Goal: Task Accomplishment & Management: Manage account settings

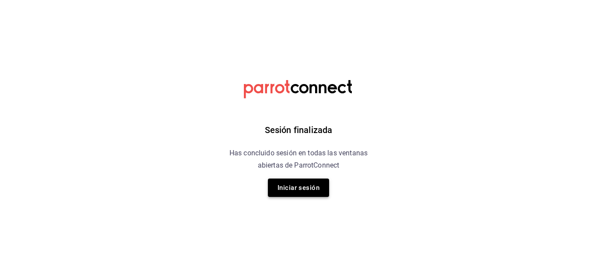
click at [315, 188] on button "Iniciar sesión" at bounding box center [298, 187] width 61 height 18
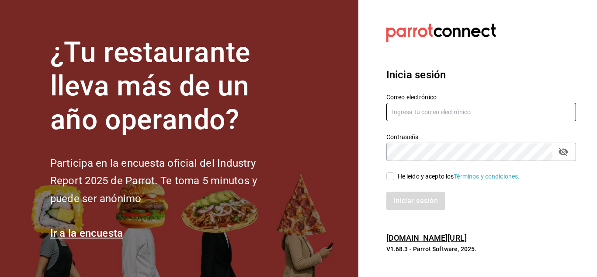
click at [453, 120] on input "text" at bounding box center [481, 112] width 190 height 18
type input "[EMAIL_ADDRESS][DOMAIN_NAME]"
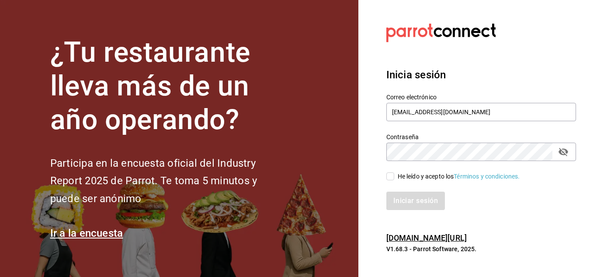
click at [393, 180] on input "He leído y acepto los Términos y condiciones." at bounding box center [390, 176] width 8 height 8
checkbox input "true"
click at [395, 203] on button "Iniciar sesión" at bounding box center [415, 200] width 59 height 18
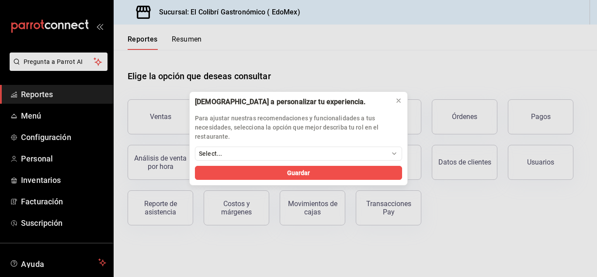
click at [33, 117] on div "[DEMOGRAPHIC_DATA] a personalizar tu experiencia. Para ajustar nuestras recomen…" at bounding box center [298, 138] width 597 height 277
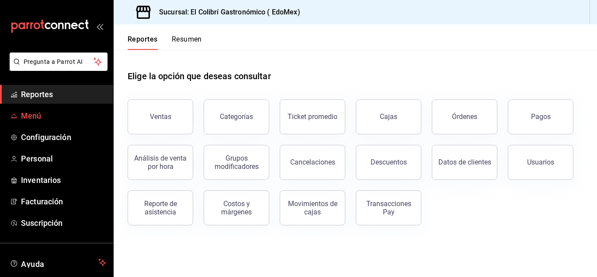
click at [55, 115] on span "Menú" at bounding box center [63, 116] width 85 height 12
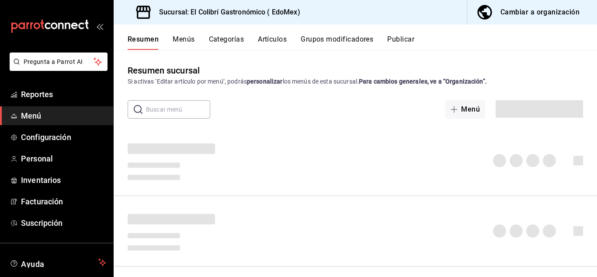
click at [413, 86] on div "Si activas ‘Editar artículo por menú’, podrás personalizar los menús de esta su…" at bounding box center [355, 81] width 455 height 9
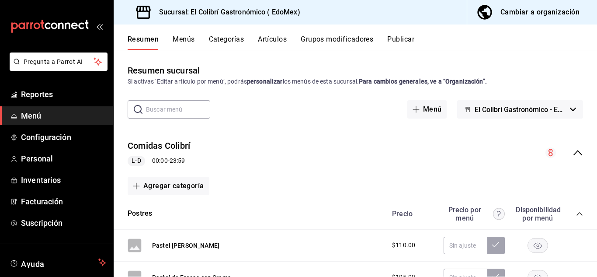
click at [549, 15] on div "Cambiar a organización" at bounding box center [539, 12] width 79 height 12
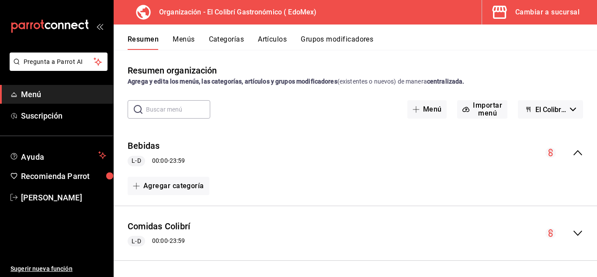
click at [240, 44] on button "Categorías" at bounding box center [226, 42] width 35 height 15
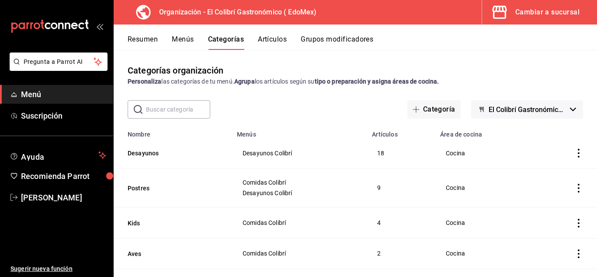
click at [344, 44] on button "Grupos modificadores" at bounding box center [337, 42] width 73 height 15
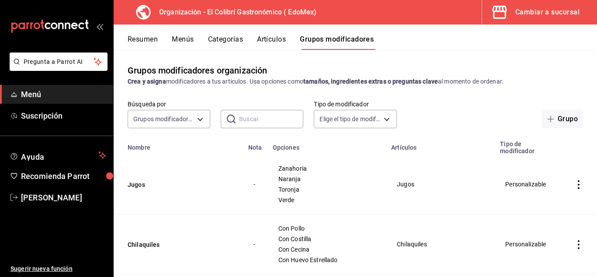
click at [269, 44] on button "Artículos" at bounding box center [271, 42] width 29 height 15
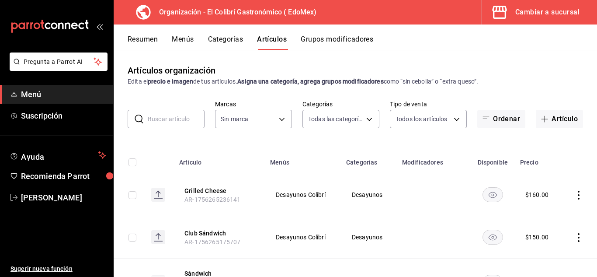
type input "e5dfa168-b21f-4538-997e-cc0eb95416ce,045dd080-baa8-4fe9-b54d-38578bde5388,d401c…"
type input "02d79155-410a-4a52-ba4e-8d9765c47241"
click at [172, 116] on input "text" at bounding box center [176, 118] width 57 height 17
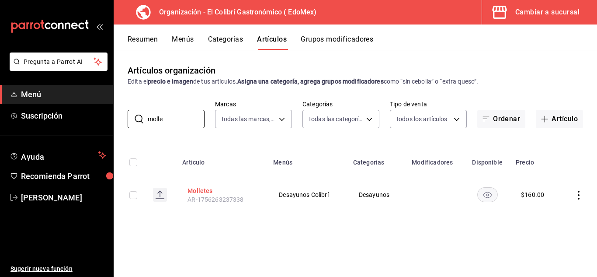
type input "molle"
click at [201, 192] on button "Molletes" at bounding box center [222, 190] width 70 height 9
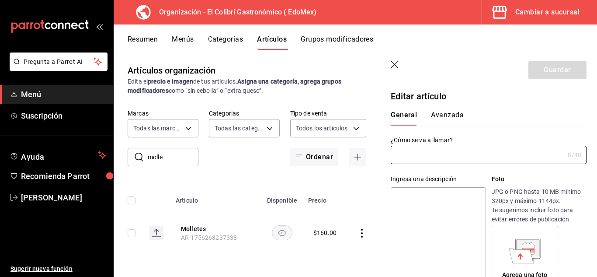
type input "Molletes"
type input "AR-1756263237338"
type input "$160.00"
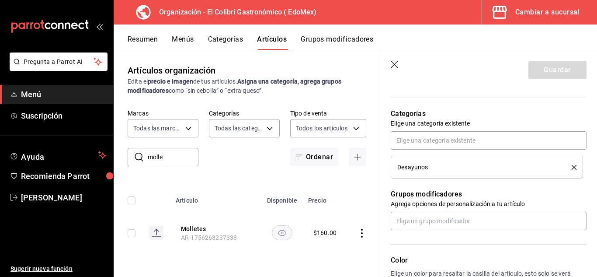
scroll to position [296, 0]
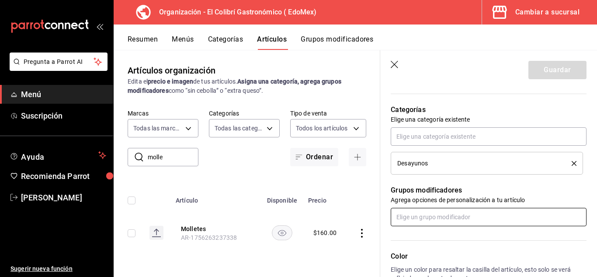
click at [499, 219] on input "text" at bounding box center [489, 217] width 196 height 18
type input "moll"
click at [451, 234] on li "Molletes" at bounding box center [485, 236] width 189 height 14
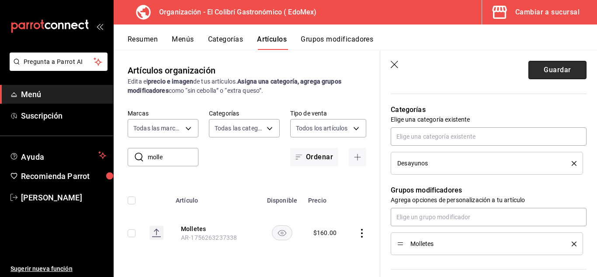
click at [560, 73] on button "Guardar" at bounding box center [557, 70] width 58 height 18
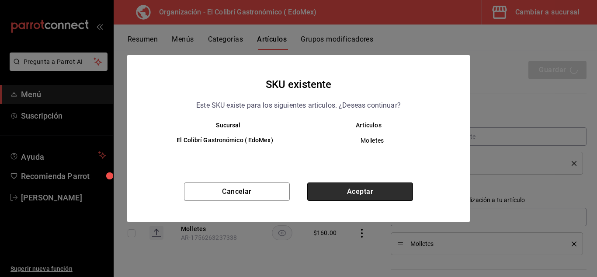
click at [347, 195] on button "Aceptar" at bounding box center [360, 191] width 106 height 18
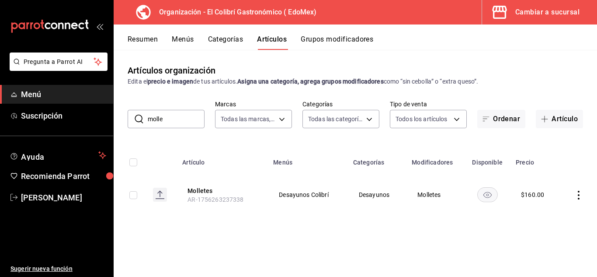
click at [160, 30] on div "Resumen Menús Categorías Artículos Grupos modificadores" at bounding box center [355, 36] width 483 height 25
click at [151, 36] on button "Resumen" at bounding box center [143, 42] width 30 height 15
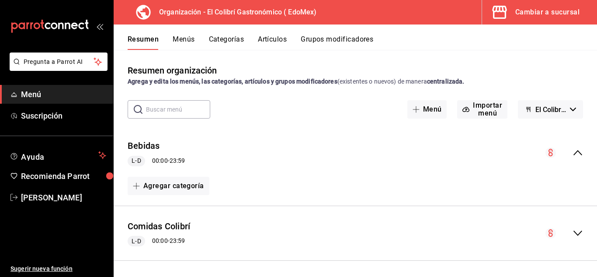
click at [188, 38] on button "Menús" at bounding box center [184, 42] width 22 height 15
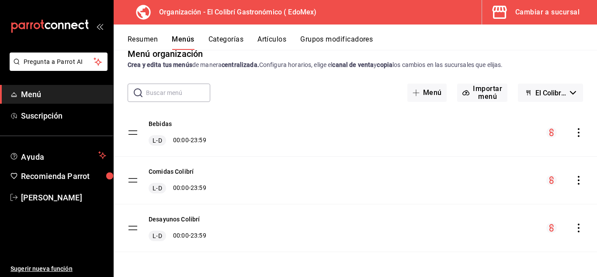
scroll to position [17, 0]
click at [578, 225] on icon "actions" at bounding box center [579, 227] width 2 height 9
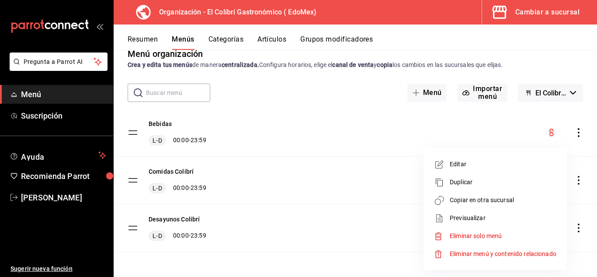
click at [516, 200] on span "Copiar en otra sucursal" at bounding box center [503, 199] width 107 height 9
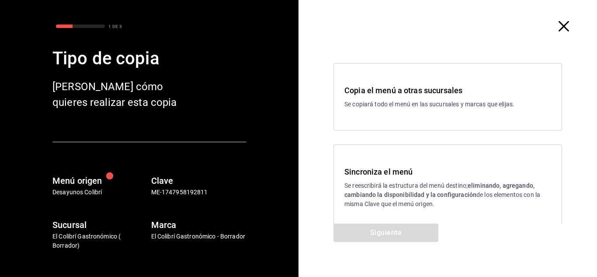
click at [440, 190] on p "Se reescribirá la estructura del menú destino; eliminando, agregando, cambiando…" at bounding box center [447, 195] width 207 height 28
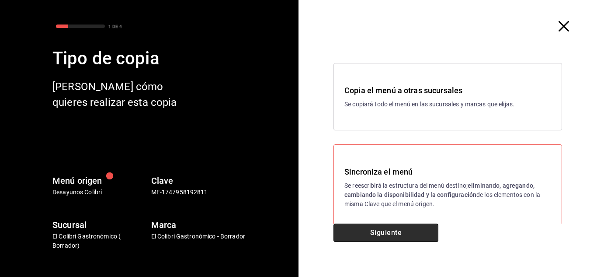
click at [398, 225] on button "Siguiente" at bounding box center [385, 232] width 105 height 18
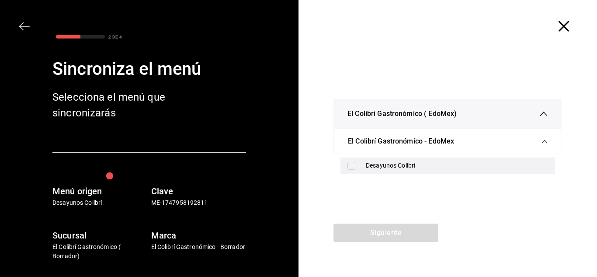
click at [402, 170] on div "Desayunos Colibrí" at bounding box center [447, 165] width 215 height 16
checkbox input "true"
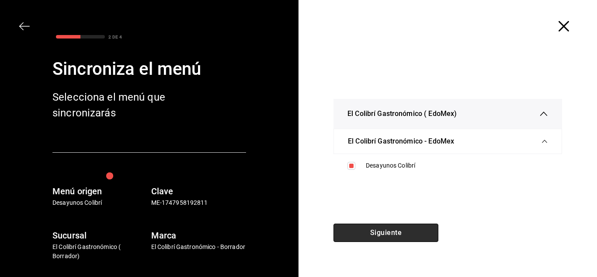
click at [406, 226] on button "Siguiente" at bounding box center [385, 232] width 105 height 18
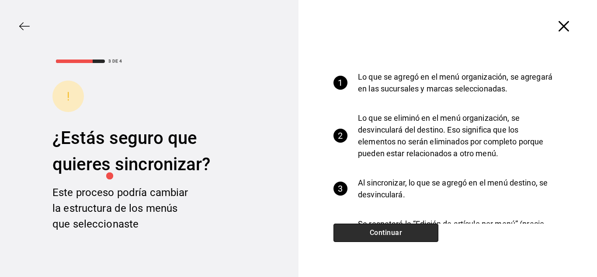
click at [404, 232] on button "Continuar" at bounding box center [385, 232] width 105 height 18
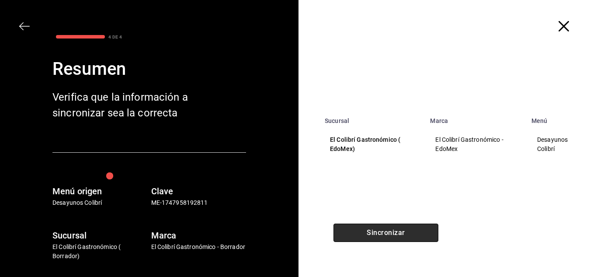
click at [404, 232] on button "Sincronizar" at bounding box center [385, 232] width 105 height 18
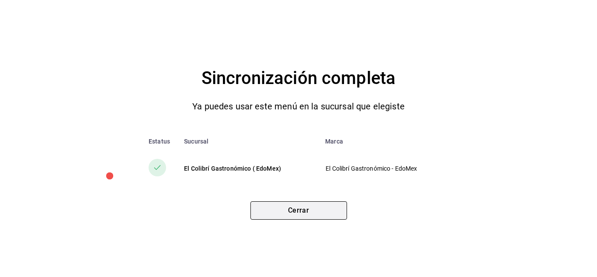
click at [333, 209] on button "Cerrar" at bounding box center [298, 210] width 97 height 18
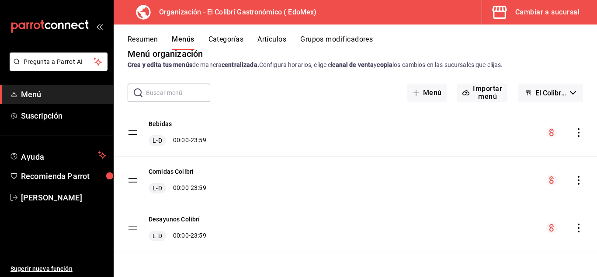
click at [351, 38] on button "Grupos modificadores" at bounding box center [336, 42] width 73 height 15
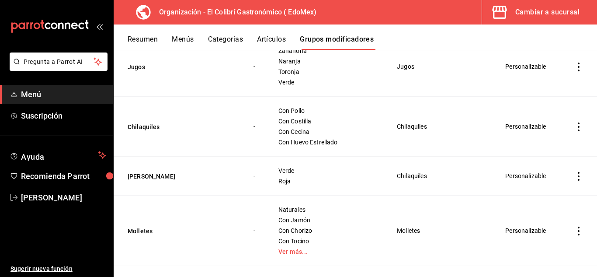
scroll to position [121, 0]
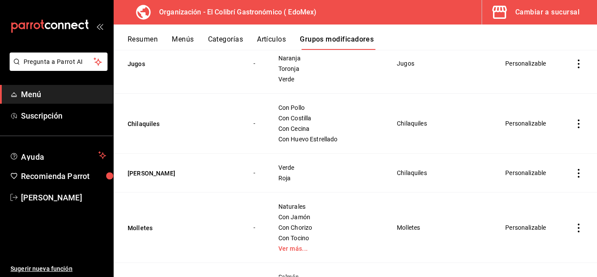
click at [537, 12] on div "Cambiar a sucursal" at bounding box center [547, 12] width 64 height 12
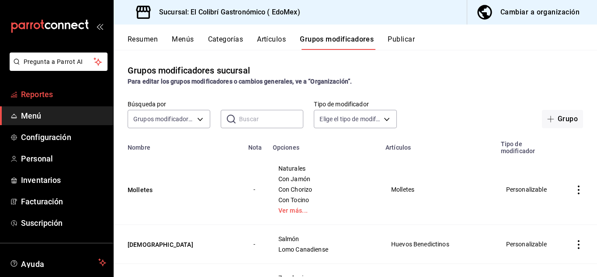
click at [80, 99] on span "Reportes" at bounding box center [63, 94] width 85 height 12
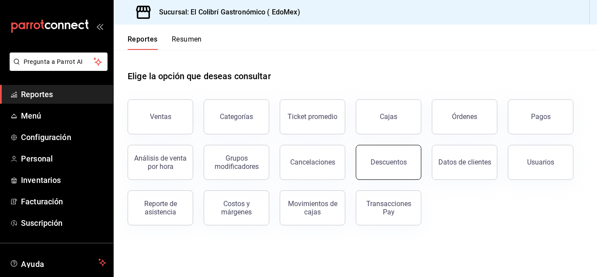
click at [399, 157] on button "Descuentos" at bounding box center [389, 162] width 66 height 35
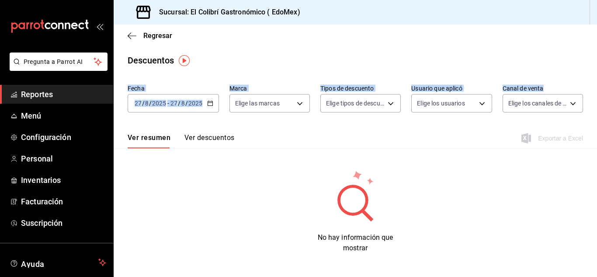
drag, startPoint x: 596, startPoint y: 60, endPoint x: 596, endPoint y: 88, distance: 27.5
click at [596, 88] on main "Regresar Descuentos Fecha 2025-08-27 27 / 8 / 2025 - 2025-08-27 27 / 8 / 2025 M…" at bounding box center [355, 150] width 483 height 252
click at [285, 85] on label "Marca" at bounding box center [269, 88] width 80 height 6
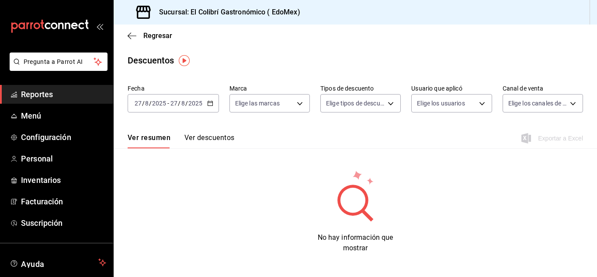
click at [220, 135] on button "Ver descuentos" at bounding box center [209, 140] width 50 height 15
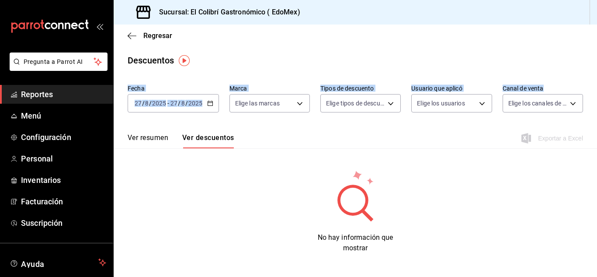
drag, startPoint x: 596, startPoint y: 64, endPoint x: 592, endPoint y: 77, distance: 13.8
click at [592, 77] on main "Regresar Descuentos Fecha 2025-08-27 27 / 8 / 2025 - 2025-08-27 27 / 8 / 2025 M…" at bounding box center [355, 150] width 483 height 252
click at [530, 102] on body "Pregunta a Parrot AI Reportes Menú Configuración Personal Inventarios Facturaci…" at bounding box center [298, 138] width 597 height 277
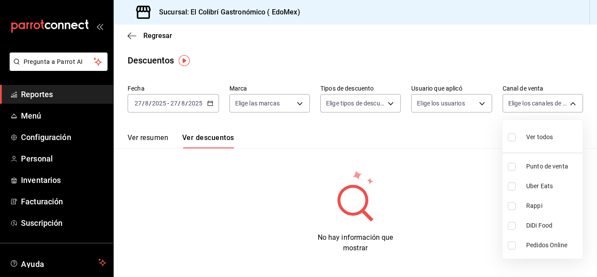
click at [538, 76] on div at bounding box center [298, 138] width 597 height 277
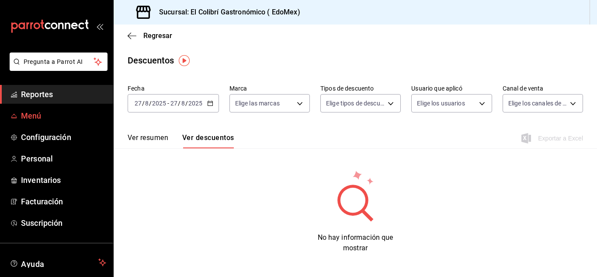
click at [35, 107] on link "Menú" at bounding box center [56, 115] width 113 height 19
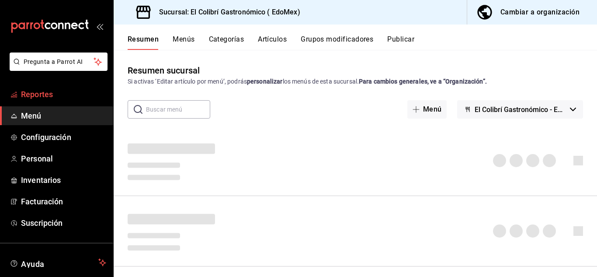
click at [66, 90] on span "Reportes" at bounding box center [63, 94] width 85 height 12
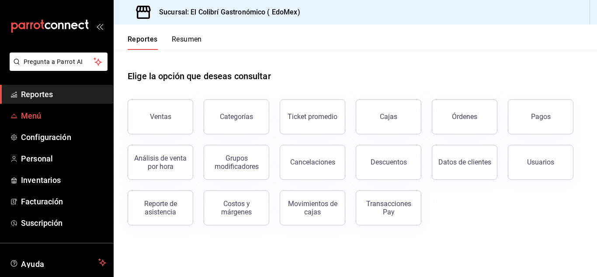
click at [40, 115] on span "Menú" at bounding box center [63, 116] width 85 height 12
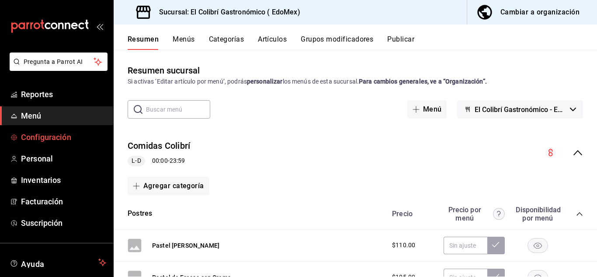
click at [50, 133] on span "Configuración" at bounding box center [63, 137] width 85 height 12
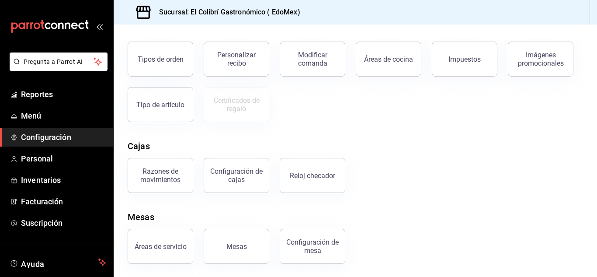
scroll to position [166, 0]
click at [305, 172] on div "Reloj checador" at bounding box center [312, 174] width 45 height 8
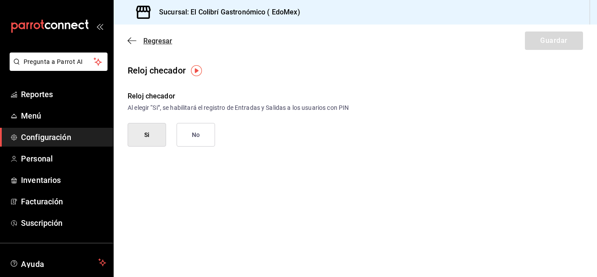
click at [132, 39] on icon "button" at bounding box center [132, 41] width 9 height 8
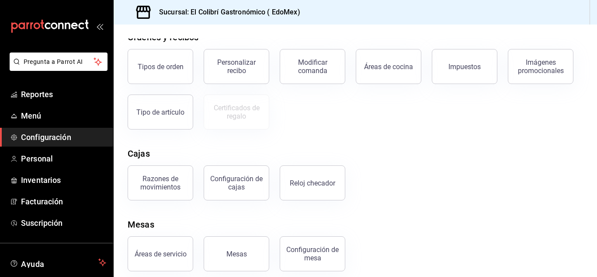
scroll to position [166, 0]
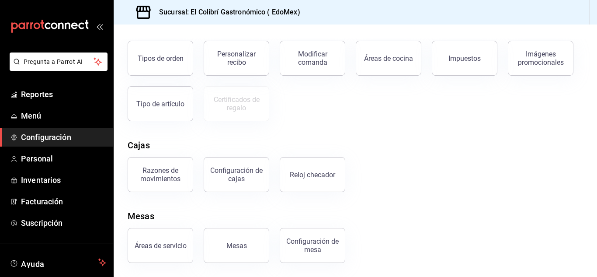
click at [48, 145] on link "Configuración" at bounding box center [56, 137] width 113 height 19
click at [41, 155] on span "Personal" at bounding box center [63, 158] width 85 height 12
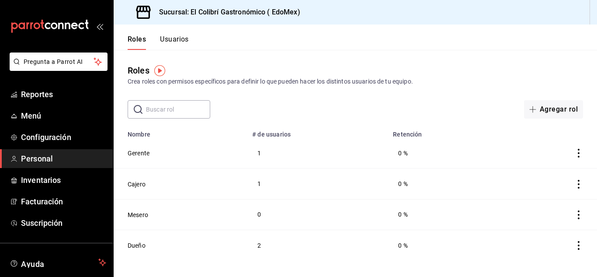
click at [179, 44] on button "Usuarios" at bounding box center [174, 42] width 29 height 15
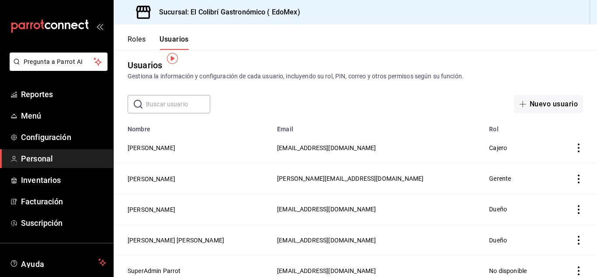
scroll to position [12, 0]
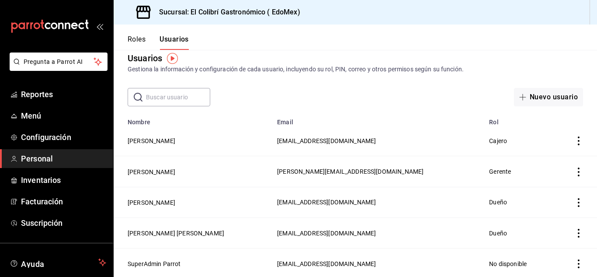
click at [578, 138] on icon "actions" at bounding box center [579, 140] width 2 height 9
click at [553, 152] on li "Eliminar" at bounding box center [539, 153] width 73 height 24
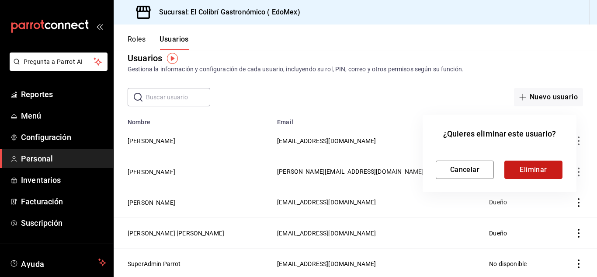
click at [547, 176] on button "Eliminar" at bounding box center [533, 169] width 58 height 18
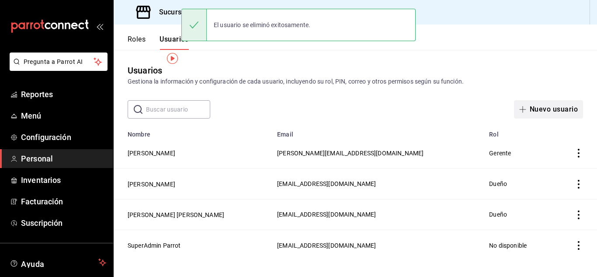
scroll to position [0, 0]
click at [571, 104] on button "Nuevo usuario" at bounding box center [548, 109] width 69 height 18
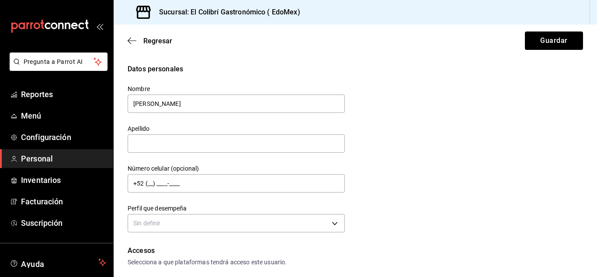
type input "Oscar"
click at [239, 132] on div "Apellido" at bounding box center [236, 139] width 217 height 29
click at [221, 149] on input "text" at bounding box center [236, 143] width 217 height 18
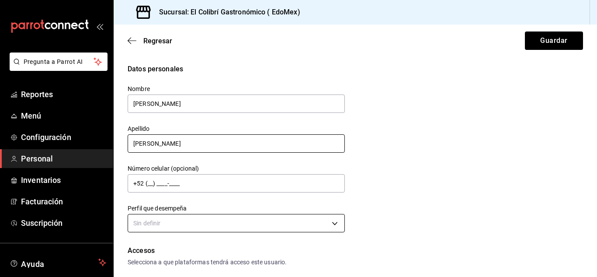
type input "Morales"
click at [300, 229] on body "Pregunta a Parrot AI Reportes Menú Configuración Personal Inventarios Facturaci…" at bounding box center [298, 138] width 597 height 277
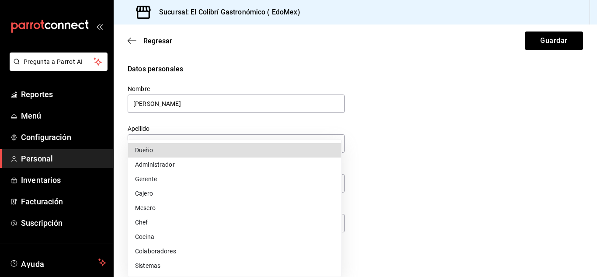
click at [222, 212] on li "Mesero" at bounding box center [234, 208] width 213 height 14
type input "WAITER"
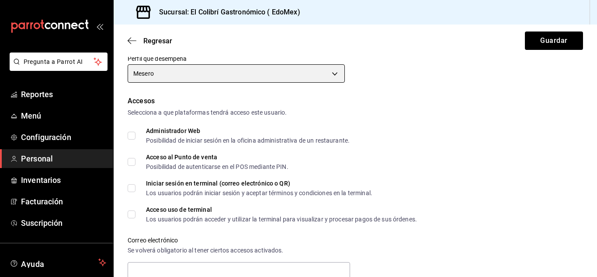
scroll to position [143, 0]
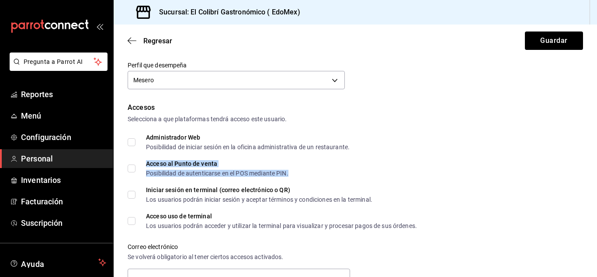
click at [202, 164] on div "Acceso al Punto de venta" at bounding box center [217, 163] width 142 height 6
click at [143, 169] on span "Acceso al Punto de venta Posibilidad de autenticarse en el POS mediante PIN." at bounding box center [211, 168] width 153 height 16
click at [135, 169] on input "Acceso al Punto de venta Posibilidad de autenticarse en el POS mediante PIN." at bounding box center [132, 168] width 8 height 8
checkbox input "true"
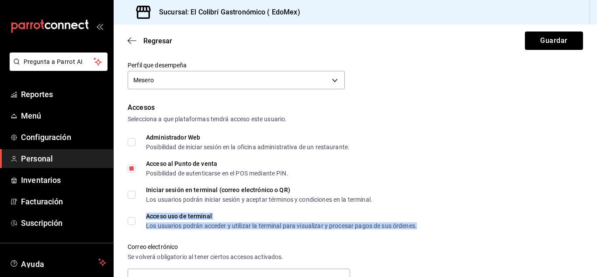
click at [153, 226] on div "Los usuarios podrán acceder y utilizar la terminal para visualizar y procesar p…" at bounding box center [281, 225] width 271 height 6
click at [132, 219] on input "Acceso uso de terminal Los usuarios podrán acceder y utilizar la terminal para …" at bounding box center [132, 221] width 8 height 8
checkbox input "true"
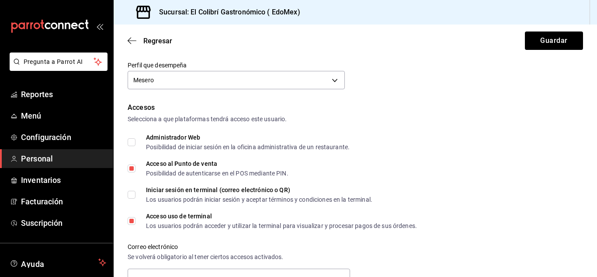
click at [388, 160] on div "Accesos Selecciona a que plataformas tendrá acceso este usuario. Administrador …" at bounding box center [355, 228] width 455 height 253
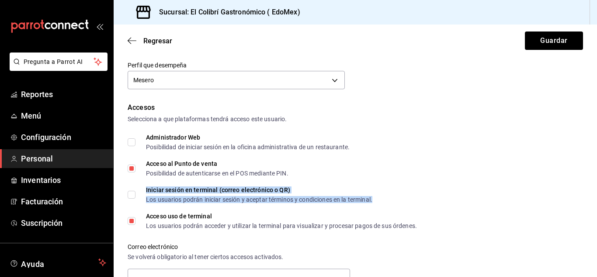
click at [313, 191] on div "Iniciar sesión en terminal (correo electrónico o QR)" at bounding box center [259, 190] width 226 height 6
click at [263, 188] on div "Iniciar sesión en terminal (correo electrónico o QR)" at bounding box center [259, 190] width 226 height 6
click at [135, 191] on input "Iniciar sesión en terminal (correo electrónico o QR) Los usuarios podrán inicia…" at bounding box center [132, 195] width 8 height 8
checkbox input "true"
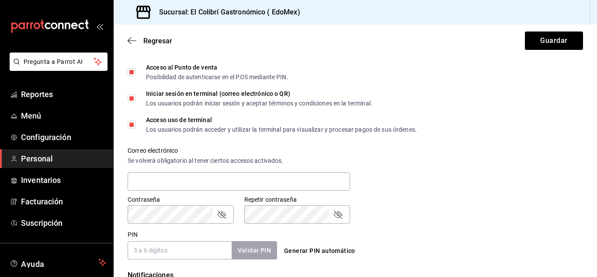
scroll to position [246, 0]
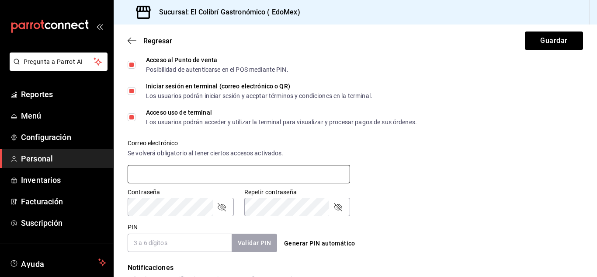
click at [312, 177] on input "text" at bounding box center [239, 174] width 222 height 18
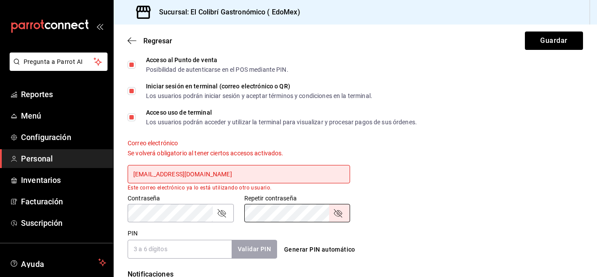
click at [268, 172] on input "entb0531@gmail.com" at bounding box center [239, 174] width 222 height 18
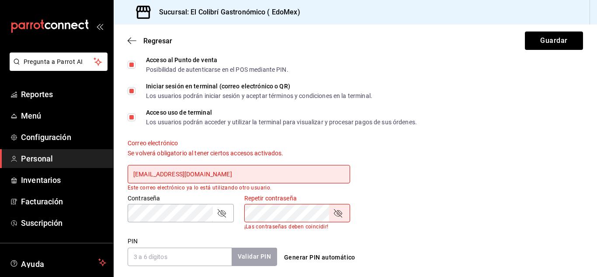
click at [336, 217] on icon "passwordField" at bounding box center [338, 213] width 10 height 10
click at [222, 215] on icon "passwordField" at bounding box center [221, 213] width 10 height 10
click at [256, 176] on input "entb0531@gmail.com" at bounding box center [239, 174] width 222 height 18
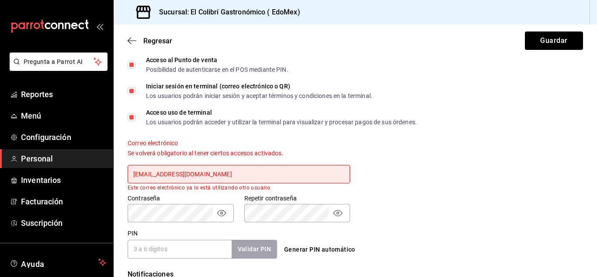
click at [217, 173] on input "entb0531@gmail.co" at bounding box center [239, 174] width 222 height 18
type input "e"
click at [371, 184] on div "Contraseña Contraseña Repetir contraseña Repetir contraseña" at bounding box center [350, 203] width 466 height 38
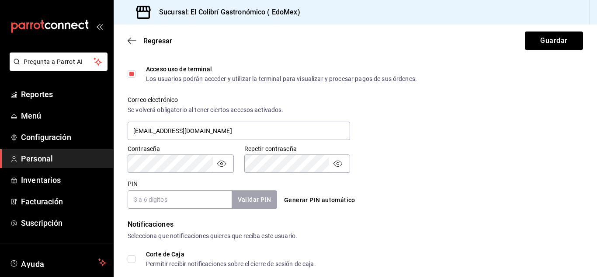
scroll to position [292, 0]
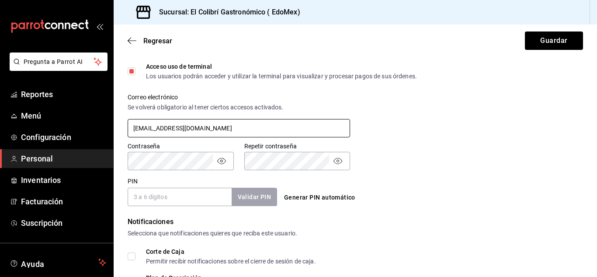
click at [184, 131] on input "nagib1001@gmail.com" at bounding box center [239, 128] width 222 height 18
type input "nagib1001@hotmail.com"
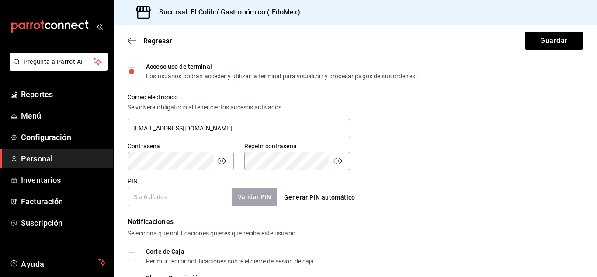
click at [511, 89] on div "Correo electrónico Se volverá obligatorio al tener ciertos accesos activados. n…" at bounding box center [350, 111] width 466 height 56
click at [173, 197] on input "PIN" at bounding box center [180, 196] width 104 height 18
type input "2202"
click at [245, 196] on button "Validar PIN" at bounding box center [254, 196] width 46 height 19
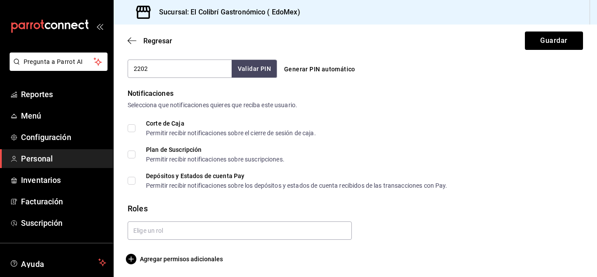
scroll to position [422, 0]
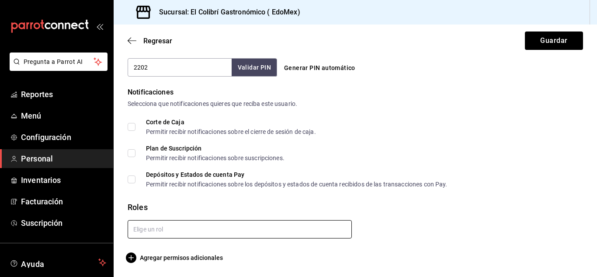
click at [179, 229] on input "text" at bounding box center [240, 229] width 224 height 18
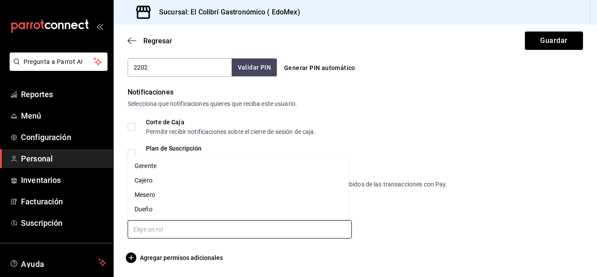
click at [183, 193] on li "Mesero" at bounding box center [238, 194] width 221 height 14
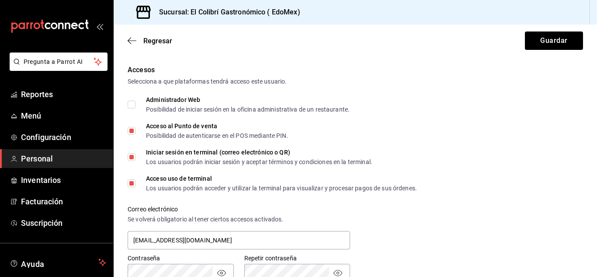
scroll to position [158, 0]
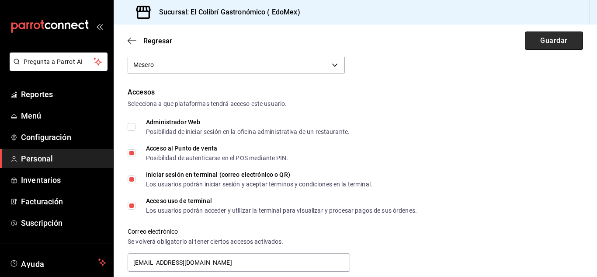
click at [555, 42] on button "Guardar" at bounding box center [554, 40] width 58 height 18
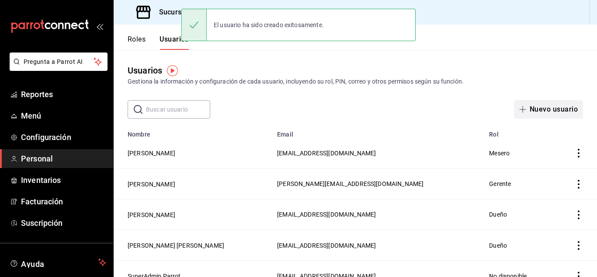
click at [536, 111] on button "Nuevo usuario" at bounding box center [548, 109] width 69 height 18
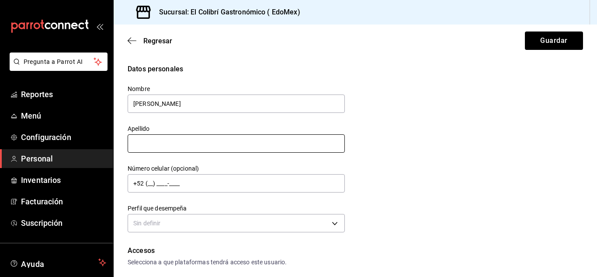
type input "Marco Antonio"
click at [209, 140] on input "text" at bounding box center [236, 143] width 217 height 18
type input "Perez"
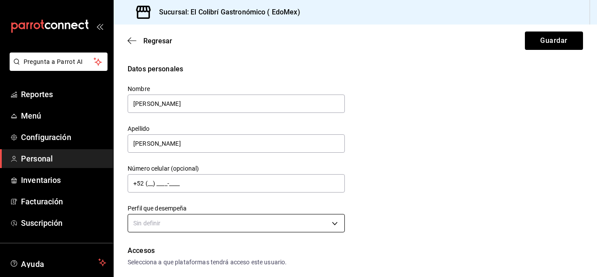
click at [282, 226] on body "Pregunta a Parrot AI Reportes Menú Configuración Personal Inventarios Facturaci…" at bounding box center [298, 138] width 597 height 277
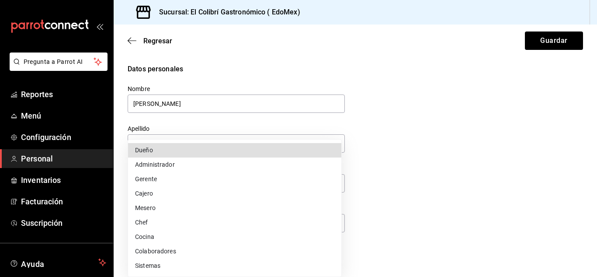
click at [247, 209] on li "Mesero" at bounding box center [234, 208] width 213 height 14
type input "WAITER"
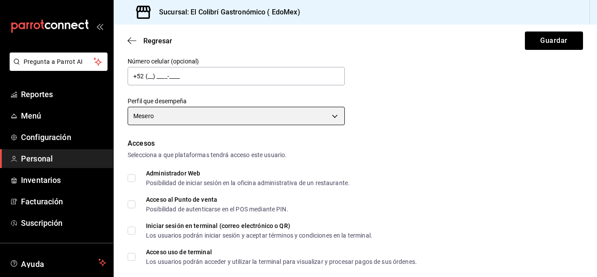
scroll to position [116, 0]
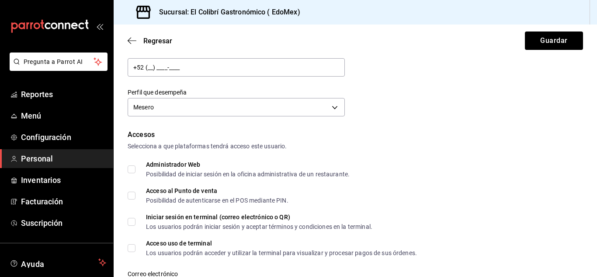
click at [141, 190] on span "Acceso al Punto de venta Posibilidad de autenticarse en el POS mediante PIN." at bounding box center [211, 195] width 153 height 16
click at [135, 191] on input "Acceso al Punto de venta Posibilidad de autenticarse en el POS mediante PIN." at bounding box center [132, 195] width 8 height 8
checkbox input "true"
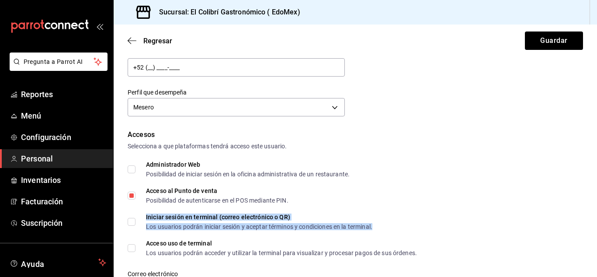
click at [200, 228] on div "Los usuarios podrán iniciar sesión y aceptar términos y condiciones en la termi…" at bounding box center [259, 226] width 226 height 6
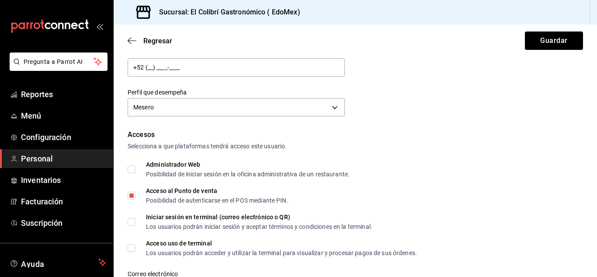
click at [168, 256] on div "Accesos Selecciona a que plataformas tendrá acceso este usuario. Administrador …" at bounding box center [355, 255] width 455 height 253
click at [133, 247] on input "Acceso uso de terminal Los usuarios podrán acceder y utilizar la terminal para …" at bounding box center [132, 248] width 8 height 8
checkbox input "true"
click at [134, 226] on label "Iniciar sesión en terminal (correo electrónico o QR) Los usuarios podrán inicia…" at bounding box center [250, 222] width 245 height 16
click at [134, 225] on input "Iniciar sesión en terminal (correo electrónico o QR) Los usuarios podrán inicia…" at bounding box center [132, 222] width 8 height 8
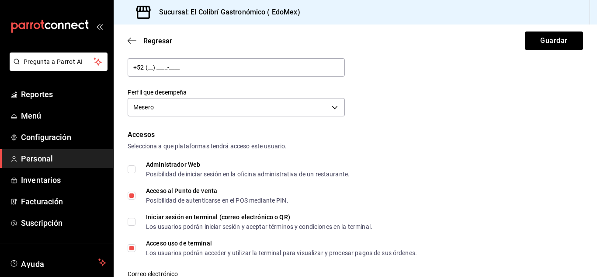
checkbox input "true"
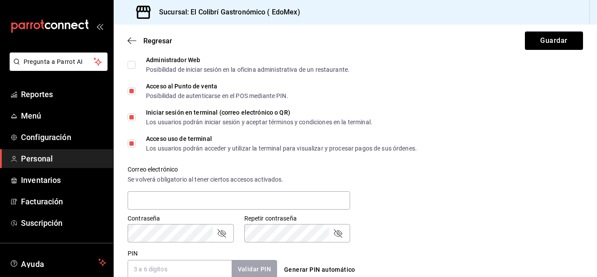
scroll to position [216, 0]
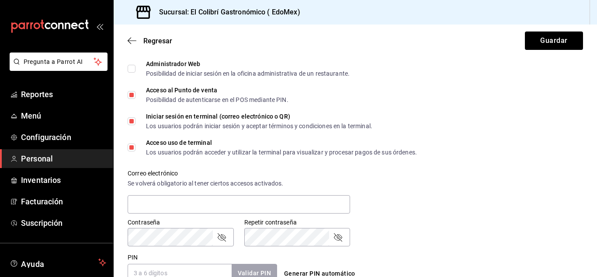
click at [281, 220] on label "Repetir contraseña" at bounding box center [297, 222] width 106 height 6
click at [301, 201] on input "text" at bounding box center [239, 204] width 222 height 18
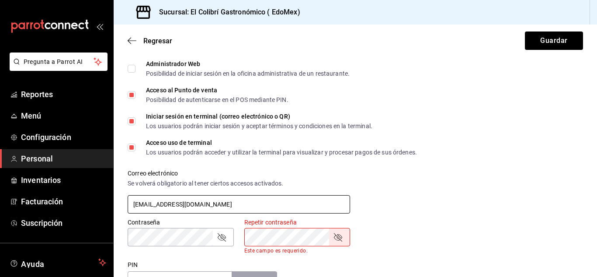
type input "anime101@gmail.com"
click at [223, 235] on icon "passwordField" at bounding box center [221, 237] width 10 height 10
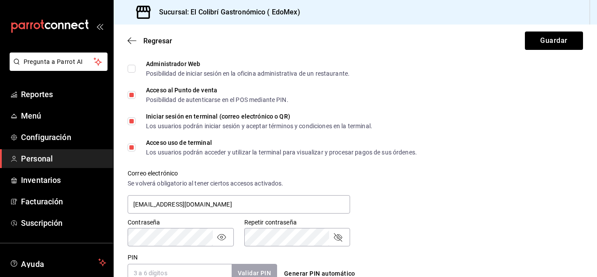
click at [340, 234] on icon "passwordField" at bounding box center [338, 237] width 10 height 10
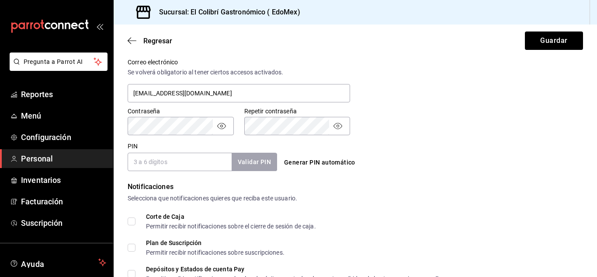
scroll to position [312, 0]
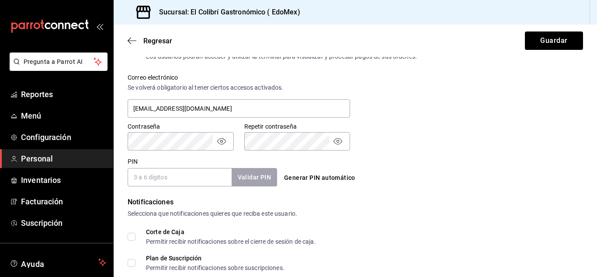
click at [182, 179] on input "PIN" at bounding box center [180, 177] width 104 height 18
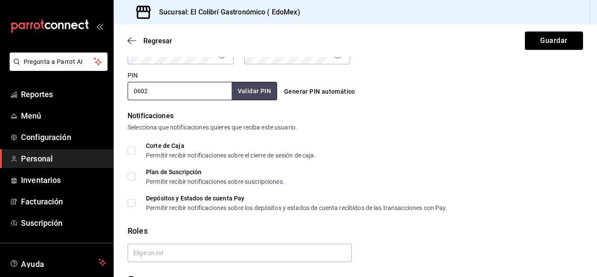
scroll to position [397, 0]
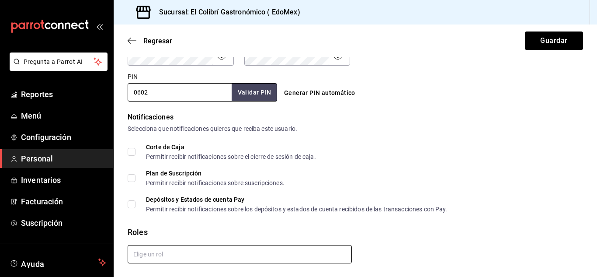
type input "0602"
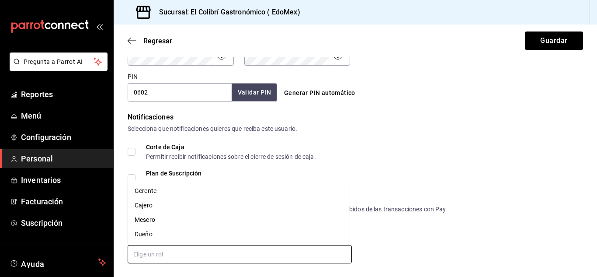
click at [282, 247] on input "text" at bounding box center [240, 254] width 224 height 18
click at [172, 218] on li "Mesero" at bounding box center [238, 219] width 221 height 14
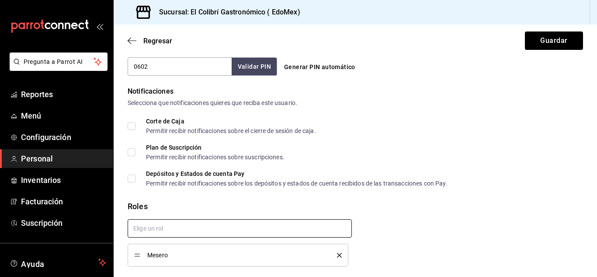
scroll to position [451, 0]
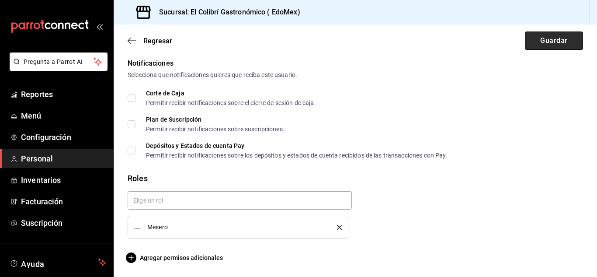
click at [533, 38] on button "Guardar" at bounding box center [554, 40] width 58 height 18
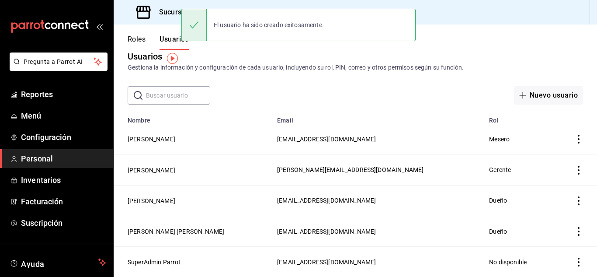
scroll to position [12, 0]
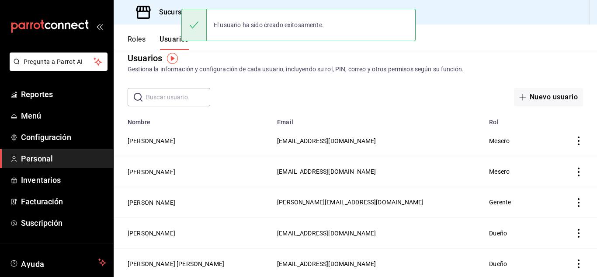
click at [582, 119] on th "employeesTable" at bounding box center [575, 119] width 43 height 12
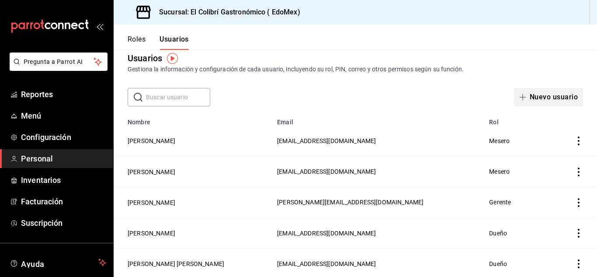
click at [542, 90] on button "Nuevo usuario" at bounding box center [548, 97] width 69 height 18
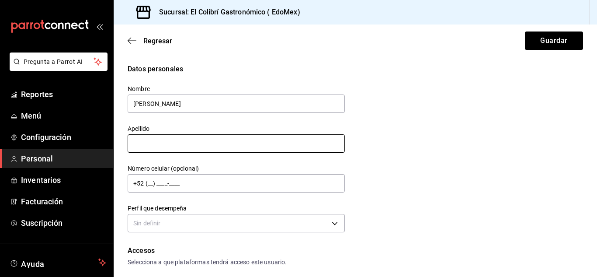
type input "Carlos"
click at [280, 136] on input "text" at bounding box center [236, 143] width 217 height 18
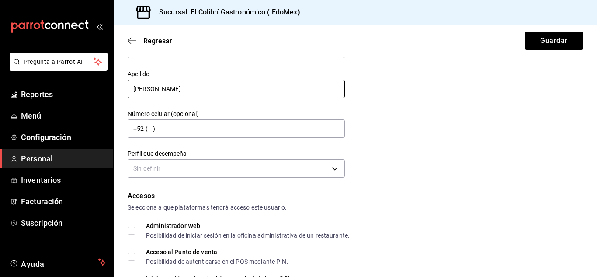
scroll to position [56, 0]
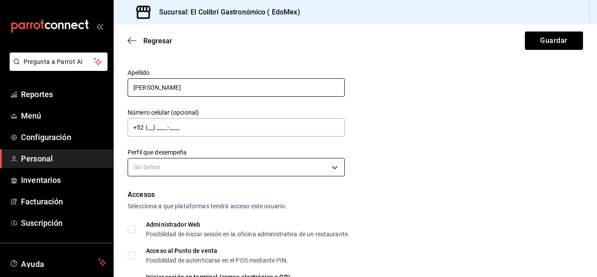
type input "Gonzalez"
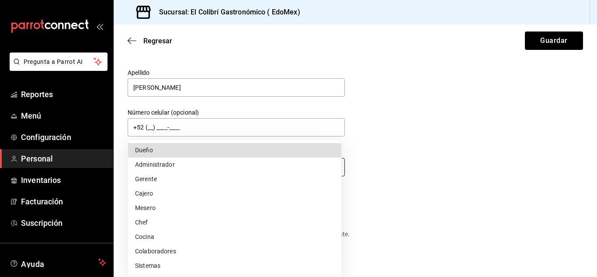
click at [276, 168] on body "Pregunta a Parrot AI Reportes Menú Configuración Personal Inventarios Facturaci…" at bounding box center [298, 138] width 597 height 277
click at [268, 205] on li "Mesero" at bounding box center [234, 208] width 213 height 14
type input "WAITER"
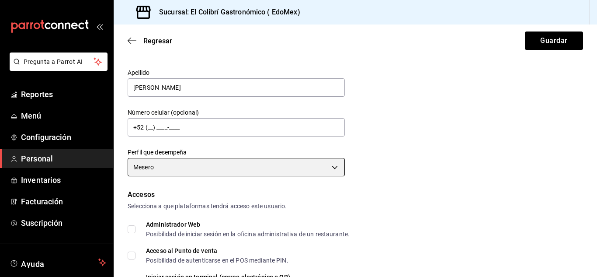
scroll to position [114, 0]
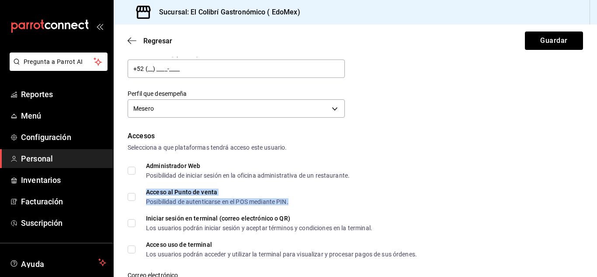
click at [234, 189] on div "Acceso al Punto de venta" at bounding box center [217, 192] width 142 height 6
click at [185, 190] on div "Acceso al Punto de venta" at bounding box center [217, 192] width 142 height 6
click at [135, 193] on input "Acceso al Punto de venta Posibilidad de autenticarse en el POS mediante PIN." at bounding box center [132, 197] width 8 height 8
checkbox input "true"
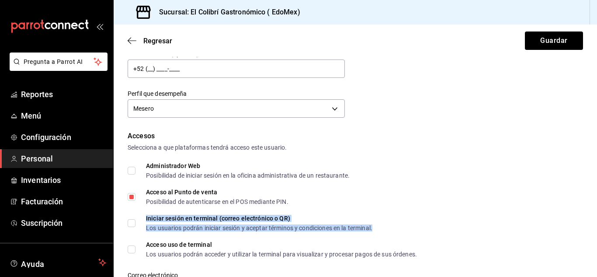
click at [160, 222] on div "Iniciar sesión en terminal (correo electrónico o QR) Los usuarios podrán inicia…" at bounding box center [259, 223] width 226 height 16
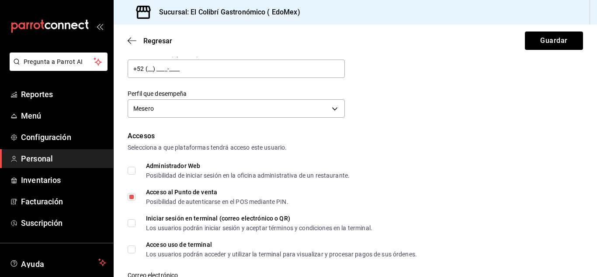
click at [132, 216] on label "Iniciar sesión en terminal (correo electrónico o QR) Los usuarios podrán inicia…" at bounding box center [250, 223] width 245 height 16
click at [132, 219] on input "Iniciar sesión en terminal (correo electrónico o QR) Los usuarios podrán inicia…" at bounding box center [132, 223] width 8 height 8
checkbox input "true"
click at [135, 245] on input "Acceso uso de terminal Los usuarios podrán acceder y utilizar la terminal para …" at bounding box center [132, 249] width 8 height 8
checkbox input "true"
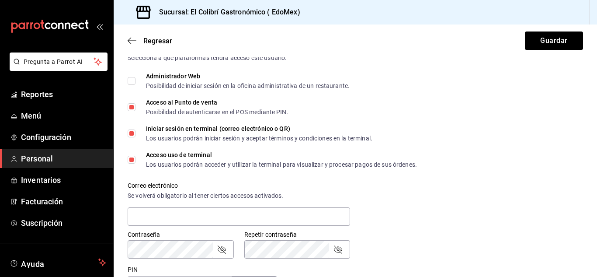
scroll to position [205, 0]
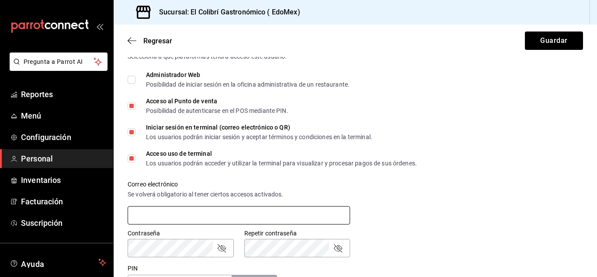
click at [231, 211] on input "text" at bounding box center [239, 215] width 222 height 18
type input "nagib1001@yahoo.com.mx"
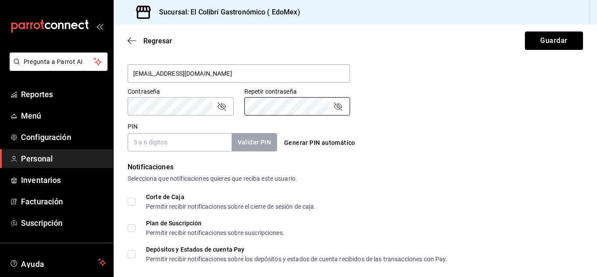
scroll to position [363, 0]
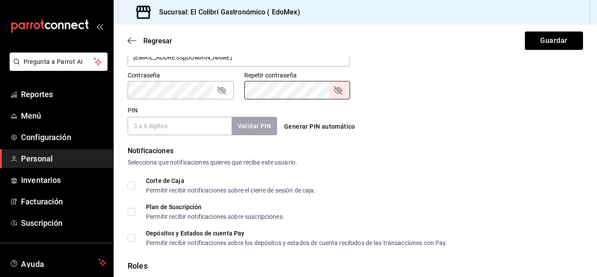
click at [221, 133] on input "PIN" at bounding box center [180, 126] width 104 height 18
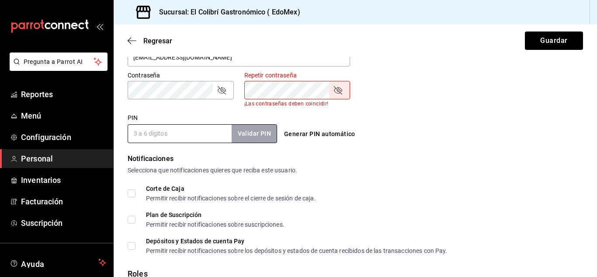
click at [222, 94] on icon "passwordField" at bounding box center [221, 90] width 10 height 10
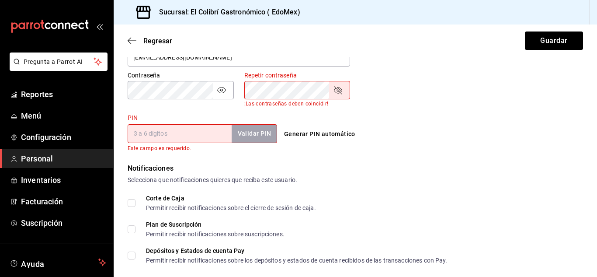
click at [337, 94] on icon "passwordField" at bounding box center [338, 90] width 10 height 10
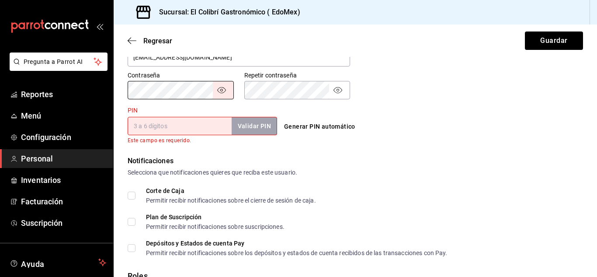
click at [287, 99] on div "Accesos Selecciona a que plataformas tendrá acceso este usuario. Administrador …" at bounding box center [355, 13] width 455 height 263
click at [296, 102] on div "Accesos Selecciona a que plataformas tendrá acceso este usuario. Administrador …" at bounding box center [355, 13] width 455 height 263
click at [209, 124] on input "PIN" at bounding box center [180, 126] width 104 height 18
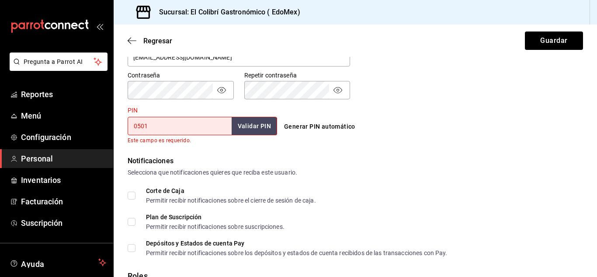
type input "0501"
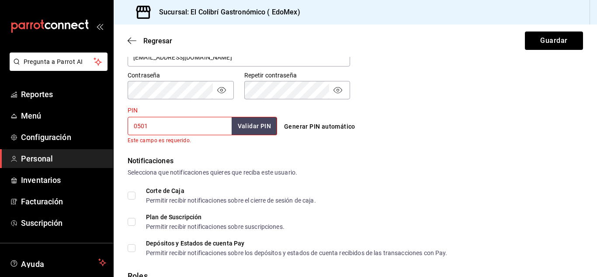
click at [406, 176] on div "Notificaciones Selecciona que notificaciones quieres que reciba este usuario. C…" at bounding box center [355, 206] width 455 height 100
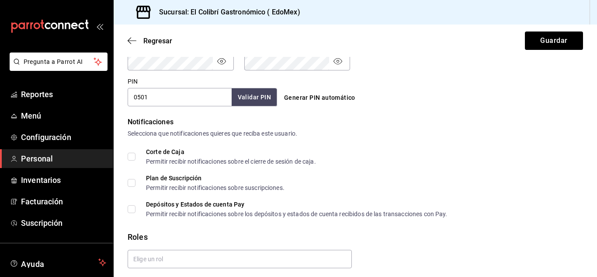
scroll to position [422, 0]
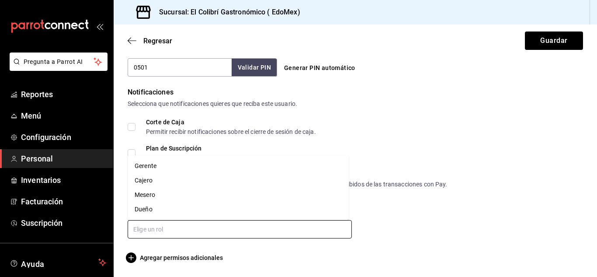
click at [230, 228] on input "text" at bounding box center [240, 229] width 224 height 18
click at [230, 199] on li "Mesero" at bounding box center [238, 194] width 221 height 14
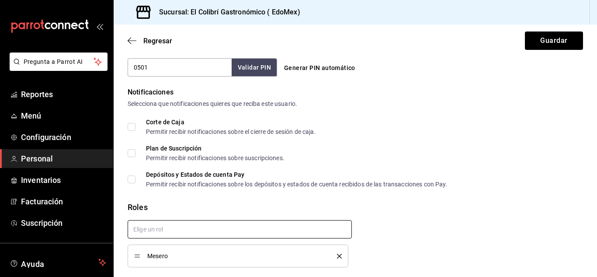
scroll to position [451, 0]
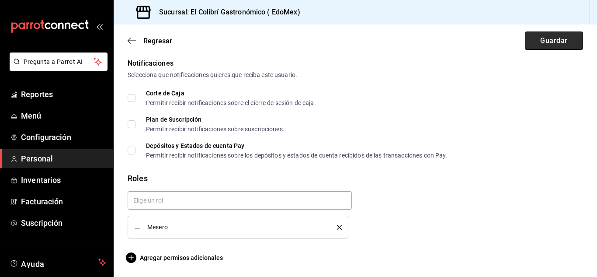
click at [548, 45] on button "Guardar" at bounding box center [554, 40] width 58 height 18
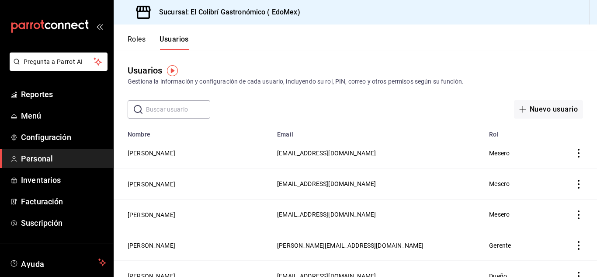
click at [537, 64] on div "Usuarios Gestiona la información y configuración de cada usuario, incluyendo su…" at bounding box center [355, 75] width 483 height 22
click at [78, 132] on span "Configuración" at bounding box center [63, 137] width 85 height 12
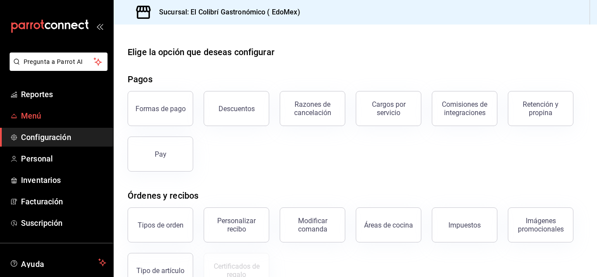
click at [75, 113] on span "Menú" at bounding box center [63, 116] width 85 height 12
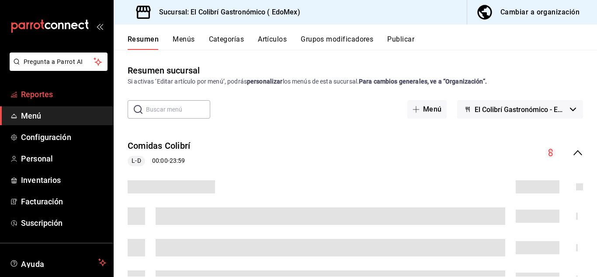
click at [75, 96] on span "Reportes" at bounding box center [63, 94] width 85 height 12
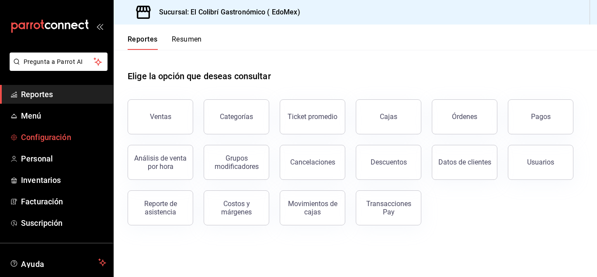
click at [75, 141] on span "Configuración" at bounding box center [63, 137] width 85 height 12
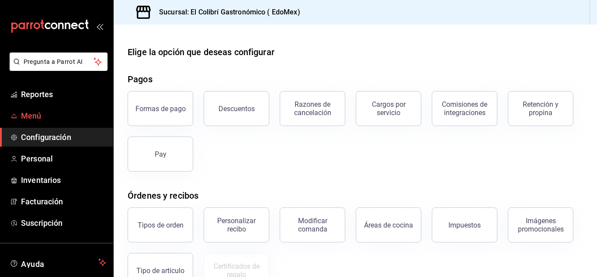
click at [78, 121] on span "Menú" at bounding box center [63, 116] width 85 height 12
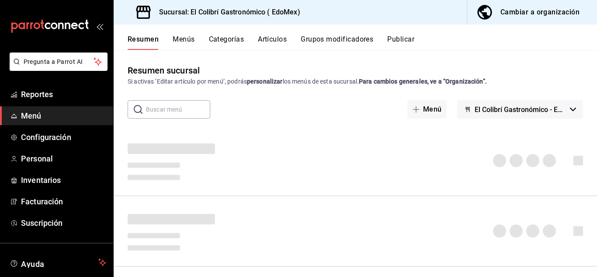
click at [562, 21] on button "Cambiar a organización" at bounding box center [528, 12] width 123 height 24
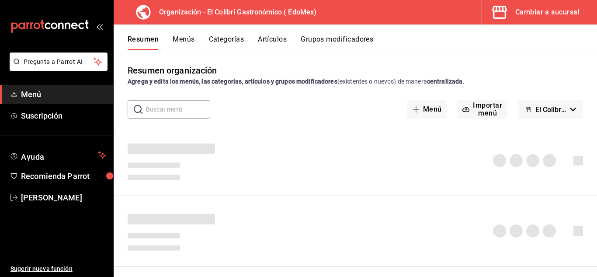
click at [187, 42] on button "Menús" at bounding box center [184, 42] width 22 height 15
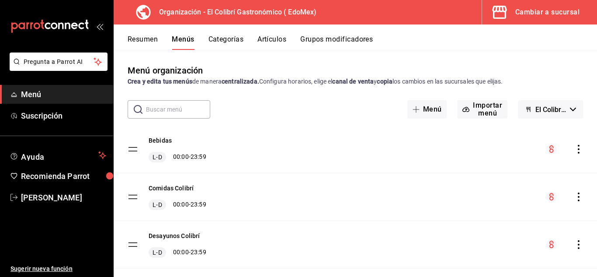
click at [238, 40] on button "Categorías" at bounding box center [225, 42] width 35 height 15
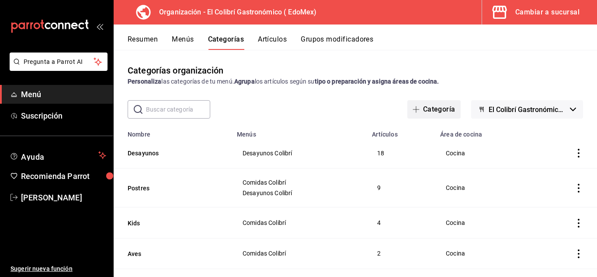
click at [439, 106] on button "Categoría" at bounding box center [433, 109] width 53 height 18
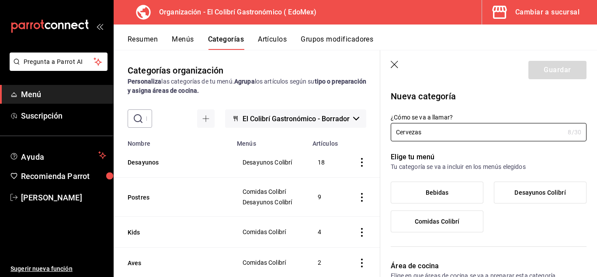
type input "Cervezas"
click at [464, 190] on label "Bebidas" at bounding box center [437, 192] width 92 height 21
click at [0, 0] on input "Bebidas" at bounding box center [0, 0] width 0 height 0
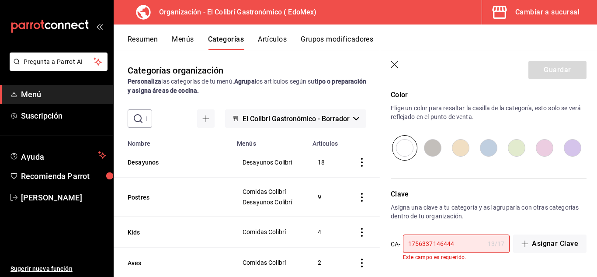
scroll to position [333, 0]
click at [399, 66] on icon "button" at bounding box center [395, 65] width 9 height 9
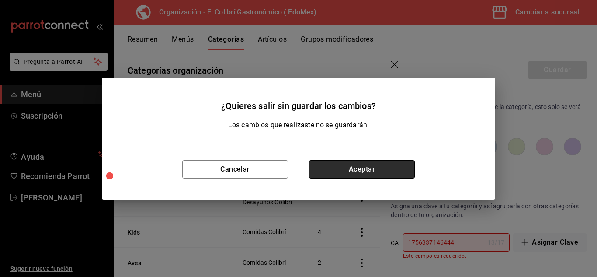
click at [373, 164] on button "Aceptar" at bounding box center [362, 169] width 106 height 18
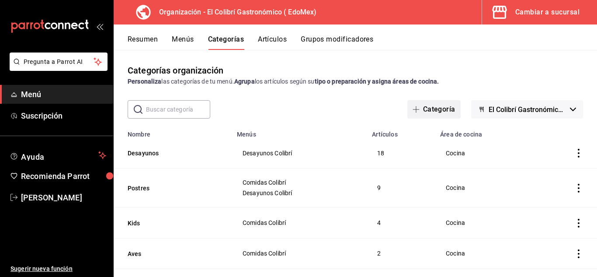
click at [445, 115] on button "Categoría" at bounding box center [433, 109] width 53 height 18
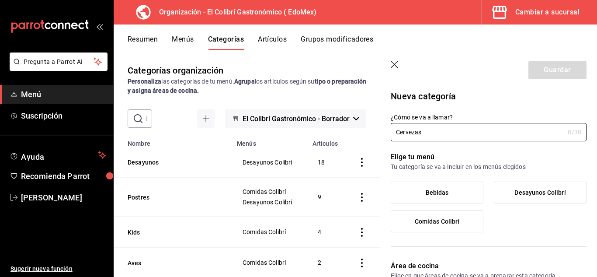
type input "Cervezas"
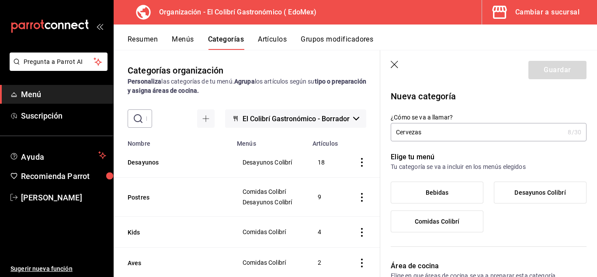
click at [434, 191] on span "Bebidas" at bounding box center [437, 192] width 23 height 7
click at [0, 0] on input "Bebidas" at bounding box center [0, 0] width 0 height 0
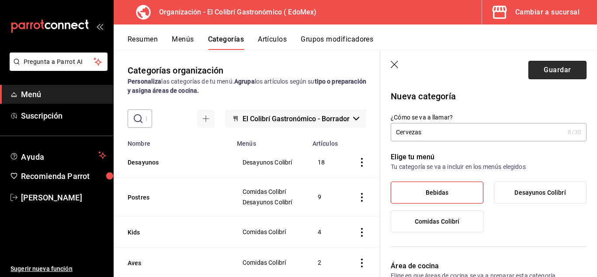
click at [561, 77] on button "Guardar" at bounding box center [557, 70] width 58 height 18
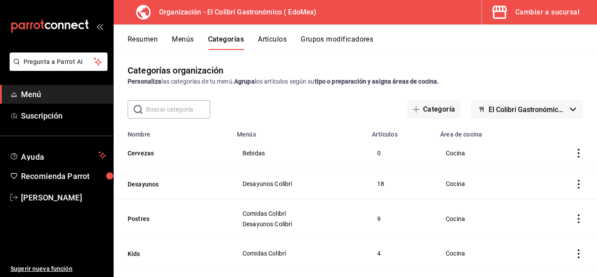
drag, startPoint x: 267, startPoint y: 35, endPoint x: 361, endPoint y: 109, distance: 119.5
click at [361, 109] on div "Resumen Menús Categorías Artículos Grupos modificadores Categorías organización…" at bounding box center [355, 150] width 483 height 252
click at [453, 107] on button "Categoría" at bounding box center [433, 109] width 53 height 18
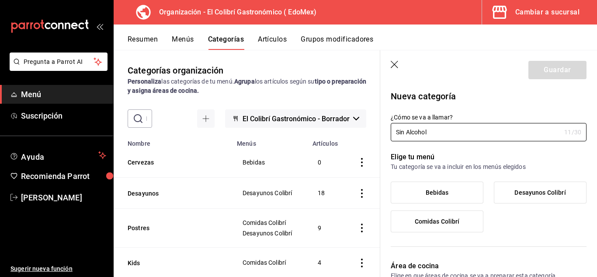
type input "Sin Alcohol"
click at [467, 195] on label "Bebidas" at bounding box center [437, 192] width 92 height 21
click at [0, 0] on input "Bebidas" at bounding box center [0, 0] width 0 height 0
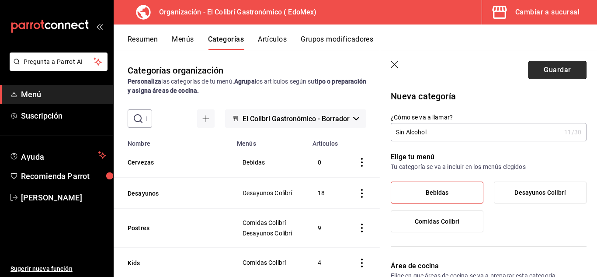
click at [536, 62] on button "Guardar" at bounding box center [557, 70] width 58 height 18
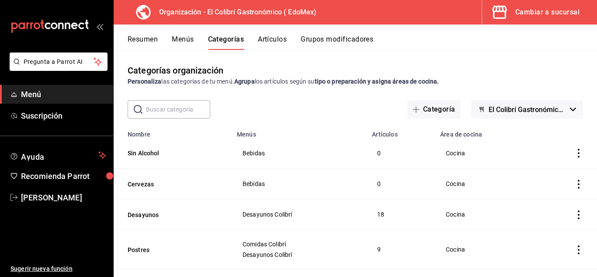
click at [280, 44] on button "Artículos" at bounding box center [272, 42] width 29 height 15
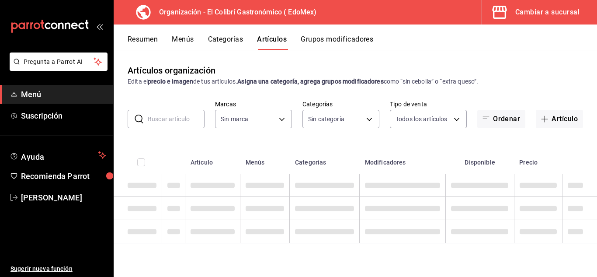
type input "02d79155-410a-4a52-ba4e-8d9765c47241"
click at [318, 42] on button "Grupos modificadores" at bounding box center [337, 42] width 73 height 15
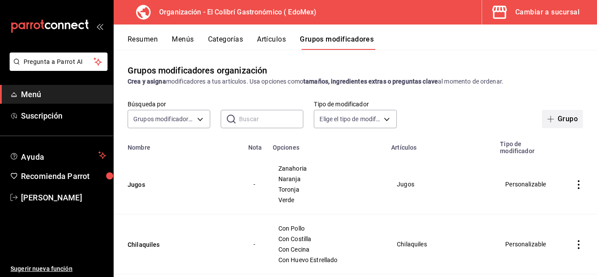
click at [560, 122] on button "Grupo" at bounding box center [562, 119] width 41 height 18
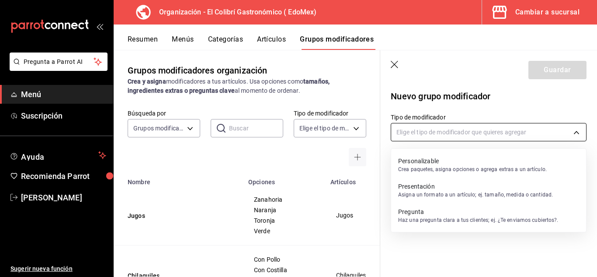
click at [493, 138] on body "Pregunta a Parrot AI Menú Suscripción Ayuda Recomienda Parrot Emilio Nagib Tera…" at bounding box center [298, 138] width 597 height 277
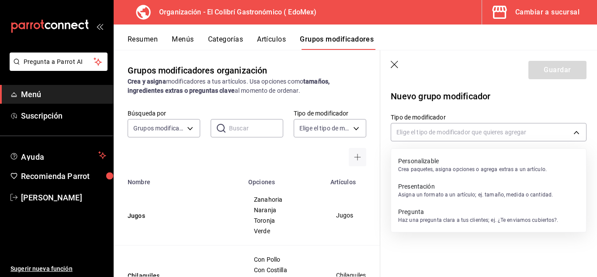
click at [467, 160] on p "Personalizable" at bounding box center [472, 160] width 149 height 9
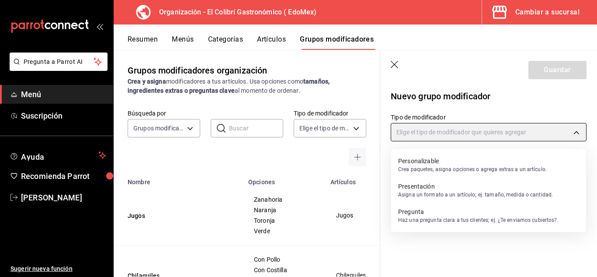
type input "CUSTOMIZABLE"
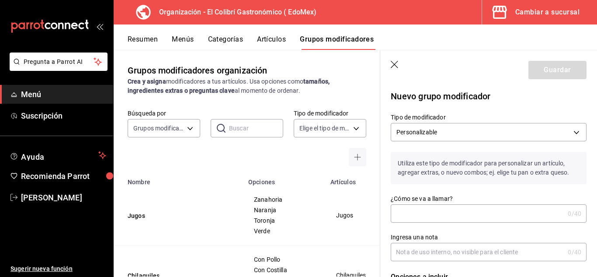
click at [442, 216] on input "¿Cómo se va a llamar?" at bounding box center [477, 212] width 173 height 17
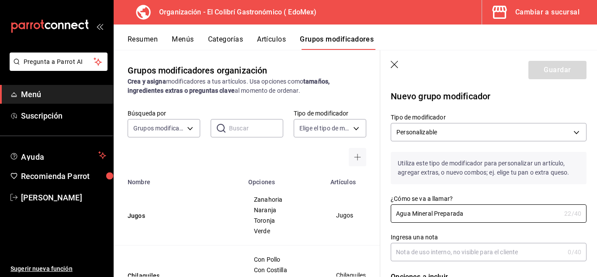
type input "Agua Mineral Preparada"
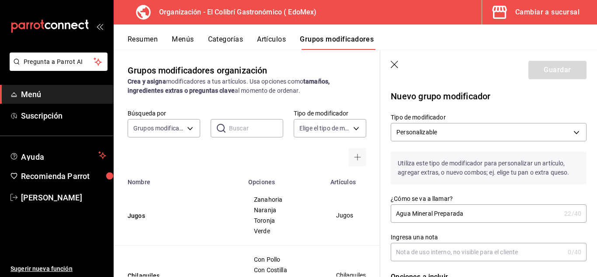
drag, startPoint x: 586, startPoint y: 114, endPoint x: 589, endPoint y: 140, distance: 26.4
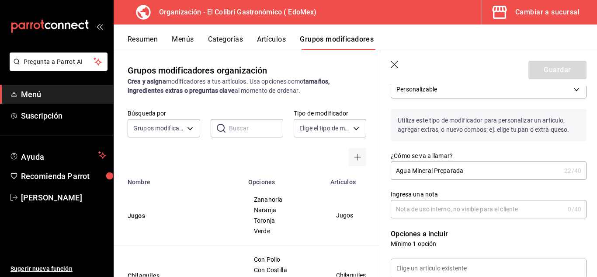
scroll to position [26, 0]
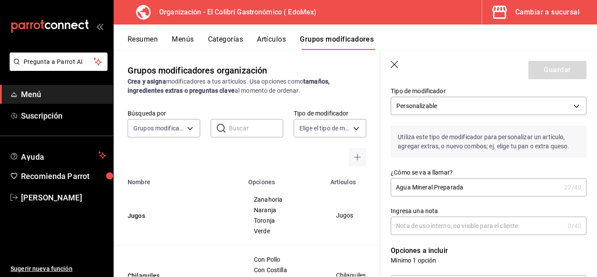
click at [495, 221] on input "Ingresa una nota" at bounding box center [477, 225] width 173 height 17
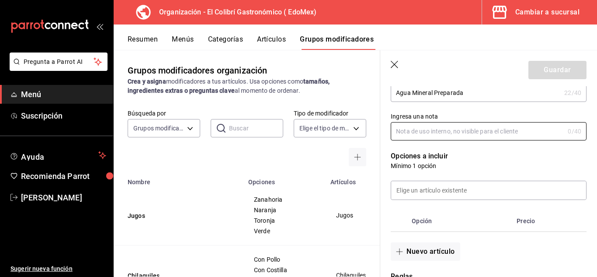
scroll to position [141, 0]
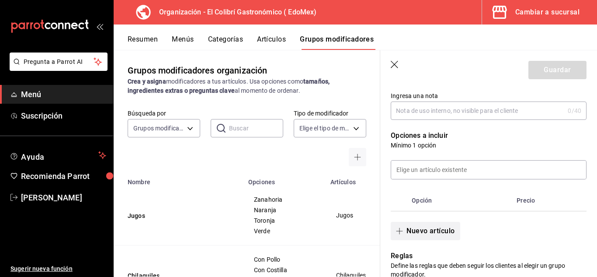
click at [420, 223] on button "Nuevo artículo" at bounding box center [425, 231] width 69 height 18
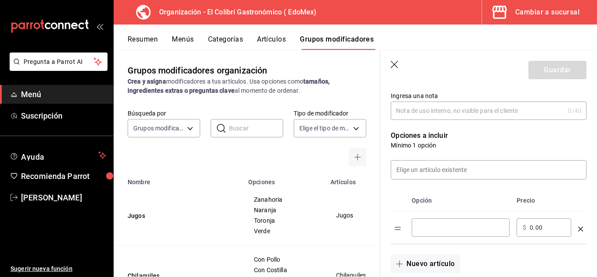
click at [447, 229] on input "optionsTable" at bounding box center [461, 227] width 86 height 9
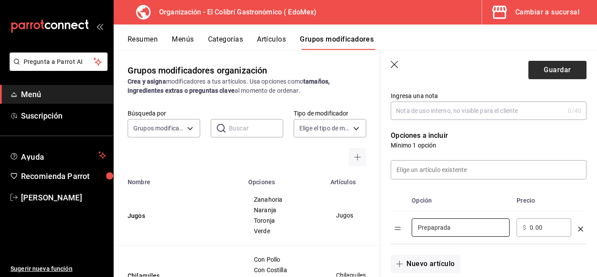
type input "Prepaprada"
click at [555, 70] on button "Guardar" at bounding box center [557, 70] width 58 height 18
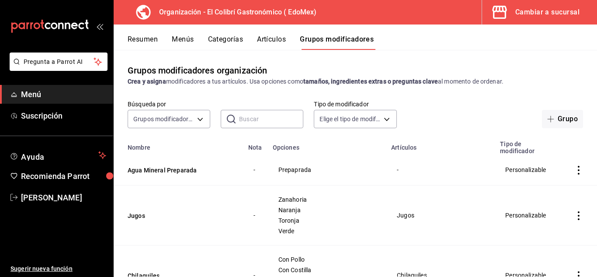
click at [273, 40] on button "Artículos" at bounding box center [271, 42] width 29 height 15
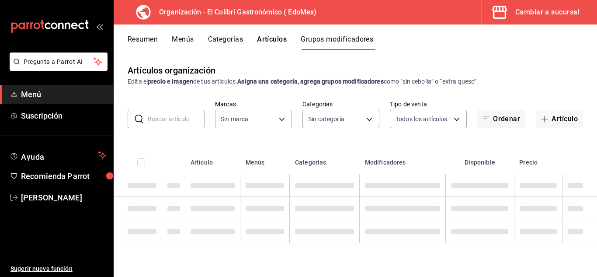
type input "02d79155-410a-4a52-ba4e-8d9765c47241"
type input "9a402281-5f40-4a34-8a46-f1facbac941a,07e19220-46df-4179-b846-3115264f0854,e5dfa…"
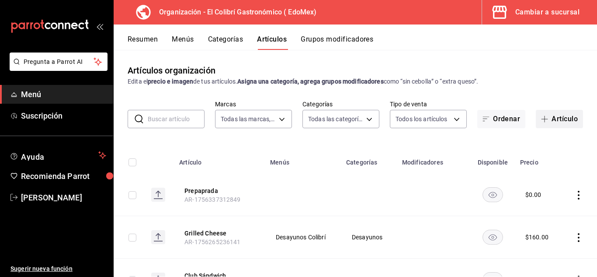
click at [549, 114] on button "Artículo" at bounding box center [559, 119] width 47 height 18
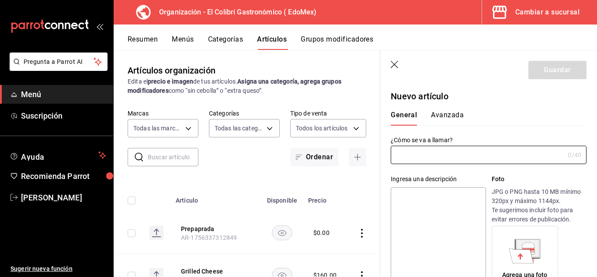
type input "AR-1756337324664"
click at [441, 154] on input "Agua Mineral" at bounding box center [476, 154] width 170 height 17
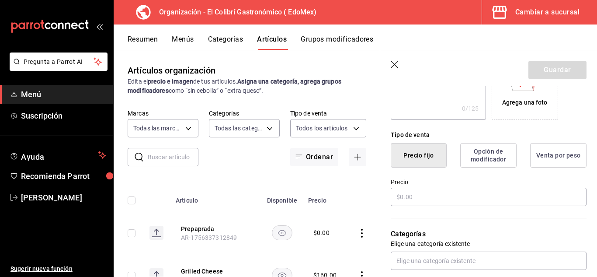
scroll to position [183, 0]
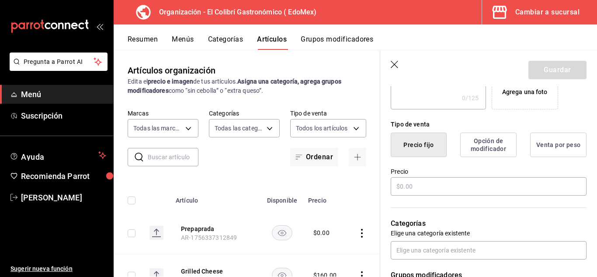
type input "Agua Mineral"
click at [428, 191] on input "text" at bounding box center [489, 186] width 196 height 18
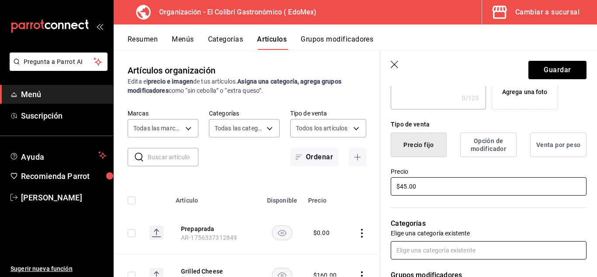
type input "$45.00"
click at [448, 251] on input "text" at bounding box center [489, 250] width 196 height 18
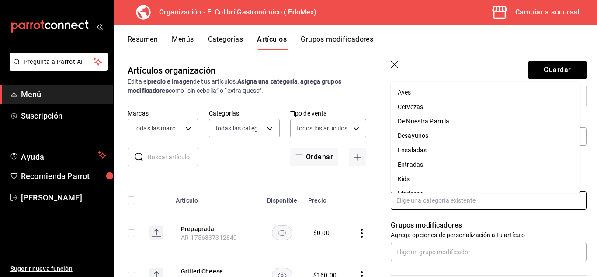
scroll to position [235, 0]
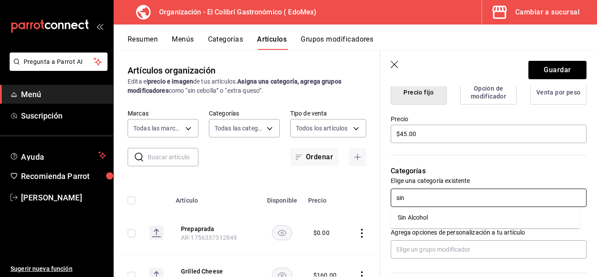
type input "si"
click at [551, 224] on li "Sin Alcohol" at bounding box center [485, 217] width 189 height 14
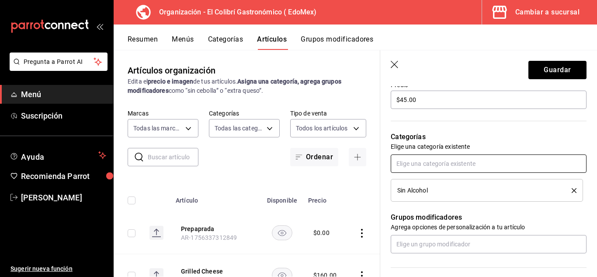
scroll to position [281, 0]
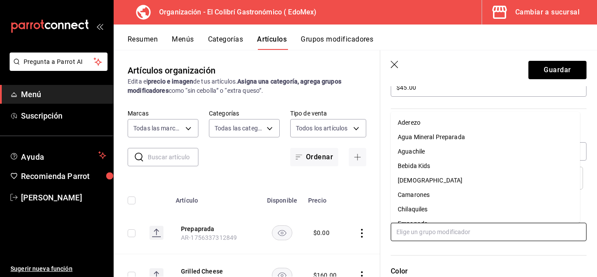
click at [486, 233] on input "text" at bounding box center [489, 231] width 196 height 18
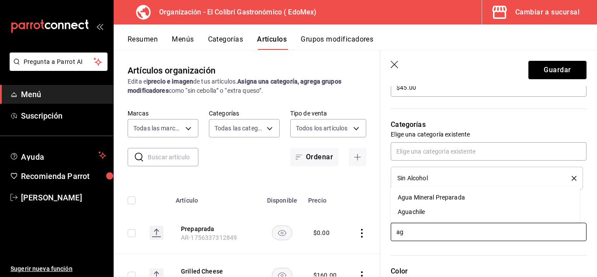
type input "agu"
click at [472, 197] on li "Agua Mineral Preparada" at bounding box center [485, 197] width 189 height 14
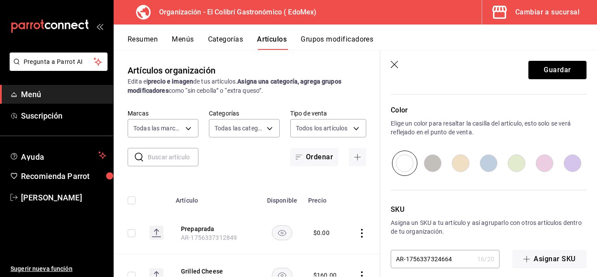
scroll to position [472, 0]
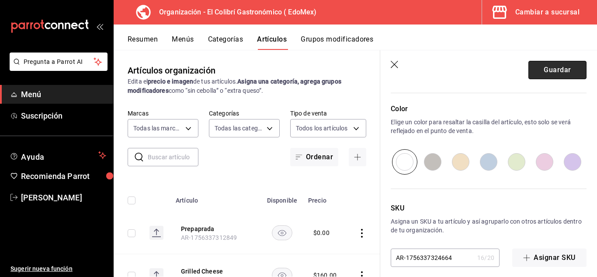
click at [557, 66] on button "Guardar" at bounding box center [557, 70] width 58 height 18
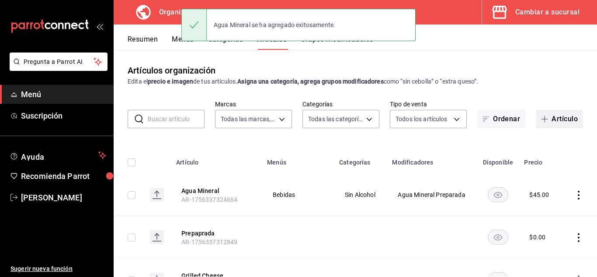
click at [544, 119] on button "Artículo" at bounding box center [559, 119] width 47 height 18
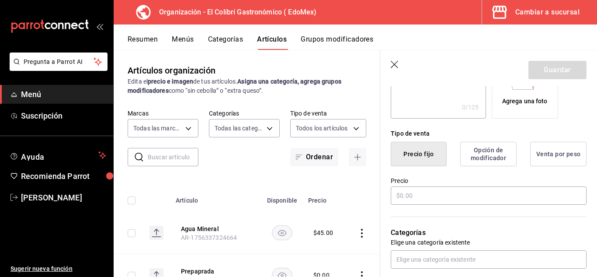
scroll to position [176, 0]
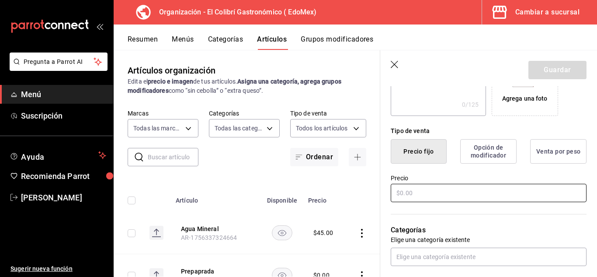
type input "Heineken 0.0"
click at [419, 192] on input "text" at bounding box center [489, 193] width 196 height 18
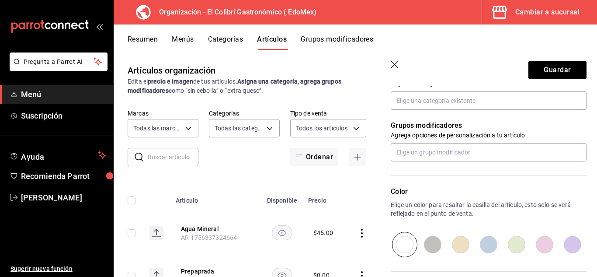
scroll to position [331, 0]
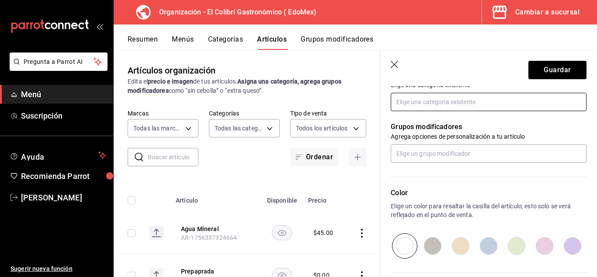
type input "$70.00"
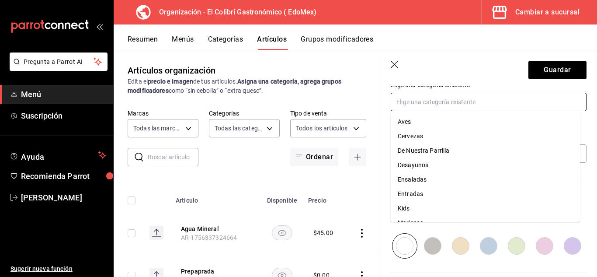
click at [485, 111] on input "text" at bounding box center [489, 102] width 196 height 18
click at [532, 136] on li "Cervezas" at bounding box center [485, 136] width 189 height 14
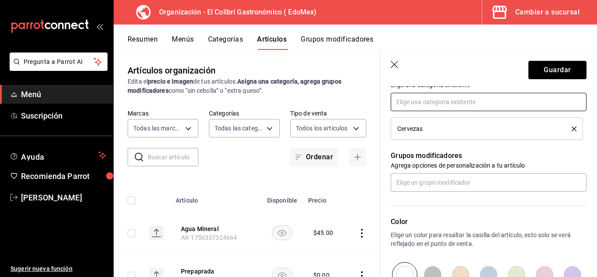
click at [500, 110] on input "text" at bounding box center [489, 102] width 196 height 18
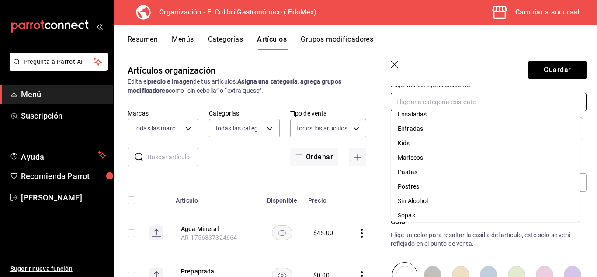
scroll to position [55, 0]
click at [514, 194] on li "Sin Alcohol" at bounding box center [485, 196] width 189 height 14
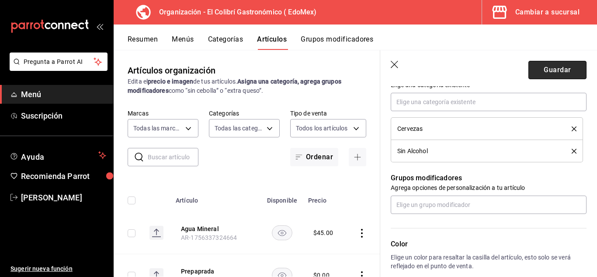
click at [565, 78] on button "Guardar" at bounding box center [557, 70] width 58 height 18
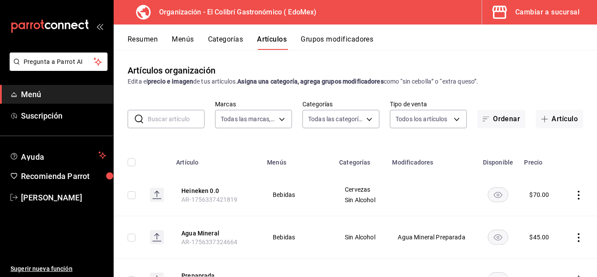
click at [229, 40] on button "Categorías" at bounding box center [225, 42] width 35 height 15
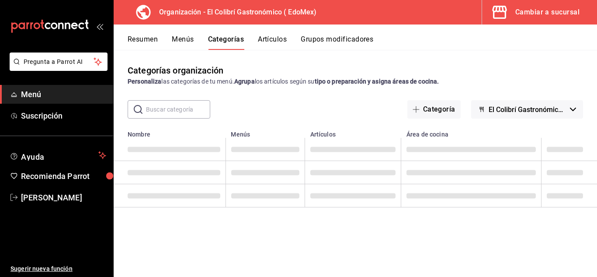
click at [152, 36] on button "Resumen" at bounding box center [143, 42] width 30 height 15
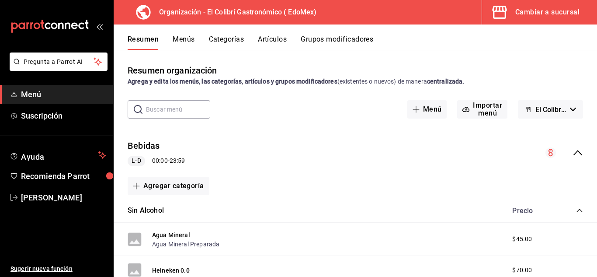
click at [565, 147] on div "Bebidas L-D 00:00 - 23:59" at bounding box center [355, 152] width 483 height 41
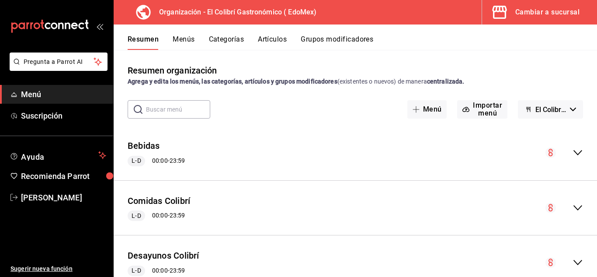
click at [191, 40] on button "Menús" at bounding box center [184, 42] width 22 height 15
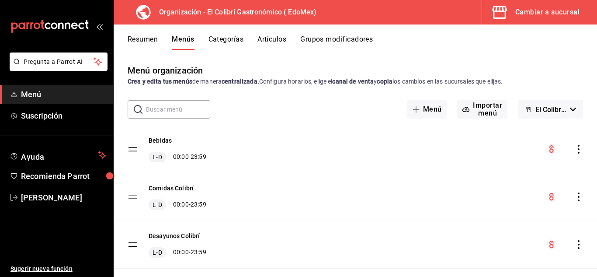
click at [574, 151] on icon "actions" at bounding box center [578, 149] width 9 height 9
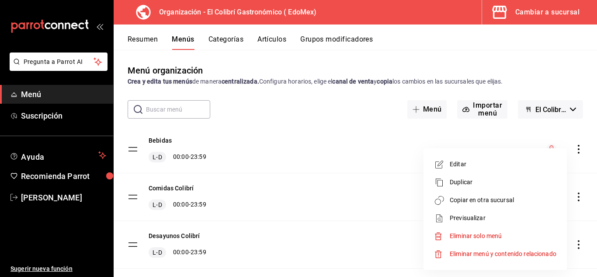
click at [550, 199] on span "Copiar en otra sucursal" at bounding box center [503, 199] width 107 height 9
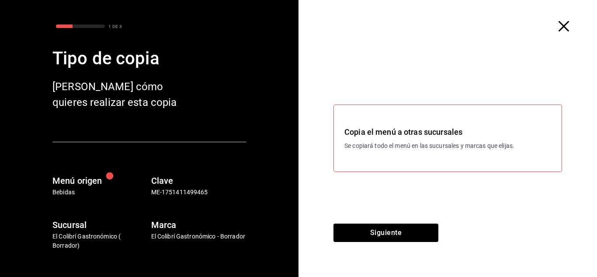
click at [423, 156] on div "Copia el menú a otras sucursales Se copiará todo el menú en las sucursales y ma…" at bounding box center [447, 137] width 229 height 67
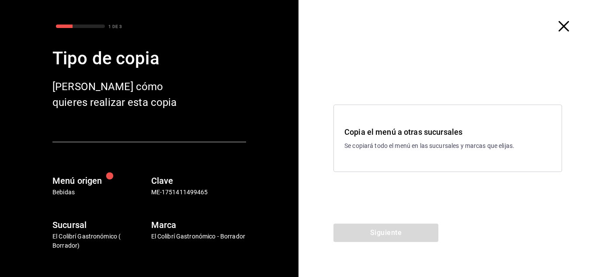
click at [424, 158] on div "Copia el menú a otras sucursales Se copiará todo el menú en las sucursales y ma…" at bounding box center [447, 137] width 229 height 67
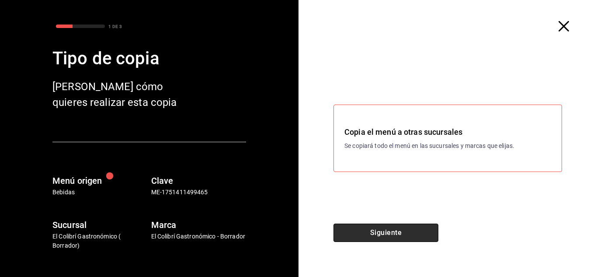
click at [412, 226] on button "Siguiente" at bounding box center [385, 232] width 105 height 18
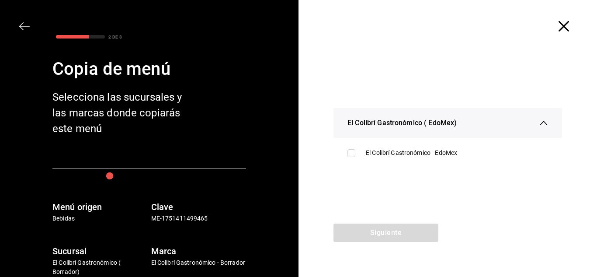
click at [440, 161] on li "El Colibrí Gastronómico - EdoMex" at bounding box center [447, 152] width 229 height 23
checkbox input "true"
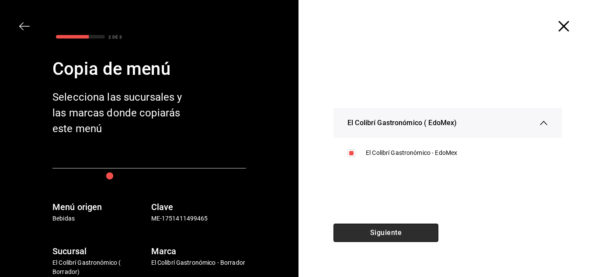
click at [414, 229] on button "Siguiente" at bounding box center [385, 232] width 105 height 18
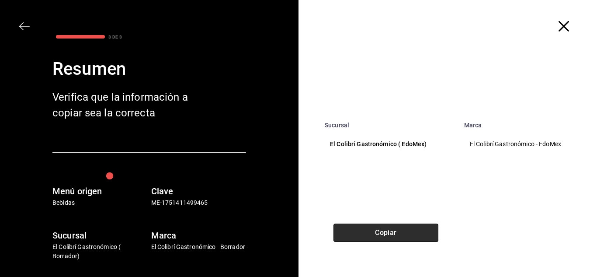
click at [416, 229] on button "Copiar" at bounding box center [385, 232] width 105 height 18
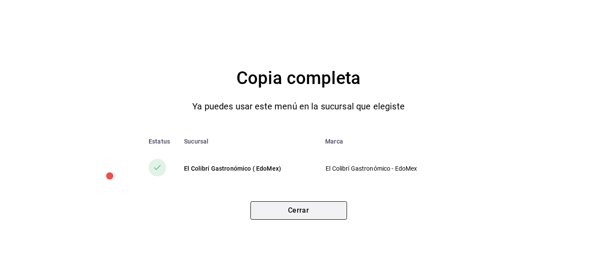
click at [336, 214] on button "Cerrar" at bounding box center [298, 210] width 97 height 18
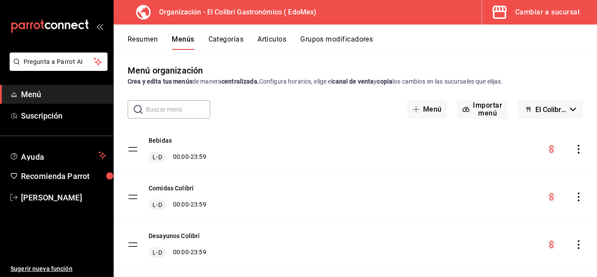
click at [145, 44] on button "Resumen" at bounding box center [143, 42] width 30 height 15
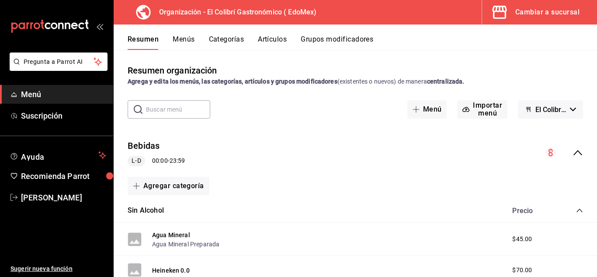
click at [187, 46] on button "Menús" at bounding box center [184, 42] width 22 height 15
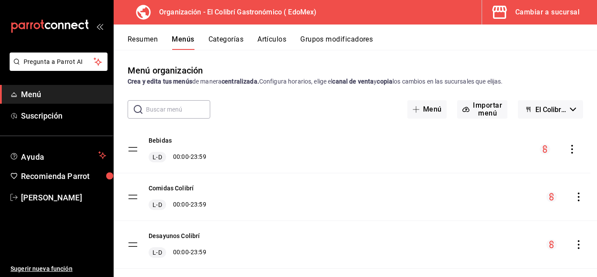
click at [134, 148] on tbody "Bebidas L-D 00:00 - 23:59 Comidas Colibrí L-D 00:00 - 23:59 Desayunos Colibrí L…" at bounding box center [355, 196] width 483 height 143
click at [550, 21] on button "Cambiar a sucursal" at bounding box center [536, 12] width 108 height 24
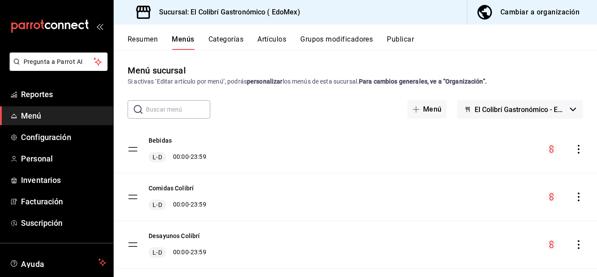
click at [574, 149] on icon "actions" at bounding box center [578, 149] width 9 height 9
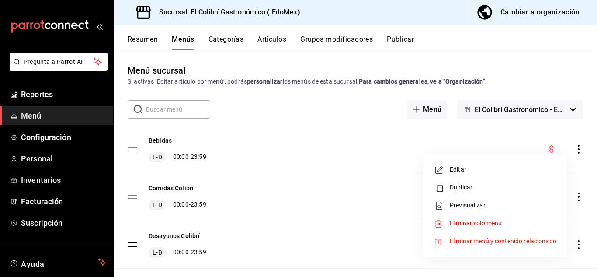
click at [159, 143] on div at bounding box center [298, 138] width 597 height 277
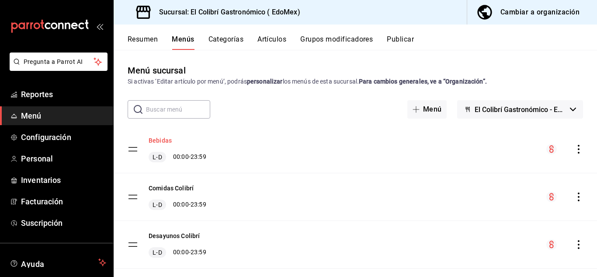
click at [165, 139] on button "Bebidas" at bounding box center [160, 140] width 23 height 9
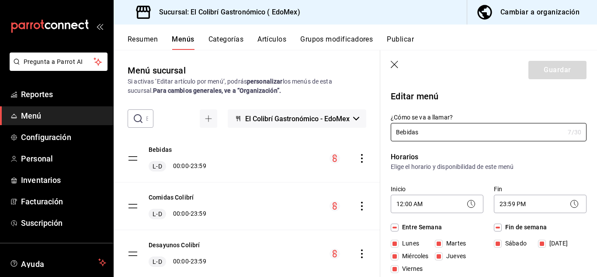
click at [397, 62] on icon "button" at bounding box center [395, 65] width 9 height 9
checkbox input "false"
type input "1756338058759"
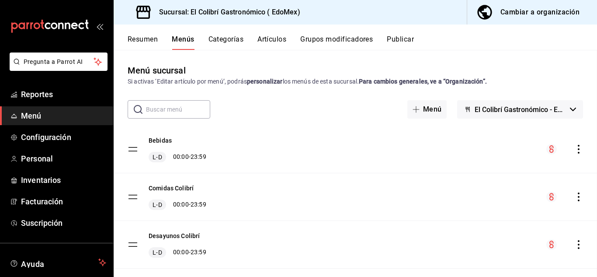
checkbox input "false"
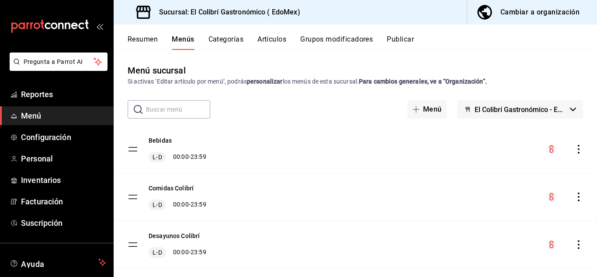
checkbox input "false"
click at [574, 150] on icon "actions" at bounding box center [578, 149] width 9 height 9
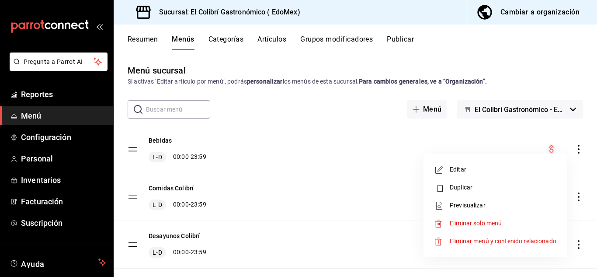
click at [471, 166] on span "Editar" at bounding box center [503, 169] width 107 height 9
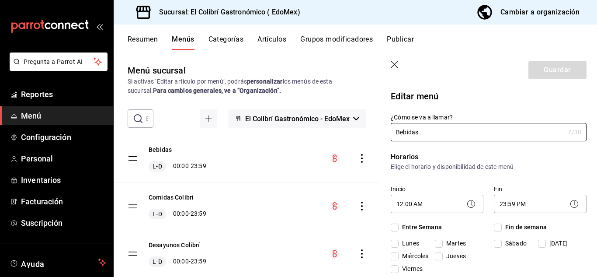
checkbox input "true"
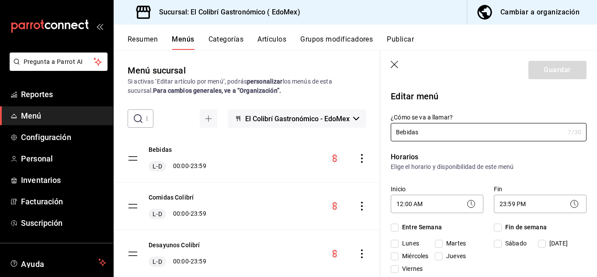
checkbox input "true"
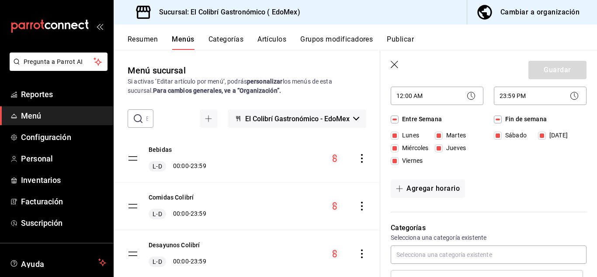
scroll to position [23, 0]
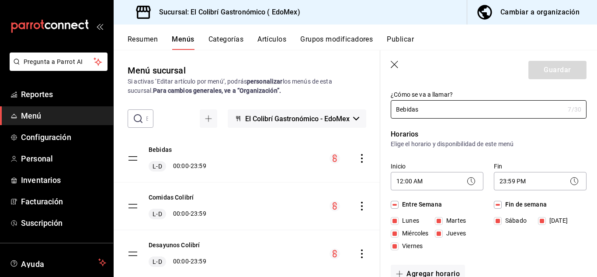
click at [397, 63] on icon "button" at bounding box center [395, 65] width 9 height 9
checkbox input "false"
type input "1756338073019"
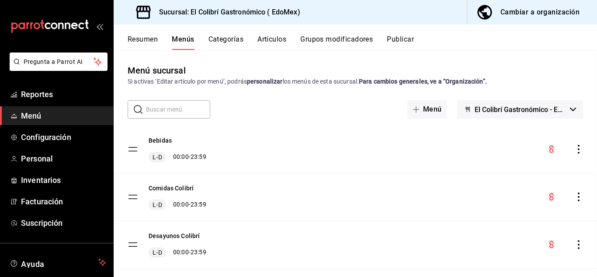
checkbox input "false"
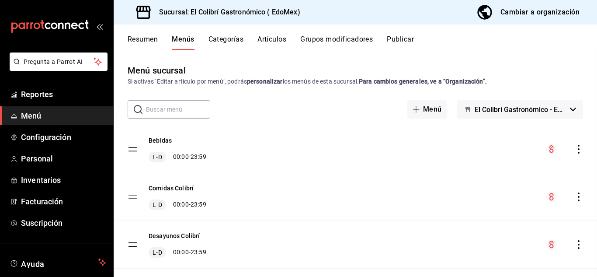
checkbox input "false"
click at [574, 199] on icon "actions" at bounding box center [578, 196] width 9 height 9
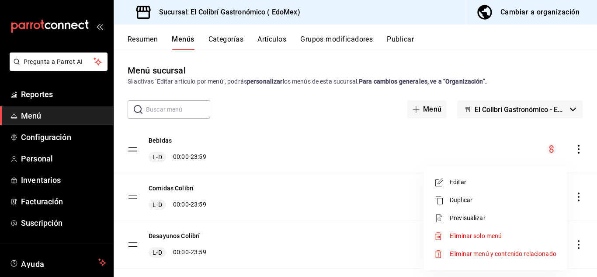
click at [530, 185] on span "Editar" at bounding box center [503, 181] width 107 height 9
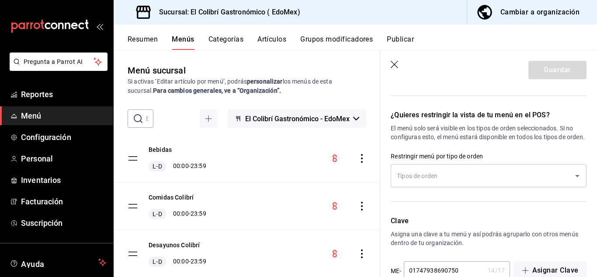
scroll to position [798, 0]
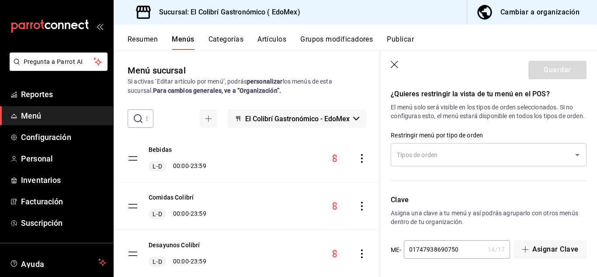
click at [391, 66] on icon "button" at bounding box center [395, 65] width 9 height 9
checkbox input "false"
type input "1756338082651"
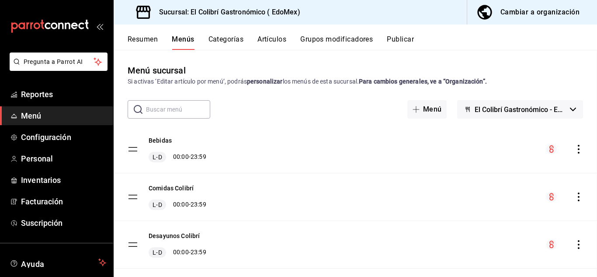
checkbox input "false"
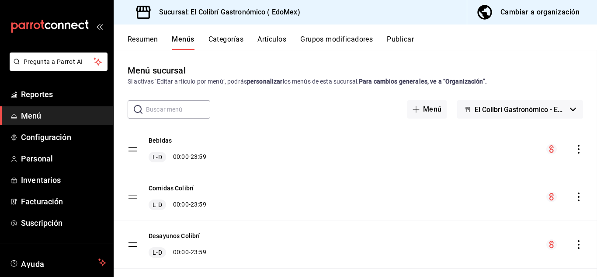
checkbox input "false"
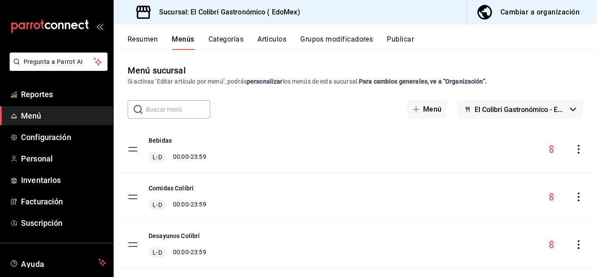
click at [143, 42] on button "Resumen" at bounding box center [143, 42] width 30 height 15
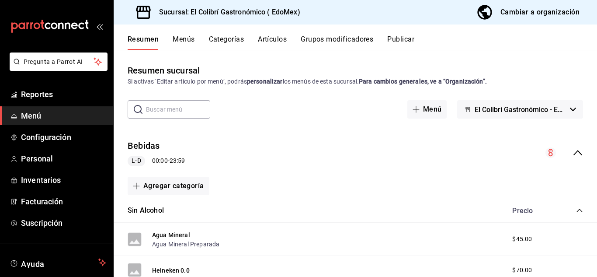
click at [574, 155] on icon "collapse-menu-row" at bounding box center [577, 152] width 10 height 10
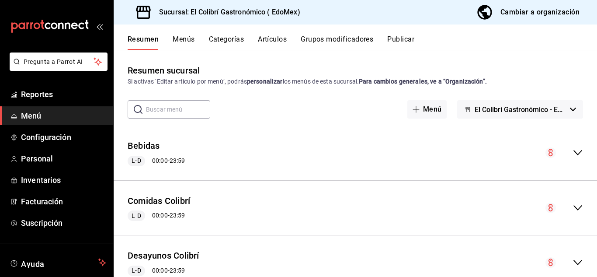
click at [240, 43] on button "Categorías" at bounding box center [226, 42] width 35 height 15
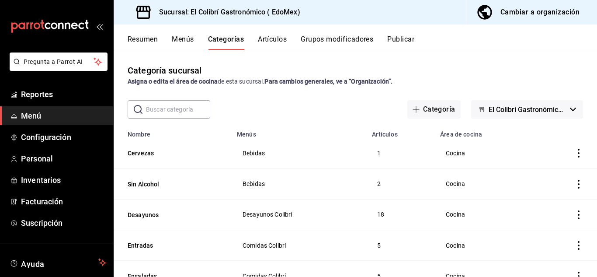
click at [574, 149] on icon "actions" at bounding box center [578, 153] width 9 height 9
click at [533, 173] on div at bounding box center [527, 173] width 16 height 10
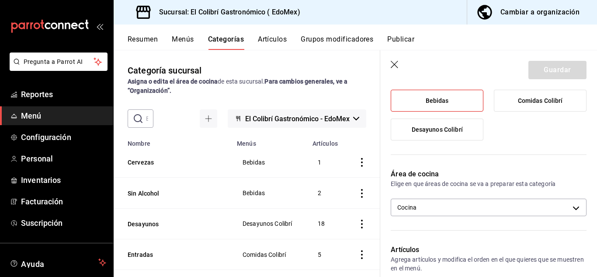
scroll to position [143, 0]
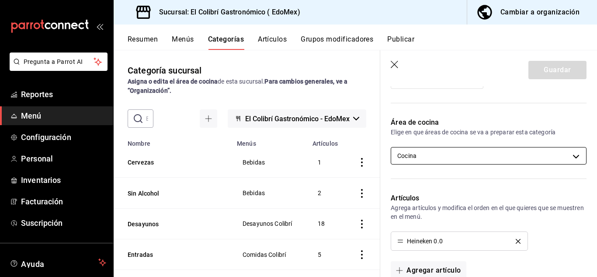
click at [566, 158] on body "Pregunta a Parrot AI Reportes Menú Configuración Personal Inventarios Facturaci…" at bounding box center [298, 138] width 597 height 277
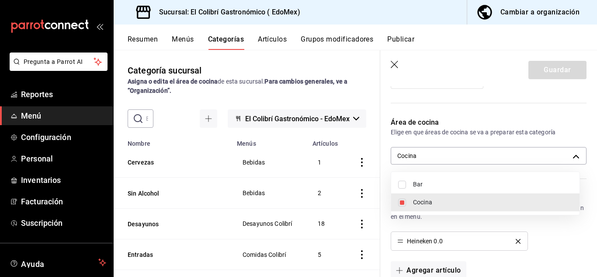
click at [490, 188] on span "Bar" at bounding box center [492, 184] width 159 height 9
type input "11a787ad-2b2b-4174-84b1-52ed50727101,24c050a1-d01a-4728-ba01-2a44c246bd13"
checkbox input "true"
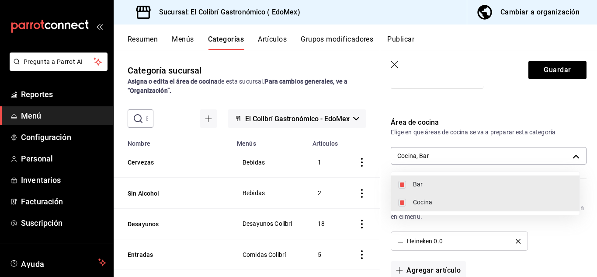
click at [446, 199] on span "Cocina" at bounding box center [492, 202] width 159 height 9
type input "24c050a1-d01a-4728-ba01-2a44c246bd13"
checkbox input "false"
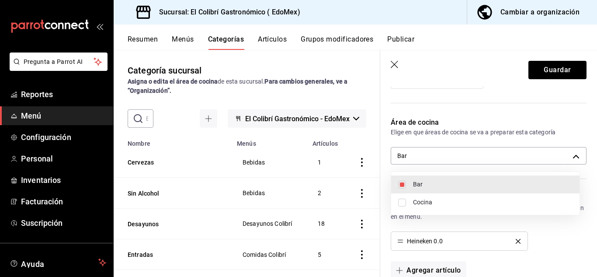
click at [538, 72] on div at bounding box center [298, 138] width 597 height 277
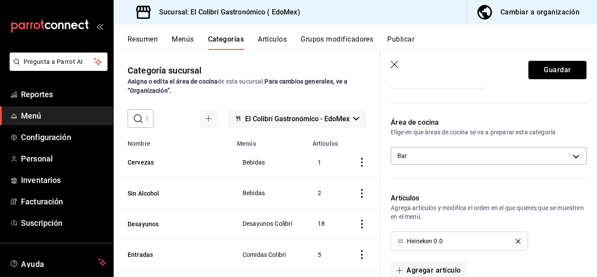
click at [538, 72] on button "Guardar" at bounding box center [557, 70] width 58 height 18
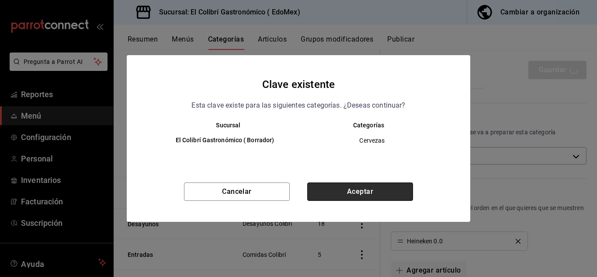
click at [363, 187] on button "Aceptar" at bounding box center [360, 191] width 106 height 18
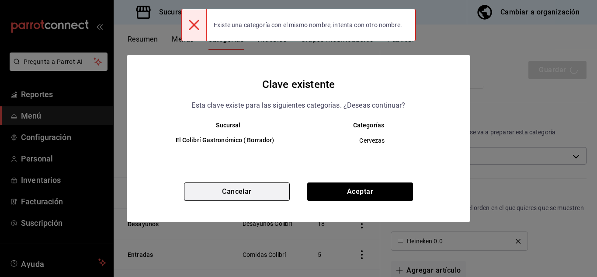
click at [271, 193] on button "Cancelar" at bounding box center [237, 191] width 106 height 18
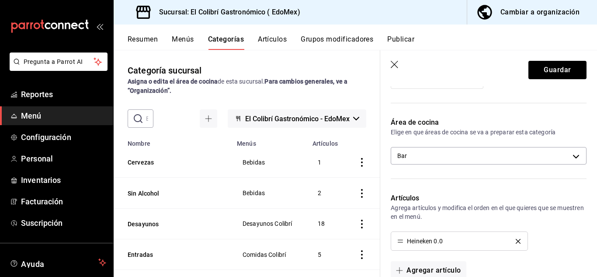
click at [357, 191] on icon "actions" at bounding box center [361, 193] width 9 height 9
click at [342, 217] on li "Editar" at bounding box center [321, 213] width 52 height 18
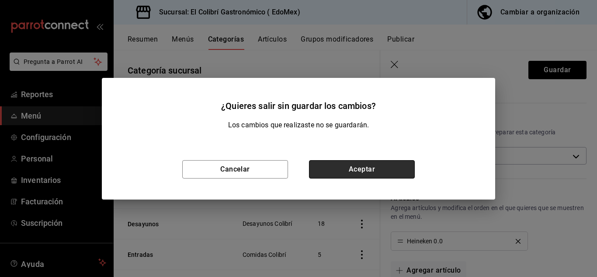
click at [348, 169] on button "Aceptar" at bounding box center [362, 169] width 106 height 18
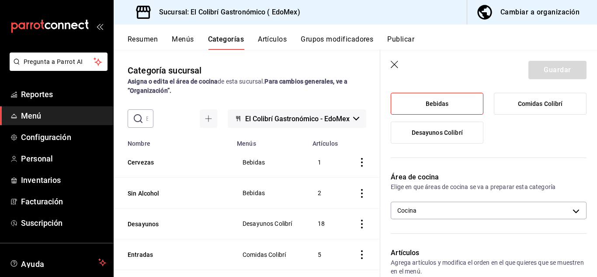
scroll to position [94, 0]
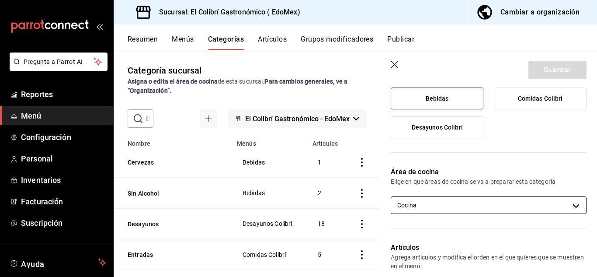
click at [484, 204] on body "Pregunta a Parrot AI Reportes Menú Configuración Personal Inventarios Facturaci…" at bounding box center [298, 138] width 597 height 277
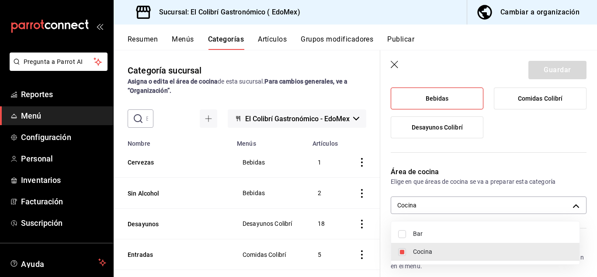
click at [420, 237] on span "Bar" at bounding box center [492, 233] width 159 height 9
type input "11a787ad-2b2b-4174-84b1-52ed50727101,24c050a1-d01a-4728-ba01-2a44c246bd13"
checkbox input "true"
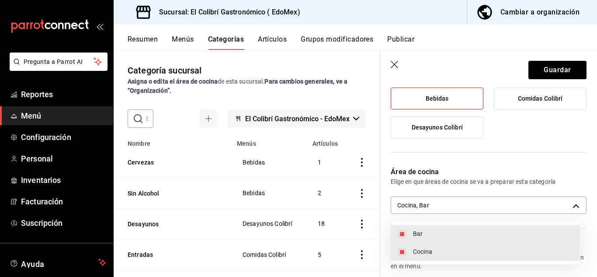
click at [469, 255] on span "Cocina" at bounding box center [492, 251] width 159 height 9
type input "24c050a1-d01a-4728-ba01-2a44c246bd13"
checkbox input "false"
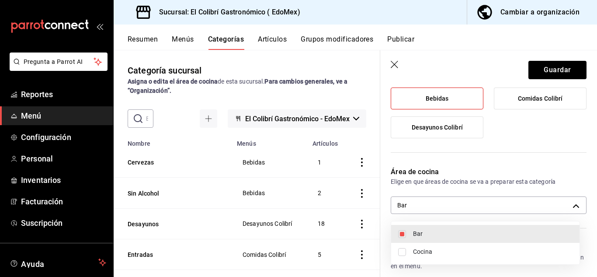
click at [556, 66] on div at bounding box center [298, 138] width 597 height 277
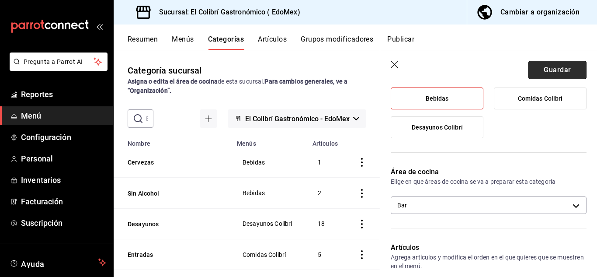
click at [554, 71] on button "Guardar" at bounding box center [557, 70] width 58 height 18
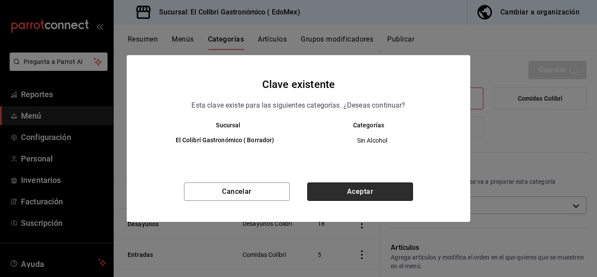
click at [395, 201] on button "Aceptar" at bounding box center [360, 191] width 106 height 18
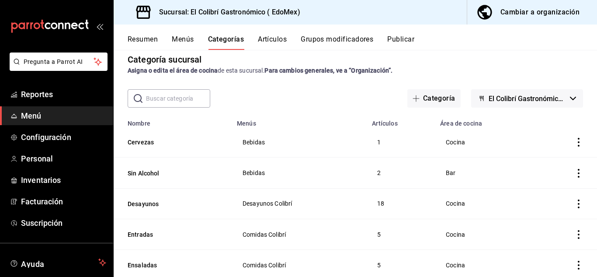
scroll to position [9, 0]
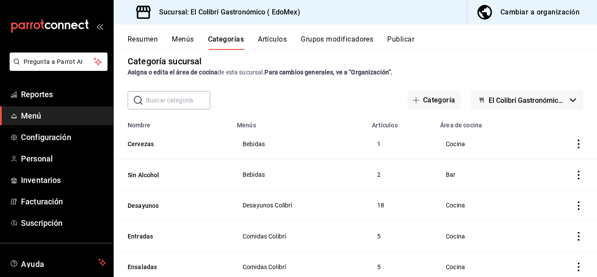
click at [567, 146] on td "categoriesTable" at bounding box center [565, 143] width 63 height 31
click at [574, 146] on icon "actions" at bounding box center [578, 143] width 9 height 9
click at [548, 166] on span "Editar" at bounding box center [545, 163] width 23 height 9
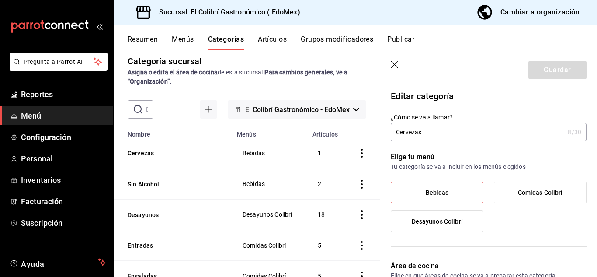
click at [524, 131] on input "Cervezas" at bounding box center [477, 131] width 173 height 17
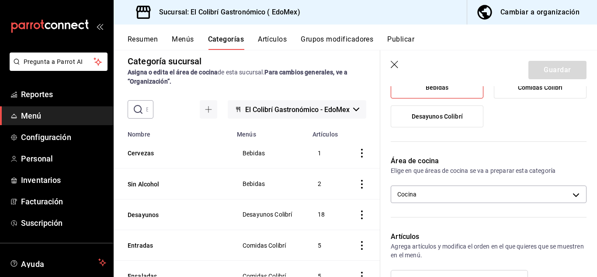
scroll to position [141, 0]
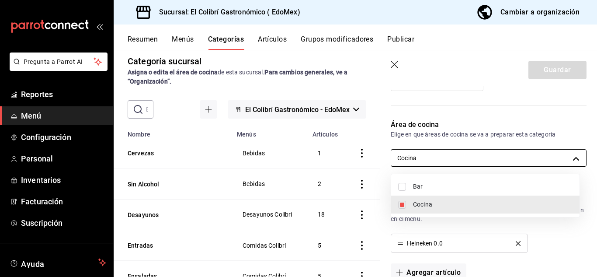
click at [470, 156] on body "Pregunta a Parrot AI Reportes Menú Configuración Personal Inventarios Facturaci…" at bounding box center [298, 138] width 597 height 277
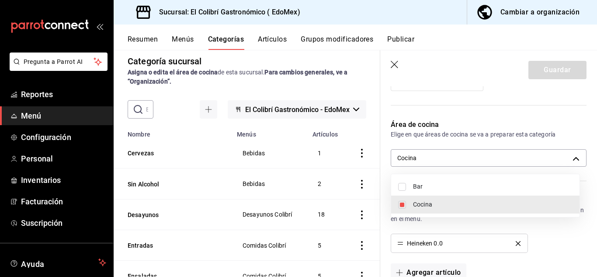
click at [439, 208] on span "Cocina" at bounding box center [492, 204] width 159 height 9
checkbox input "false"
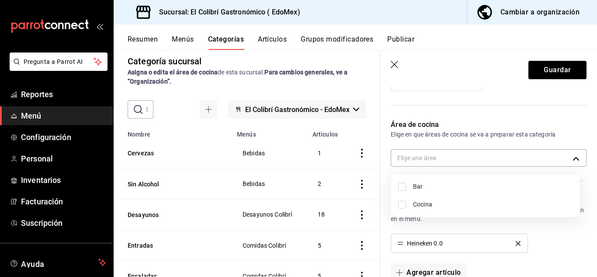
click at [448, 189] on span "Bar" at bounding box center [492, 186] width 159 height 9
type input "24c050a1-d01a-4728-ba01-2a44c246bd13"
checkbox input "true"
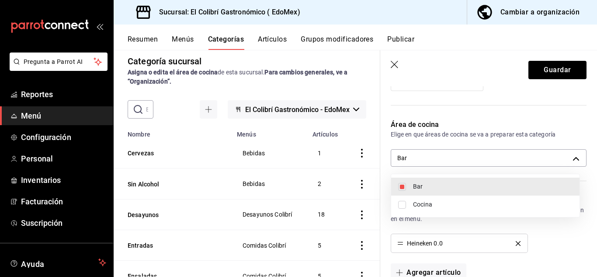
click at [547, 62] on div at bounding box center [298, 138] width 597 height 277
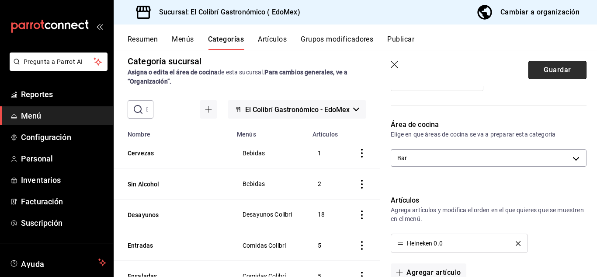
click at [545, 65] on button "Guardar" at bounding box center [557, 70] width 58 height 18
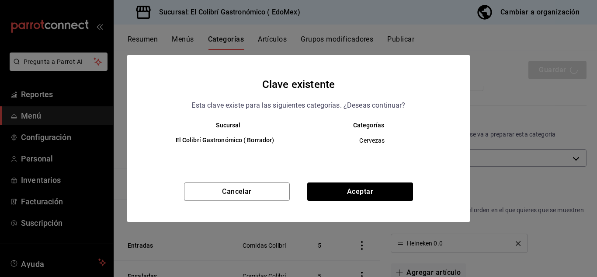
click at [348, 177] on div "Clave existente Esta clave existe para las siguientes categorías. ¿Deseas conti…" at bounding box center [298, 138] width 343 height 166
click at [336, 196] on button "Aceptar" at bounding box center [360, 191] width 106 height 18
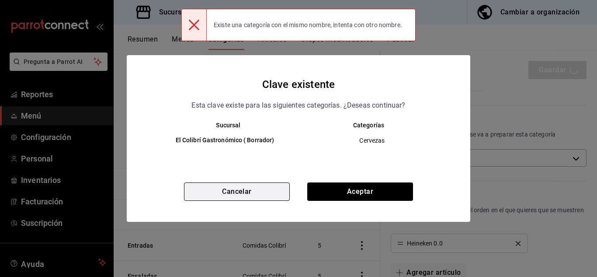
click at [246, 195] on button "Cancelar" at bounding box center [237, 191] width 106 height 18
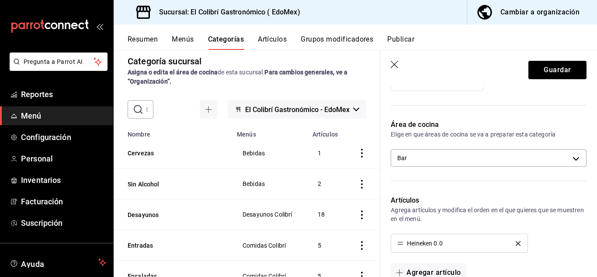
click at [392, 68] on icon "button" at bounding box center [395, 65] width 9 height 9
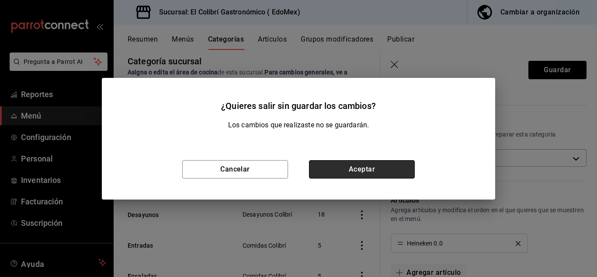
click at [344, 174] on button "Aceptar" at bounding box center [362, 169] width 106 height 18
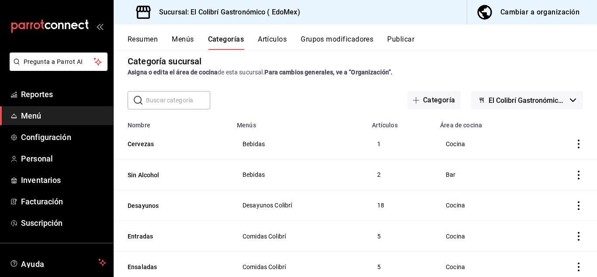
click at [269, 47] on button "Artículos" at bounding box center [272, 42] width 29 height 15
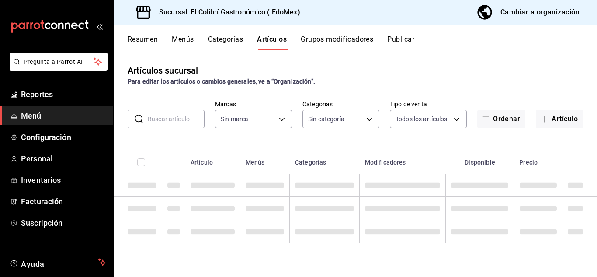
click at [217, 41] on button "Categorías" at bounding box center [225, 42] width 35 height 15
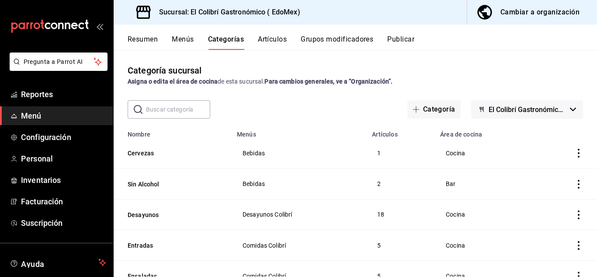
click at [421, 35] on div "Resumen Menús Categorías Artículos Grupos modificadores Publicar" at bounding box center [362, 42] width 469 height 15
click at [411, 39] on button "Publicar" at bounding box center [400, 42] width 27 height 15
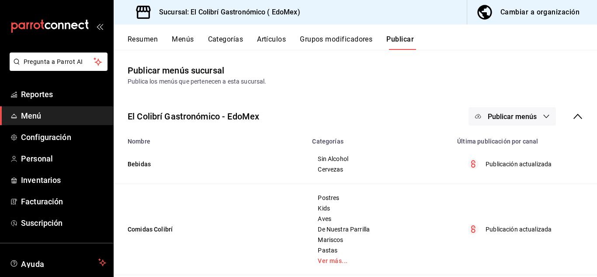
click at [516, 114] on span "Publicar menús" at bounding box center [512, 116] width 49 height 8
click at [509, 145] on span "Punto de venta" at bounding box center [518, 144] width 42 height 9
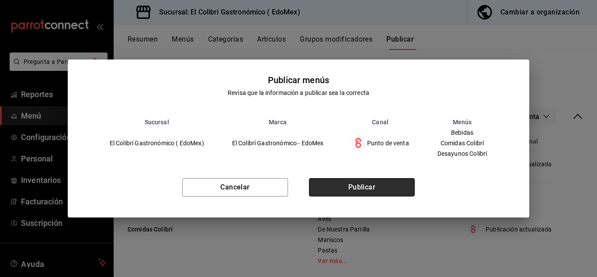
click at [387, 181] on button "Publicar" at bounding box center [362, 187] width 106 height 18
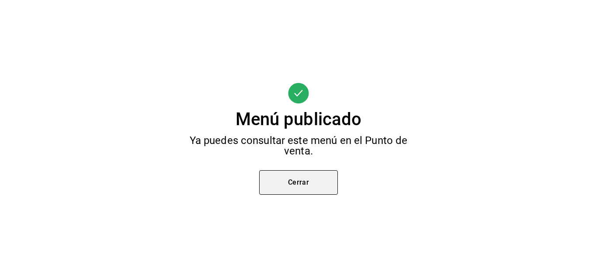
click at [319, 173] on button "Cerrar" at bounding box center [298, 182] width 79 height 24
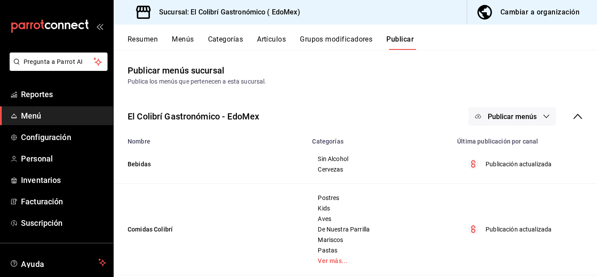
click at [186, 40] on button "Menús" at bounding box center [183, 42] width 22 height 15
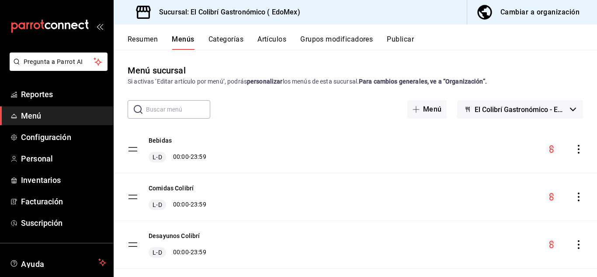
click at [276, 40] on button "Artículos" at bounding box center [271, 42] width 29 height 15
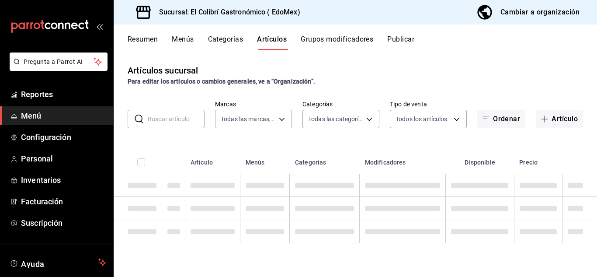
type input "d4f20551-9377-4971-9074-0a47c404ef09"
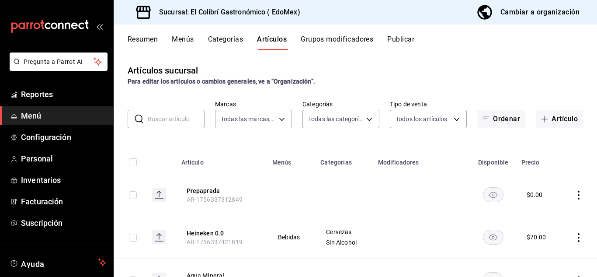
click at [574, 191] on icon "actions" at bounding box center [578, 195] width 9 height 9
click at [346, 189] on div at bounding box center [298, 138] width 597 height 277
click at [324, 40] on button "Grupos modificadores" at bounding box center [337, 42] width 73 height 15
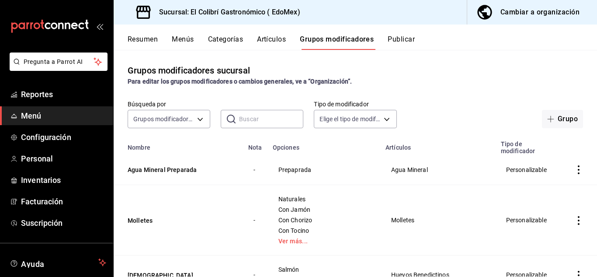
click at [574, 171] on icon "actions" at bounding box center [578, 169] width 9 height 9
click at [446, 50] on div at bounding box center [298, 138] width 597 height 277
click at [277, 43] on button "Artículos" at bounding box center [271, 42] width 29 height 15
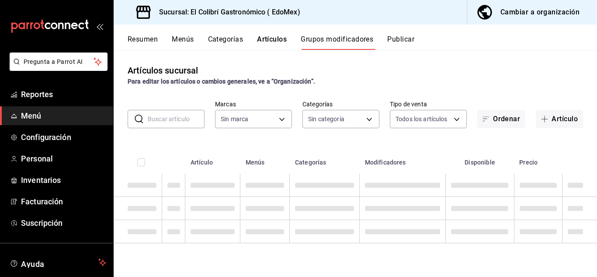
type input "d4f20551-9377-4971-9074-0a47c404ef09"
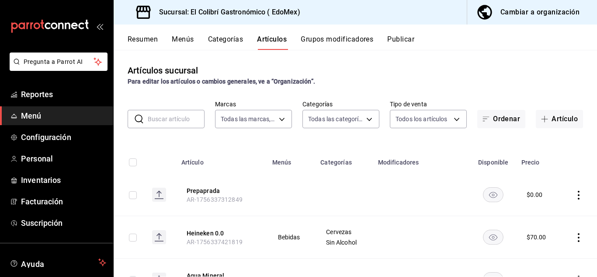
type input "f96ba0e7-cf2d-489a-ab89-78143a10d151,fe157f41-15ed-4a35-88c8-14a3b251e126,52eb2…"
click at [230, 37] on button "Categorías" at bounding box center [225, 42] width 35 height 15
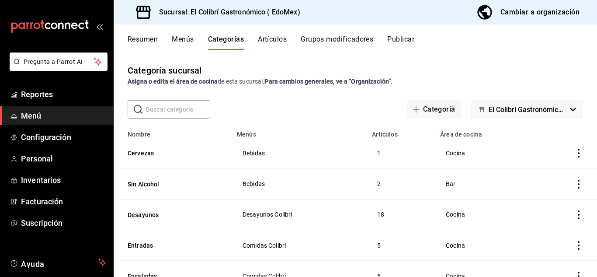
click at [578, 153] on icon "actions" at bounding box center [579, 153] width 2 height 9
click at [546, 178] on li "Editar" at bounding box center [538, 173] width 52 height 18
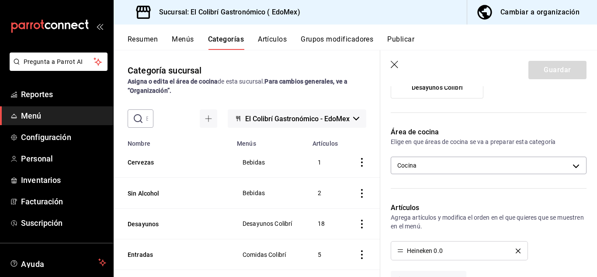
scroll to position [139, 0]
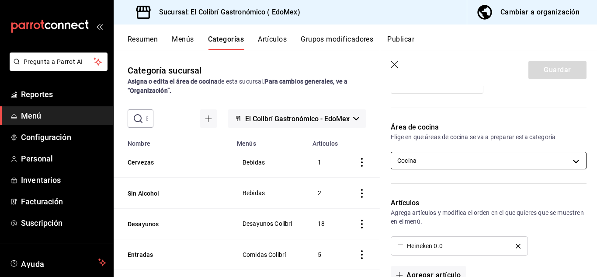
click at [523, 162] on body "Pregunta a Parrot AI Reportes Menú Configuración Personal Inventarios Facturaci…" at bounding box center [298, 138] width 597 height 277
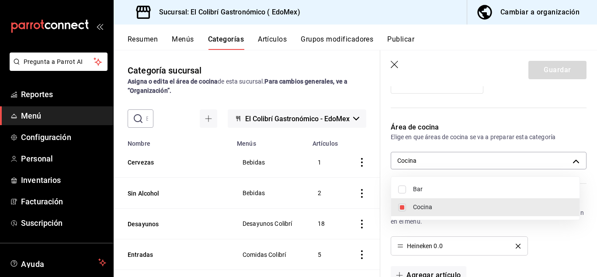
click at [481, 191] on span "Bar" at bounding box center [492, 188] width 159 height 9
type input "11a787ad-2b2b-4174-84b1-52ed50727101,24c050a1-d01a-4728-ba01-2a44c246bd13"
checkbox input "true"
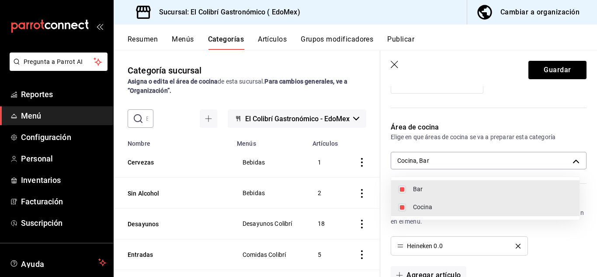
drag, startPoint x: 596, startPoint y: 163, endPoint x: 596, endPoint y: 184, distance: 20.1
click at [596, 184] on div at bounding box center [298, 138] width 597 height 277
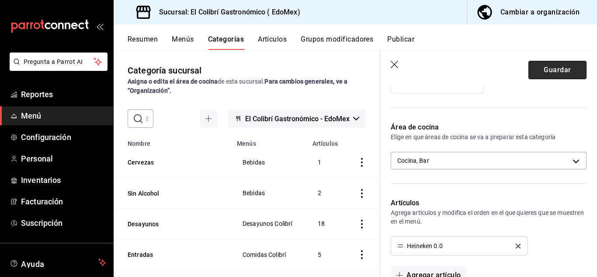
click at [528, 69] on button "Guardar" at bounding box center [557, 70] width 58 height 18
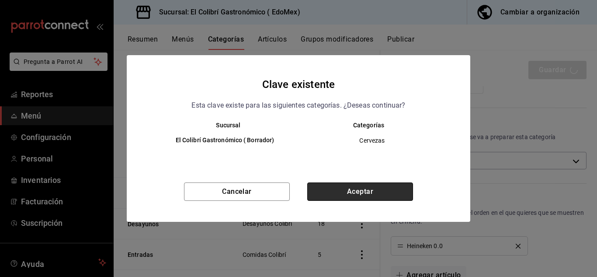
click at [379, 189] on button "Aceptar" at bounding box center [360, 191] width 106 height 18
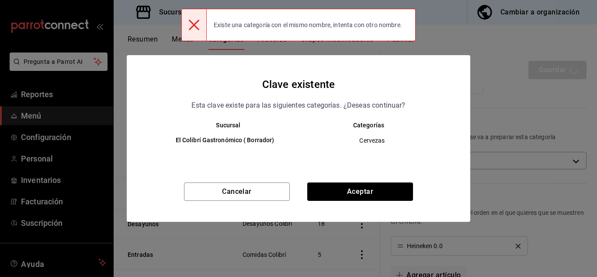
click at [206, 21] on div at bounding box center [193, 24] width 25 height 31
click at [177, 24] on div "Clave existente Esta clave existe para las siguientes categorías. ¿Deseas conti…" at bounding box center [298, 138] width 597 height 277
click at [191, 28] on icon at bounding box center [194, 25] width 10 height 10
click at [195, 25] on icon at bounding box center [194, 25] width 10 height 10
click at [256, 191] on button "Cancelar" at bounding box center [237, 191] width 106 height 18
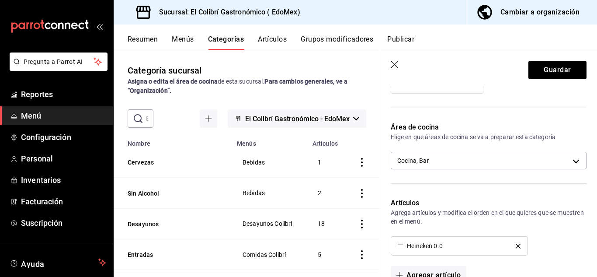
click at [400, 69] on header "Guardar" at bounding box center [488, 68] width 217 height 36
click at [397, 66] on icon "button" at bounding box center [395, 65] width 9 height 9
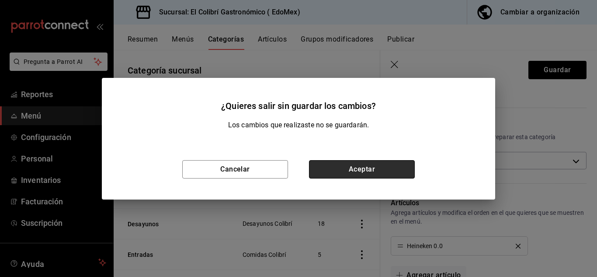
click at [412, 163] on button "Aceptar" at bounding box center [362, 169] width 106 height 18
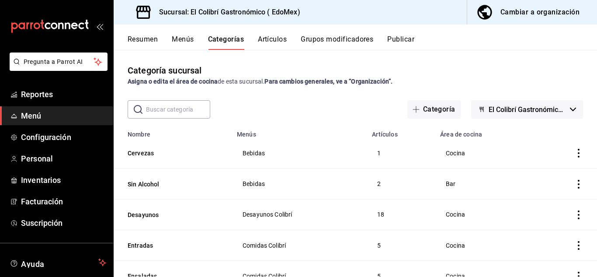
click at [411, 38] on button "Publicar" at bounding box center [400, 42] width 27 height 15
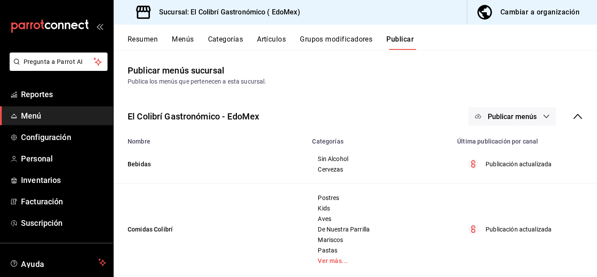
click at [218, 40] on button "Categorías" at bounding box center [225, 42] width 35 height 15
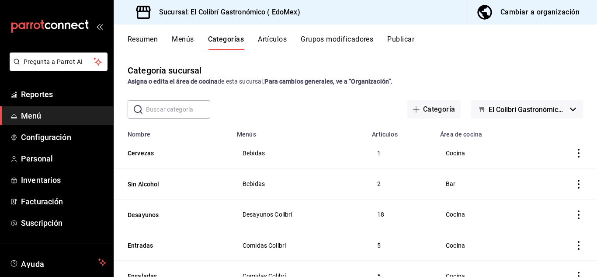
click at [537, 107] on span "El Colibrí Gastronómico - EdoMex" at bounding box center [528, 109] width 78 height 8
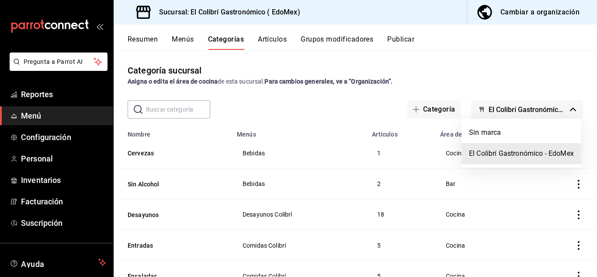
click at [536, 156] on li "El Colibrí Gastronómico - EdoMex" at bounding box center [521, 153] width 119 height 21
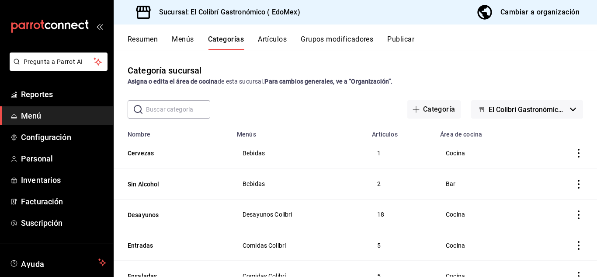
click at [541, 114] on button "El Colibrí Gastronómico - EdoMex" at bounding box center [527, 109] width 112 height 18
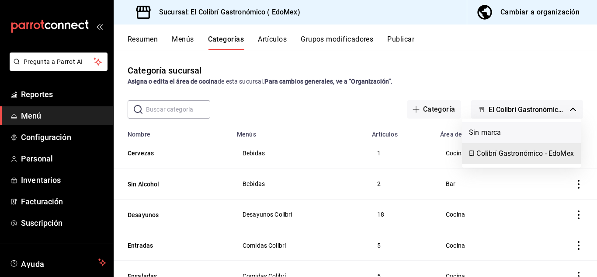
click at [531, 126] on li "Sin marca" at bounding box center [521, 132] width 119 height 21
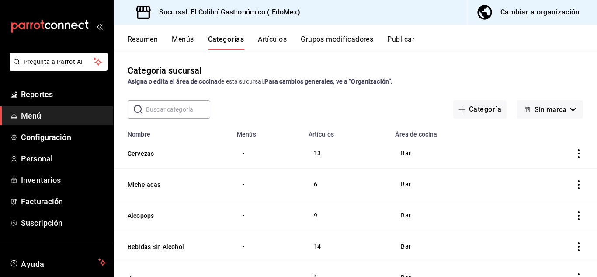
click at [578, 150] on icon "actions" at bounding box center [579, 153] width 2 height 9
click at [554, 209] on span "Eliminar" at bounding box center [545, 209] width 22 height 7
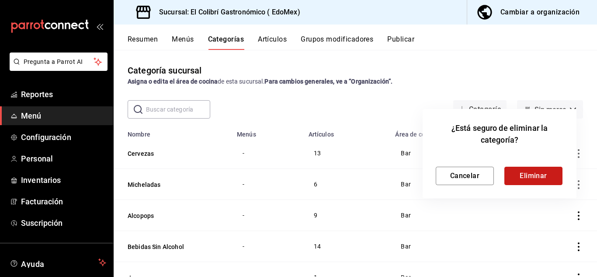
click at [541, 172] on button "Eliminar" at bounding box center [533, 175] width 58 height 18
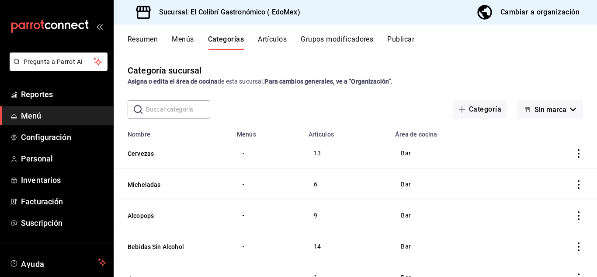
click at [293, 45] on div "Resumen Menús Categorías Artículos Grupos modificadores Publicar" at bounding box center [362, 42] width 469 height 15
click at [290, 45] on div "Resumen Menús Categorías Artículos Grupos modificadores Publicar" at bounding box center [362, 42] width 469 height 15
click at [282, 33] on div "Resumen Menús Categorías Artículos Grupos modificadores Publicar" at bounding box center [355, 36] width 483 height 25
click at [275, 39] on button "Artículos" at bounding box center [272, 42] width 29 height 15
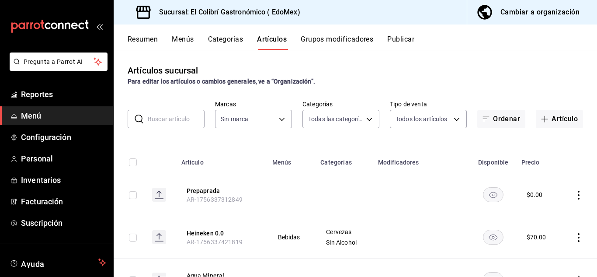
type input "f96ba0e7-cf2d-489a-ab89-78143a10d151,fe157f41-15ed-4a35-88c8-14a3b251e126,52eb2…"
type input "d4f20551-9377-4971-9074-0a47c404ef09"
click at [363, 121] on body "Pregunta a Parrot AI Reportes Menú Configuración Personal Inventarios Facturaci…" at bounding box center [298, 138] width 597 height 277
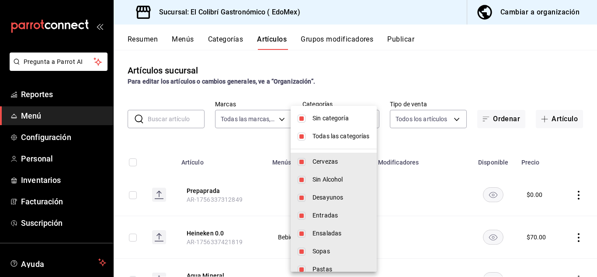
click at [369, 98] on div at bounding box center [298, 138] width 597 height 277
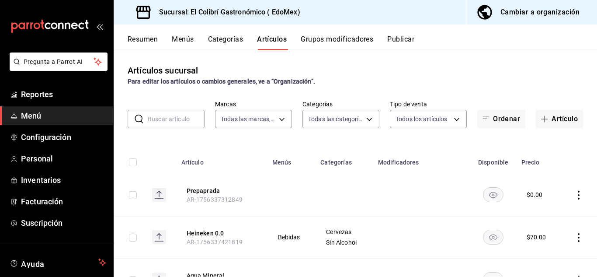
click at [283, 128] on div "Artículos sucursal Para editar los artículos o cambios generales, ve a “Organiz…" at bounding box center [355, 163] width 483 height 226
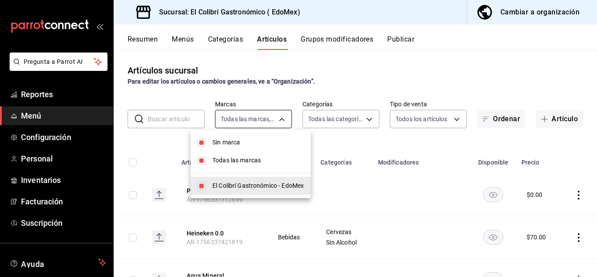
click at [280, 122] on body "Pregunta a Parrot AI Reportes Menú Configuración Personal Inventarios Facturaci…" at bounding box center [298, 138] width 597 height 277
click at [270, 139] on span "Sin marca" at bounding box center [257, 142] width 91 height 9
checkbox input "false"
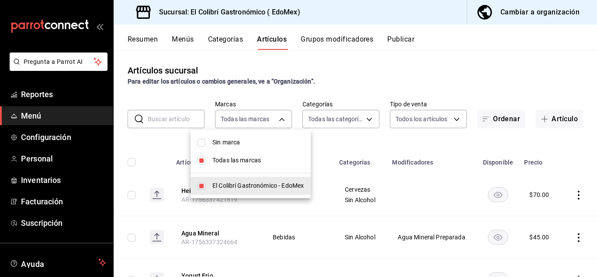
click at [263, 154] on li "Todas las marcas" at bounding box center [251, 160] width 120 height 18
checkbox input "false"
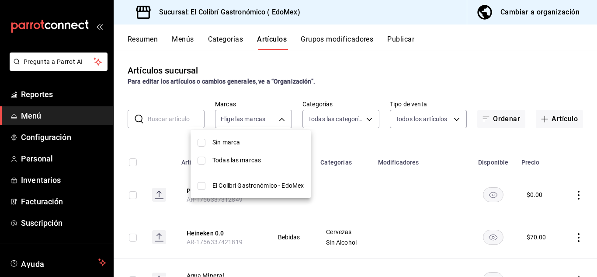
click at [268, 149] on li "Sin marca" at bounding box center [251, 142] width 120 height 18
checkbox input "true"
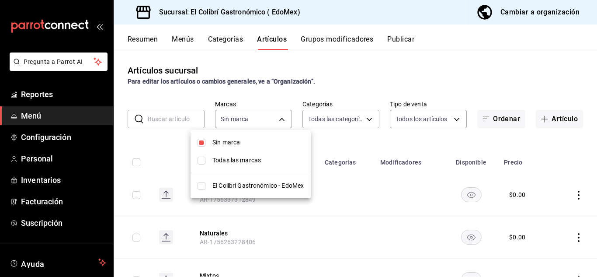
click at [387, 138] on div at bounding box center [298, 138] width 597 height 277
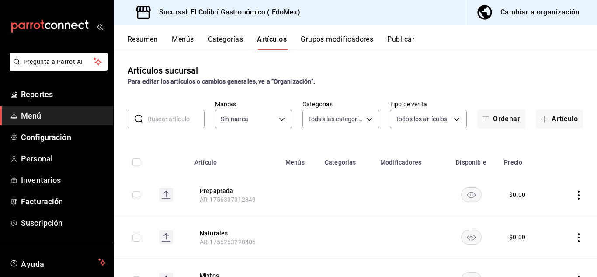
click at [135, 160] on input "checkbox" at bounding box center [136, 162] width 8 height 8
checkbox input "true"
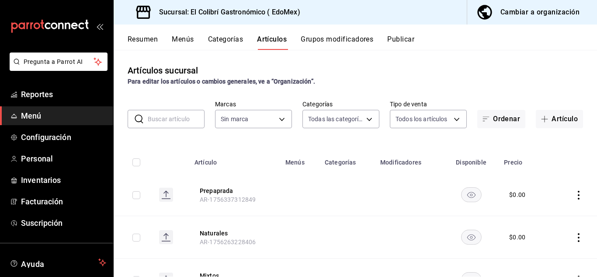
checkbox input "true"
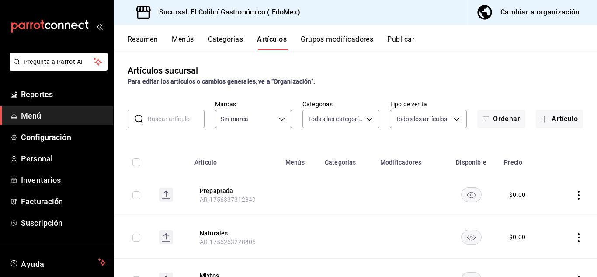
checkbox input "true"
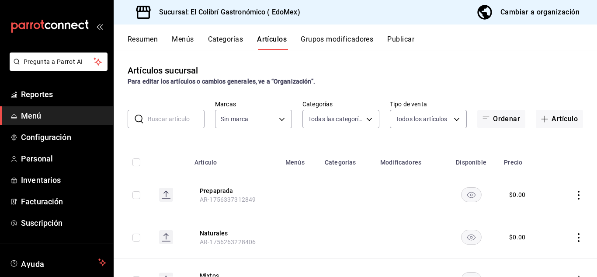
checkbox input "true"
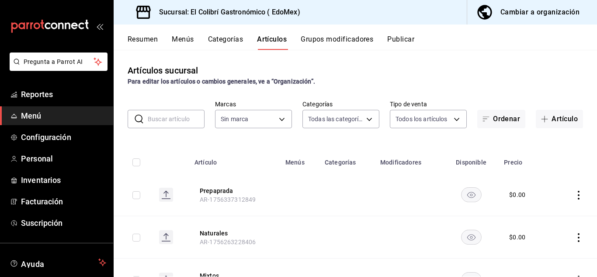
checkbox input "true"
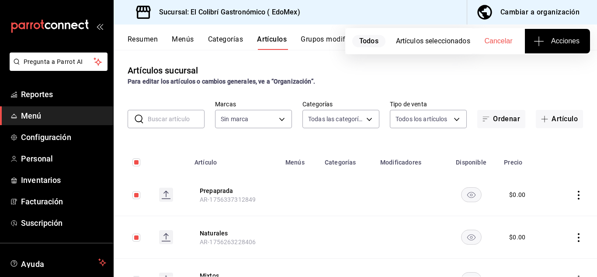
click at [509, 101] on div "​ ​ Marcas Sin marca Categorías Todas las categorías, Sin categoría Tipo de ven…" at bounding box center [355, 114] width 483 height 28
click at [571, 48] on button "Acciones" at bounding box center [557, 41] width 65 height 24
click at [506, 90] on div at bounding box center [298, 138] width 597 height 277
click at [557, 68] on div "Artículos sucursal Para editar los artículos o cambios generales, ve a “Organiz…" at bounding box center [355, 75] width 483 height 22
click at [558, 58] on div "Artículos sucursal Para editar los artículos o cambios generales, ve a “Organiz…" at bounding box center [355, 163] width 483 height 226
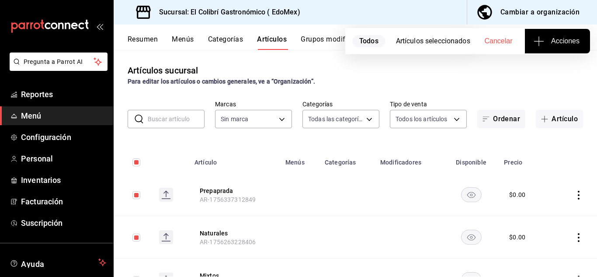
click at [557, 49] on button "Acciones" at bounding box center [557, 41] width 65 height 24
click at [550, 76] on li "Agregar tipo" at bounding box center [557, 68] width 66 height 23
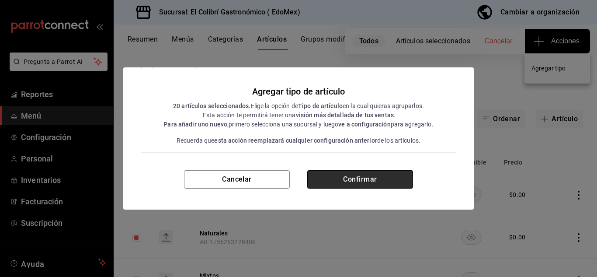
click at [347, 170] on button "Confirmar" at bounding box center [360, 179] width 106 height 18
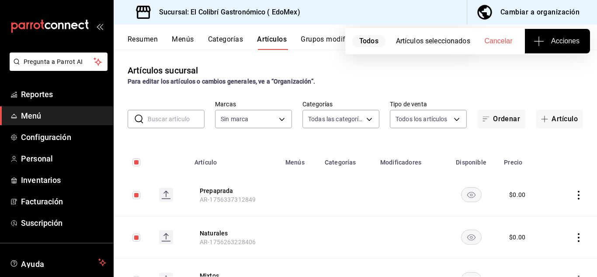
click at [560, 42] on span "Acciones" at bounding box center [557, 41] width 44 height 10
click at [496, 97] on div at bounding box center [298, 138] width 597 height 277
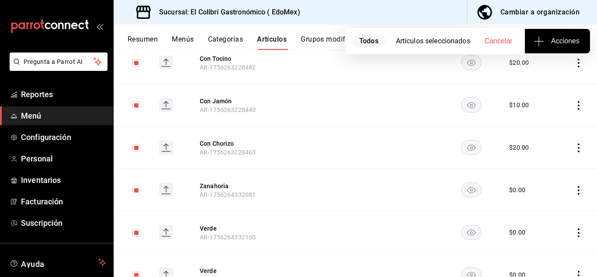
scroll to position [371, 0]
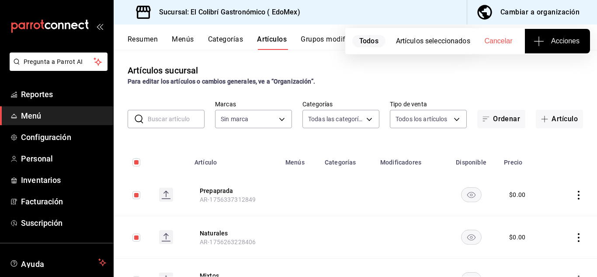
click at [575, 191] on icon "actions" at bounding box center [578, 195] width 9 height 9
click at [366, 125] on div at bounding box center [298, 138] width 597 height 277
click at [366, 124] on body "Pregunta a Parrot AI Reportes Menú Configuración Personal Inventarios Facturaci…" at bounding box center [298, 138] width 597 height 277
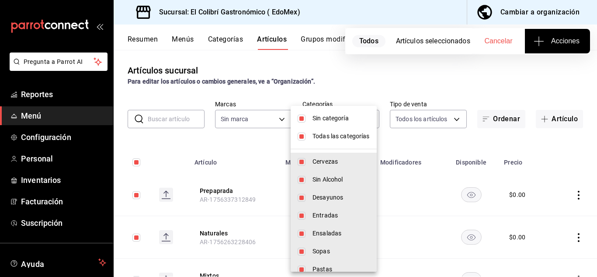
click at [311, 125] on li "Sin categoría" at bounding box center [334, 118] width 86 height 18
checkbox input "false"
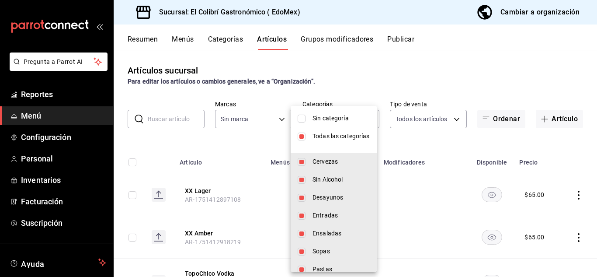
click at [310, 132] on li "Todas las categorías" at bounding box center [334, 136] width 86 height 18
checkbox input "false"
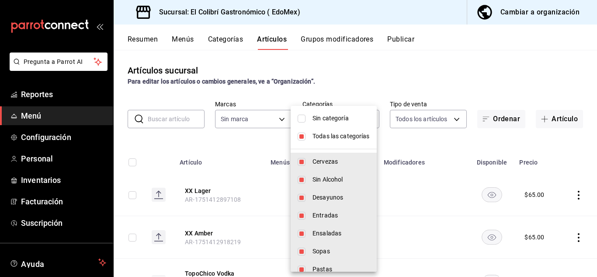
checkbox input "false"
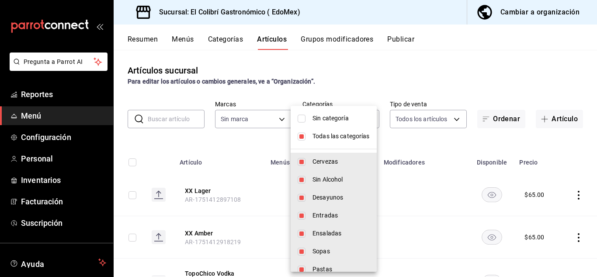
checkbox input "false"
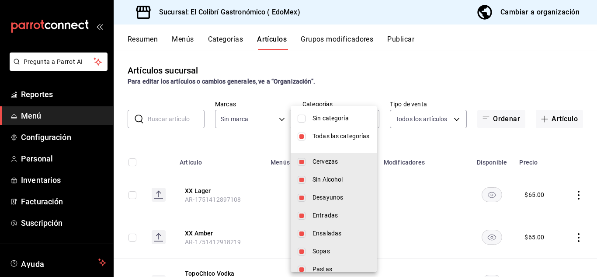
checkbox input "false"
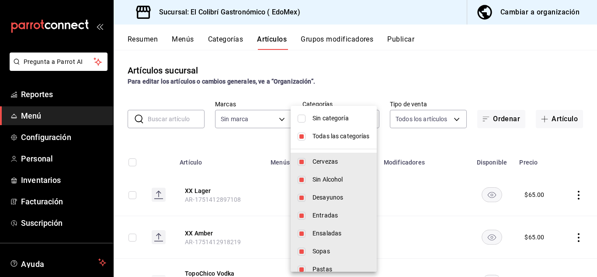
checkbox input "false"
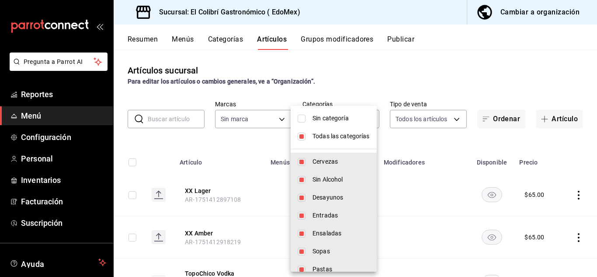
checkbox input "false"
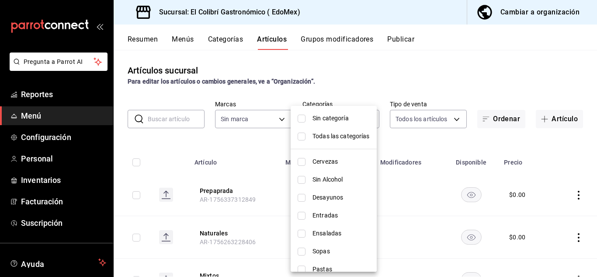
click at [308, 167] on li "Cervezas" at bounding box center [334, 161] width 86 height 18
type input "f96ba0e7-cf2d-489a-ab89-78143a10d151"
checkbox input "true"
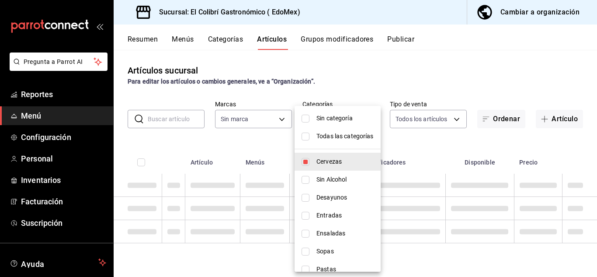
click at [450, 73] on div at bounding box center [298, 138] width 597 height 277
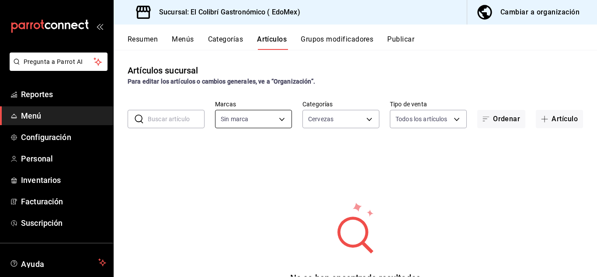
click at [261, 115] on body "Pregunta a Parrot AI Reportes Menú Configuración Personal Inventarios Facturaci…" at bounding box center [298, 138] width 597 height 277
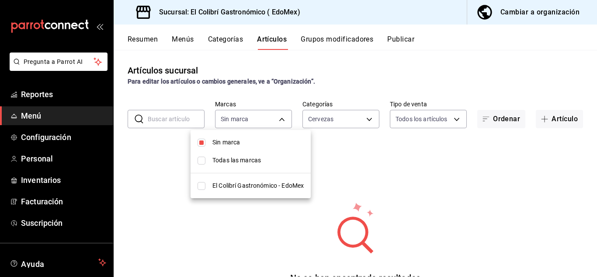
click at [232, 162] on span "Todas las marcas" at bounding box center [257, 160] width 91 height 9
type input "d4f20551-9377-4971-9074-0a47c404ef09"
checkbox input "true"
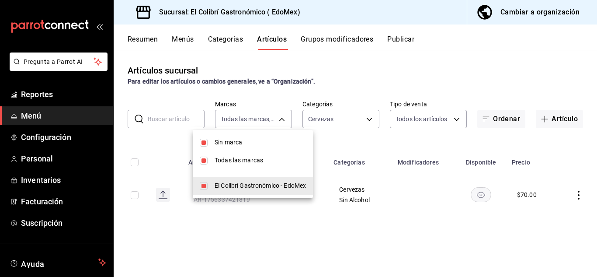
click at [263, 161] on span "Todas las marcas" at bounding box center [260, 160] width 91 height 9
checkbox input "false"
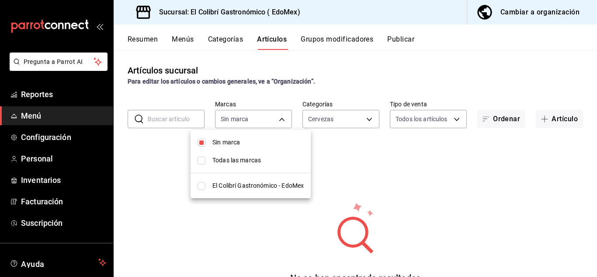
click at [380, 131] on div at bounding box center [298, 138] width 597 height 277
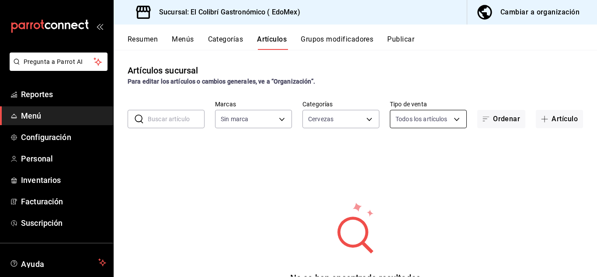
click at [435, 119] on body "Pregunta a Parrot AI Reportes Menú Configuración Personal Inventarios Facturaci…" at bounding box center [298, 138] width 597 height 277
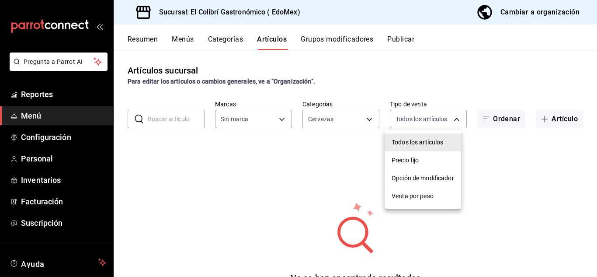
click at [352, 121] on div at bounding box center [298, 138] width 597 height 277
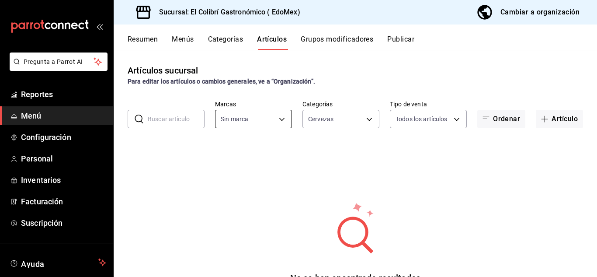
click at [279, 121] on body "Pregunta a Parrot AI Reportes Menú Configuración Personal Inventarios Facturaci…" at bounding box center [298, 138] width 597 height 277
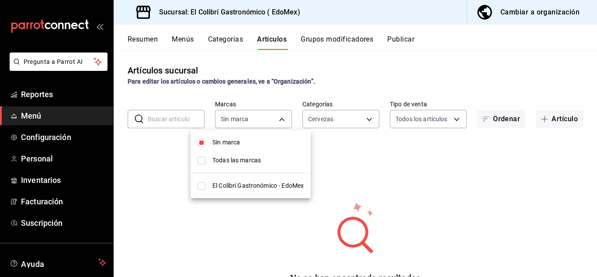
click at [261, 141] on span "Sin marca" at bounding box center [257, 142] width 91 height 9
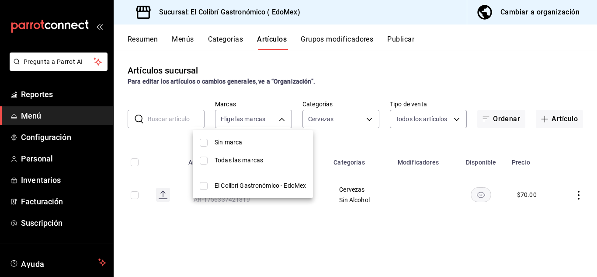
click at [267, 136] on li "Sin marca" at bounding box center [253, 142] width 120 height 18
checkbox input "true"
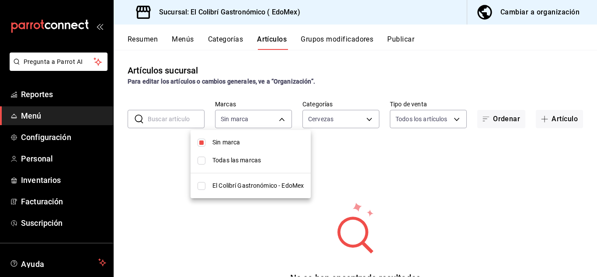
click at [355, 131] on div at bounding box center [298, 138] width 597 height 277
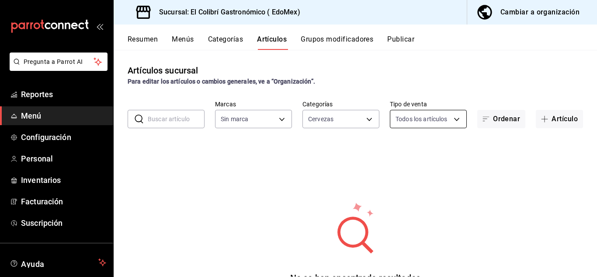
click at [416, 115] on body "Pregunta a Parrot AI Reportes Menú Configuración Personal Inventarios Facturaci…" at bounding box center [298, 138] width 597 height 277
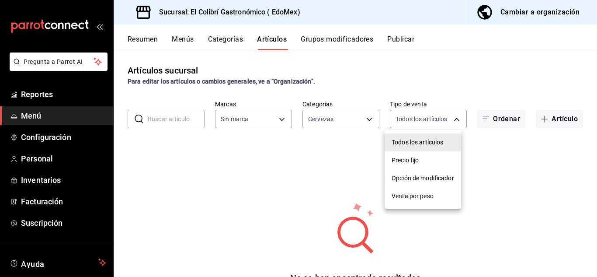
click at [428, 194] on span "Venta por peso" at bounding box center [423, 195] width 62 height 9
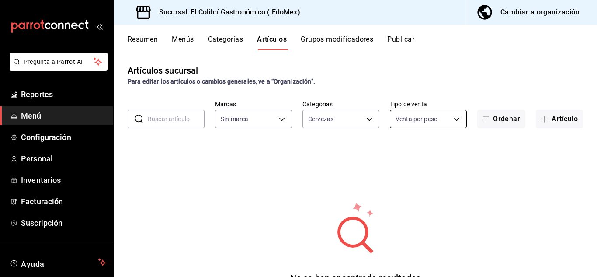
click at [437, 127] on body "Pregunta a Parrot AI Reportes Menú Configuración Personal Inventarios Facturaci…" at bounding box center [298, 138] width 597 height 277
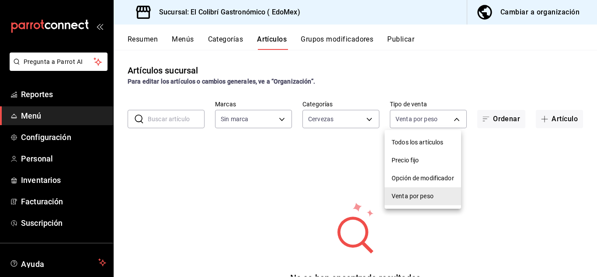
click at [430, 170] on li "Opción de modificador" at bounding box center [423, 178] width 76 height 18
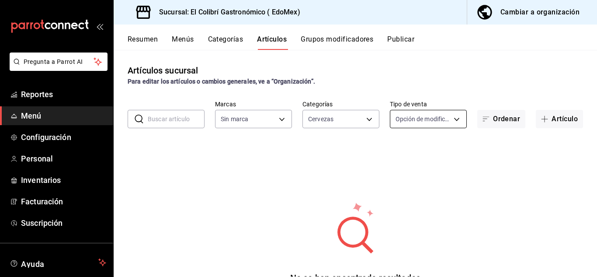
click at [441, 121] on body "Pregunta a Parrot AI Reportes Menú Configuración Personal Inventarios Facturaci…" at bounding box center [298, 138] width 597 height 277
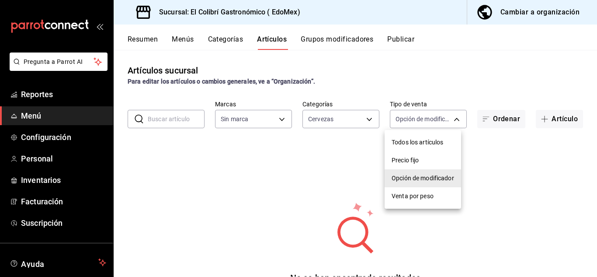
click at [432, 155] on li "Precio fijo" at bounding box center [423, 160] width 76 height 18
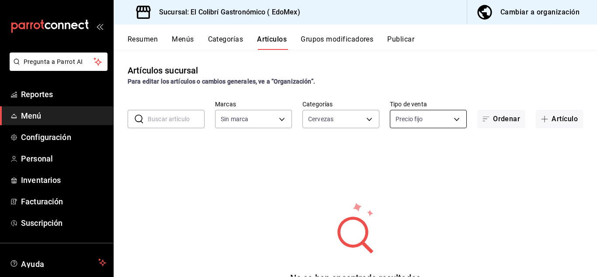
click at [442, 125] on body "Pregunta a Parrot AI Reportes Menú Configuración Personal Inventarios Facturaci…" at bounding box center [298, 138] width 597 height 277
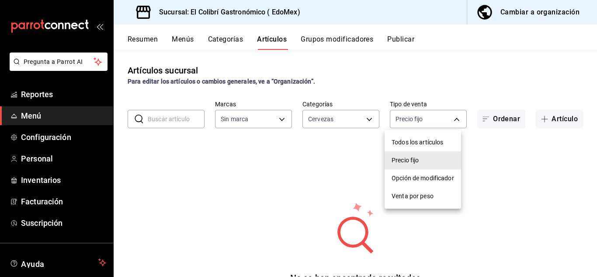
click at [431, 142] on span "Todos los artículos" at bounding box center [423, 142] width 62 height 9
type input "ALL"
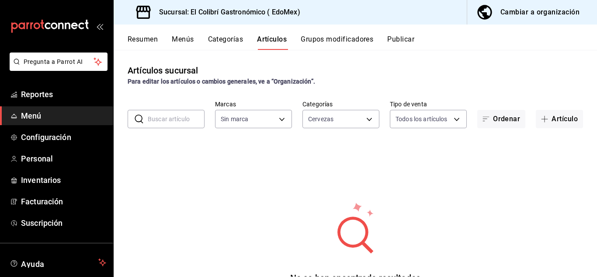
click at [496, 150] on div "No se han encontrado resultados Parece que no podemos encontrar ningún resultad…" at bounding box center [355, 255] width 483 height 218
click at [548, 126] on button "Artículo" at bounding box center [559, 119] width 47 height 18
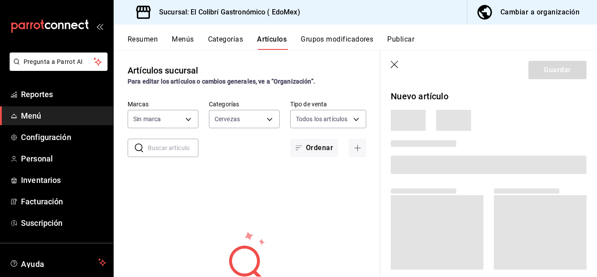
click at [399, 65] on icon "button" at bounding box center [395, 65] width 9 height 9
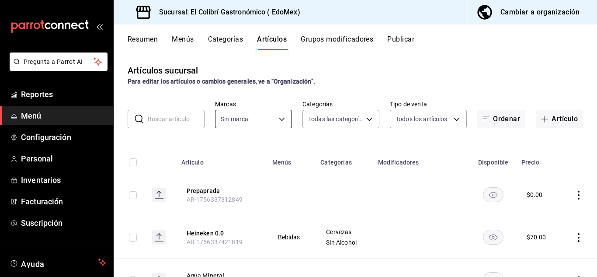
type input "f96ba0e7-cf2d-489a-ab89-78143a10d151,fe157f41-15ed-4a35-88c8-14a3b251e126,52eb2…"
type input "d4f20551-9377-4971-9074-0a47c404ef09"
click at [260, 113] on body "Pregunta a Parrot AI Reportes Menú Configuración Personal Inventarios Facturaci…" at bounding box center [298, 138] width 597 height 277
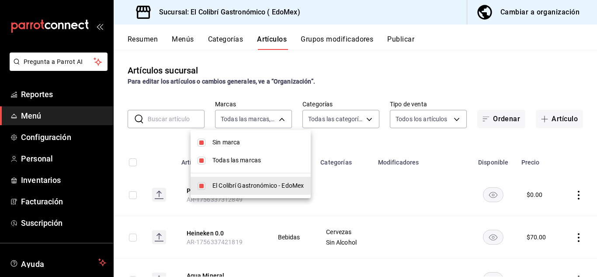
click at [335, 112] on div at bounding box center [298, 138] width 597 height 277
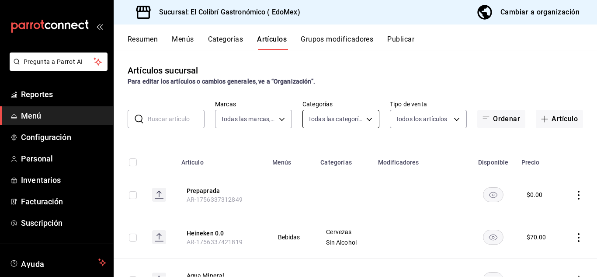
click at [344, 110] on body "Pregunta a Parrot AI Reportes Menú Configuración Personal Inventarios Facturaci…" at bounding box center [298, 138] width 597 height 277
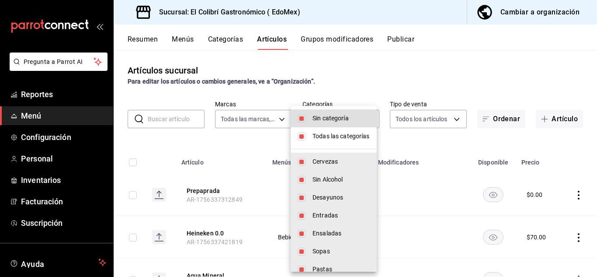
click at [341, 120] on span "Sin categoría" at bounding box center [340, 118] width 57 height 9
checkbox input "false"
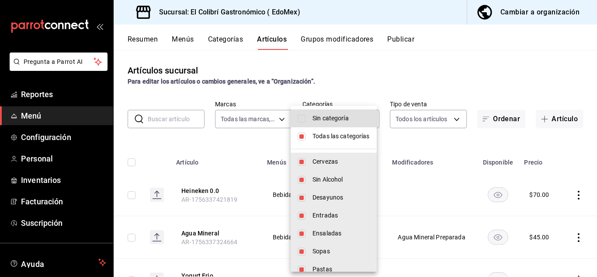
click at [335, 132] on span "Todas las categorías" at bounding box center [340, 136] width 57 height 9
checkbox input "false"
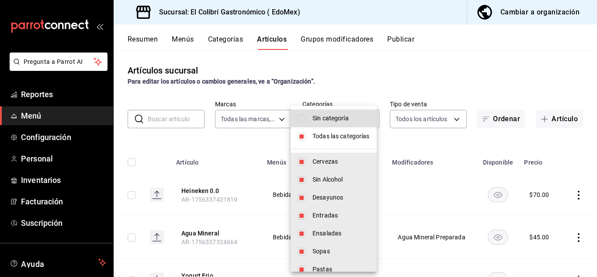
checkbox input "false"
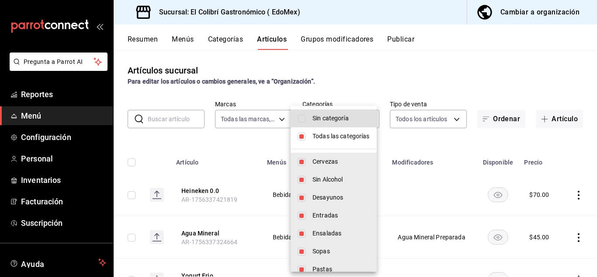
checkbox input "false"
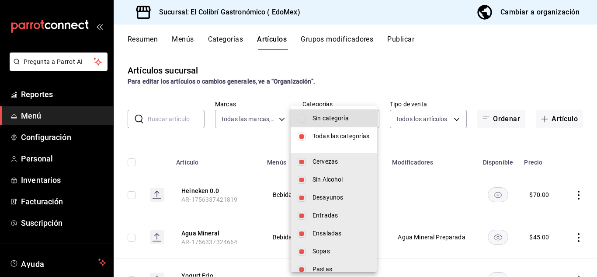
checkbox input "false"
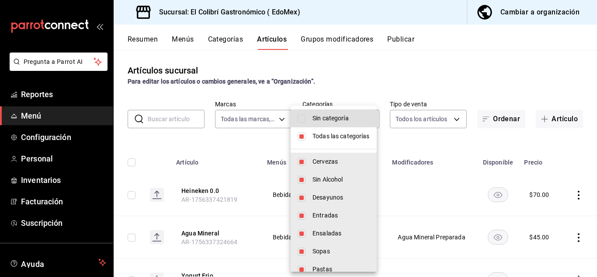
checkbox input "false"
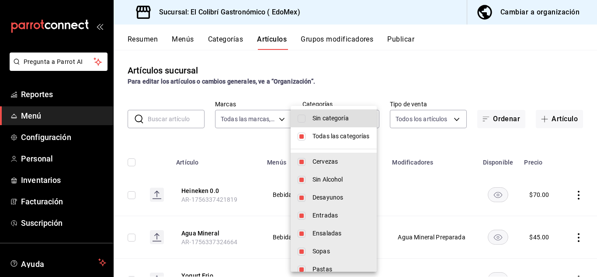
checkbox input "false"
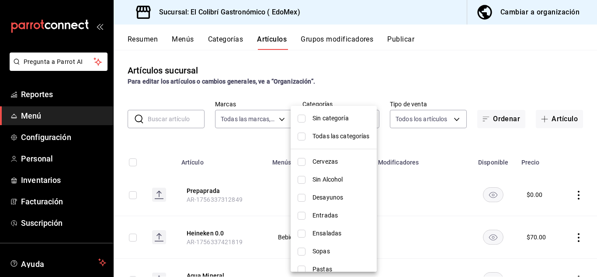
click at [328, 159] on span "Cervezas" at bounding box center [340, 161] width 57 height 9
type input "f96ba0e7-cf2d-489a-ab89-78143a10d151"
checkbox input "true"
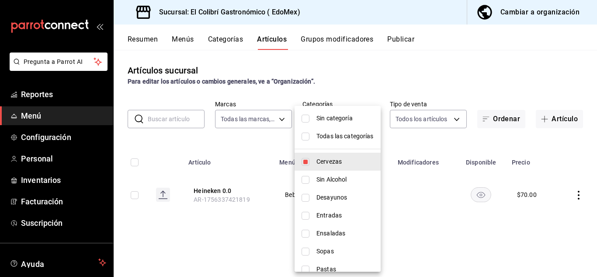
click at [408, 75] on div at bounding box center [298, 138] width 597 height 277
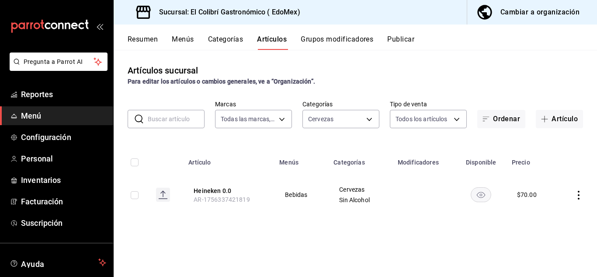
click at [310, 43] on button "Grupos modificadores" at bounding box center [337, 42] width 73 height 15
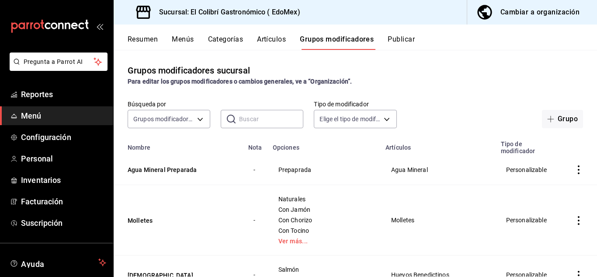
click at [234, 35] on button "Categorías" at bounding box center [225, 42] width 35 height 15
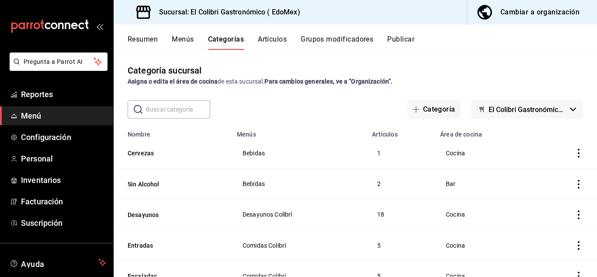
click at [523, 115] on button "El Colibrí Gastronómico - EdoMex" at bounding box center [527, 109] width 112 height 18
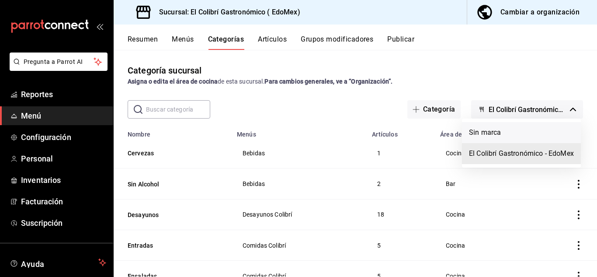
click at [511, 131] on li "Sin marca" at bounding box center [521, 132] width 119 height 21
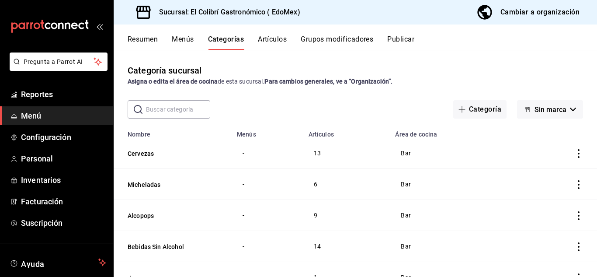
click at [322, 152] on td "13" at bounding box center [346, 153] width 87 height 31
click at [318, 152] on td "13" at bounding box center [346, 153] width 87 height 31
click at [578, 154] on icon "actions" at bounding box center [579, 153] width 2 height 9
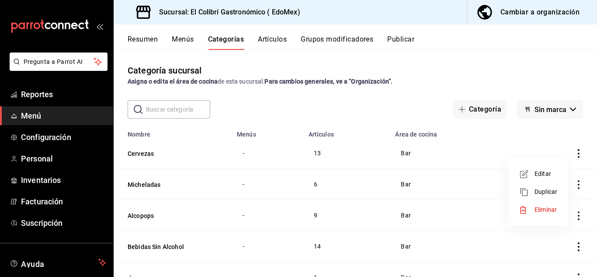
click at [532, 203] on li "Eliminar" at bounding box center [538, 210] width 52 height 18
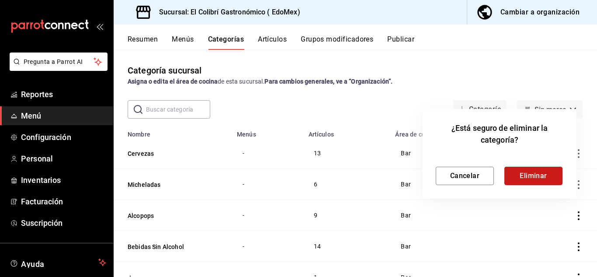
click at [541, 181] on button "Eliminar" at bounding box center [533, 175] width 58 height 18
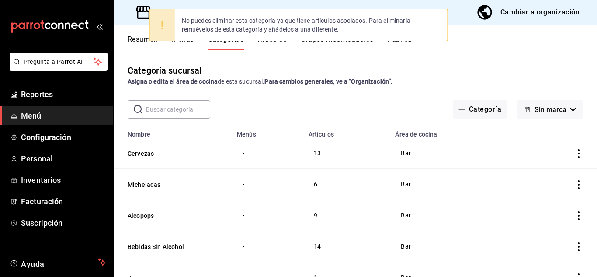
click at [278, 148] on td "-" at bounding box center [268, 153] width 72 height 31
click at [328, 153] on td "13" at bounding box center [346, 153] width 87 height 31
click at [363, 106] on div "​ ​ Categoría Sin marca" at bounding box center [355, 109] width 483 height 18
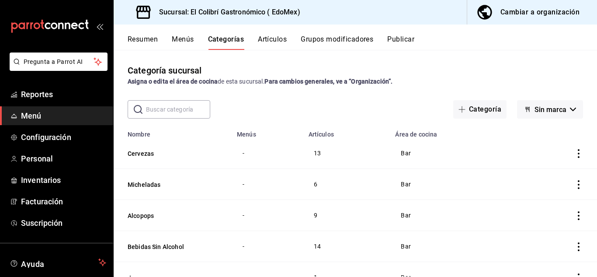
click at [365, 66] on div "Categoría sucursal Asigna o edita el área de cocina de esta sucursal. Para camb…" at bounding box center [355, 75] width 483 height 22
click at [282, 41] on button "Artículos" at bounding box center [272, 42] width 29 height 15
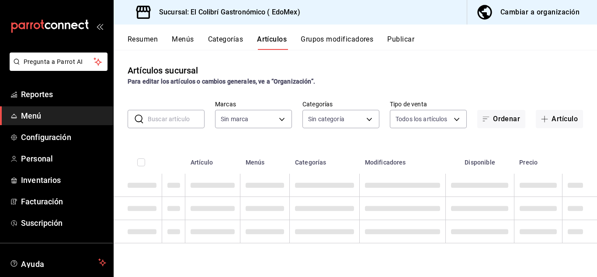
type input "d4f20551-9377-4971-9074-0a47c404ef09"
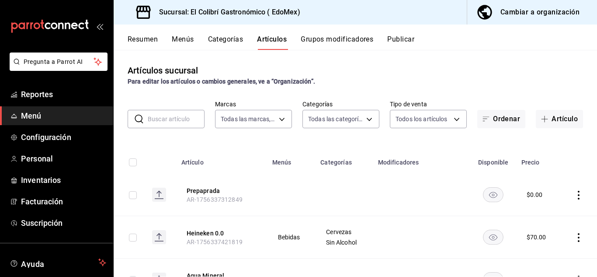
type input "f96ba0e7-cf2d-489a-ab89-78143a10d151,fe157f41-15ed-4a35-88c8-14a3b251e126,52eb2…"
click at [279, 115] on body "Pregunta a Parrot AI Reportes Menú Configuración Personal Inventarios Facturaci…" at bounding box center [298, 138] width 597 height 277
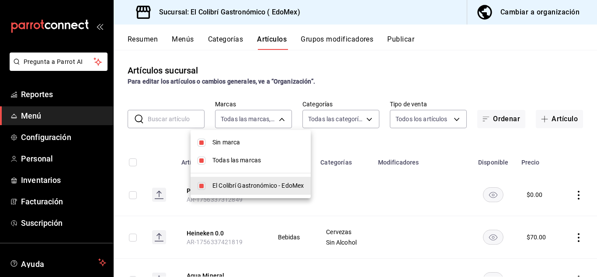
click at [232, 163] on span "Todas las marcas" at bounding box center [257, 160] width 91 height 9
checkbox input "false"
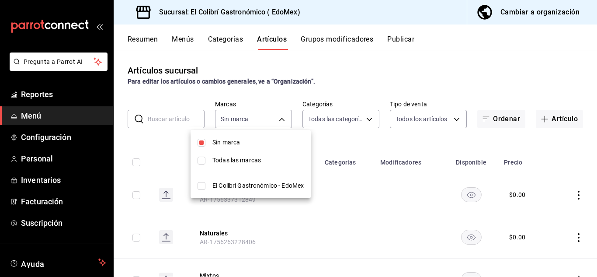
click at [359, 69] on div at bounding box center [298, 138] width 597 height 277
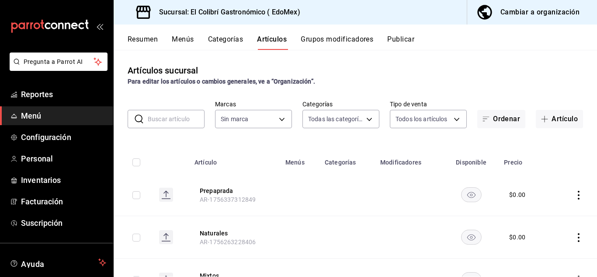
click at [574, 197] on icon "actions" at bounding box center [578, 195] width 9 height 9
click at [530, 248] on div at bounding box center [527, 250] width 16 height 9
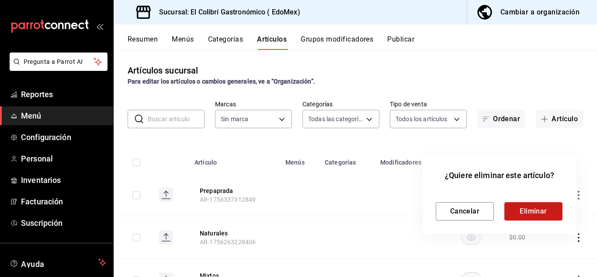
click at [539, 214] on button "Eliminar" at bounding box center [533, 211] width 58 height 18
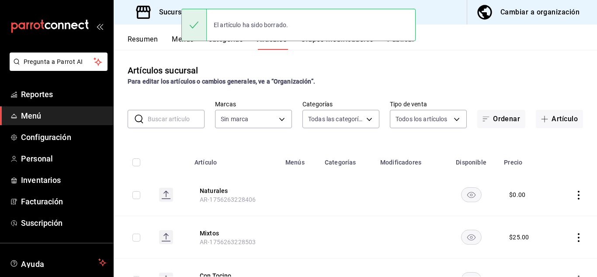
click at [578, 198] on icon "actions" at bounding box center [579, 195] width 2 height 9
click at [541, 250] on span "Eliminar" at bounding box center [545, 250] width 22 height 7
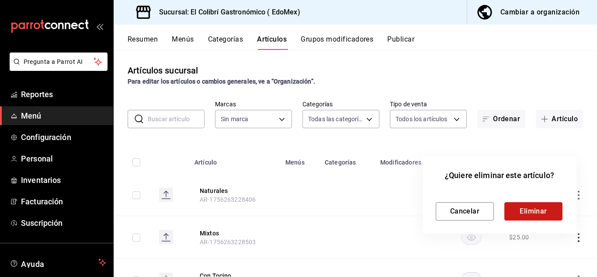
click at [542, 205] on button "Eliminar" at bounding box center [533, 211] width 58 height 18
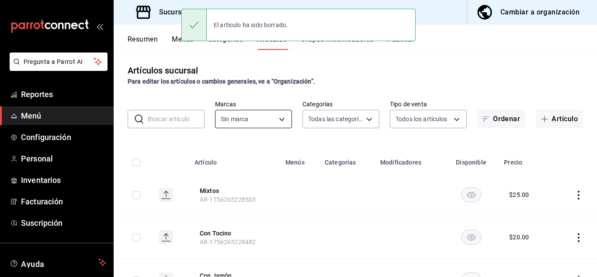
click at [288, 116] on body "Pregunta a Parrot AI Reportes Menú Configuración Personal Inventarios Facturaci…" at bounding box center [298, 138] width 597 height 277
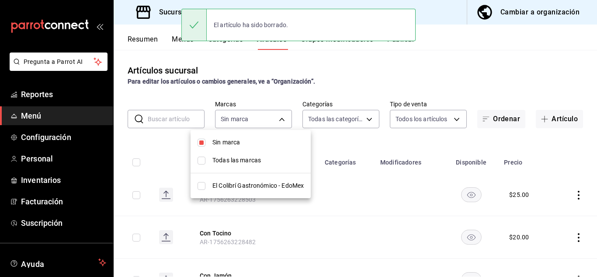
click at [258, 165] on li "Todas las marcas" at bounding box center [251, 160] width 120 height 18
type input "d4f20551-9377-4971-9074-0a47c404ef09"
checkbox input "true"
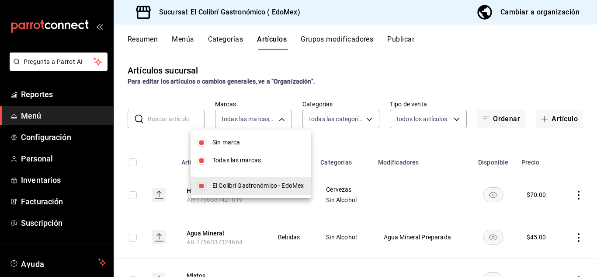
click at [270, 154] on li "Todas las marcas" at bounding box center [251, 160] width 120 height 18
checkbox input "false"
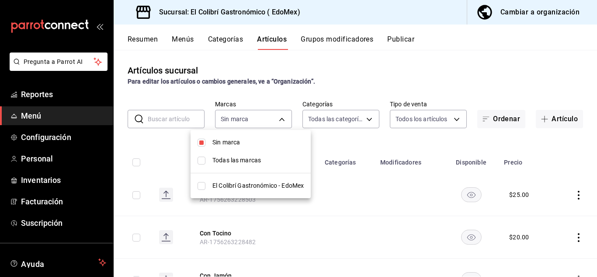
click at [248, 136] on li "Sin marca" at bounding box center [251, 142] width 120 height 18
checkbox input "false"
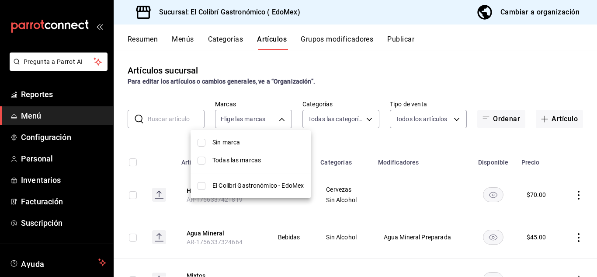
click at [214, 191] on li "El Colibrí Gastronómico - EdoMex" at bounding box center [251, 186] width 120 height 18
type input "d4f20551-9377-4971-9074-0a47c404ef09"
checkbox input "true"
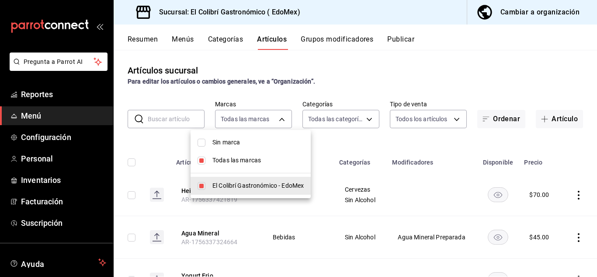
click at [190, 121] on div at bounding box center [298, 138] width 597 height 277
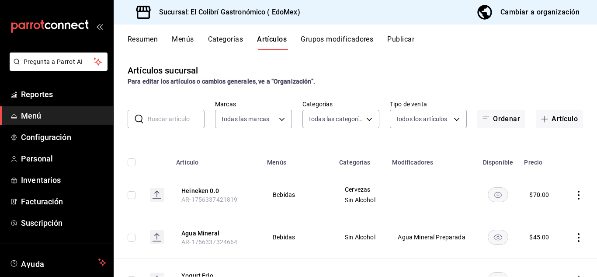
click at [190, 121] on input "text" at bounding box center [176, 118] width 57 height 17
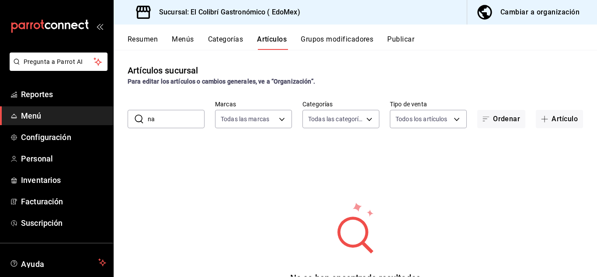
type input "n"
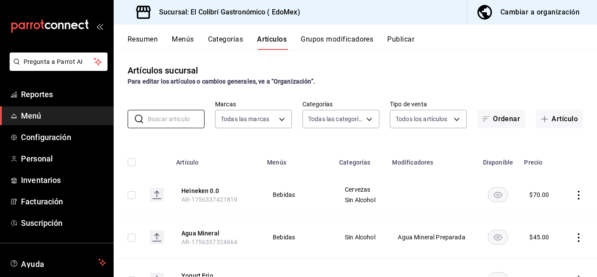
click at [187, 40] on button "Menús" at bounding box center [183, 42] width 22 height 15
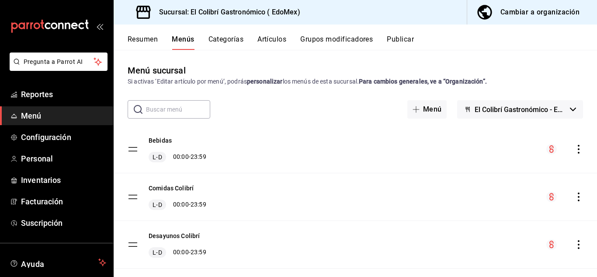
click at [273, 45] on button "Artículos" at bounding box center [271, 42] width 29 height 15
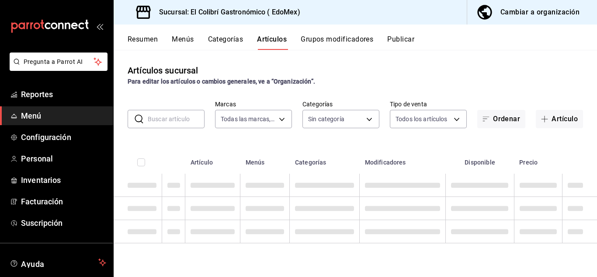
type input "d4f20551-9377-4971-9074-0a47c404ef09"
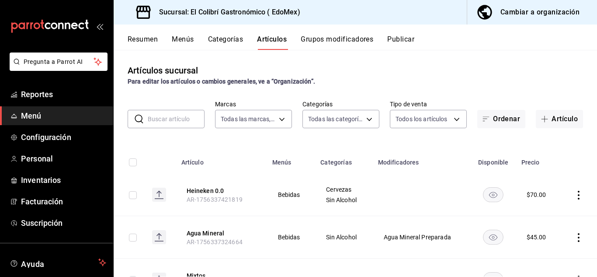
type input "f96ba0e7-cf2d-489a-ab89-78143a10d151,fe157f41-15ed-4a35-88c8-14a3b251e126,52eb2…"
click at [183, 118] on input "text" at bounding box center [176, 118] width 57 height 17
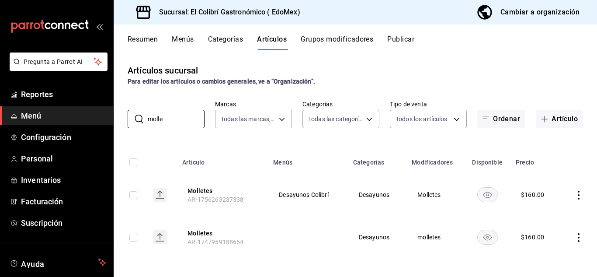
type input "molle"
click at [373, 39] on button "Grupos modificadores" at bounding box center [337, 42] width 73 height 15
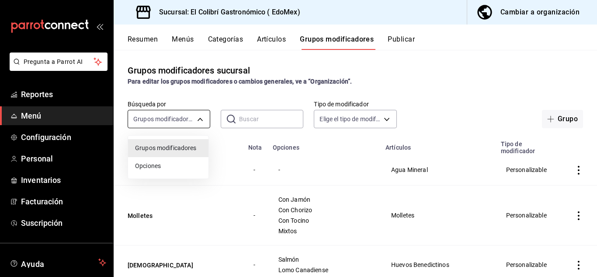
click at [187, 122] on body "Pregunta a Parrot AI Reportes Menú Configuración Personal Inventarios Facturaci…" at bounding box center [298, 138] width 597 height 277
click at [250, 118] on div at bounding box center [298, 138] width 597 height 277
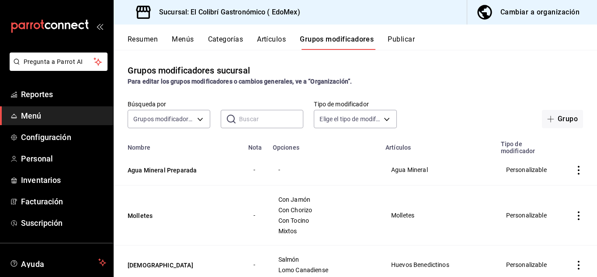
click at [250, 118] on input "text" at bounding box center [271, 118] width 64 height 17
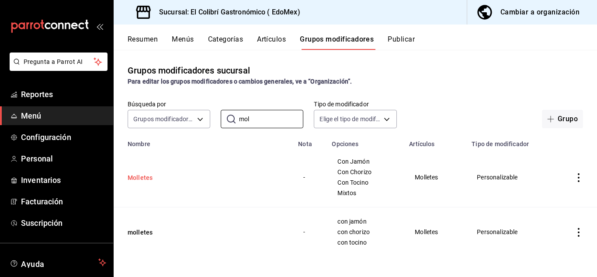
click at [146, 180] on button "Molletes" at bounding box center [180, 177] width 105 height 9
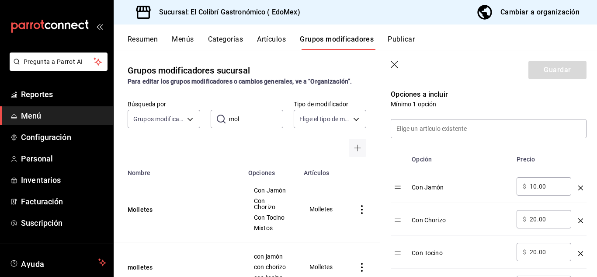
scroll to position [230, 0]
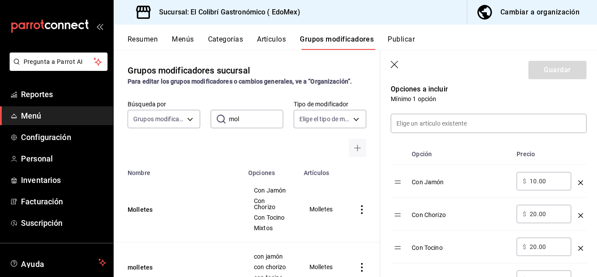
click at [256, 127] on input "mol" at bounding box center [256, 118] width 54 height 17
type input "m"
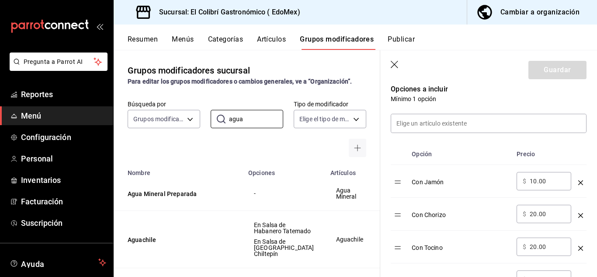
type input "agua"
click at [293, 159] on div "Grupos modificadores sucursal Para editar los grupos modificadores o cambios ge…" at bounding box center [247, 163] width 267 height 226
click at [399, 61] on icon "button" at bounding box center [395, 65] width 9 height 9
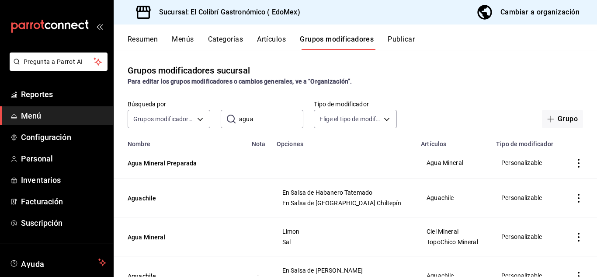
click at [524, 17] on div "Cambiar a organización" at bounding box center [539, 12] width 79 height 12
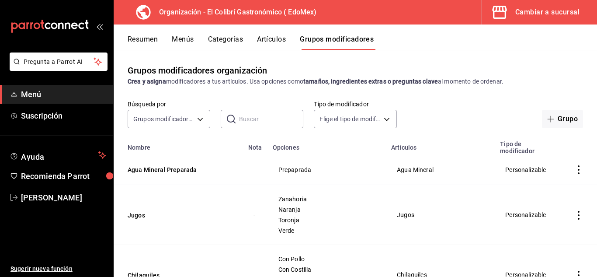
click at [156, 38] on button "Resumen" at bounding box center [143, 42] width 30 height 15
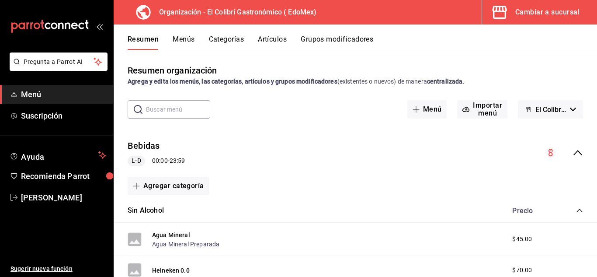
click at [189, 48] on button "Menús" at bounding box center [184, 42] width 22 height 15
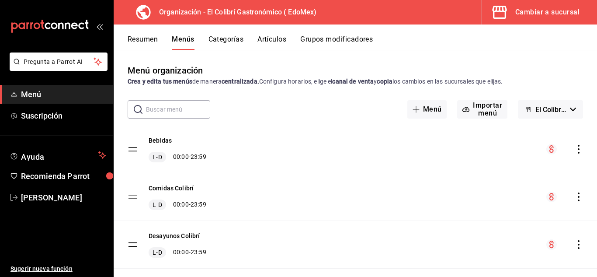
click at [577, 147] on div "Bebidas L-D 00:00 - 23:59" at bounding box center [355, 148] width 483 height 47
click at [576, 148] on icon "actions" at bounding box center [578, 149] width 9 height 9
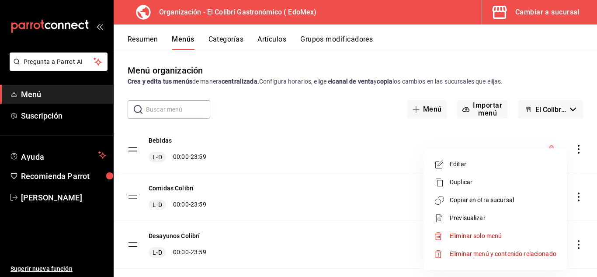
click at [487, 204] on span "Copiar en otra sucursal" at bounding box center [503, 199] width 107 height 9
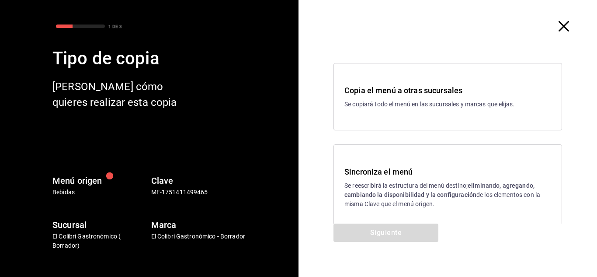
click at [375, 185] on p "Se reescribirá la estructura del menú destino; eliminando, agregando, cambiando…" at bounding box center [447, 195] width 207 height 28
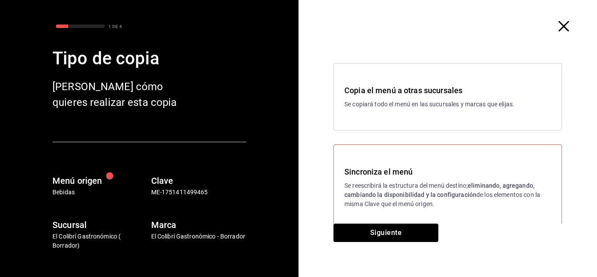
click at [372, 222] on div "Sincroniza el menú Se reescribirá la estructura del menú destino; eliminando, a…" at bounding box center [447, 187] width 229 height 86
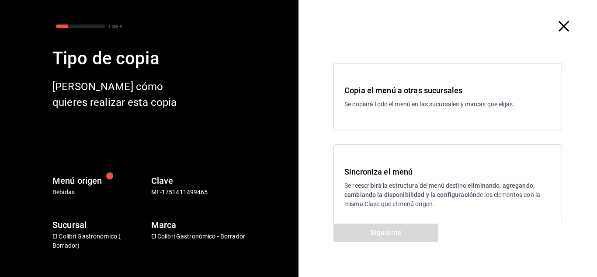
click at [424, 176] on h3 "Sincroniza el menú" at bounding box center [447, 172] width 207 height 12
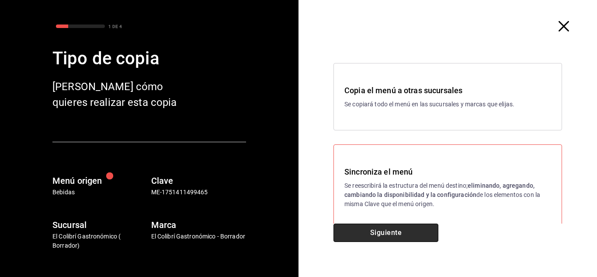
click at [395, 224] on button "Siguiente" at bounding box center [385, 232] width 105 height 18
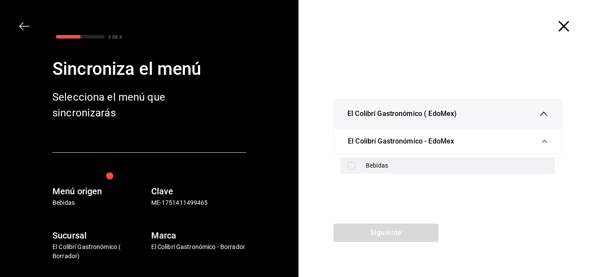
click at [367, 164] on div "Bebidas" at bounding box center [457, 165] width 182 height 9
checkbox input "true"
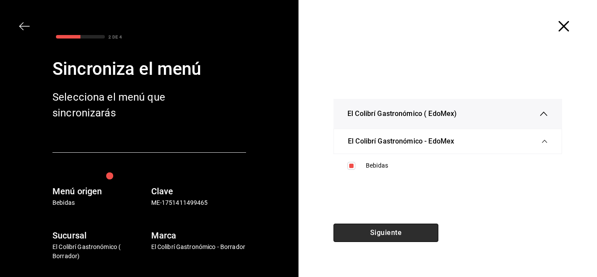
click at [369, 235] on button "Siguiente" at bounding box center [385, 232] width 105 height 18
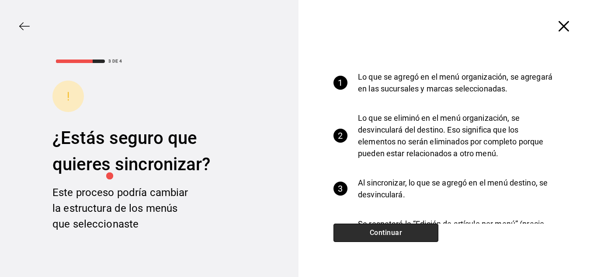
click at [369, 235] on button "Continuar" at bounding box center [385, 232] width 105 height 18
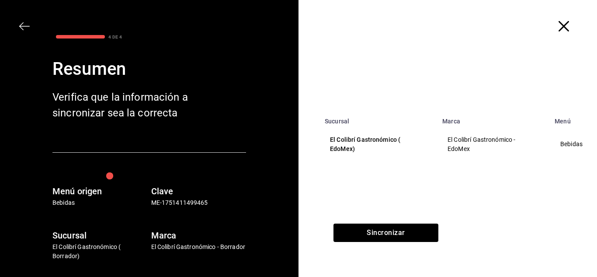
click at [399, 152] on p "El Colibrí Gastronómico ( EdoMex)" at bounding box center [378, 144] width 97 height 18
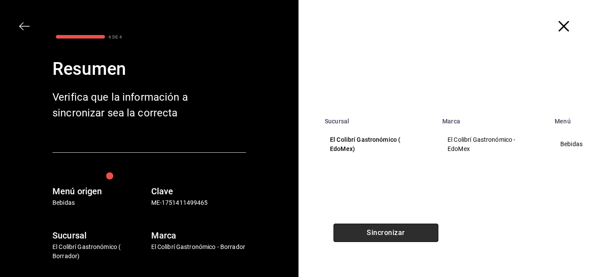
click at [385, 225] on button "Sincronizar" at bounding box center [385, 232] width 105 height 18
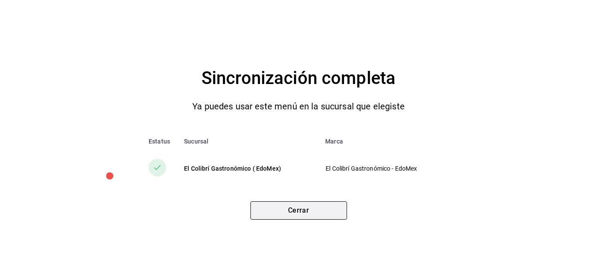
click at [310, 214] on button "Cerrar" at bounding box center [298, 210] width 97 height 18
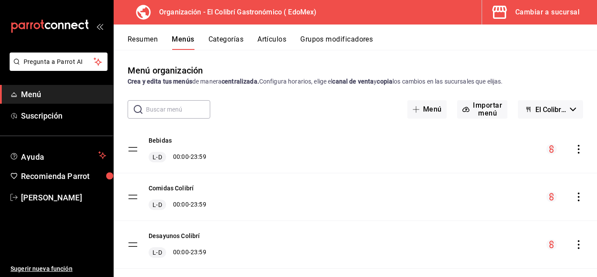
click at [230, 42] on button "Categorías" at bounding box center [225, 42] width 35 height 15
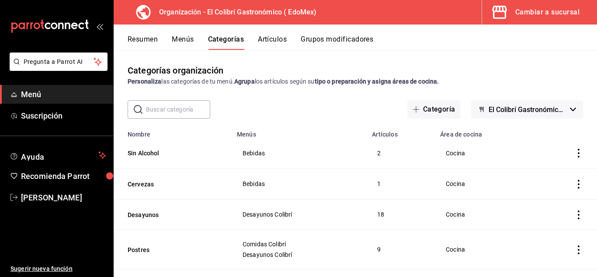
click at [574, 183] on icon "actions" at bounding box center [578, 184] width 9 height 9
click at [538, 206] on span "Editar" at bounding box center [545, 203] width 23 height 9
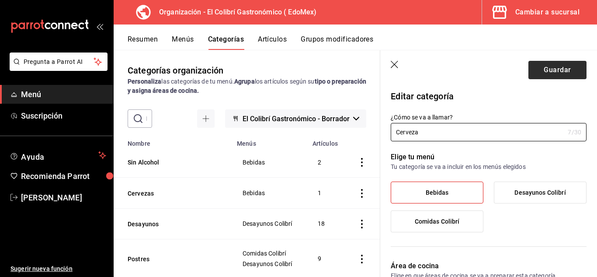
type input "Cerveza"
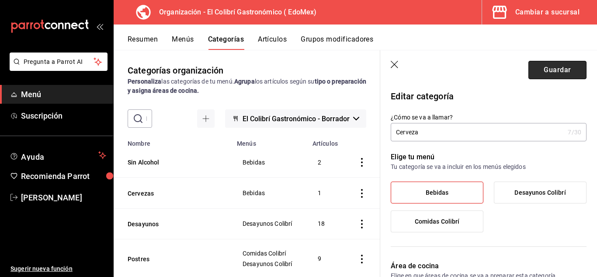
click at [555, 72] on button "Guardar" at bounding box center [557, 70] width 58 height 18
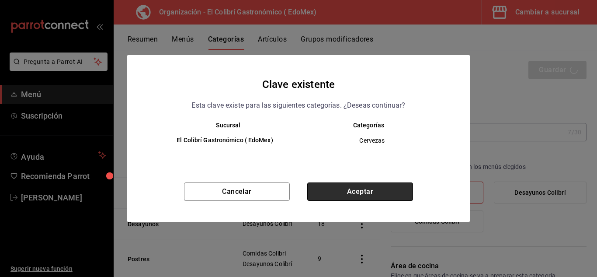
click at [355, 194] on button "Aceptar" at bounding box center [360, 191] width 106 height 18
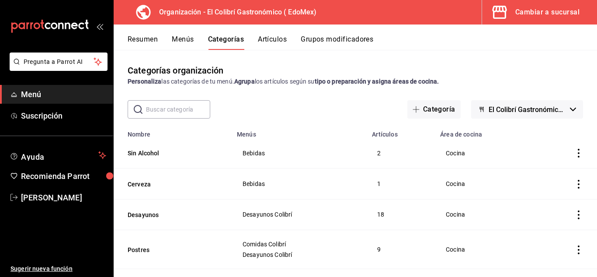
click at [177, 45] on button "Menús" at bounding box center [183, 42] width 22 height 15
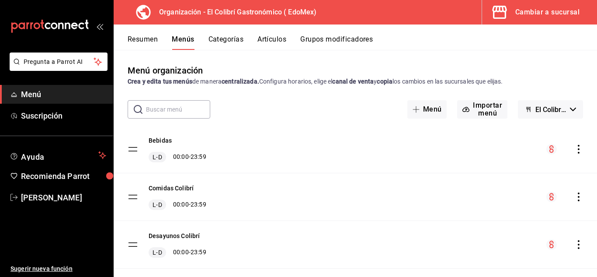
click at [569, 155] on div "Bebidas L-D 00:00 - 23:59" at bounding box center [355, 148] width 483 height 47
click at [570, 154] on div "Bebidas L-D 00:00 - 23:59" at bounding box center [355, 148] width 483 height 47
click at [578, 152] on icon "actions" at bounding box center [579, 149] width 2 height 9
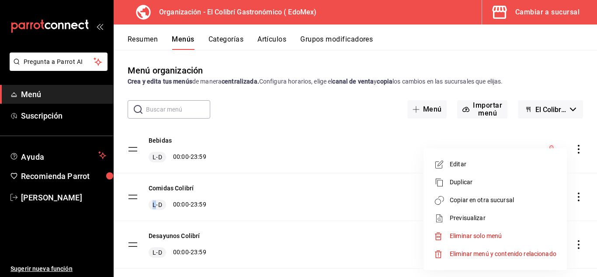
click at [489, 204] on span "Copiar en otra sucursal" at bounding box center [503, 199] width 107 height 9
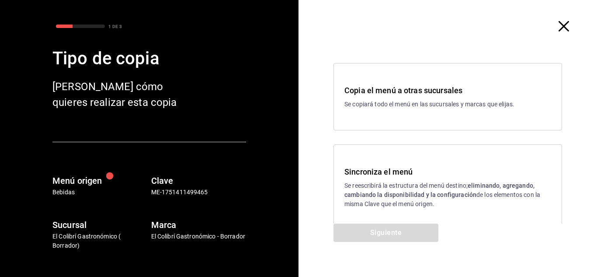
click at [420, 175] on h3 "Sincroniza el menú" at bounding box center [447, 172] width 207 height 12
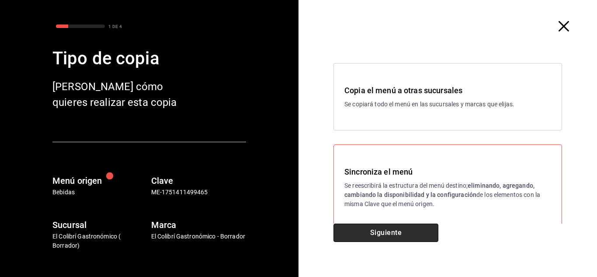
click at [392, 231] on button "Siguiente" at bounding box center [385, 232] width 105 height 18
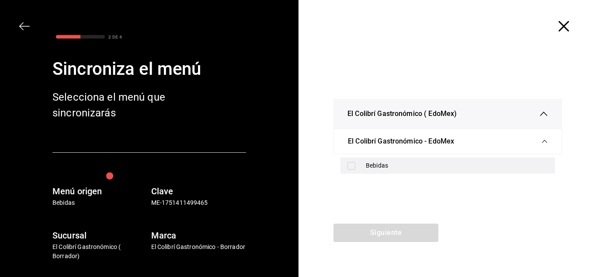
click at [442, 171] on div "Bebidas" at bounding box center [447, 165] width 215 height 16
checkbox input "true"
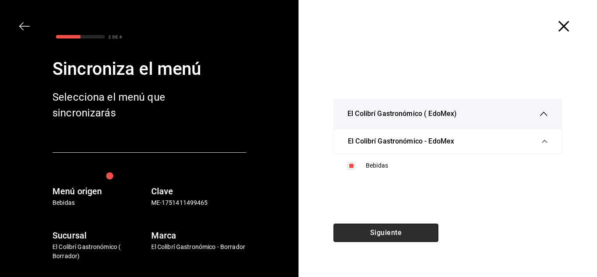
click at [408, 224] on button "Siguiente" at bounding box center [385, 232] width 105 height 18
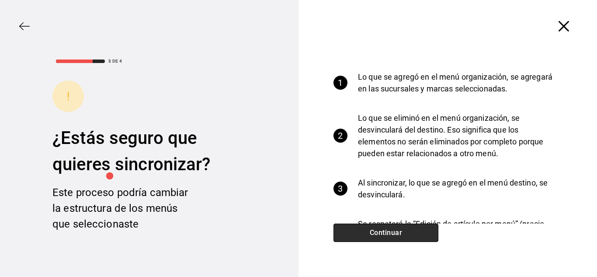
click at [408, 224] on button "Continuar" at bounding box center [385, 232] width 105 height 18
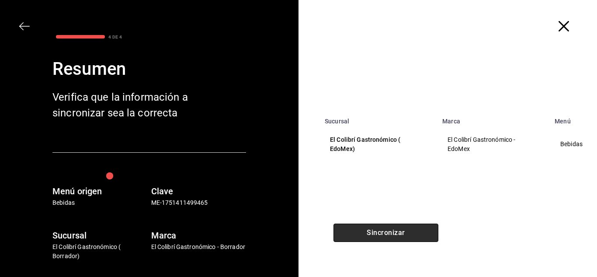
drag, startPoint x: 408, startPoint y: 224, endPoint x: 364, endPoint y: 237, distance: 45.6
click at [364, 237] on button "Sincronizar" at bounding box center [385, 232] width 105 height 18
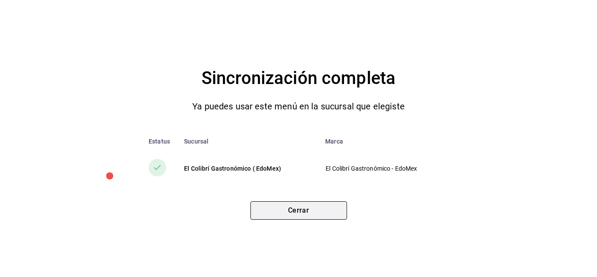
click at [313, 205] on button "Cerrar" at bounding box center [298, 210] width 97 height 18
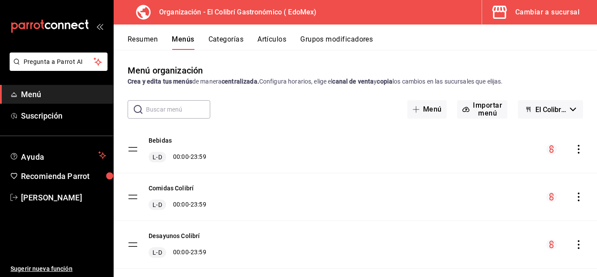
click at [574, 246] on icon "actions" at bounding box center [578, 244] width 9 height 9
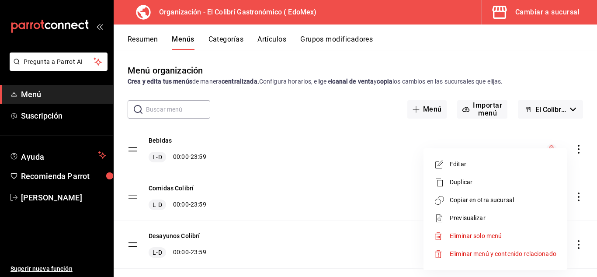
click at [491, 203] on span "Copiar en otra sucursal" at bounding box center [503, 199] width 107 height 9
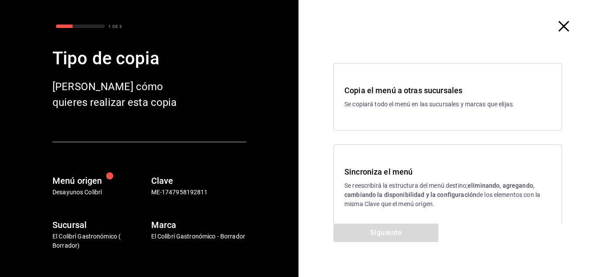
click at [366, 177] on h3 "Sincroniza el menú" at bounding box center [447, 172] width 207 height 12
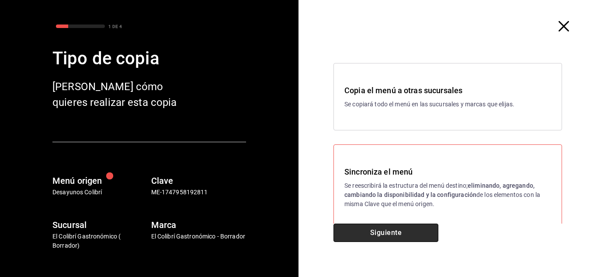
click at [356, 224] on button "Siguiente" at bounding box center [385, 232] width 105 height 18
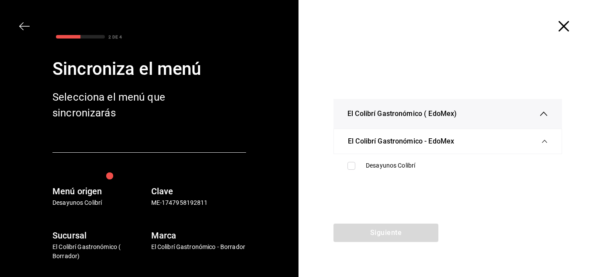
click at [401, 174] on ul "Desayunos Colibrí" at bounding box center [447, 165] width 229 height 23
click at [401, 156] on ul "Desayunos Colibrí" at bounding box center [447, 165] width 229 height 23
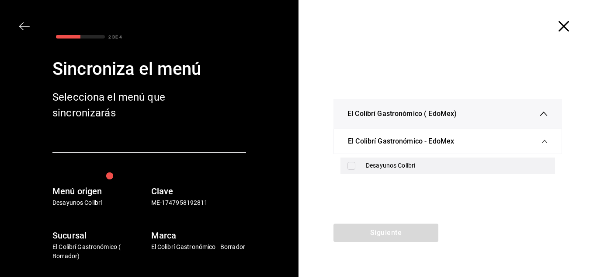
click at [398, 161] on div "Desayunos Colibrí" at bounding box center [457, 165] width 182 height 9
checkbox input "true"
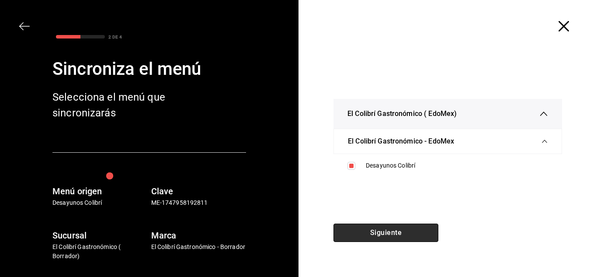
click at [381, 231] on button "Siguiente" at bounding box center [385, 232] width 105 height 18
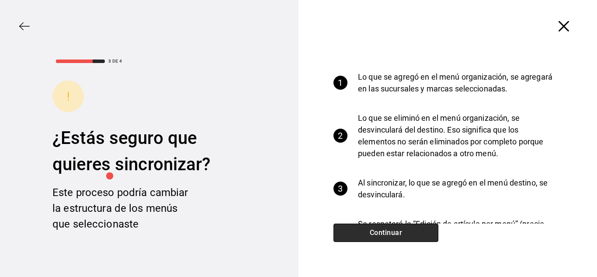
click at [381, 231] on button "Continuar" at bounding box center [385, 232] width 105 height 18
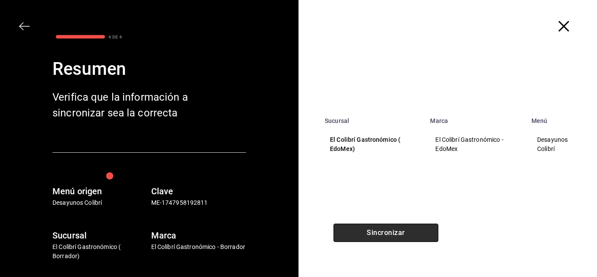
click at [381, 231] on button "Sincronizar" at bounding box center [385, 232] width 105 height 18
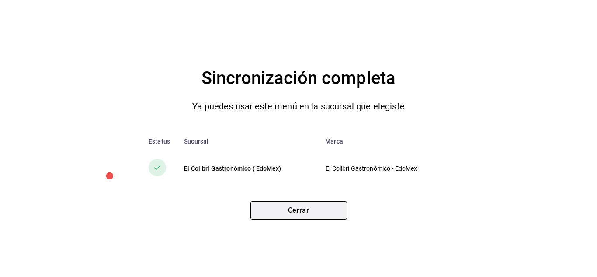
click at [327, 215] on button "Cerrar" at bounding box center [298, 210] width 97 height 18
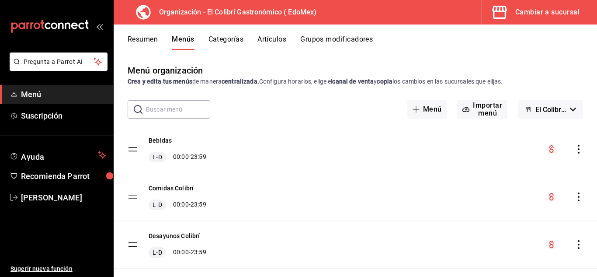
click at [149, 37] on button "Resumen" at bounding box center [143, 42] width 30 height 15
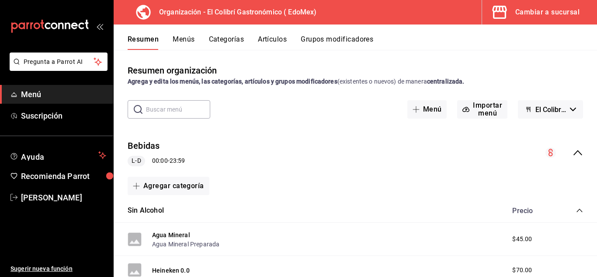
click at [574, 15] on div "Cambiar a sucursal" at bounding box center [547, 12] width 64 height 12
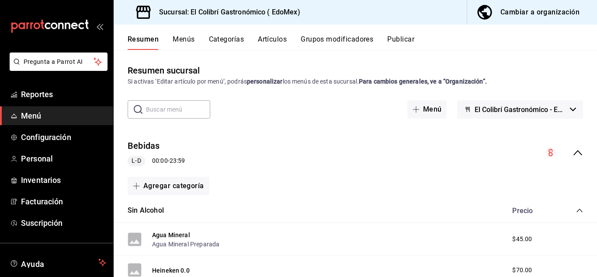
click at [272, 47] on button "Artículos" at bounding box center [272, 42] width 29 height 15
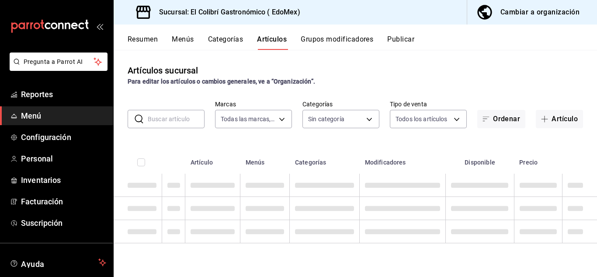
type input "d4f20551-9377-4971-9074-0a47c404ef09"
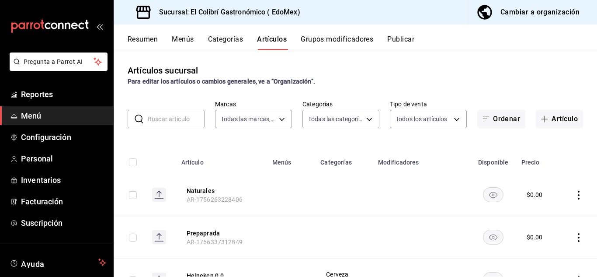
type input "f96ba0e7-cf2d-489a-ab89-78143a10d151,fe157f41-15ed-4a35-88c8-14a3b251e126,52eb2…"
click at [192, 39] on button "Menús" at bounding box center [183, 42] width 22 height 15
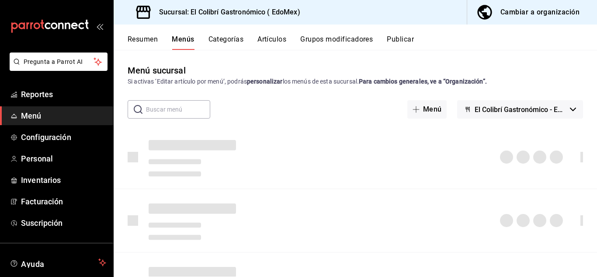
click at [212, 36] on button "Categorías" at bounding box center [225, 42] width 35 height 15
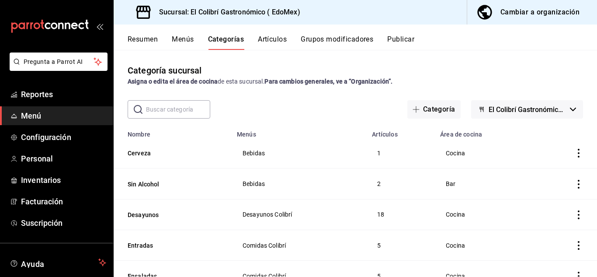
click at [574, 154] on icon "actions" at bounding box center [578, 153] width 9 height 9
click at [551, 177] on span "Editar" at bounding box center [545, 173] width 23 height 9
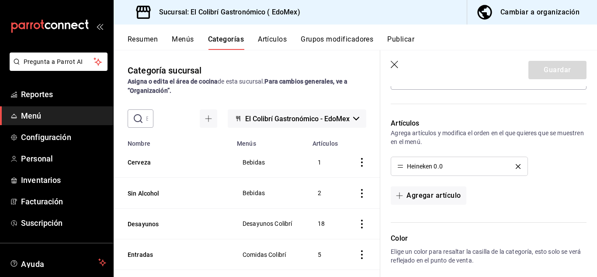
scroll to position [165, 0]
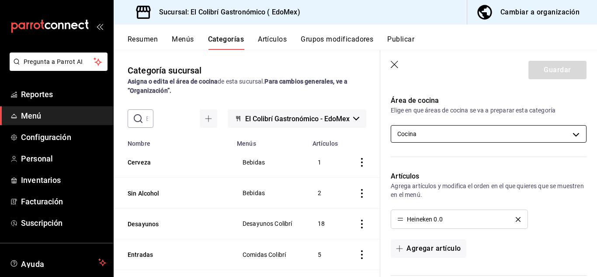
click at [559, 132] on body "Pregunta a Parrot AI Reportes Menú Configuración Personal Inventarios Facturaci…" at bounding box center [298, 138] width 597 height 277
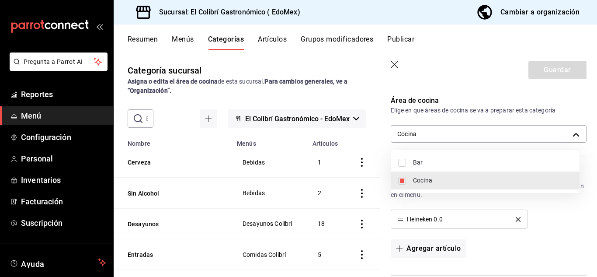
click at [510, 168] on li "Bar" at bounding box center [485, 162] width 188 height 18
type input "11a787ad-2b2b-4174-84b1-52ed50727101,24c050a1-d01a-4728-ba01-2a44c246bd13"
checkbox input "true"
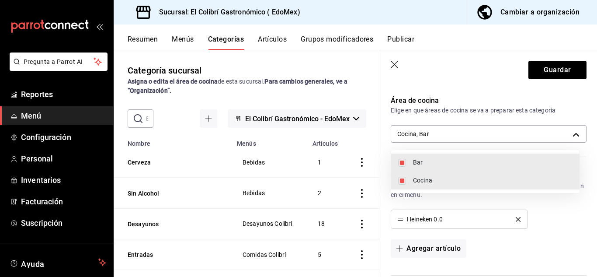
click at [483, 183] on span "Cocina" at bounding box center [492, 180] width 159 height 9
type input "24c050a1-d01a-4728-ba01-2a44c246bd13"
checkbox input "false"
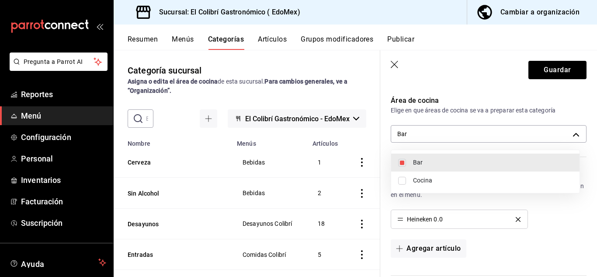
click at [559, 77] on div at bounding box center [298, 138] width 597 height 277
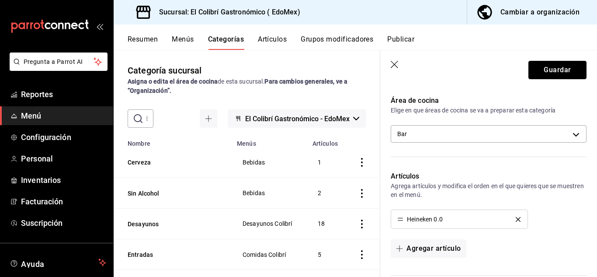
click at [559, 77] on button "Guardar" at bounding box center [557, 70] width 58 height 18
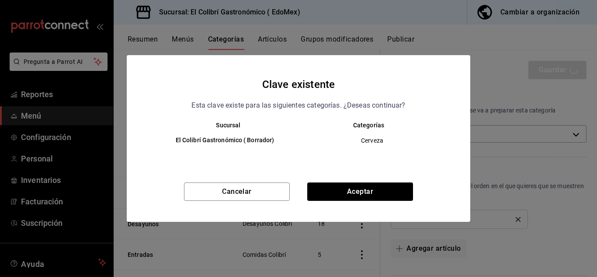
click at [379, 174] on div "Sucursal Categorías El Colibrí Gastronómico ( Borrador) Cerveza" at bounding box center [298, 148] width 343 height 54
click at [362, 189] on button "Aceptar" at bounding box center [360, 191] width 106 height 18
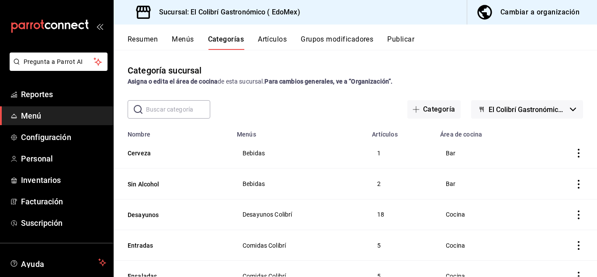
click at [403, 46] on button "Publicar" at bounding box center [400, 42] width 27 height 15
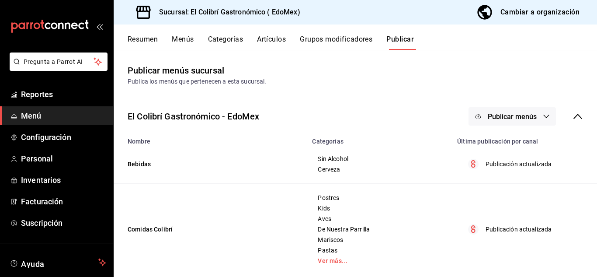
click at [509, 114] on span "Publicar menús" at bounding box center [512, 116] width 49 height 8
click at [500, 142] on span "Punto de venta" at bounding box center [518, 144] width 42 height 9
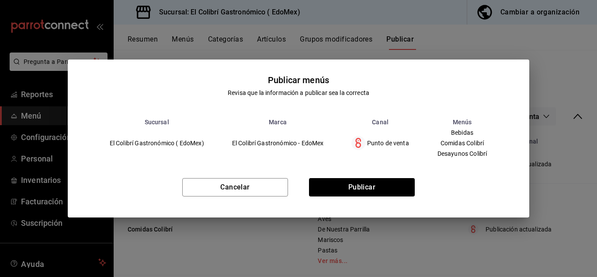
click at [389, 168] on div "Cancelar Publicar" at bounding box center [299, 190] width 462 height 53
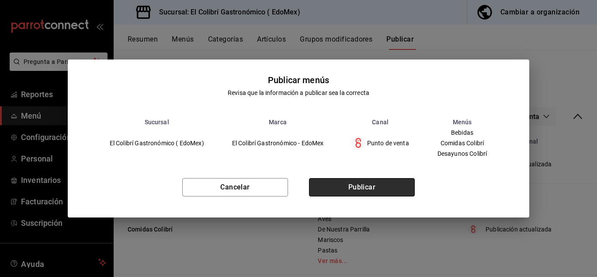
click at [373, 180] on button "Publicar" at bounding box center [362, 187] width 106 height 18
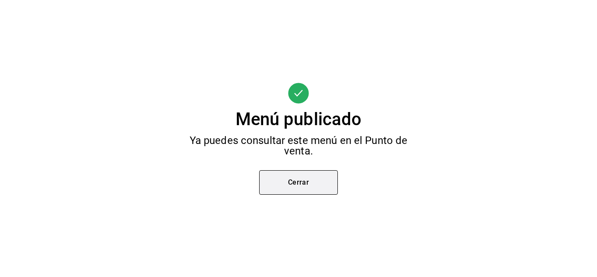
click at [308, 192] on button "Cerrar" at bounding box center [298, 182] width 79 height 24
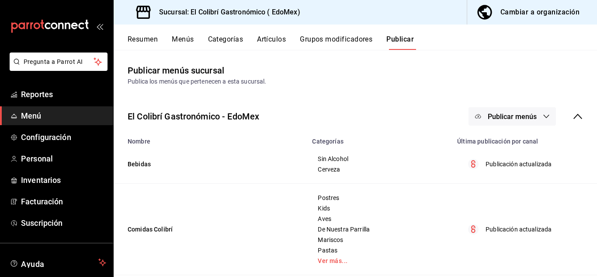
click at [355, 48] on button "Grupos modificadores" at bounding box center [336, 42] width 73 height 15
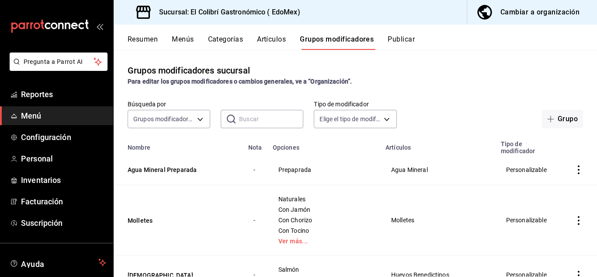
click at [503, 14] on div "Cambiar a organización" at bounding box center [539, 12] width 79 height 12
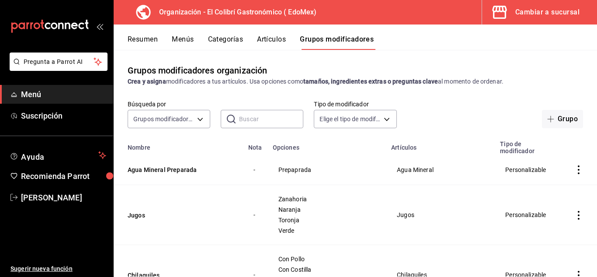
click at [277, 35] on button "Artículos" at bounding box center [271, 42] width 29 height 15
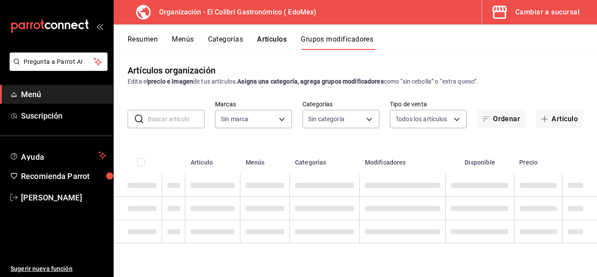
type input "02d79155-410a-4a52-ba4e-8d9765c47241"
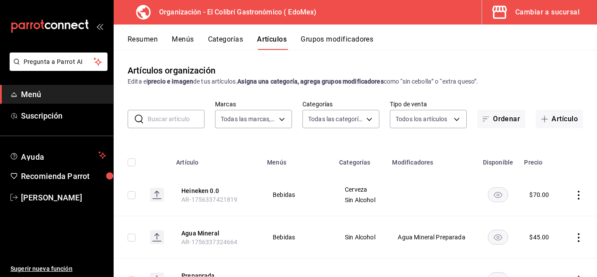
type input "9a402281-5f40-4a34-8a46-f1facbac941a,07e19220-46df-4179-b846-3115264f0854,e5dfa…"
click at [558, 113] on button "Artículo" at bounding box center [559, 119] width 47 height 18
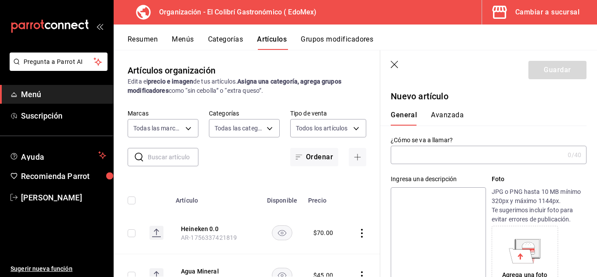
click at [498, 160] on input "text" at bounding box center [477, 154] width 173 height 17
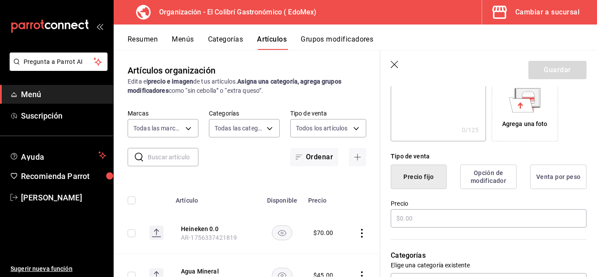
scroll to position [153, 0]
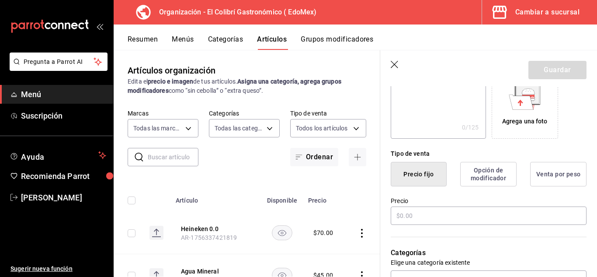
type input "Jarra Agua del Día"
click at [438, 203] on label "Precio" at bounding box center [489, 201] width 196 height 6
click at [436, 214] on input "text" at bounding box center [489, 215] width 196 height 18
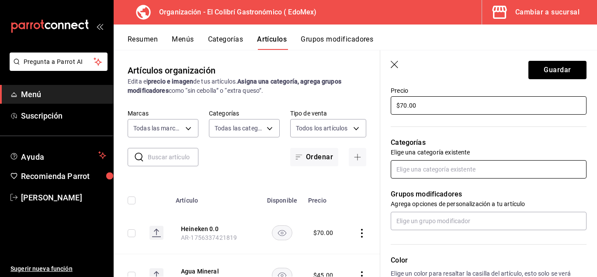
scroll to position [258, 0]
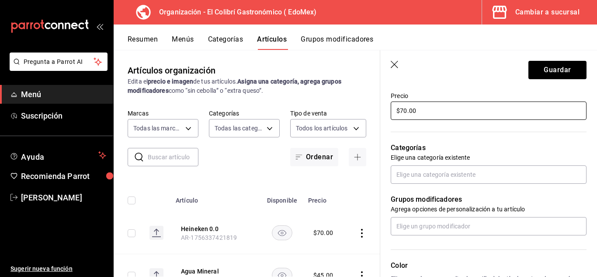
type input "$70.00"
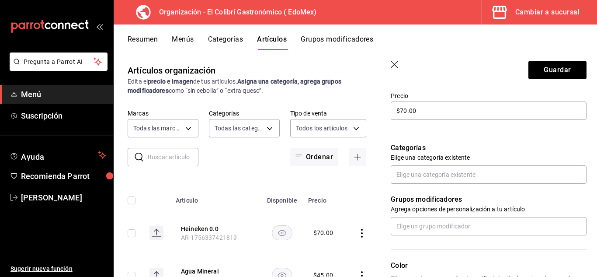
click at [461, 163] on div "Categorías Elige una categoría existente" at bounding box center [483, 152] width 206 height 62
click at [455, 179] on input "text" at bounding box center [489, 174] width 196 height 18
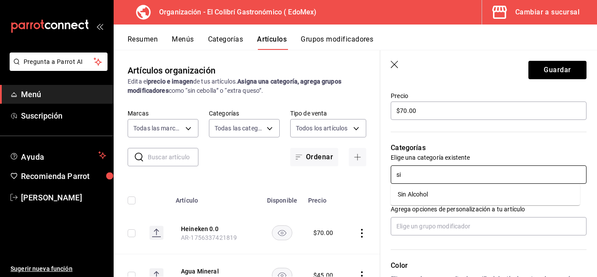
type input "sin"
click at [455, 193] on li "Sin Alcohol" at bounding box center [485, 194] width 189 height 14
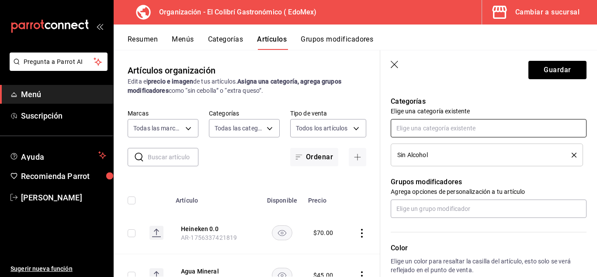
scroll to position [323, 0]
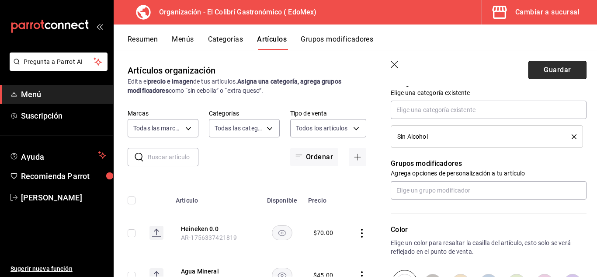
click at [548, 73] on button "Guardar" at bounding box center [557, 70] width 58 height 18
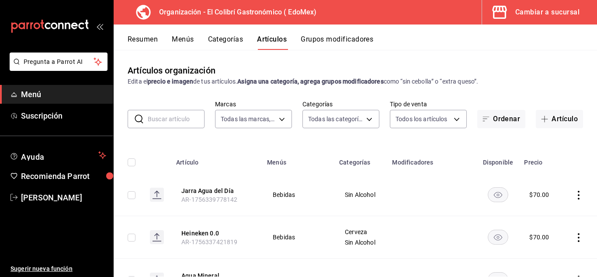
click at [361, 40] on button "Grupos modificadores" at bounding box center [337, 42] width 73 height 15
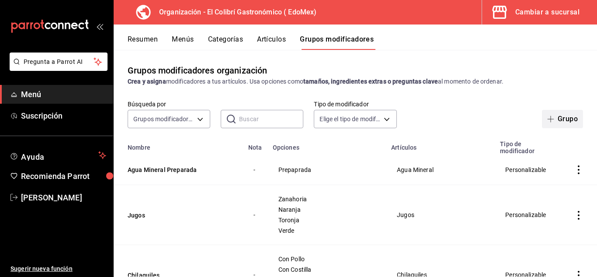
click at [565, 118] on button "Grupo" at bounding box center [562, 119] width 41 height 18
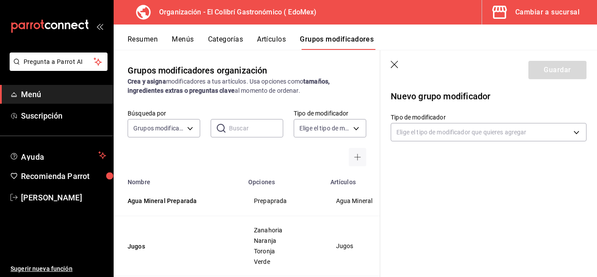
click at [393, 63] on icon "button" at bounding box center [394, 64] width 7 height 7
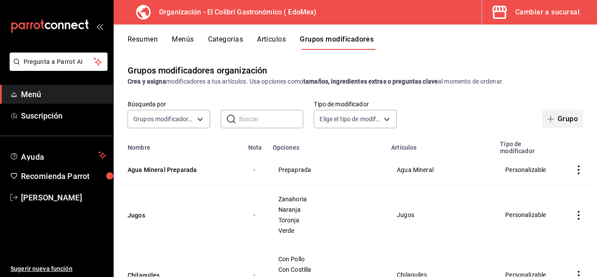
click at [542, 116] on button "Grupo" at bounding box center [562, 119] width 41 height 18
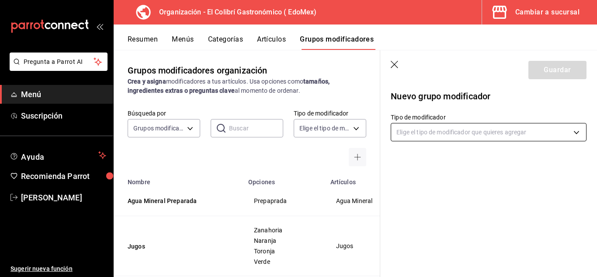
click at [441, 136] on body "Pregunta a Parrot AI Menú Suscripción Ayuda Recomienda Parrot Emilio Nagib Tera…" at bounding box center [298, 138] width 597 height 277
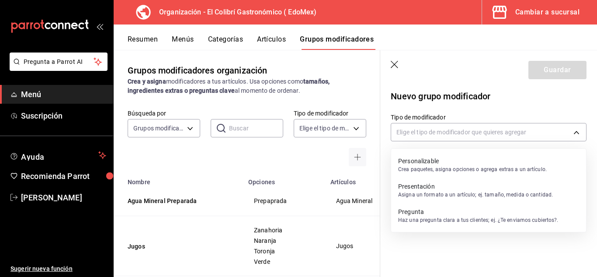
click at [430, 170] on p "Crea paquetes, asigna opciones o agrega extras a un artículo." at bounding box center [472, 169] width 149 height 8
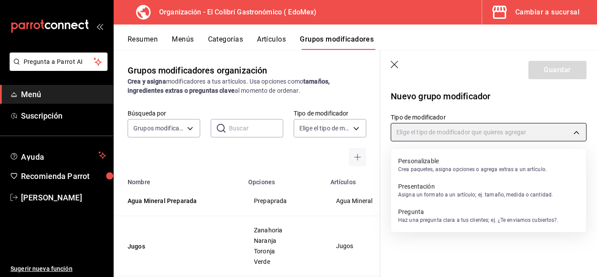
type input "CUSTOMIZABLE"
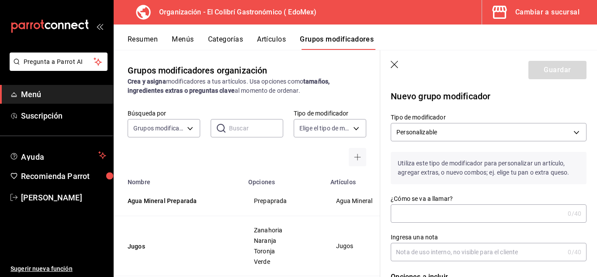
click at [428, 206] on input "¿Cómo se va a llamar?" at bounding box center [477, 212] width 173 height 17
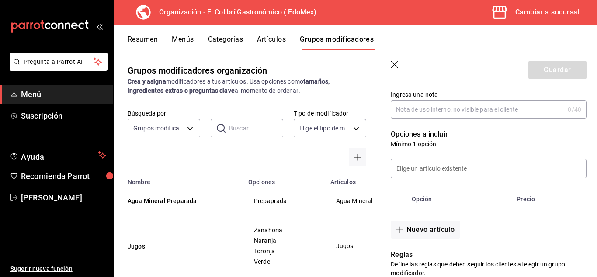
scroll to position [144, 0]
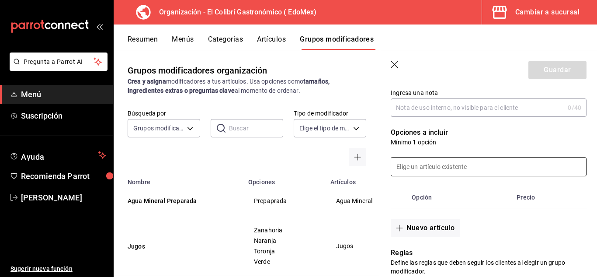
type input "Agua"
click at [497, 175] on input at bounding box center [488, 166] width 195 height 18
click at [422, 225] on button "Nuevo artículo" at bounding box center [425, 227] width 69 height 18
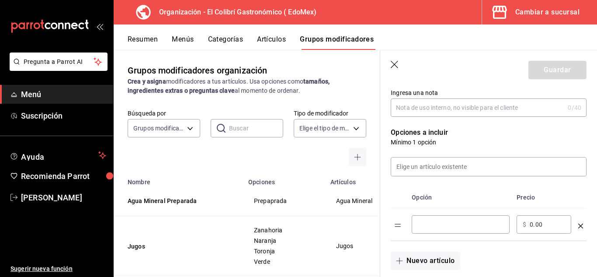
click at [436, 225] on input "optionsTable" at bounding box center [461, 224] width 86 height 9
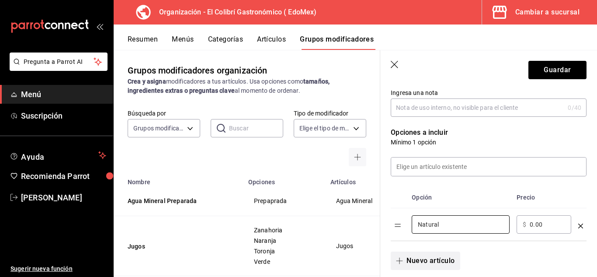
type input "Natural"
click at [409, 253] on button "Nuevo artículo" at bounding box center [425, 260] width 69 height 18
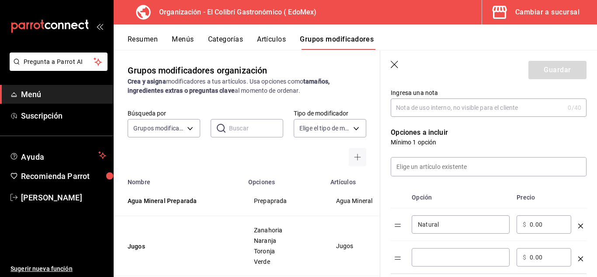
click at [439, 248] on div "​" at bounding box center [461, 257] width 98 height 18
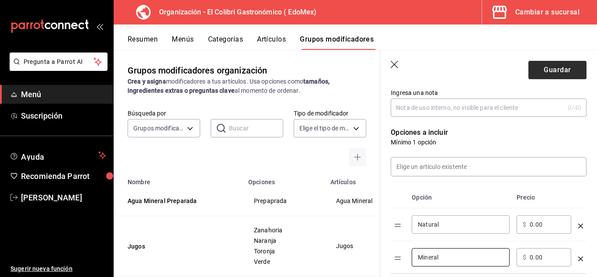
type input "Mineral"
click at [576, 69] on button "Guardar" at bounding box center [557, 70] width 58 height 18
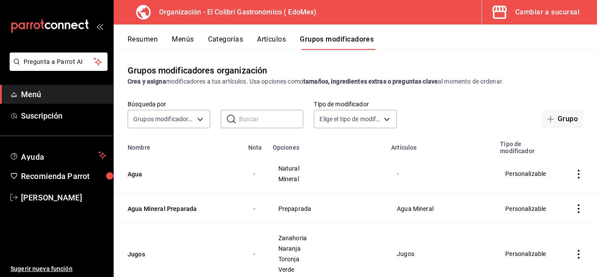
click at [265, 38] on button "Artículos" at bounding box center [271, 42] width 29 height 15
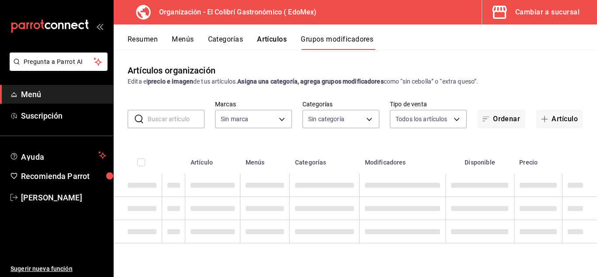
type input "02d79155-410a-4a52-ba4e-8d9765c47241"
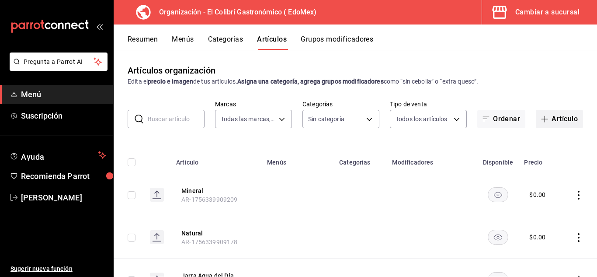
type input "9a402281-5f40-4a34-8a46-f1facbac941a,07e19220-46df-4179-b846-3115264f0854,e5dfa…"
click at [536, 114] on button "Artículo" at bounding box center [559, 119] width 47 height 18
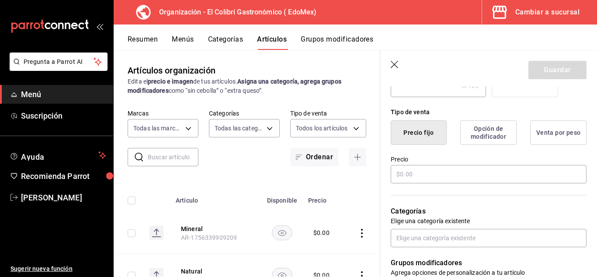
scroll to position [198, 0]
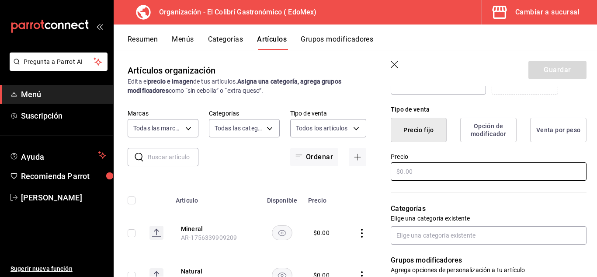
type input "Limonada"
click at [463, 177] on input "text" at bounding box center [489, 171] width 196 height 18
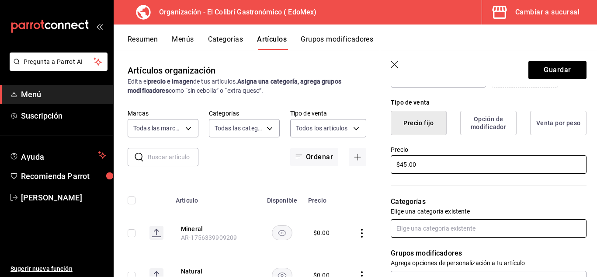
type input "$45.00"
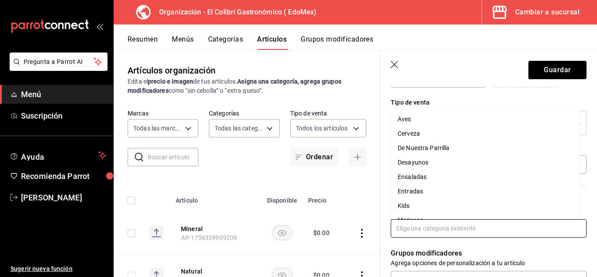
click at [471, 225] on input "text" at bounding box center [489, 228] width 196 height 18
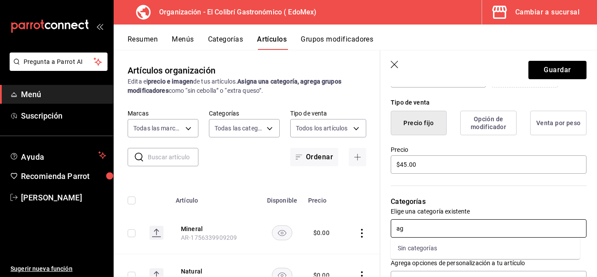
type input "a"
type input "sin"
click at [475, 246] on li "Sin Alcohol" at bounding box center [485, 248] width 189 height 14
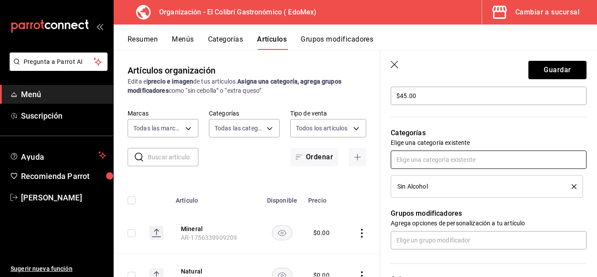
scroll to position [274, 0]
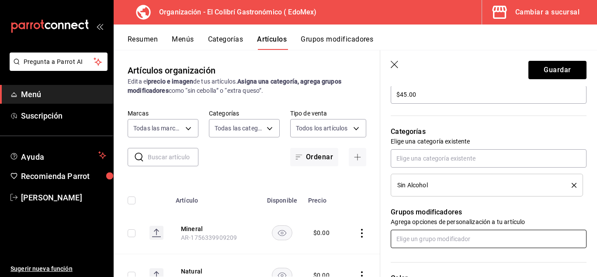
click at [504, 243] on input "text" at bounding box center [489, 238] width 196 height 18
type input "agua"
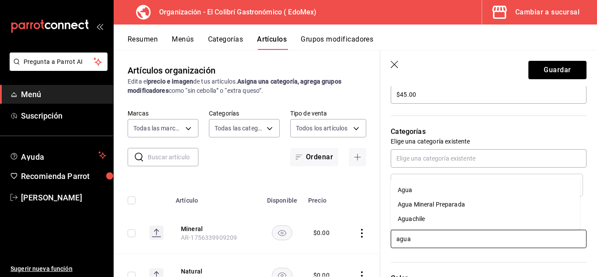
click at [507, 184] on li "Agua" at bounding box center [485, 190] width 189 height 14
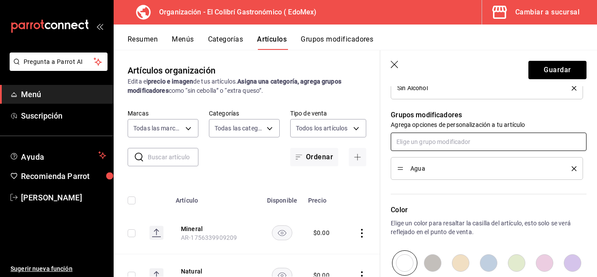
scroll to position [374, 0]
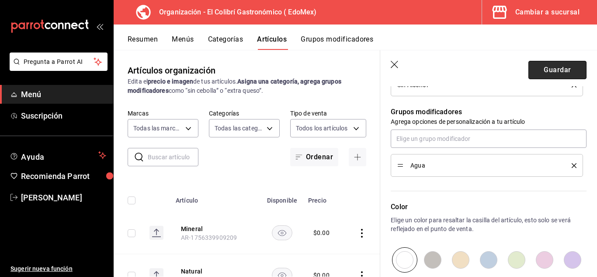
click at [546, 76] on button "Guardar" at bounding box center [557, 70] width 58 height 18
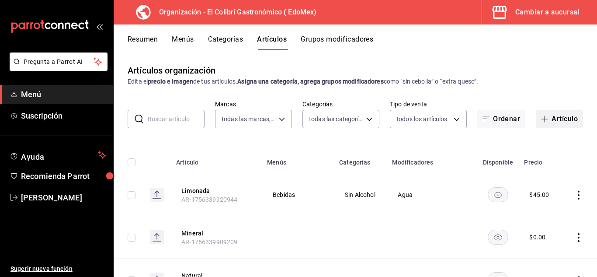
click at [556, 124] on button "Artículo" at bounding box center [559, 119] width 47 height 18
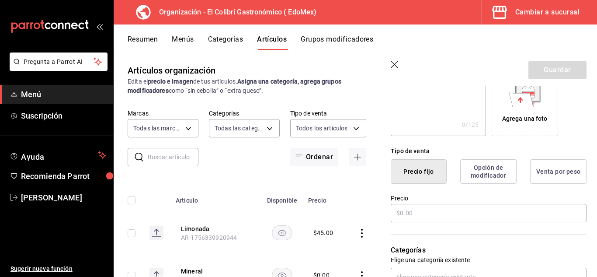
scroll to position [165, 0]
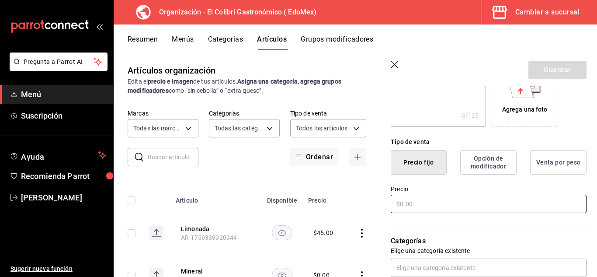
type input "Naranjada"
click at [456, 210] on input "text" at bounding box center [489, 203] width 196 height 18
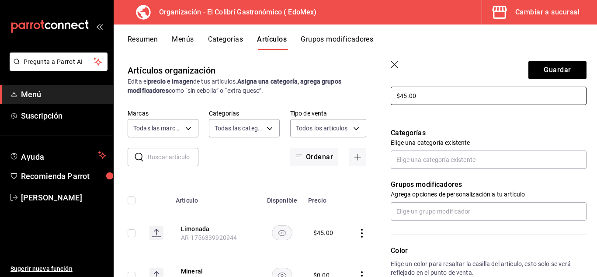
scroll to position [280, 0]
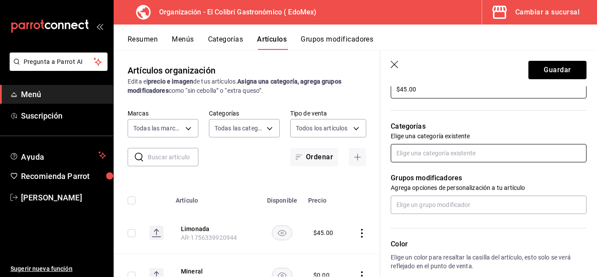
type input "$45.00"
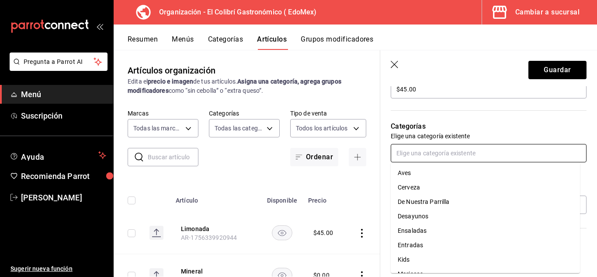
click at [428, 159] on input "text" at bounding box center [489, 153] width 196 height 18
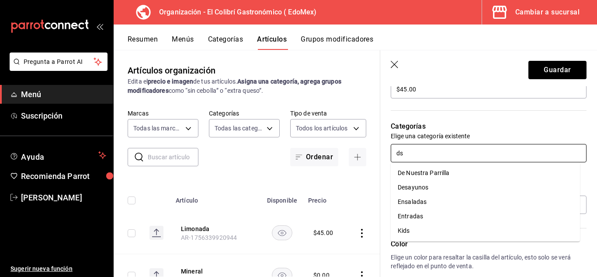
type input "d"
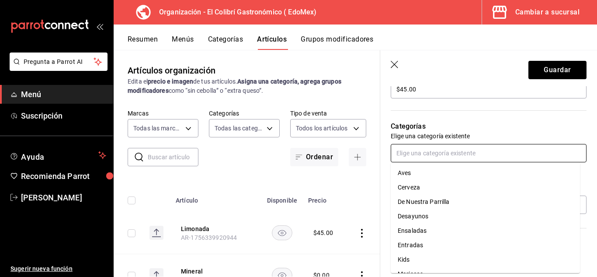
type input "d"
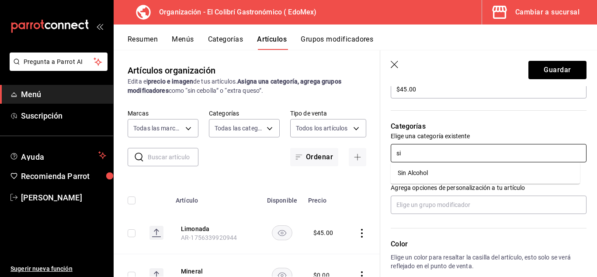
type input "sin"
click at [419, 172] on li "Sin Alcohol" at bounding box center [485, 173] width 189 height 14
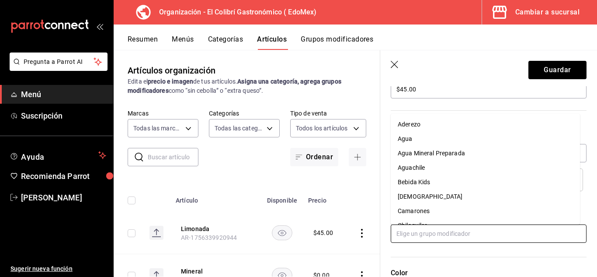
click at [408, 225] on input "text" at bounding box center [489, 233] width 196 height 18
click at [415, 137] on li "Agua" at bounding box center [485, 139] width 189 height 14
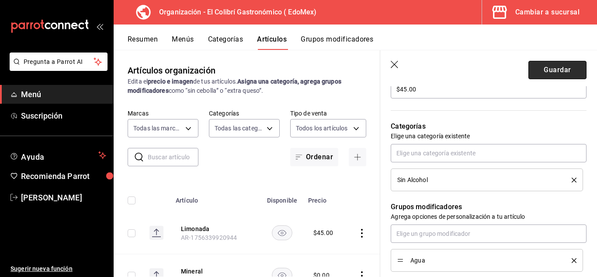
click at [562, 62] on button "Guardar" at bounding box center [557, 70] width 58 height 18
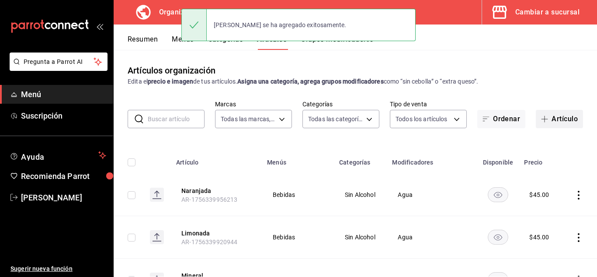
click at [569, 114] on button "Artículo" at bounding box center [559, 119] width 47 height 18
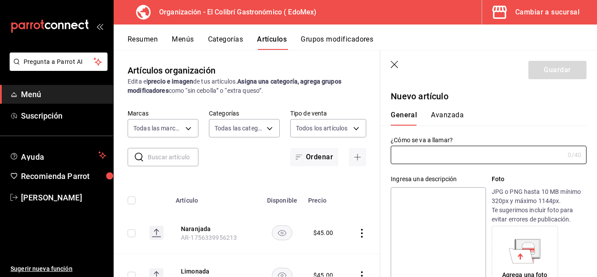
click at [399, 71] on header "Guardar" at bounding box center [488, 68] width 217 height 36
click at [397, 66] on icon "button" at bounding box center [395, 65] width 9 height 9
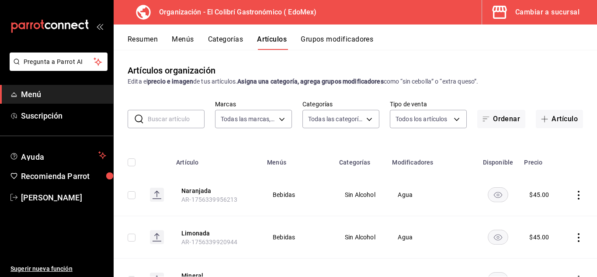
drag, startPoint x: 589, startPoint y: 99, endPoint x: 593, endPoint y: 116, distance: 17.8
click at [594, 121] on div "Artículos organización Edita el precio e imagen de tus artículos. Asigna una ca…" at bounding box center [355, 163] width 483 height 226
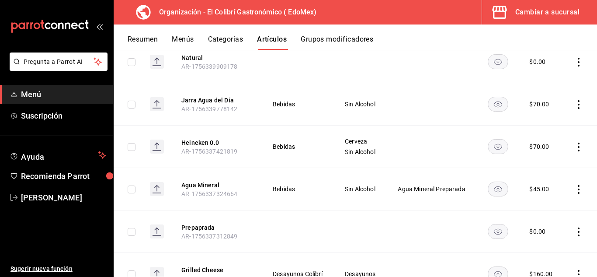
scroll to position [246, 0]
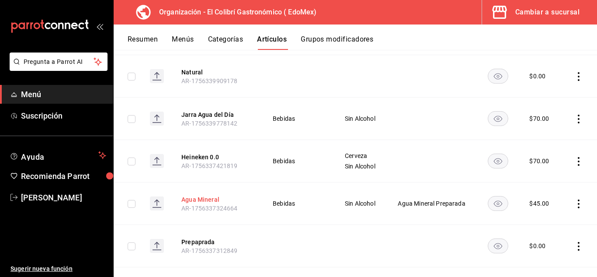
click at [198, 200] on button "Agua Mineral" at bounding box center [216, 199] width 70 height 9
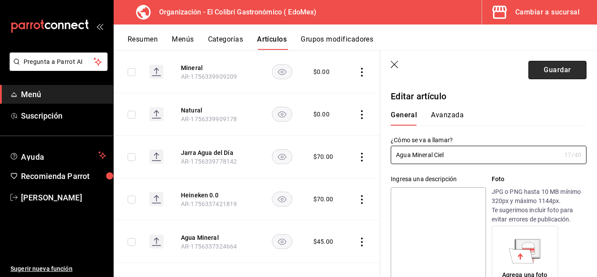
click at [571, 67] on button "Guardar" at bounding box center [557, 70] width 58 height 18
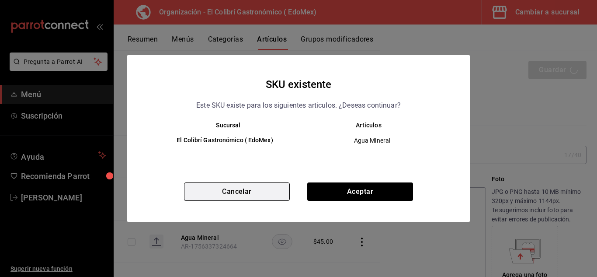
click at [273, 198] on button "Cancelar" at bounding box center [237, 191] width 106 height 18
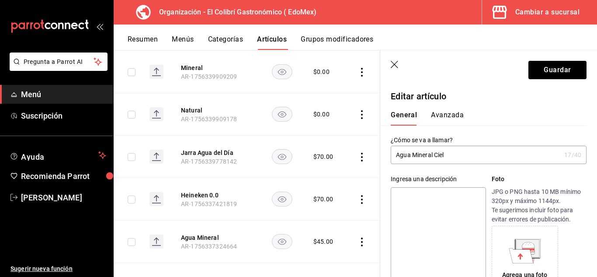
click at [501, 158] on input "Agua Mineral Ciel" at bounding box center [476, 154] width 170 height 17
type input "Agua Mineral"
click at [393, 62] on icon "button" at bounding box center [395, 65] width 9 height 9
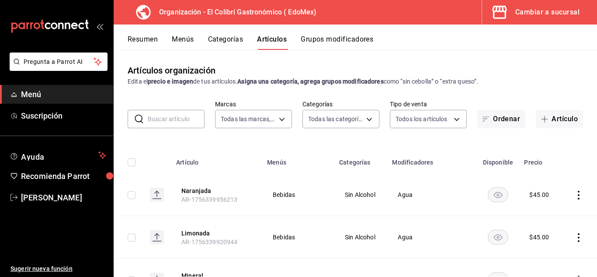
click at [326, 50] on div "Artículos organización Edita el precio e imagen de tus artículos. Asigna una ca…" at bounding box center [355, 163] width 483 height 226
click at [340, 47] on button "Grupos modificadores" at bounding box center [337, 42] width 73 height 15
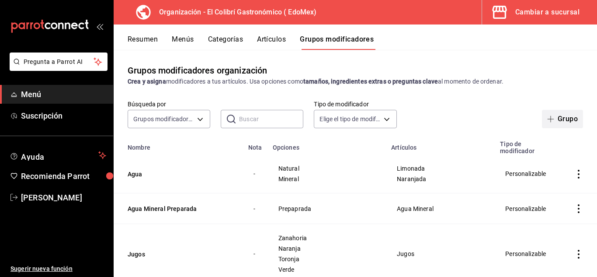
click at [554, 117] on button "Grupo" at bounding box center [562, 119] width 41 height 18
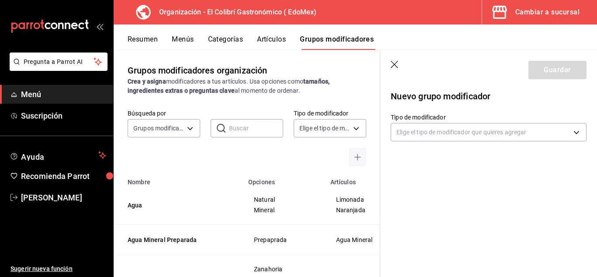
click at [404, 118] on label "Tipo de modificador" at bounding box center [489, 117] width 196 height 6
click at [398, 64] on icon "button" at bounding box center [395, 65] width 9 height 9
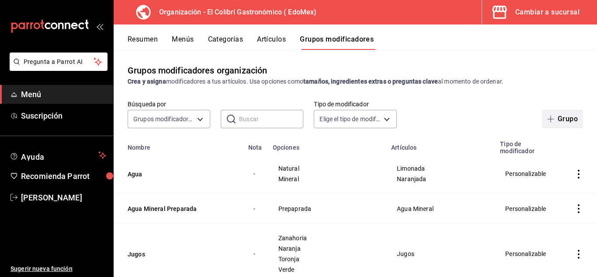
click at [549, 124] on button "Grupo" at bounding box center [562, 119] width 41 height 18
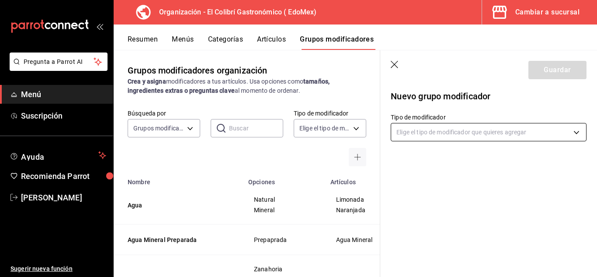
click at [460, 125] on body "Pregunta a Parrot AI Menú Suscripción Ayuda Recomienda Parrot Emilio Nagib Tera…" at bounding box center [298, 138] width 597 height 277
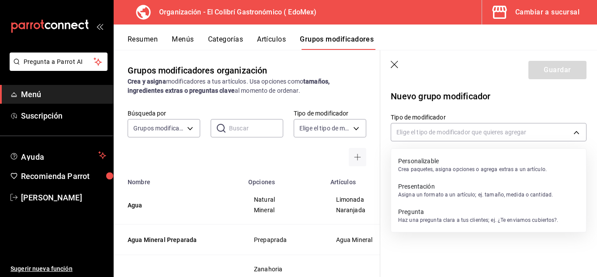
click at [451, 161] on p "Personalizable" at bounding box center [472, 160] width 149 height 9
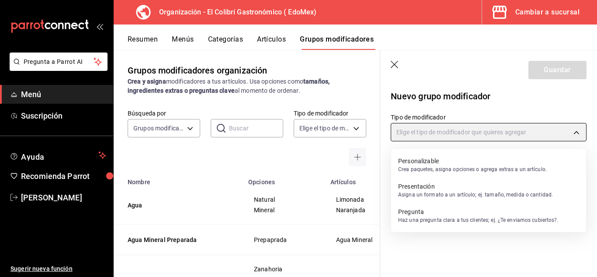
type input "CUSTOMIZABLE"
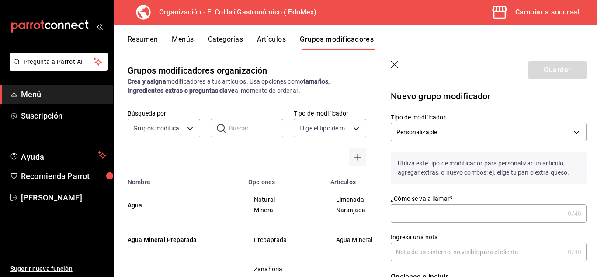
click at [447, 207] on input "¿Cómo se va a llamar?" at bounding box center [477, 212] width 173 height 17
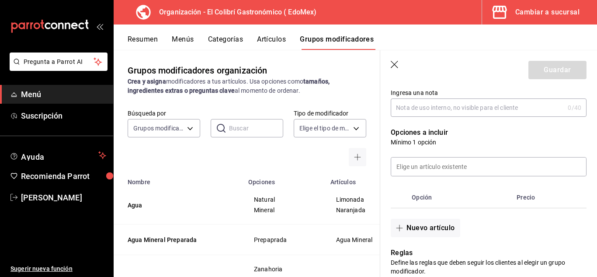
scroll to position [139, 0]
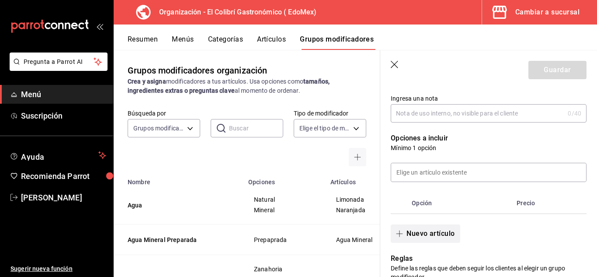
type input "Marca Agua"
click at [409, 237] on button "Nuevo artículo" at bounding box center [425, 233] width 69 height 18
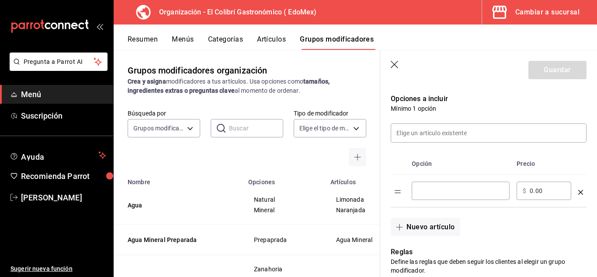
scroll to position [195, 0]
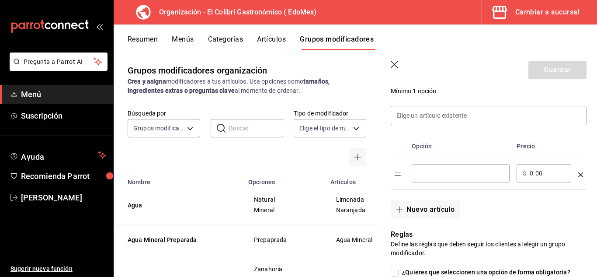
click at [460, 165] on div "​" at bounding box center [461, 173] width 98 height 18
type input "Ciel"
click at [427, 206] on button "Nuevo artículo" at bounding box center [425, 209] width 69 height 18
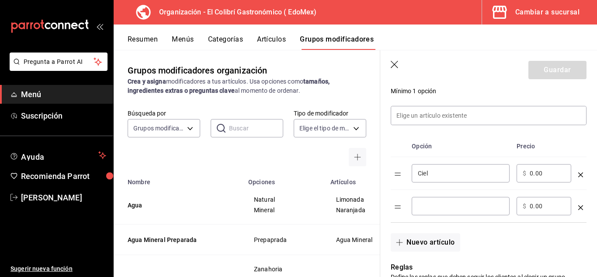
click at [435, 204] on input "optionsTable" at bounding box center [461, 205] width 86 height 9
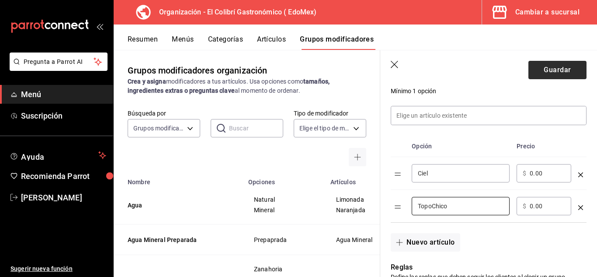
type input "TopoChico"
click at [567, 67] on button "Guardar" at bounding box center [557, 70] width 58 height 18
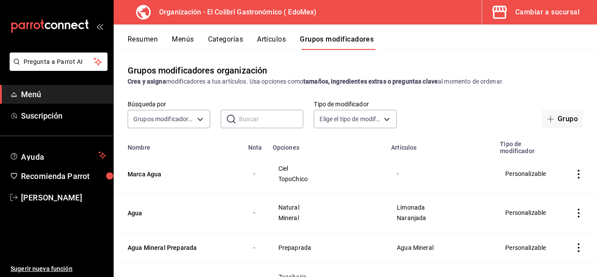
click at [193, 43] on button "Menús" at bounding box center [183, 42] width 22 height 15
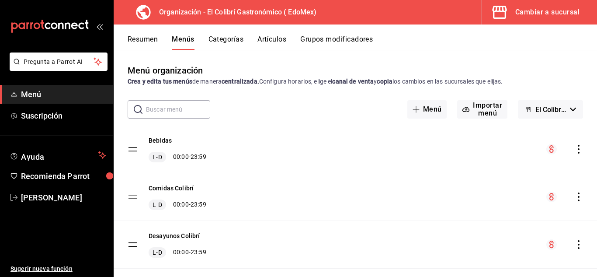
click at [225, 31] on div "Resumen Menús Categorías Artículos Grupos modificadores" at bounding box center [355, 36] width 483 height 25
click at [225, 39] on button "Categorías" at bounding box center [225, 42] width 35 height 15
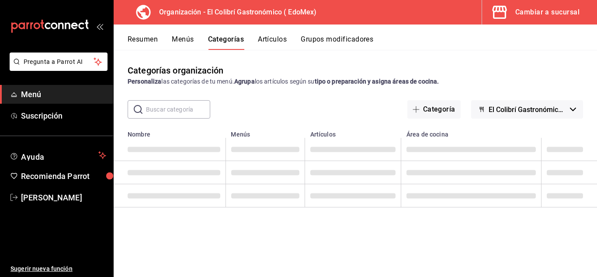
click at [268, 36] on button "Artículos" at bounding box center [272, 42] width 29 height 15
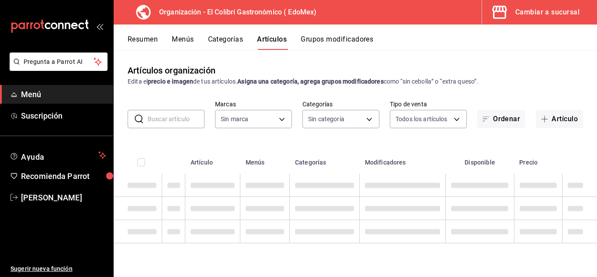
type input "02d79155-410a-4a52-ba4e-8d9765c47241"
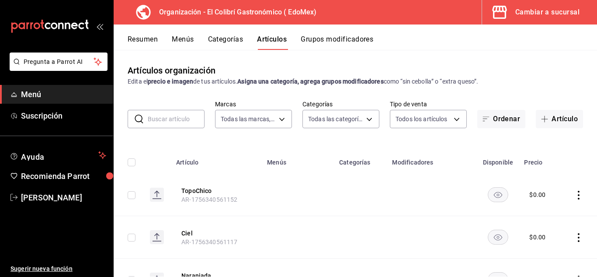
type input "9a402281-5f40-4a34-8a46-f1facbac941a,07e19220-46df-4179-b846-3115264f0854,e5dfa…"
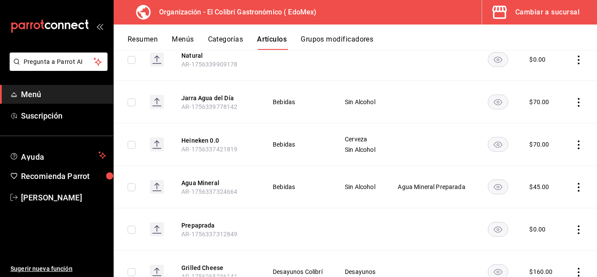
scroll to position [351, 0]
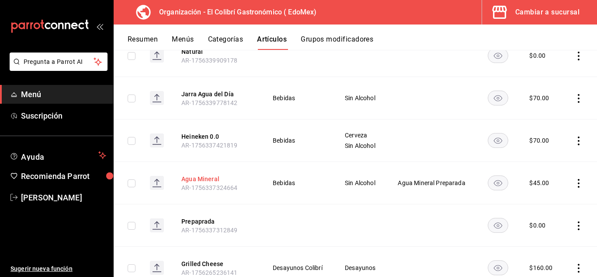
click at [206, 180] on button "Agua Mineral" at bounding box center [216, 178] width 70 height 9
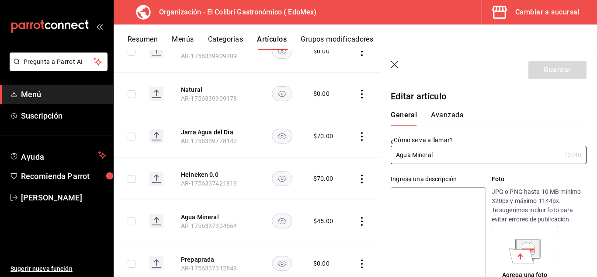
type input "$45.00"
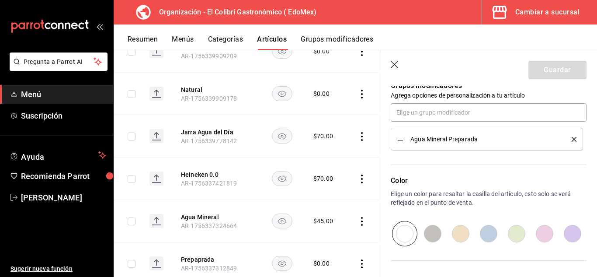
scroll to position [395, 0]
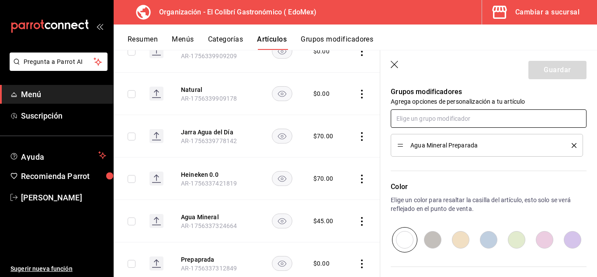
click at [500, 121] on input "text" at bounding box center [489, 118] width 196 height 18
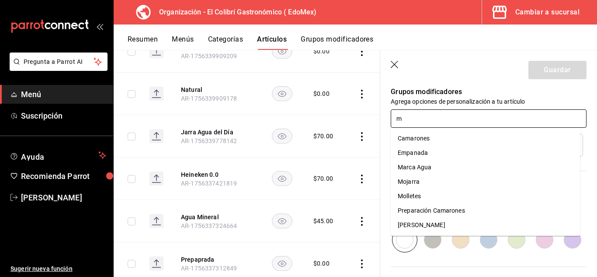
type input "ma"
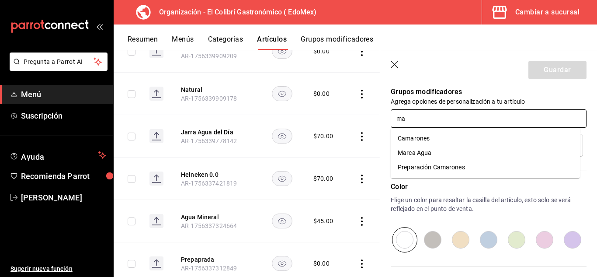
click at [485, 150] on li "Marca Agua" at bounding box center [485, 153] width 189 height 14
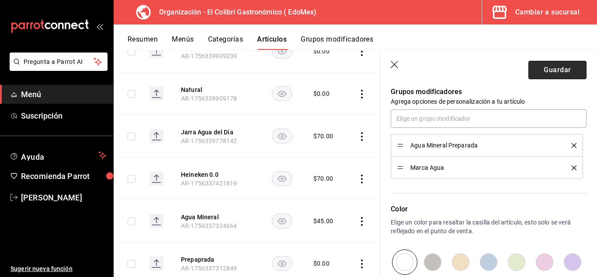
click at [551, 66] on button "Guardar" at bounding box center [557, 70] width 58 height 18
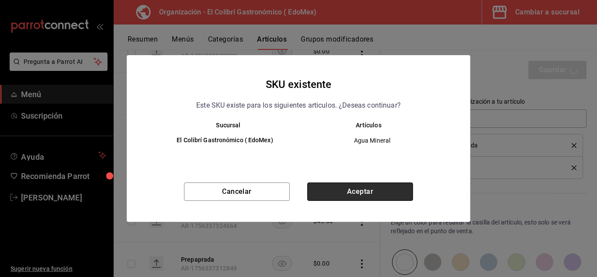
click at [395, 189] on button "Aceptar" at bounding box center [360, 191] width 106 height 18
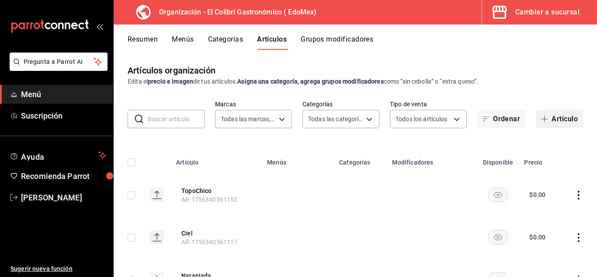
click at [544, 114] on button "Artículo" at bounding box center [559, 119] width 47 height 18
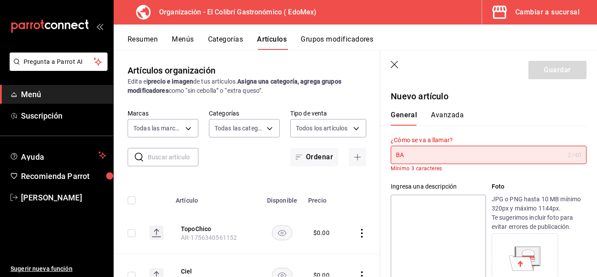
type input "B"
click at [396, 70] on header "Guardar" at bounding box center [488, 68] width 217 height 36
click at [396, 68] on icon "button" at bounding box center [395, 65] width 9 height 9
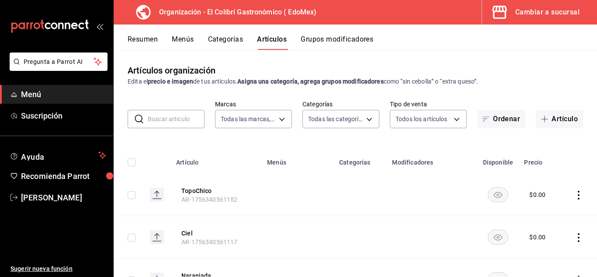
click at [240, 42] on button "Categorías" at bounding box center [225, 42] width 35 height 15
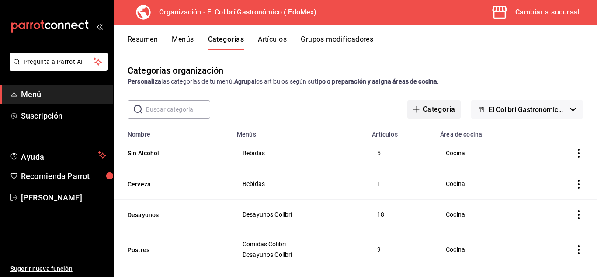
click at [447, 112] on button "Categoría" at bounding box center [433, 109] width 53 height 18
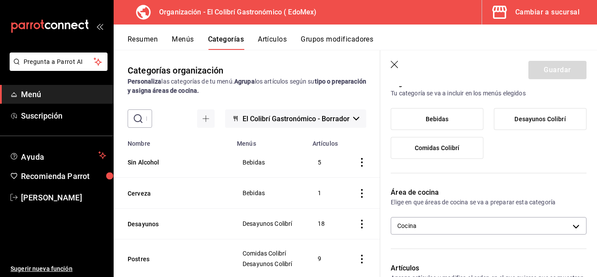
scroll to position [84, 0]
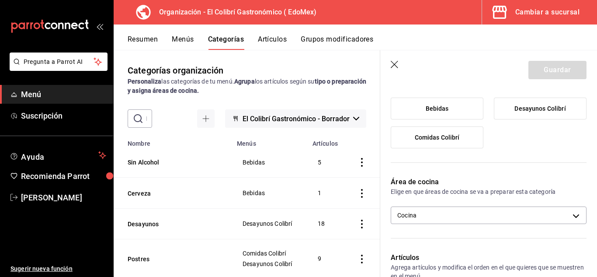
type input "Ready To Drink"
click at [455, 116] on label "Bebidas" at bounding box center [437, 108] width 92 height 21
click at [0, 0] on input "Bebidas" at bounding box center [0, 0] width 0 height 0
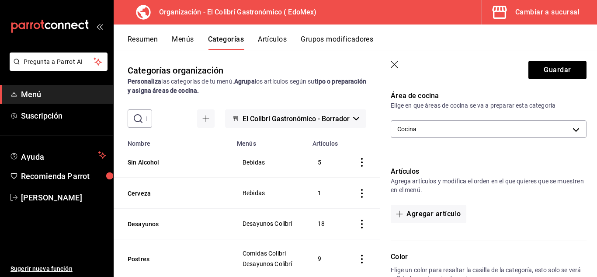
scroll to position [172, 0]
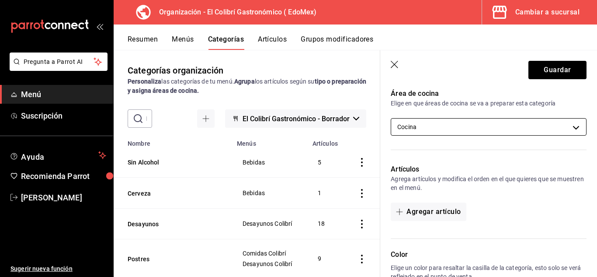
click at [481, 121] on body "Pregunta a Parrot AI Menú Suscripción Ayuda Recomienda Parrot Emilio Nagib Tera…" at bounding box center [298, 138] width 597 height 277
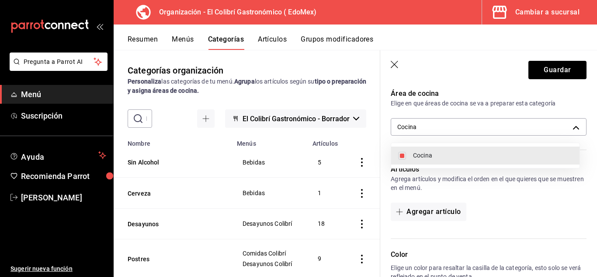
click at [494, 123] on div at bounding box center [298, 138] width 597 height 277
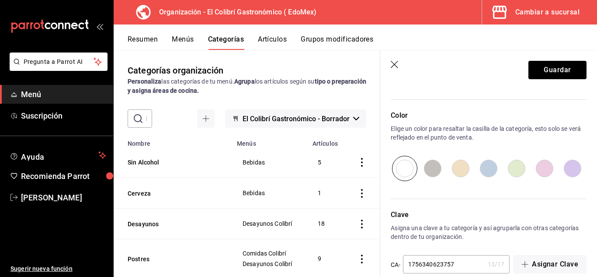
scroll to position [326, 0]
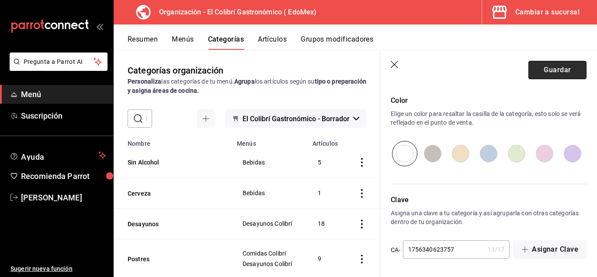
click at [556, 79] on button "Guardar" at bounding box center [557, 70] width 58 height 18
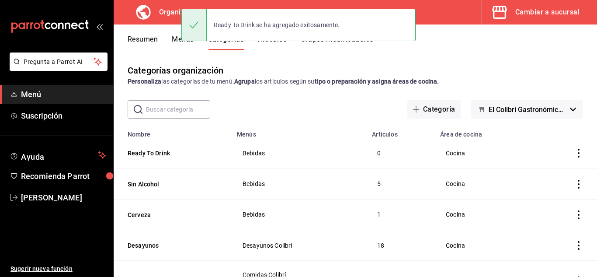
click at [284, 45] on button "Artículos" at bounding box center [272, 42] width 29 height 15
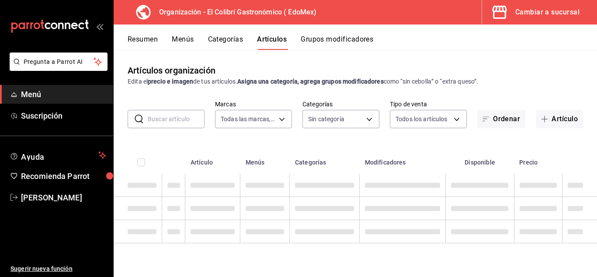
type input "02d79155-410a-4a52-ba4e-8d9765c47241"
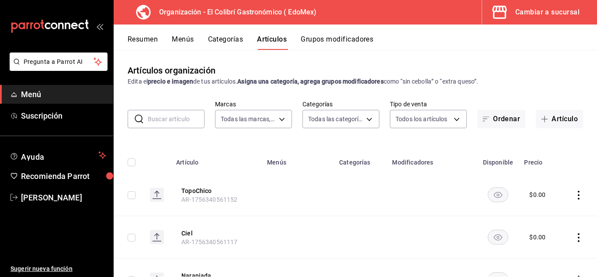
type input "f4fdbcd1-cd51-496d-8860-869e08e81b3d,9a402281-5f40-4a34-8a46-f1facbac941a,07e19…"
click at [343, 37] on button "Grupos modificadores" at bounding box center [337, 42] width 73 height 15
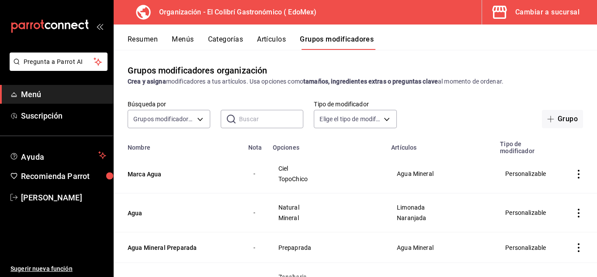
click at [286, 42] on button "Artículos" at bounding box center [271, 42] width 29 height 15
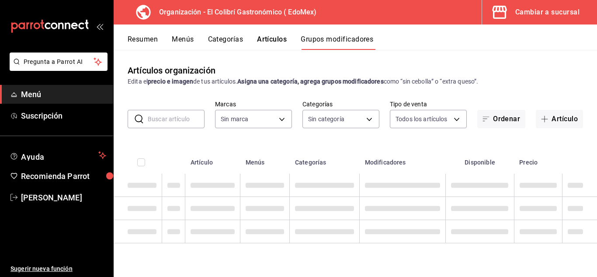
type input "02d79155-410a-4a52-ba4e-8d9765c47241"
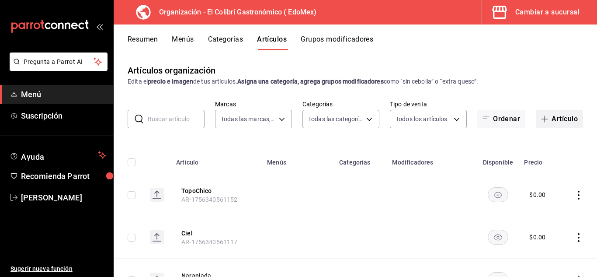
type input "f4fdbcd1-cd51-496d-8860-869e08e81b3d,9a402281-5f40-4a34-8a46-f1facbac941a,07e19…"
click at [546, 120] on button "Artículo" at bounding box center [559, 119] width 47 height 18
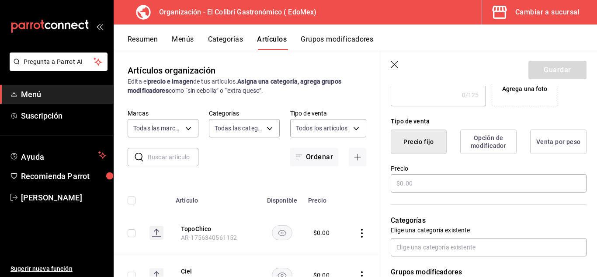
scroll to position [192, 0]
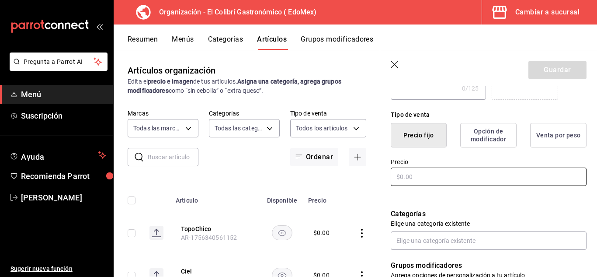
type input "Bacardi Coca Cola"
click at [484, 184] on input "text" at bounding box center [489, 176] width 196 height 18
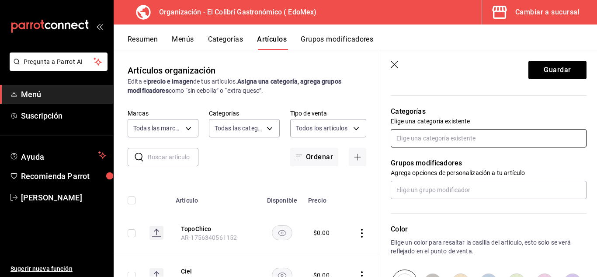
scroll to position [253, 0]
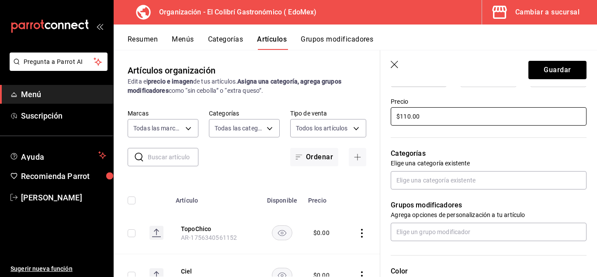
type input "$110.00"
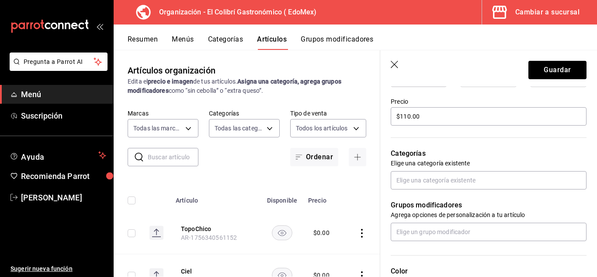
click at [478, 192] on div "Grupos modificadores Agrega opciones de personalización a tu artículo" at bounding box center [483, 215] width 206 height 52
click at [482, 188] on input "text" at bounding box center [489, 180] width 196 height 18
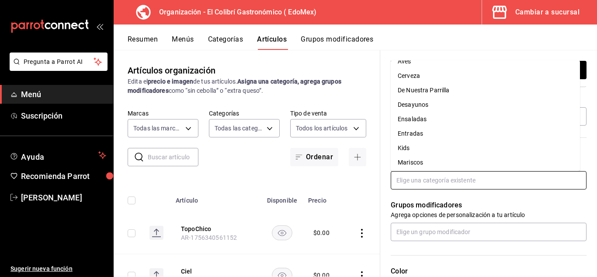
scroll to position [10, 0]
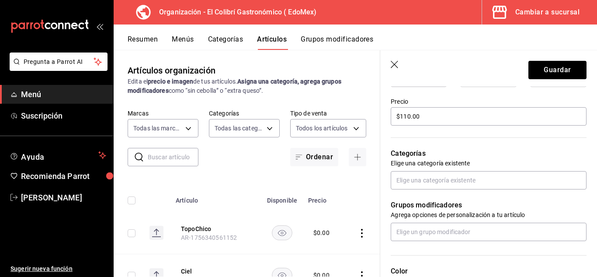
click at [560, 210] on p "Grupos modificadores" at bounding box center [489, 205] width 196 height 10
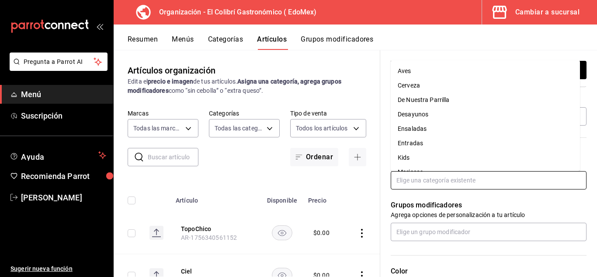
click at [562, 188] on input "text" at bounding box center [489, 180] width 196 height 18
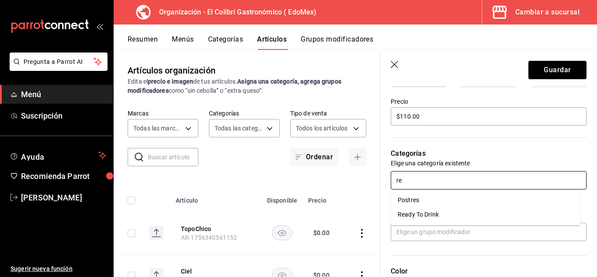
type input "rea"
click at [539, 195] on li "Ready To Drink" at bounding box center [485, 200] width 189 height 14
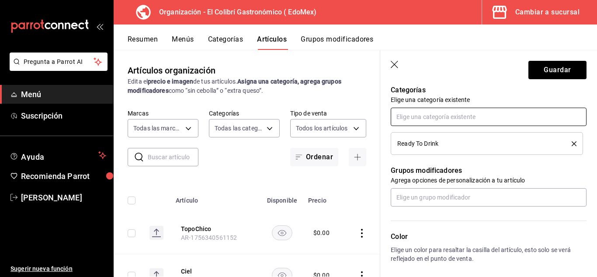
scroll to position [317, 0]
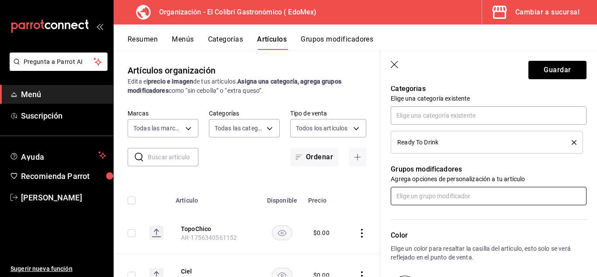
click at [511, 203] on input "text" at bounding box center [489, 196] width 196 height 18
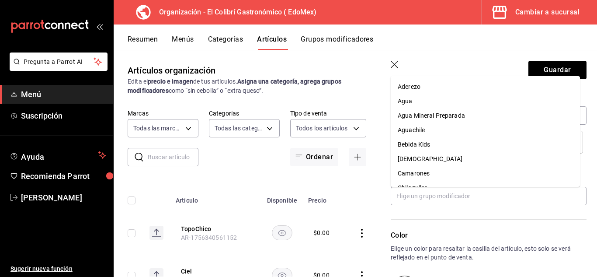
click at [546, 229] on div "Color Elige un color para resaltar la casilla del artículo, esto solo se verá r…" at bounding box center [483, 253] width 206 height 96
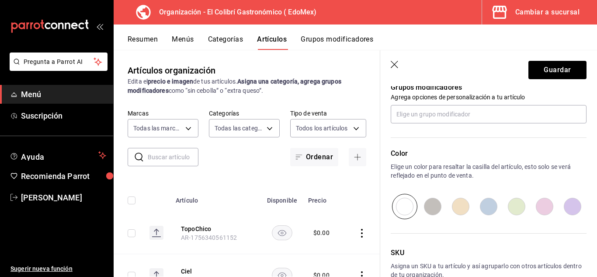
scroll to position [451, 0]
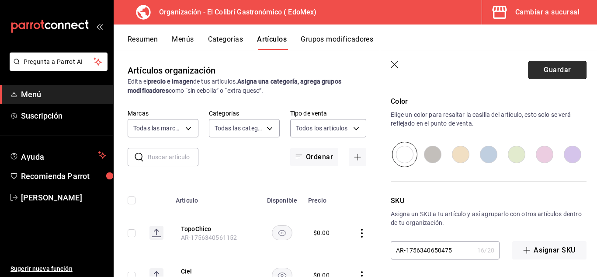
click at [549, 64] on button "Guardar" at bounding box center [557, 70] width 58 height 18
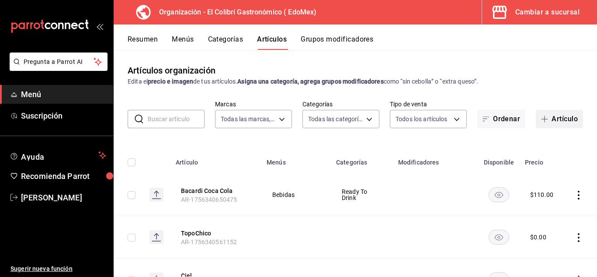
click at [560, 121] on button "Artículo" at bounding box center [559, 119] width 47 height 18
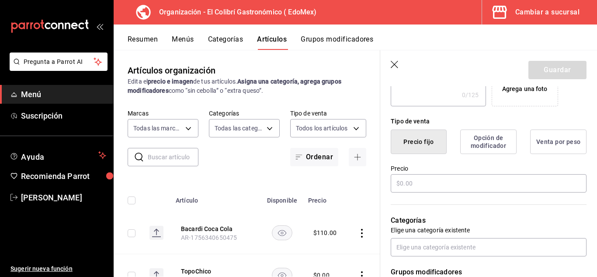
scroll to position [200, 0]
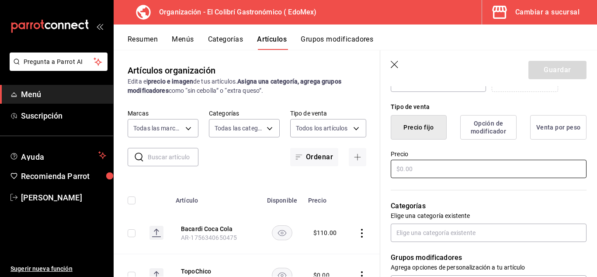
type input "Coca Cola"
click at [431, 175] on input "text" at bounding box center [489, 168] width 196 height 18
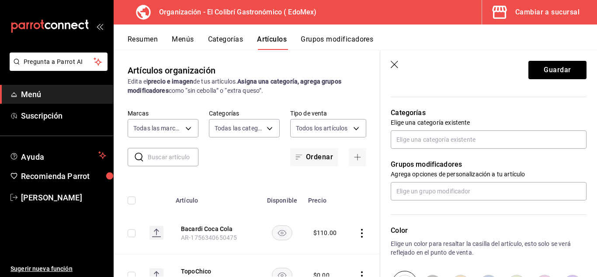
scroll to position [292, 0]
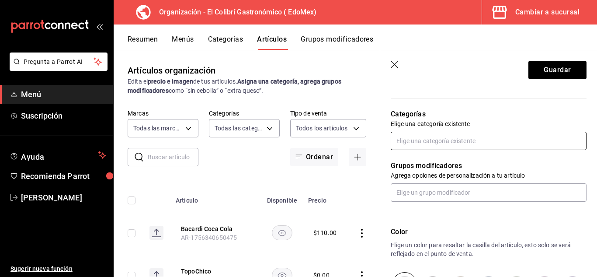
type input "$45.00"
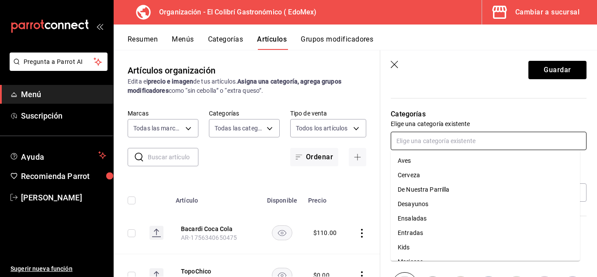
click at [451, 138] on input "text" at bounding box center [489, 141] width 196 height 18
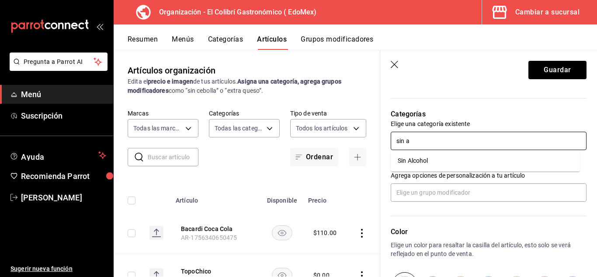
type input "sin al"
click at [421, 165] on li "Sin Alcohol" at bounding box center [485, 160] width 189 height 14
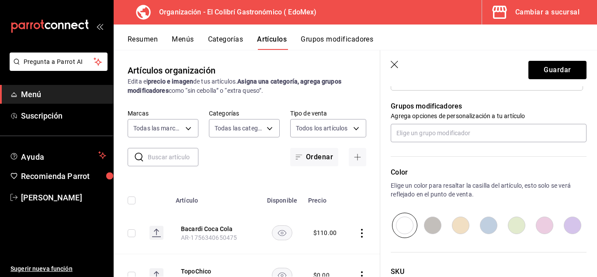
scroll to position [373, 0]
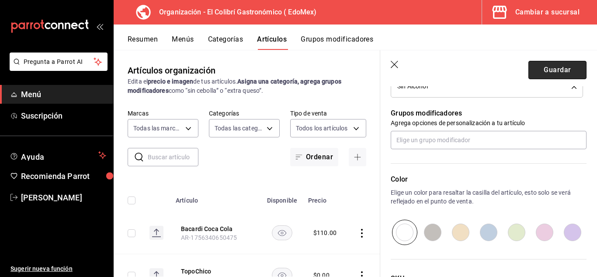
click at [528, 62] on button "Guardar" at bounding box center [557, 70] width 58 height 18
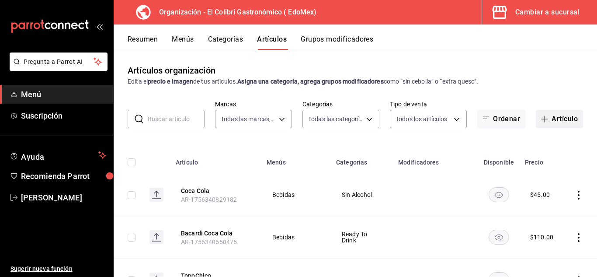
click at [555, 118] on button "Artículo" at bounding box center [559, 119] width 47 height 18
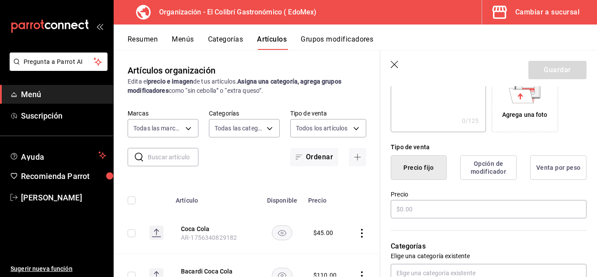
scroll to position [153, 0]
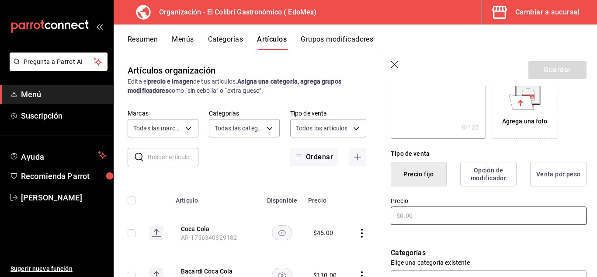
type input "Coca Cola Light"
click at [450, 221] on input "text" at bounding box center [489, 215] width 196 height 18
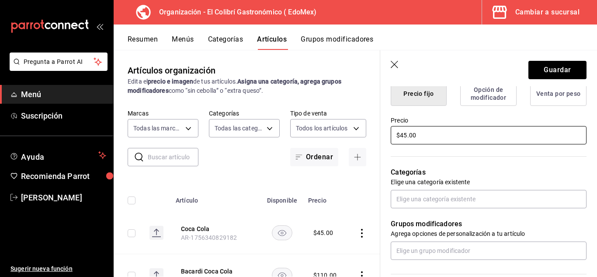
scroll to position [241, 0]
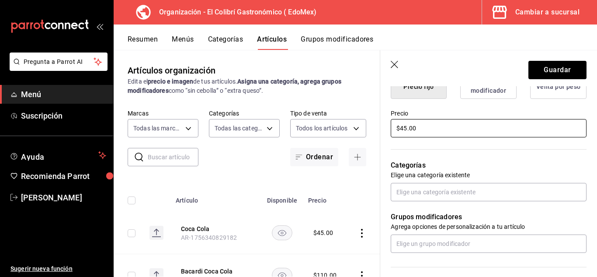
type input "$45.00"
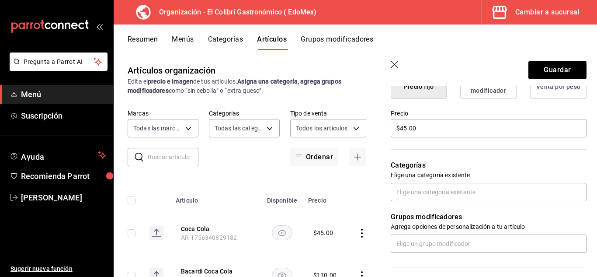
click at [507, 201] on div "Grupos modificadores Agrega opciones de personalización a tu artículo" at bounding box center [483, 227] width 206 height 52
click at [507, 198] on input "text" at bounding box center [489, 192] width 196 height 18
type input "sin"
click at [488, 204] on li "Sin Alcohol" at bounding box center [485, 211] width 189 height 14
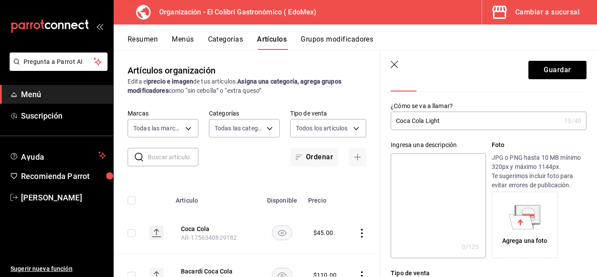
scroll to position [0, 0]
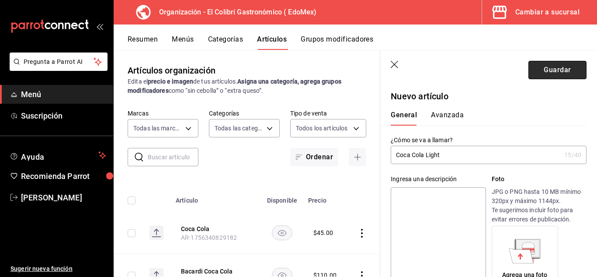
click at [564, 75] on button "Guardar" at bounding box center [557, 70] width 58 height 18
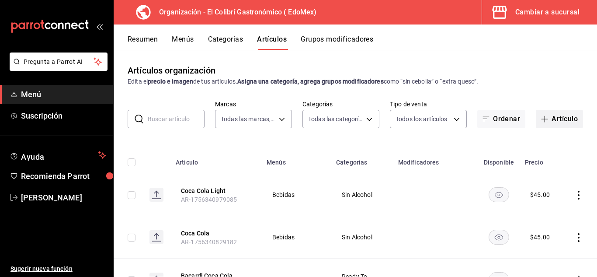
click at [554, 121] on button "Artículo" at bounding box center [559, 119] width 47 height 18
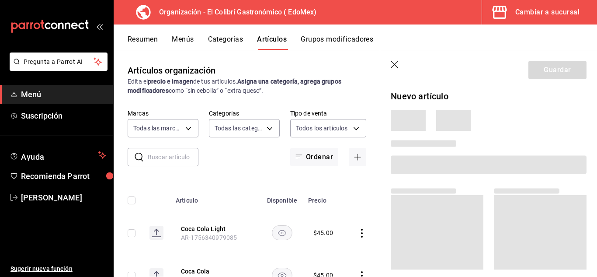
click at [395, 67] on icon "button" at bounding box center [395, 65] width 9 height 9
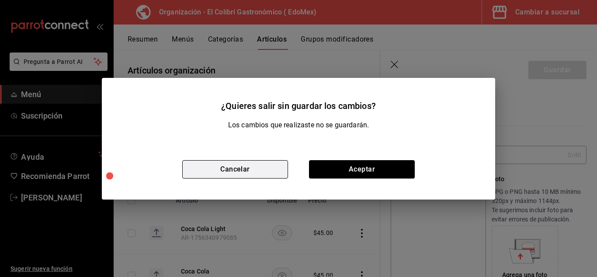
click at [252, 170] on button "Cancelar" at bounding box center [235, 169] width 106 height 18
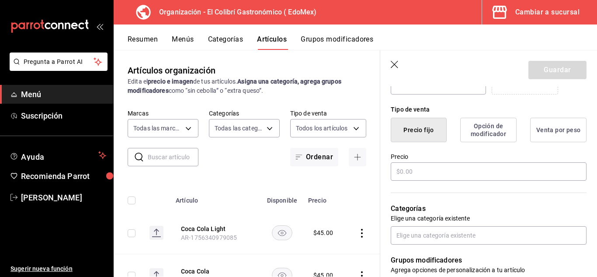
scroll to position [161, 0]
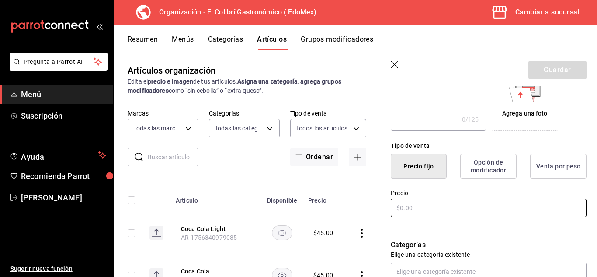
type input "Coca Cola Sin Azucar"
click at [407, 207] on input "text" at bounding box center [489, 207] width 196 height 18
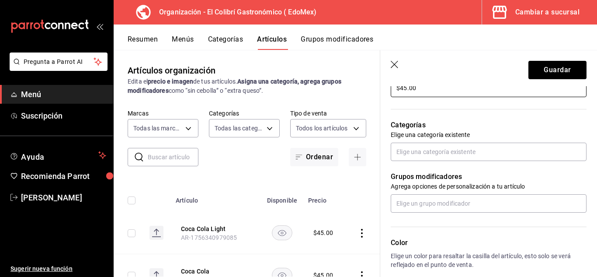
scroll to position [291, 0]
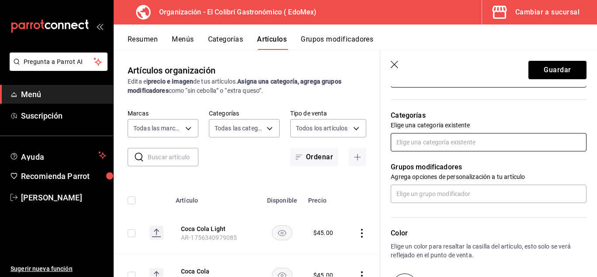
type input "$45.00"
click at [514, 142] on input "text" at bounding box center [489, 142] width 196 height 18
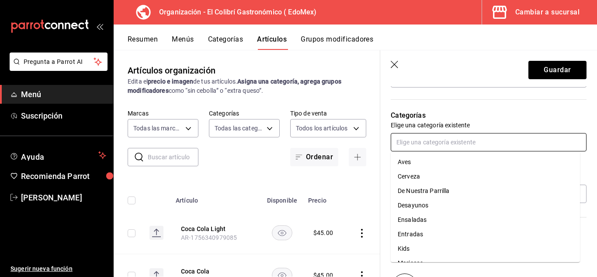
type input "s"
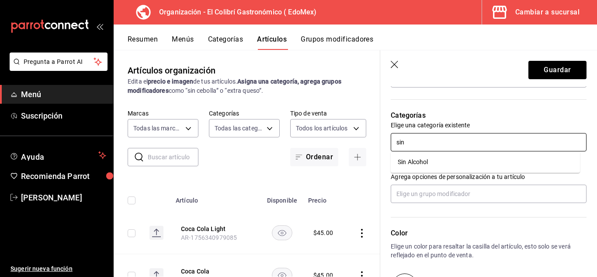
type input "sin a"
click at [438, 169] on ul "Sin Alcohol" at bounding box center [485, 161] width 189 height 21
click at [440, 169] on li "Sin Alcohol" at bounding box center [485, 162] width 189 height 14
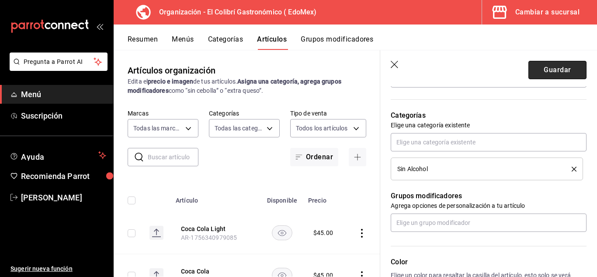
click at [567, 70] on button "Guardar" at bounding box center [557, 70] width 58 height 18
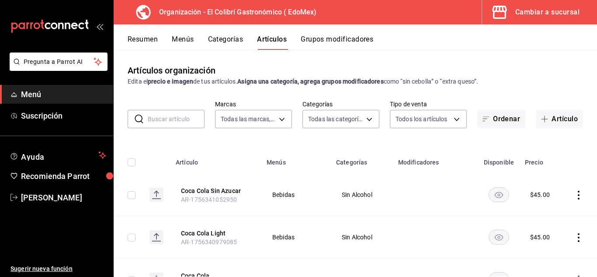
click at [331, 46] on button "Grupos modificadores" at bounding box center [337, 42] width 73 height 15
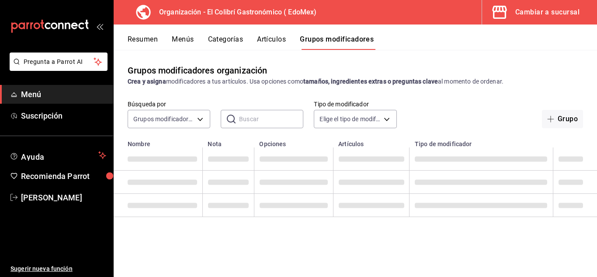
click at [265, 46] on button "Artículos" at bounding box center [271, 42] width 29 height 15
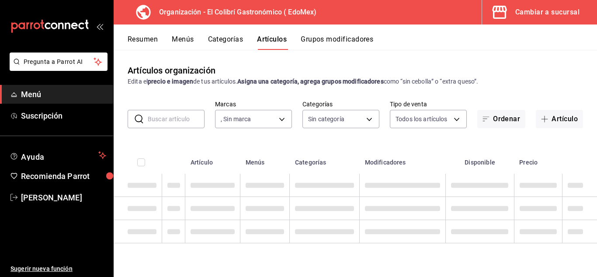
type input "02d79155-410a-4a52-ba4e-8d9765c47241"
type input "f4fdbcd1-cd51-496d-8860-869e08e81b3d,9a402281-5f40-4a34-8a46-f1facbac941a,07e19…"
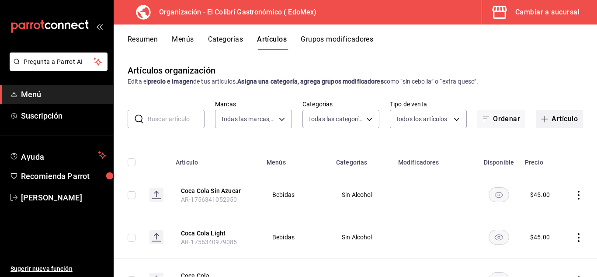
click at [545, 119] on button "Artículo" at bounding box center [559, 119] width 47 height 18
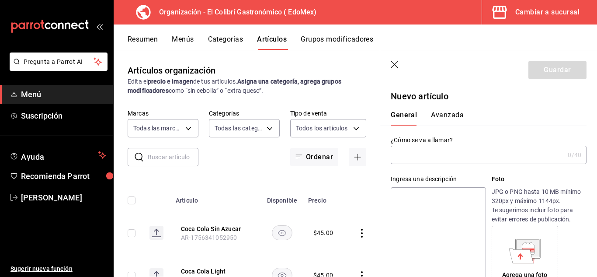
click at [438, 160] on input "text" at bounding box center [477, 154] width 173 height 17
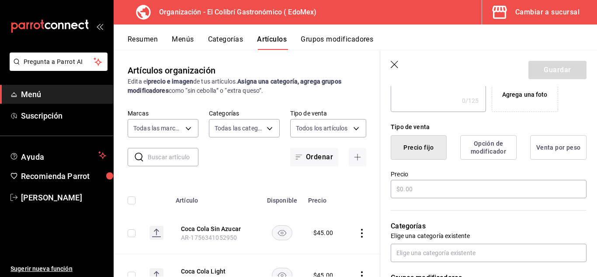
scroll to position [176, 0]
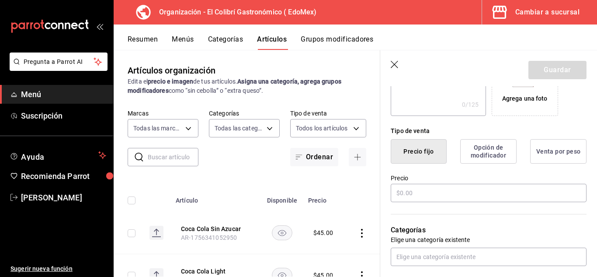
type input "[US_STATE]"
click at [468, 182] on div "Precio" at bounding box center [489, 188] width 196 height 29
click at [457, 197] on input "text" at bounding box center [489, 193] width 196 height 18
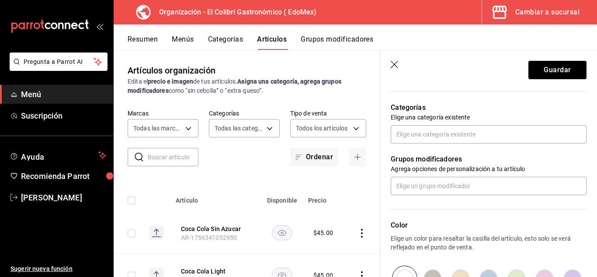
scroll to position [282, 0]
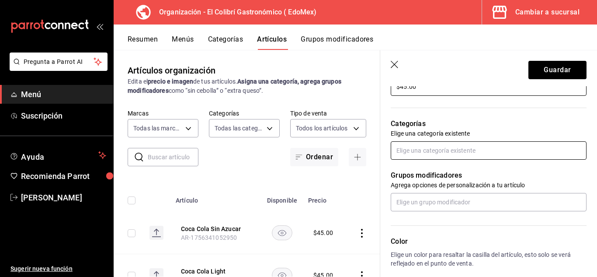
type input "$45.00"
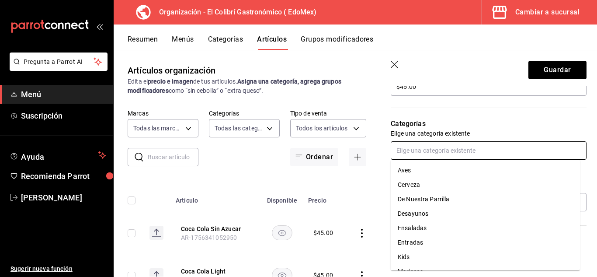
click at [499, 146] on input "text" at bounding box center [489, 150] width 196 height 18
type input "d"
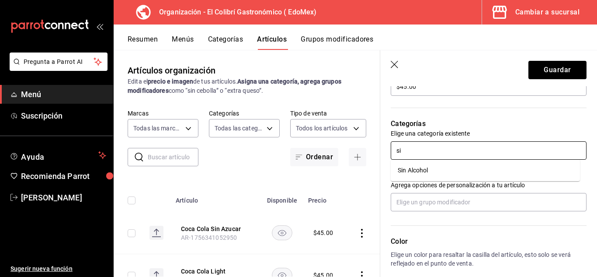
type input "sin"
click at [450, 171] on li "Sin Alcohol" at bounding box center [485, 170] width 189 height 14
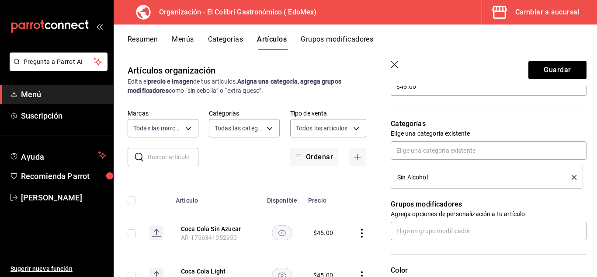
click at [447, 218] on div "Grupos modificadores Agrega opciones de personalización a tu artículo" at bounding box center [483, 214] width 206 height 52
click at [445, 222] on input "text" at bounding box center [489, 231] width 196 height 18
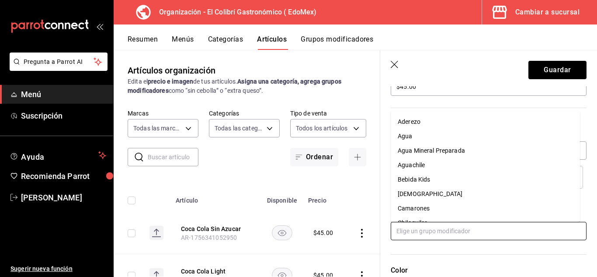
click at [461, 224] on input "text" at bounding box center [489, 231] width 196 height 18
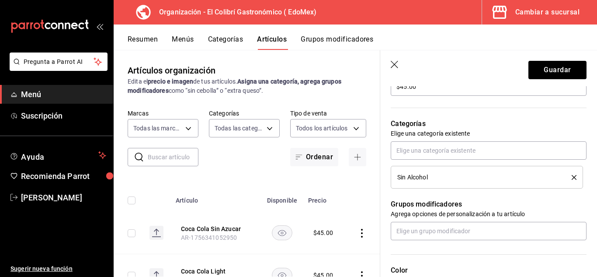
click at [584, 179] on div "Nuevo artículo General Avanzada ¿Cómo se va a llamar? [US_STATE] 8 /40 ¿Cómo se…" at bounding box center [488, 124] width 217 height 641
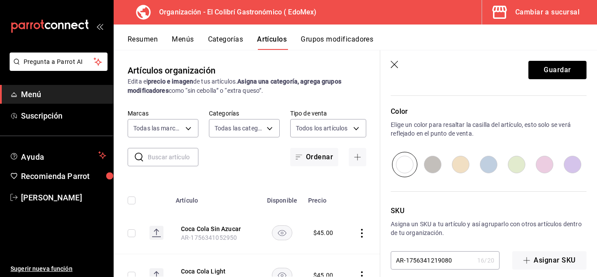
scroll to position [451, 0]
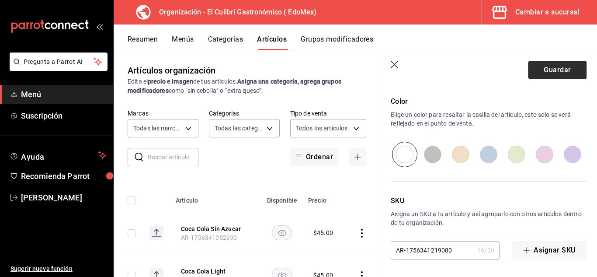
click at [558, 74] on button "Guardar" at bounding box center [557, 70] width 58 height 18
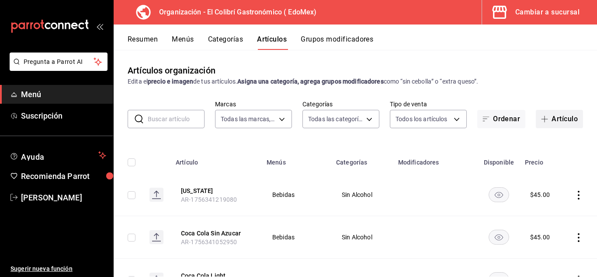
click at [571, 121] on button "Artículo" at bounding box center [559, 119] width 47 height 18
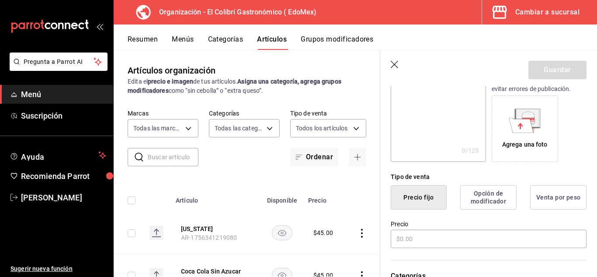
scroll to position [140, 0]
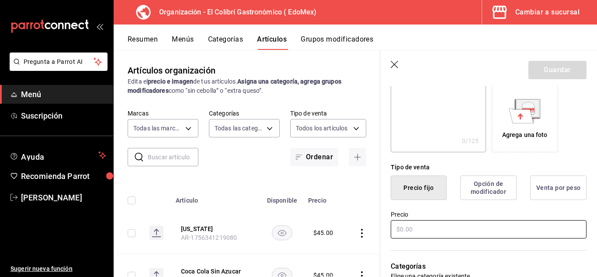
type input "Fanta"
click at [478, 227] on input "text" at bounding box center [489, 229] width 196 height 18
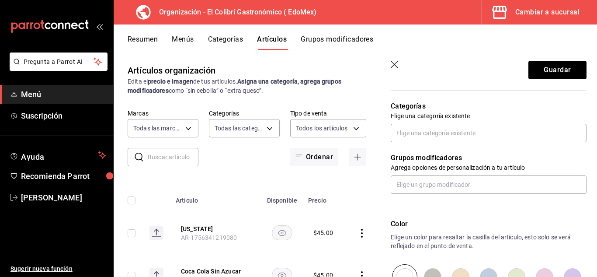
scroll to position [301, 0]
type input "$45.00"
click at [492, 130] on input "text" at bounding box center [489, 131] width 196 height 18
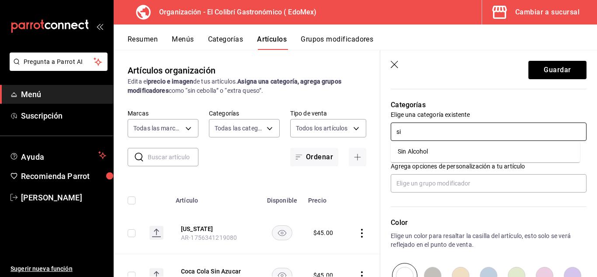
type input "sin"
click at [456, 151] on li "Sin Alcohol" at bounding box center [485, 151] width 189 height 14
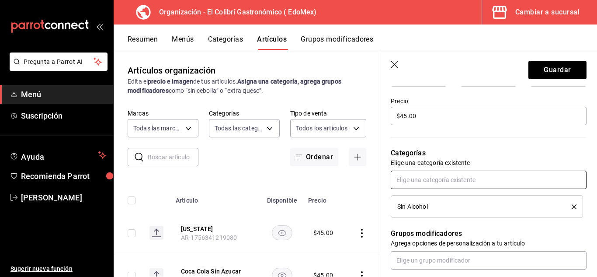
scroll to position [275, 0]
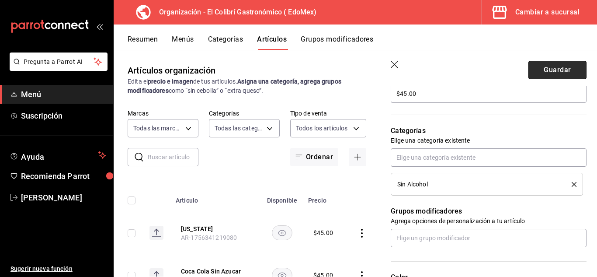
click at [569, 70] on button "Guardar" at bounding box center [557, 70] width 58 height 18
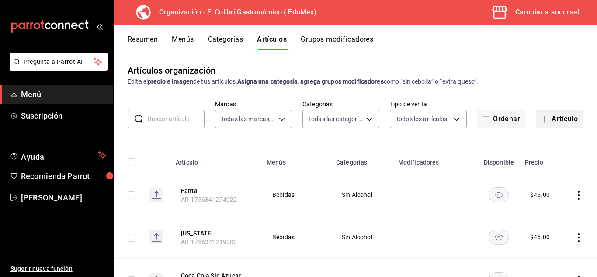
click at [551, 110] on button "Artículo" at bounding box center [559, 119] width 47 height 18
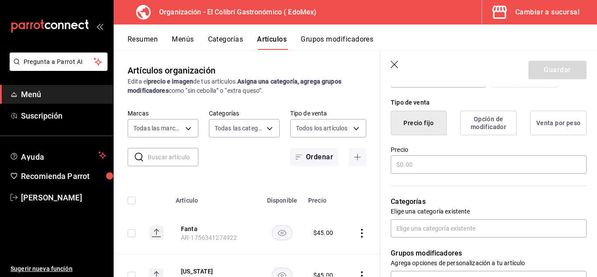
scroll to position [206, 0]
type input "Fresca"
click at [456, 174] on div "Categorías Elige una categoría existente" at bounding box center [483, 204] width 206 height 62
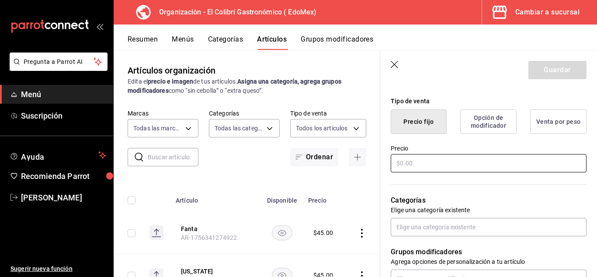
click at [464, 170] on input "text" at bounding box center [489, 163] width 196 height 18
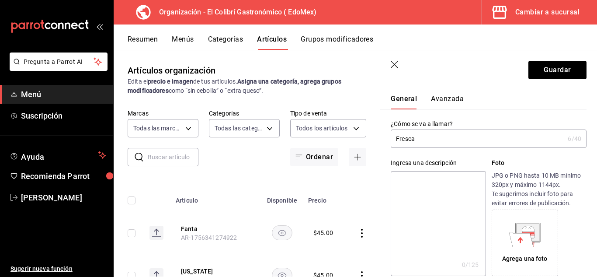
scroll to position [36, 0]
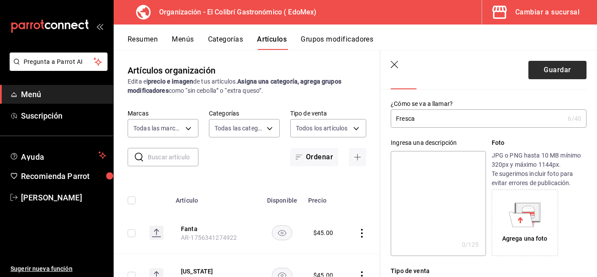
type input "$45.00"
click at [561, 73] on button "Guardar" at bounding box center [557, 70] width 58 height 18
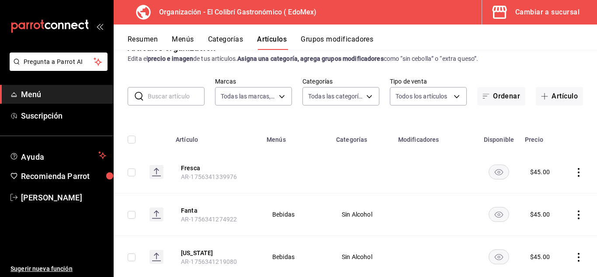
scroll to position [19, 0]
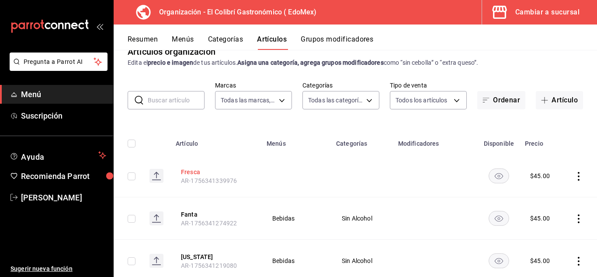
click at [198, 169] on button "Fresca" at bounding box center [216, 171] width 70 height 9
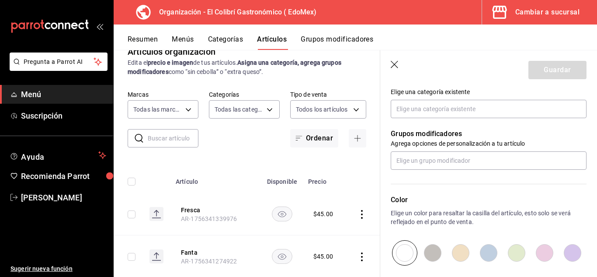
scroll to position [319, 0]
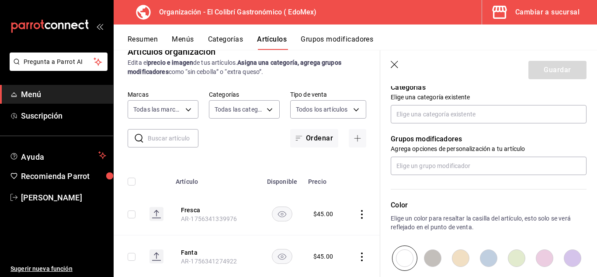
click at [557, 125] on div "Grupos modificadores Agrega opciones de personalización a tu artículo" at bounding box center [483, 149] width 206 height 52
click at [558, 120] on input "text" at bounding box center [489, 114] width 196 height 18
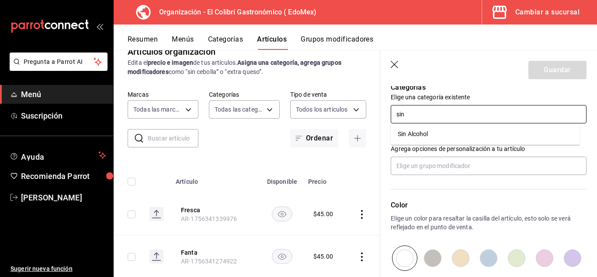
type input "sin"
click at [522, 137] on li "Sin Alcohol" at bounding box center [485, 134] width 189 height 14
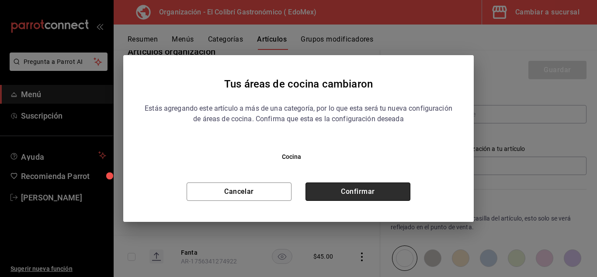
click at [349, 183] on button "Confirmar" at bounding box center [357, 191] width 105 height 18
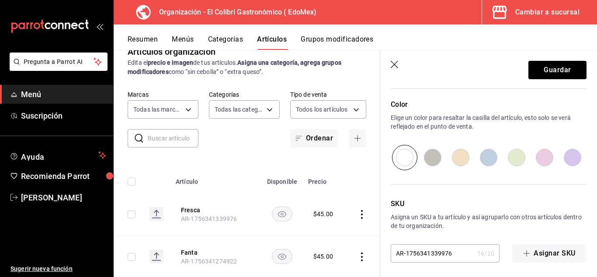
scroll to position [451, 0]
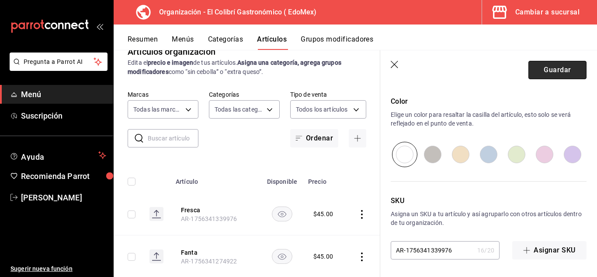
click at [563, 64] on button "Guardar" at bounding box center [557, 70] width 58 height 18
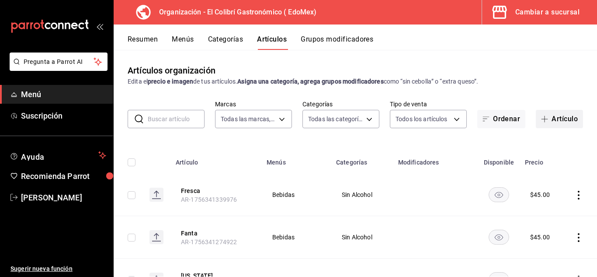
click at [548, 117] on button "Artículo" at bounding box center [559, 119] width 47 height 18
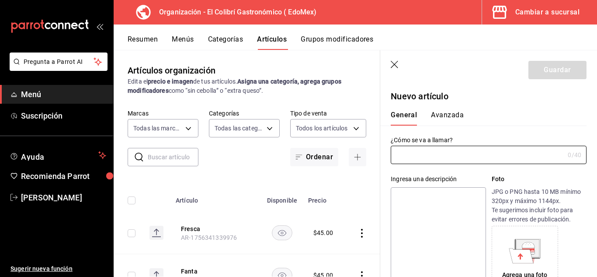
type input "AR-1756341660064"
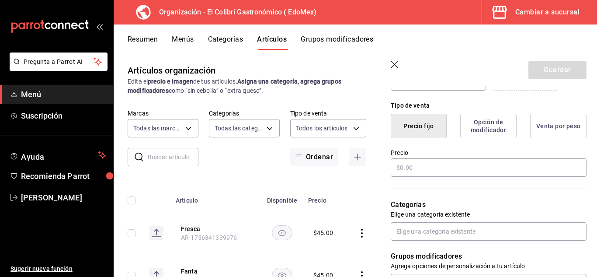
scroll to position [183, 0]
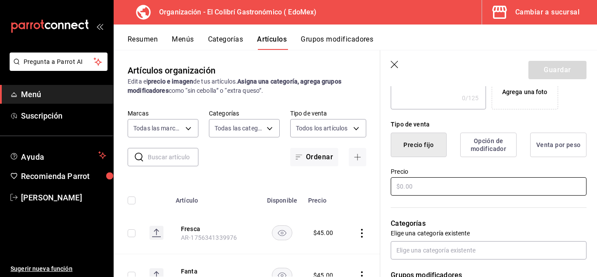
type input "Sidral"
click at [432, 185] on input "text" at bounding box center [489, 186] width 196 height 18
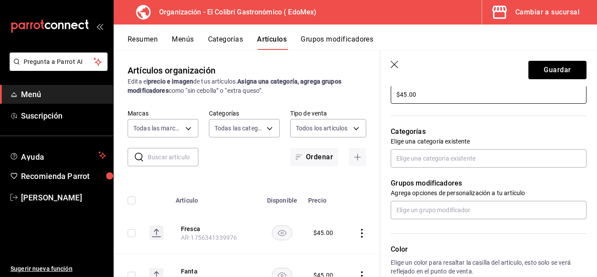
scroll to position [278, 0]
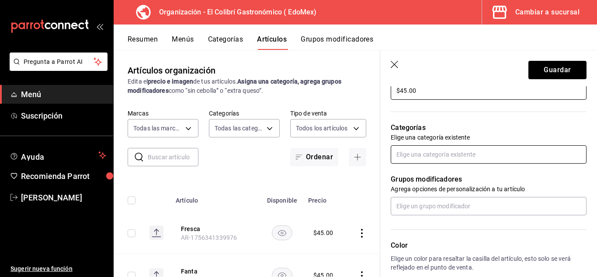
type input "$45.00"
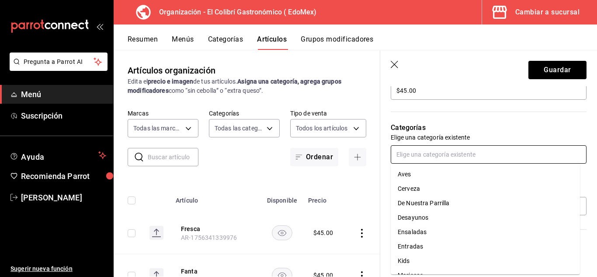
click at [472, 152] on input "text" at bounding box center [489, 154] width 196 height 18
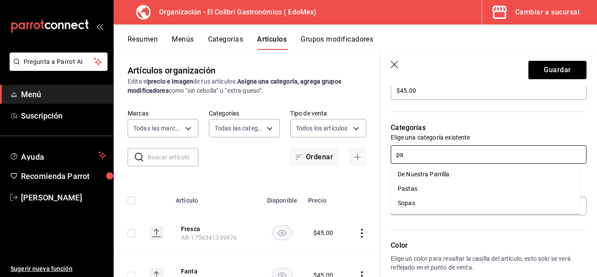
type input "p"
type input "sin al"
click at [466, 183] on ul "Sin Alcohol" at bounding box center [485, 173] width 189 height 21
click at [469, 180] on li "Sin Alcohol" at bounding box center [485, 174] width 189 height 14
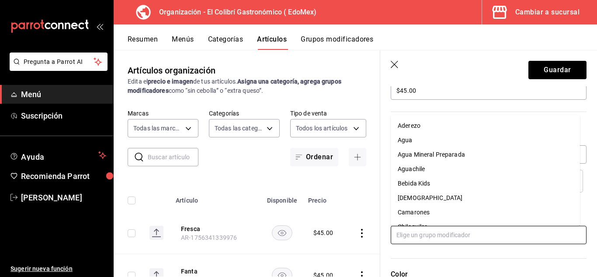
click at [441, 242] on input "text" at bounding box center [489, 234] width 196 height 18
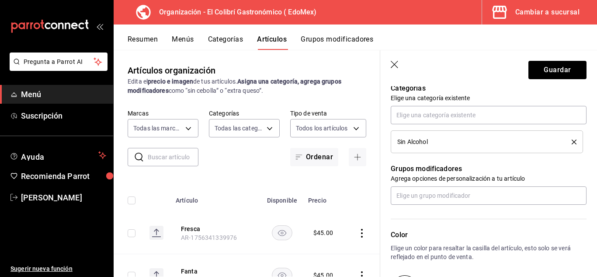
scroll to position [320, 0]
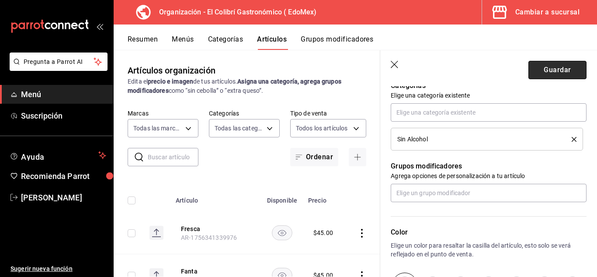
click at [540, 75] on button "Guardar" at bounding box center [557, 70] width 58 height 18
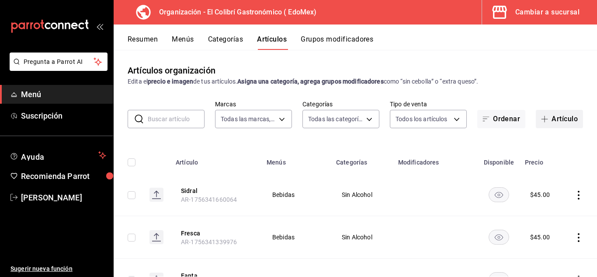
click at [567, 124] on button "Artículo" at bounding box center [559, 119] width 47 height 18
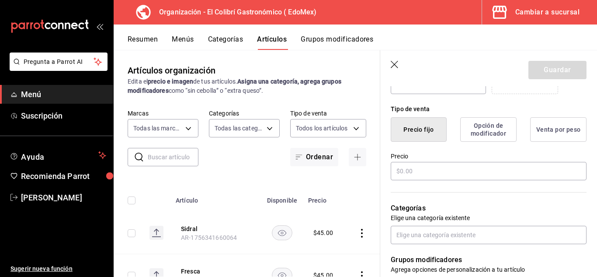
scroll to position [199, 0]
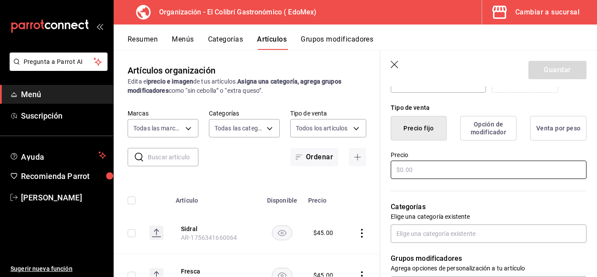
type input "Sprite"
click at [517, 161] on input "text" at bounding box center [489, 169] width 196 height 18
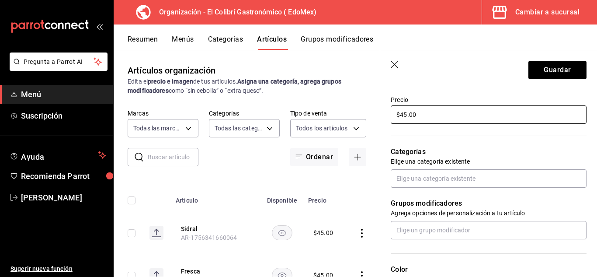
scroll to position [250, 0]
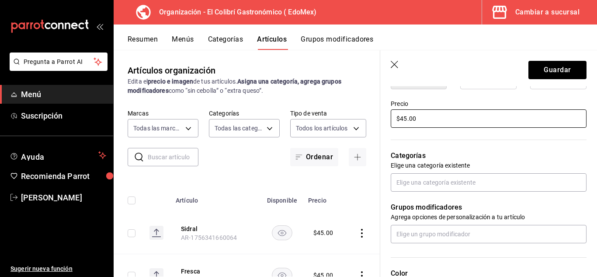
type input "$45.00"
click at [492, 194] on div "Grupos modificadores Agrega opciones de personalización a tu artículo" at bounding box center [483, 217] width 206 height 52
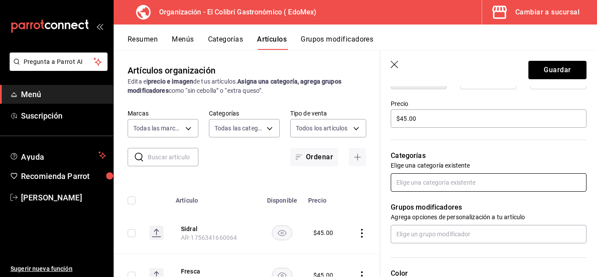
click at [504, 186] on input "text" at bounding box center [489, 182] width 196 height 18
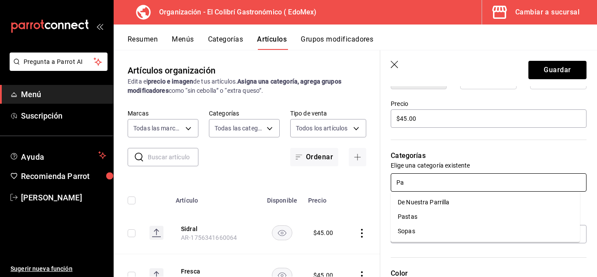
type input "P"
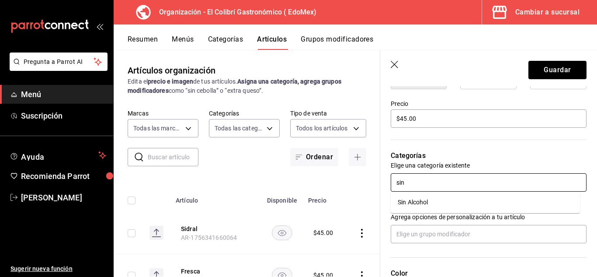
type input "sin a"
click at [472, 205] on li "Sin Alcohol" at bounding box center [485, 202] width 189 height 14
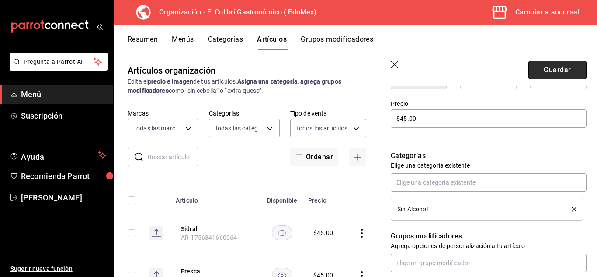
click at [544, 67] on button "Guardar" at bounding box center [557, 70] width 58 height 18
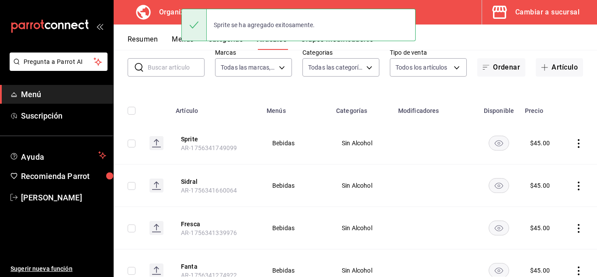
scroll to position [64, 0]
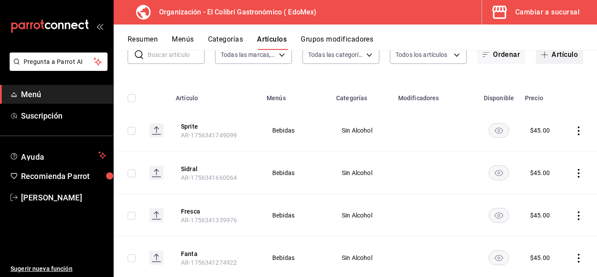
click at [552, 56] on button "Artículo" at bounding box center [559, 54] width 47 height 18
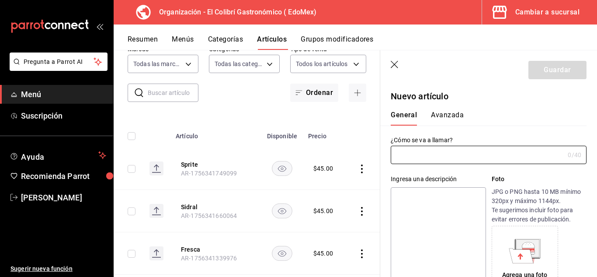
type input "AR-1756342182036"
click at [395, 65] on icon "button" at bounding box center [394, 64] width 7 height 7
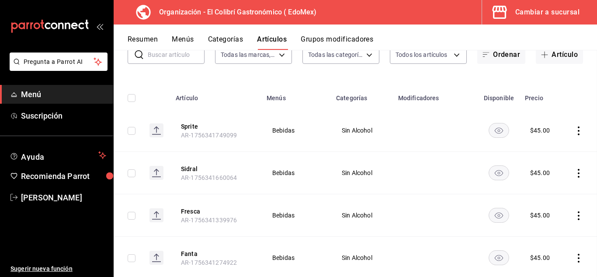
scroll to position [35, 0]
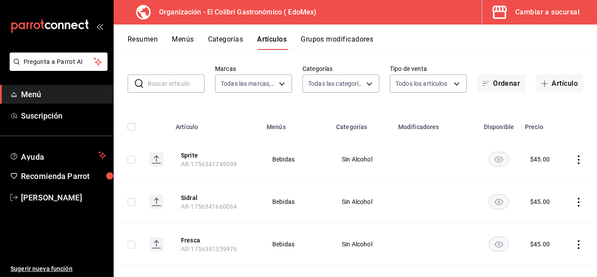
click at [212, 45] on button "Categorías" at bounding box center [225, 42] width 35 height 15
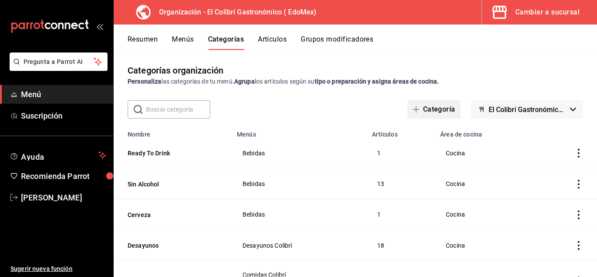
click at [443, 107] on button "Categoría" at bounding box center [433, 109] width 53 height 18
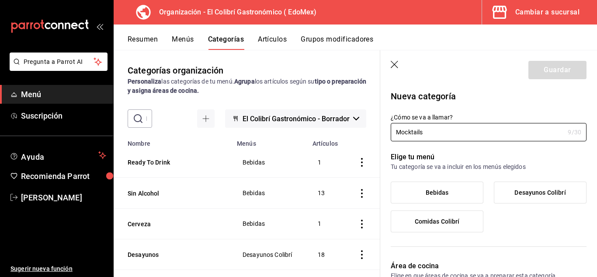
type input "Mocktails"
click at [440, 186] on label "Bebidas" at bounding box center [437, 192] width 92 height 21
click at [0, 0] on input "Bebidas" at bounding box center [0, 0] width 0 height 0
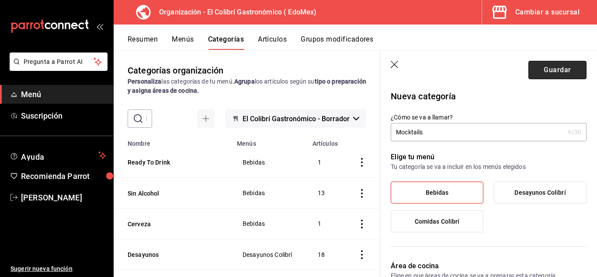
click at [558, 70] on button "Guardar" at bounding box center [557, 70] width 58 height 18
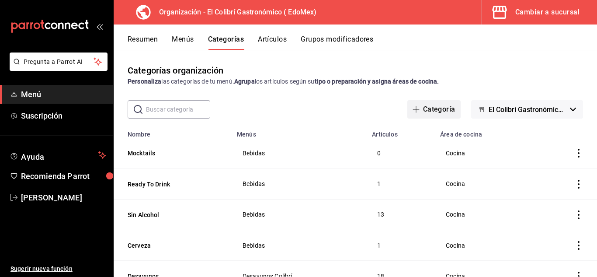
click at [444, 112] on button "Categoría" at bounding box center [433, 109] width 53 height 18
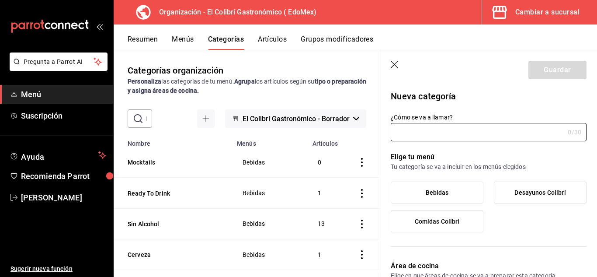
click at [396, 66] on icon "button" at bounding box center [395, 65] width 9 height 9
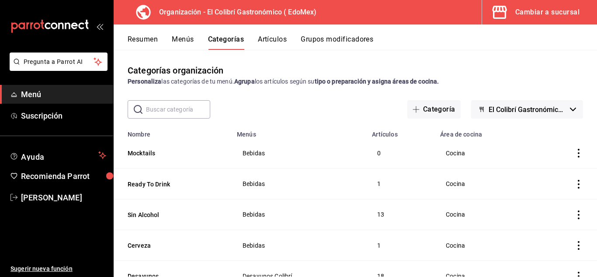
click at [299, 46] on div "Resumen Menús Categorías Artículos Grupos modificadores" at bounding box center [362, 42] width 469 height 15
click at [280, 40] on button "Artículos" at bounding box center [272, 42] width 29 height 15
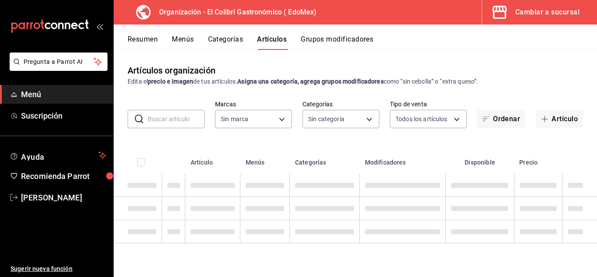
type input "02d79155-410a-4a52-ba4e-8d9765c47241"
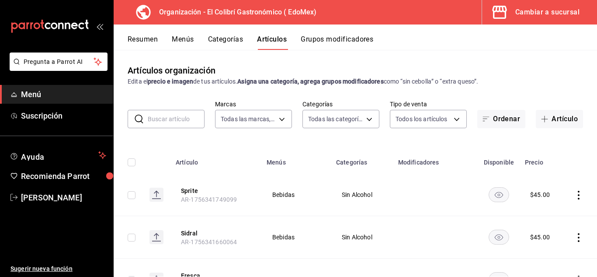
type input "aee3d622-982e-4097-a373-4a250b7a1f64,f4fdbcd1-cd51-496d-8860-869e08e81b3d,9a402…"
click at [536, 112] on button "Artículo" at bounding box center [559, 119] width 47 height 18
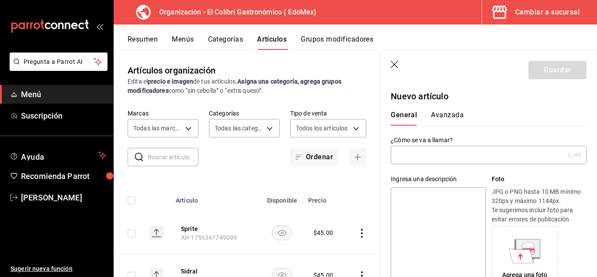
click at [456, 153] on input "text" at bounding box center [477, 154] width 173 height 17
click at [455, 173] on div "Ingresa una descripción x 0 /125 ​ Foto JPG o PNG hasta 10 MB mínimo 320px y má…" at bounding box center [483, 228] width 206 height 128
click at [467, 152] on input "Schweppes Gin" at bounding box center [476, 154] width 170 height 17
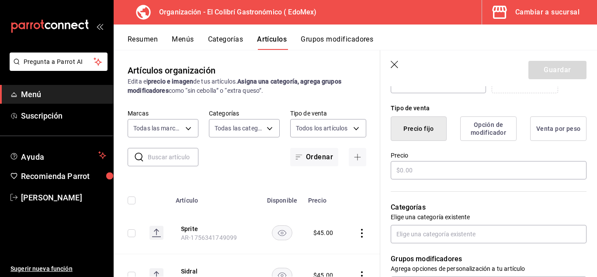
scroll to position [201, 0]
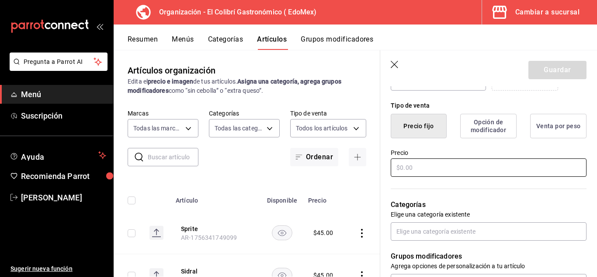
type input "Schweppes Gin Tonic"
click at [487, 163] on input "text" at bounding box center [489, 167] width 196 height 18
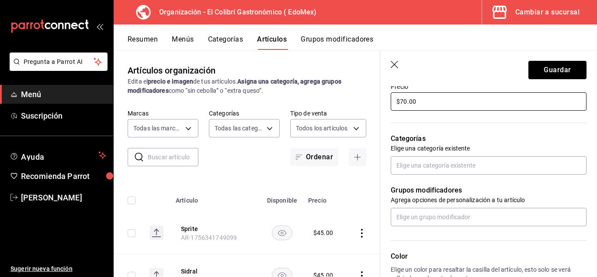
scroll to position [269, 0]
type input "$70.00"
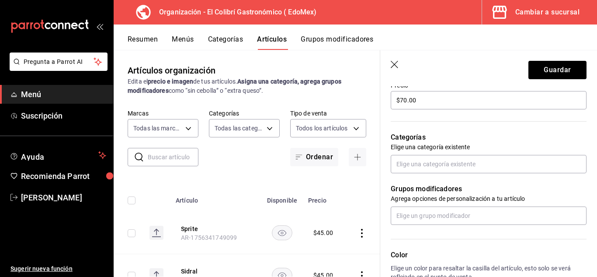
click at [561, 147] on p "Elige una categoría existente" at bounding box center [489, 146] width 196 height 9
click at [559, 149] on p "Elige una categoría existente" at bounding box center [489, 146] width 196 height 9
click at [557, 151] on p "Elige una categoría existente" at bounding box center [489, 146] width 196 height 9
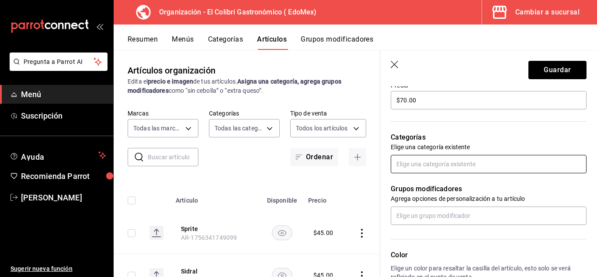
click at [546, 167] on input "text" at bounding box center [489, 164] width 196 height 18
type input "moc"
click at [510, 189] on li "Mocktails" at bounding box center [485, 184] width 189 height 14
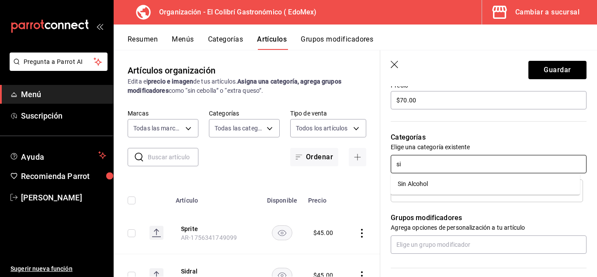
type input "sin"
click at [491, 182] on li "Sin Alcohol" at bounding box center [485, 184] width 189 height 14
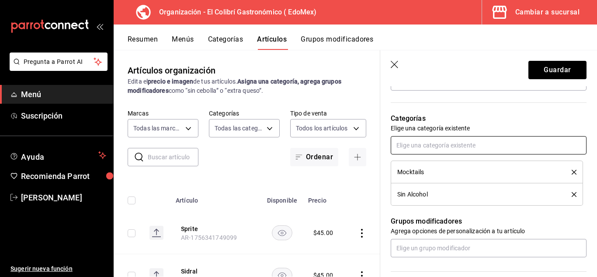
scroll to position [301, 0]
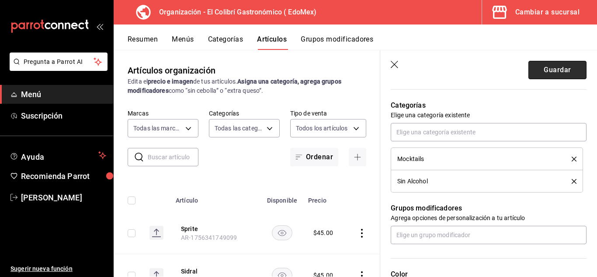
click at [548, 69] on button "Guardar" at bounding box center [557, 70] width 58 height 18
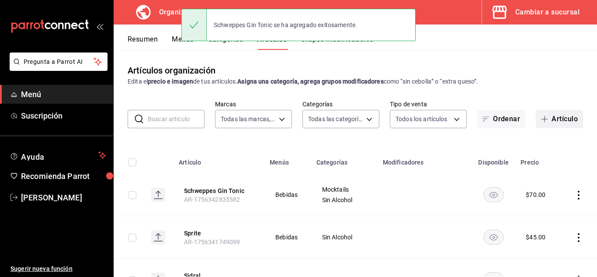
click at [552, 122] on button "Artículo" at bounding box center [559, 119] width 47 height 18
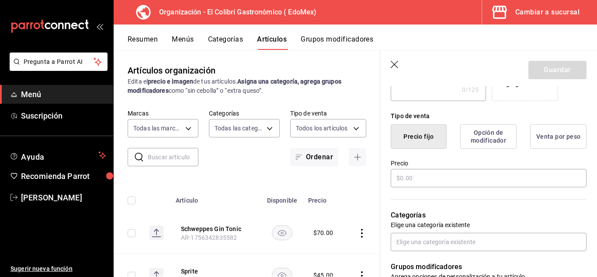
scroll to position [210, 0]
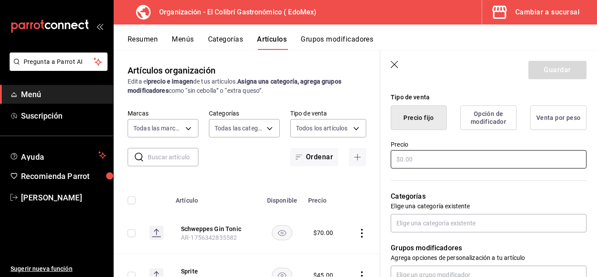
type input "Schweppes Orange Spritz"
click at [513, 161] on input "text" at bounding box center [489, 159] width 196 height 18
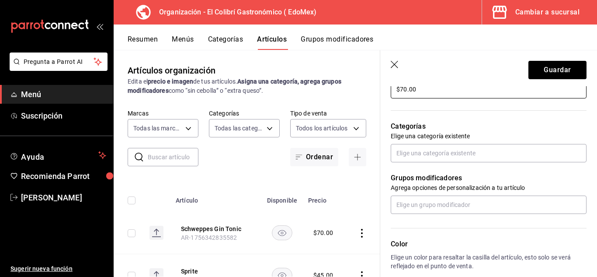
scroll to position [312, 0]
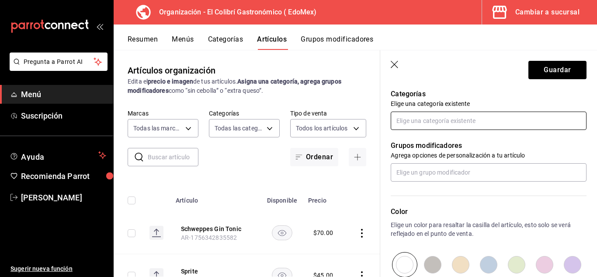
type input "$70.00"
click at [519, 125] on input "text" at bounding box center [489, 120] width 196 height 18
type input "mock"
click at [499, 139] on li "Mocktails" at bounding box center [485, 140] width 189 height 14
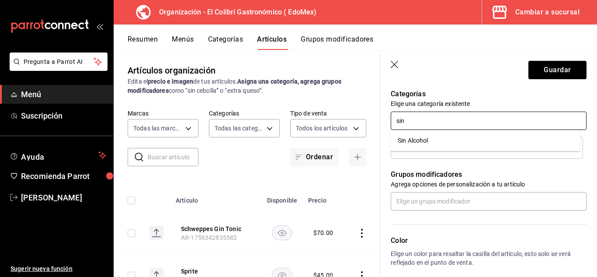
type input "sin a"
click at [477, 135] on li "Sin Alcohol" at bounding box center [485, 140] width 189 height 14
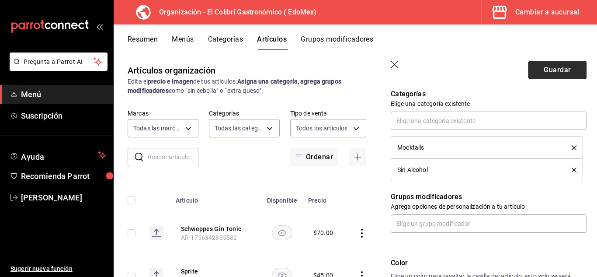
click at [566, 68] on button "Guardar" at bounding box center [557, 70] width 58 height 18
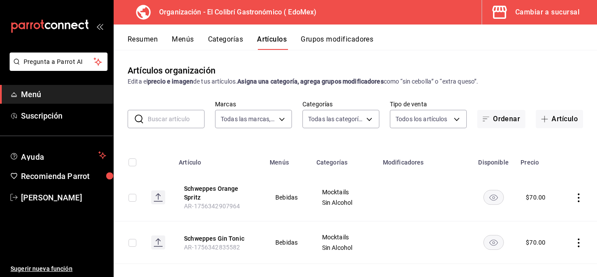
click at [186, 36] on button "Menús" at bounding box center [183, 42] width 22 height 15
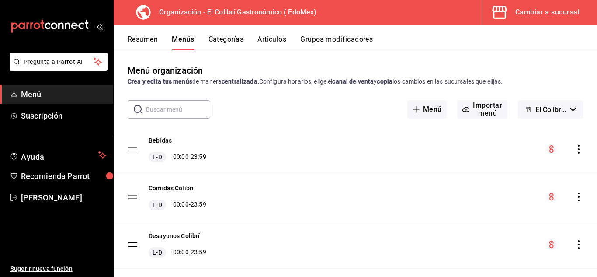
click at [576, 151] on icon "actions" at bounding box center [578, 149] width 9 height 9
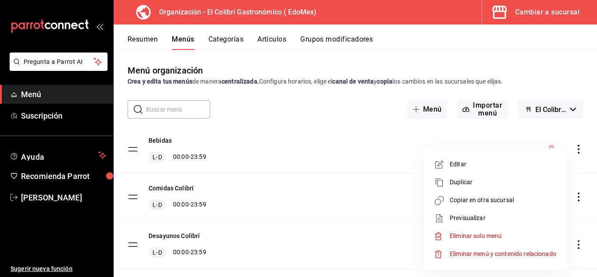
click at [493, 198] on span "Copiar en otra sucursal" at bounding box center [503, 199] width 107 height 9
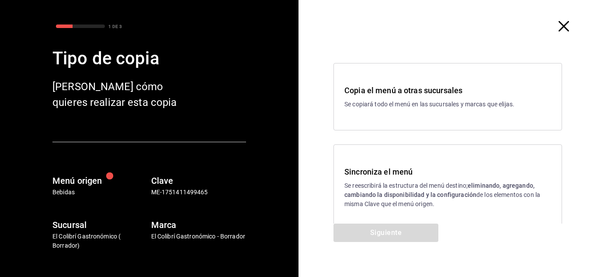
click at [431, 166] on h3 "Sincroniza el menú" at bounding box center [447, 172] width 207 height 12
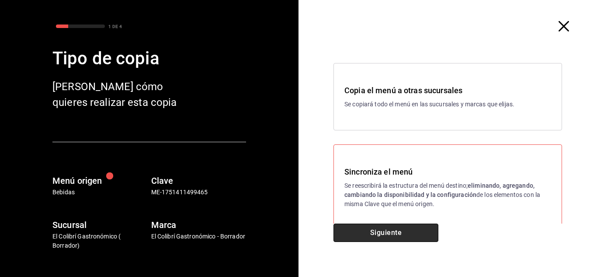
click at [393, 232] on button "Siguiente" at bounding box center [385, 232] width 105 height 18
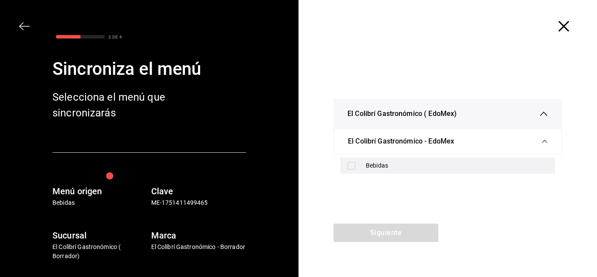
click at [418, 158] on div "Bebidas" at bounding box center [447, 165] width 215 height 16
checkbox input "true"
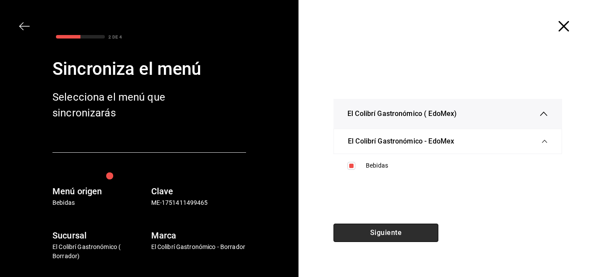
click at [394, 231] on button "Siguiente" at bounding box center [385, 232] width 105 height 18
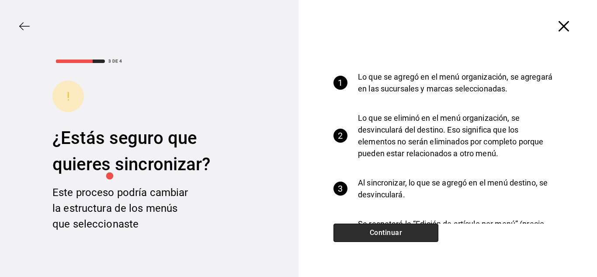
click at [412, 227] on button "Continuar" at bounding box center [385, 232] width 105 height 18
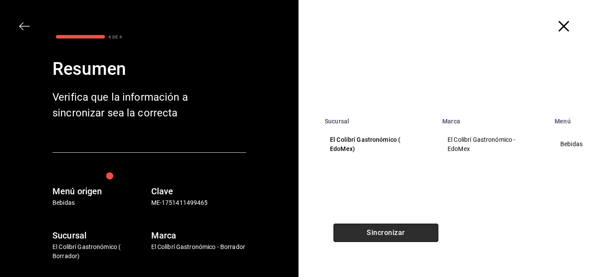
click at [412, 227] on button "Sincronizar" at bounding box center [385, 232] width 105 height 18
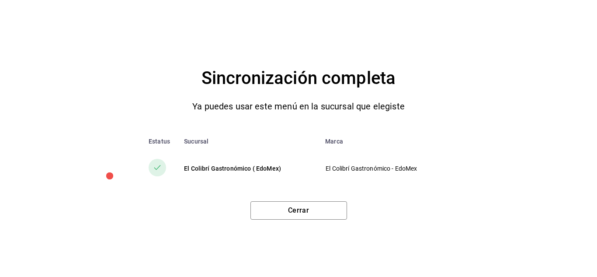
click at [306, 195] on div "Cerrar" at bounding box center [298, 206] width 562 height 25
click at [302, 201] on div "Cerrar" at bounding box center [298, 206] width 562 height 25
click at [301, 211] on button "Cerrar" at bounding box center [298, 210] width 97 height 18
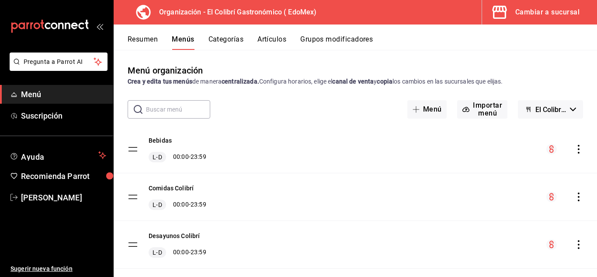
click at [575, 15] on div "Cambiar a sucursal" at bounding box center [547, 12] width 64 height 12
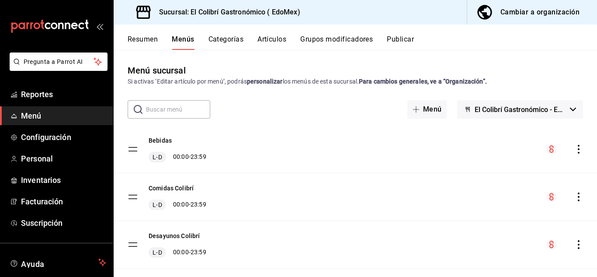
click at [239, 39] on button "Categorías" at bounding box center [225, 42] width 35 height 15
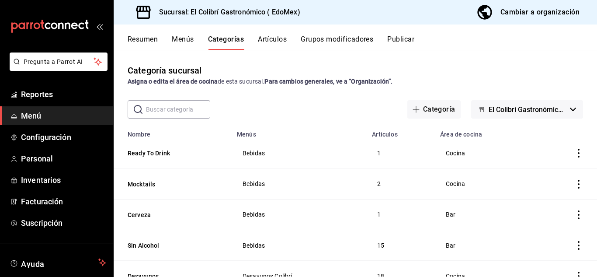
click at [574, 150] on icon "actions" at bounding box center [578, 153] width 9 height 9
click at [548, 171] on span "Editar" at bounding box center [545, 173] width 23 height 9
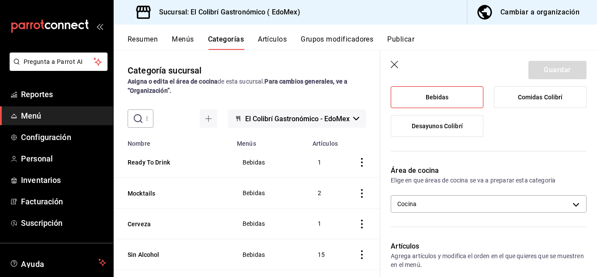
scroll to position [100, 0]
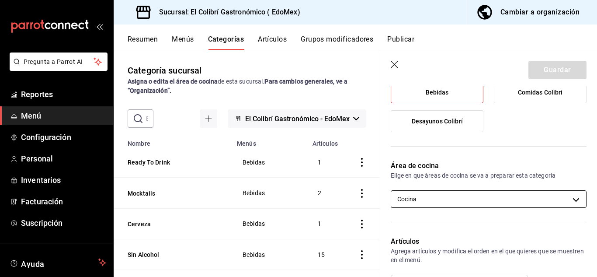
click at [555, 204] on body "Pregunta a Parrot AI Reportes Menú Configuración Personal Inventarios Facturaci…" at bounding box center [298, 138] width 597 height 277
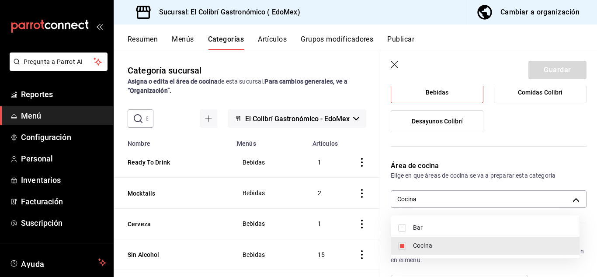
click at [493, 223] on span "Bar" at bounding box center [492, 227] width 159 height 9
type input "11a787ad-2b2b-4174-84b1-52ed50727101,24c050a1-d01a-4728-ba01-2a44c246bd13"
checkbox input "true"
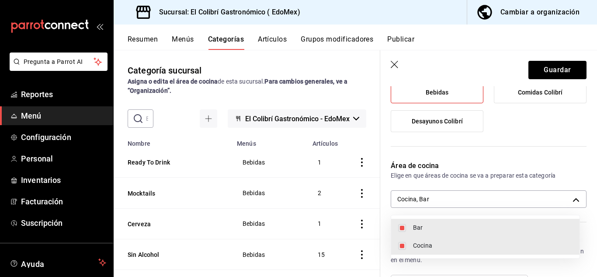
click at [477, 241] on span "Cocina" at bounding box center [492, 245] width 159 height 9
type input "24c050a1-d01a-4728-ba01-2a44c246bd13"
checkbox input "false"
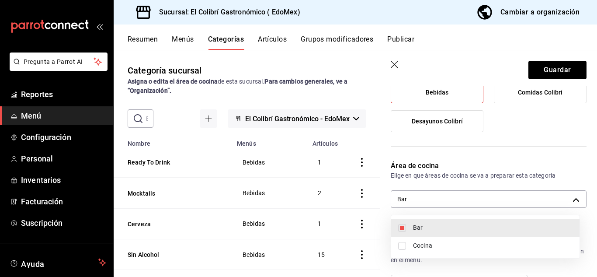
click at [568, 68] on div at bounding box center [298, 138] width 597 height 277
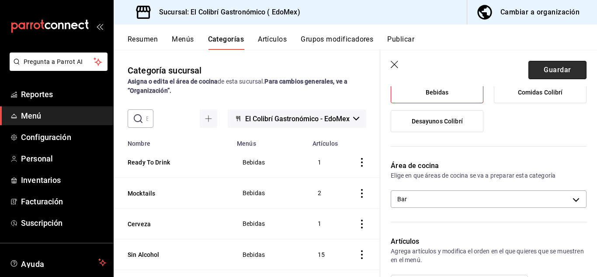
click at [566, 72] on button "Guardar" at bounding box center [557, 70] width 58 height 18
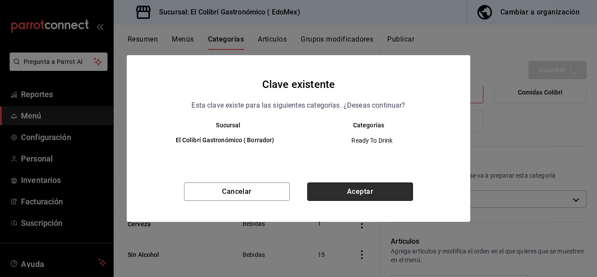
click at [356, 186] on button "Aceptar" at bounding box center [360, 191] width 106 height 18
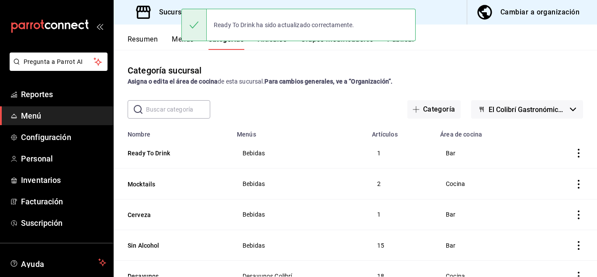
click at [574, 184] on icon "actions" at bounding box center [578, 184] width 9 height 9
click at [535, 210] on li "Editar" at bounding box center [538, 204] width 52 height 18
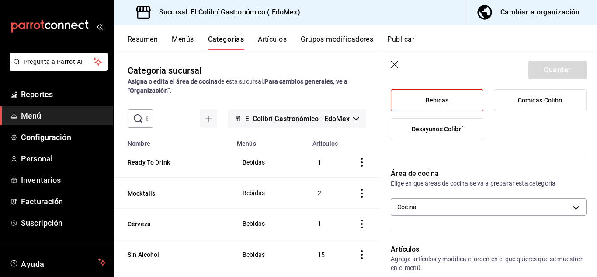
scroll to position [94, 0]
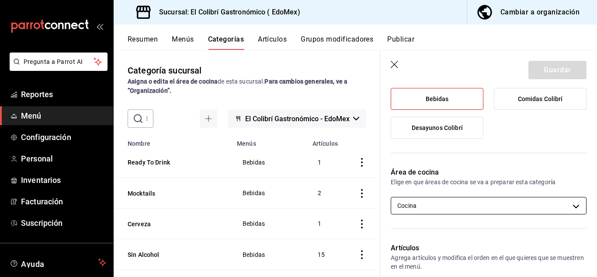
click at [517, 201] on body "Pregunta a Parrot AI Reportes Menú Configuración Personal Inventarios Facturaci…" at bounding box center [298, 138] width 597 height 277
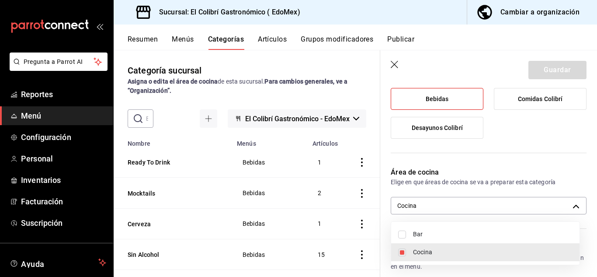
click at [492, 222] on ul "Bar Cocina" at bounding box center [485, 243] width 188 height 43
click at [489, 225] on li "Bar" at bounding box center [485, 234] width 188 height 18
type input "11a787ad-2b2b-4174-84b1-52ed50727101,24c050a1-d01a-4728-ba01-2a44c246bd13"
checkbox input "true"
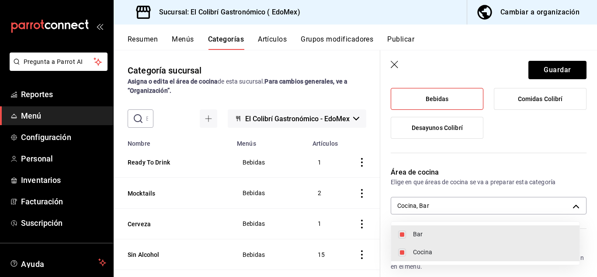
click at [464, 250] on span "Cocina" at bounding box center [492, 251] width 159 height 9
type input "24c050a1-d01a-4728-ba01-2a44c246bd13"
checkbox input "false"
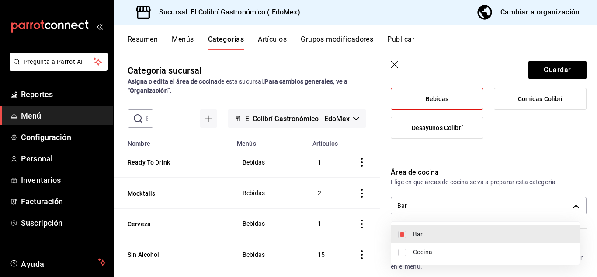
click at [574, 75] on div at bounding box center [298, 138] width 597 height 277
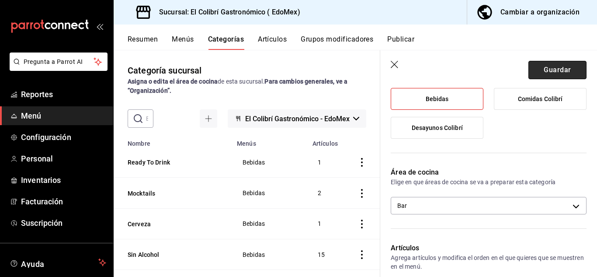
click at [559, 73] on button "Guardar" at bounding box center [557, 70] width 58 height 18
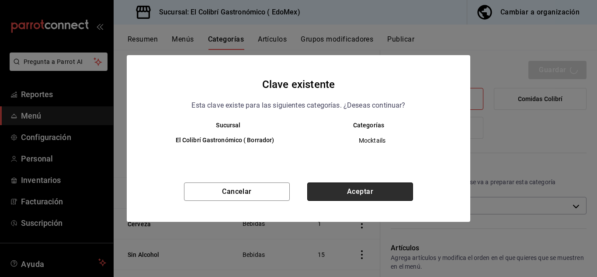
click at [385, 197] on button "Aceptar" at bounding box center [360, 191] width 106 height 18
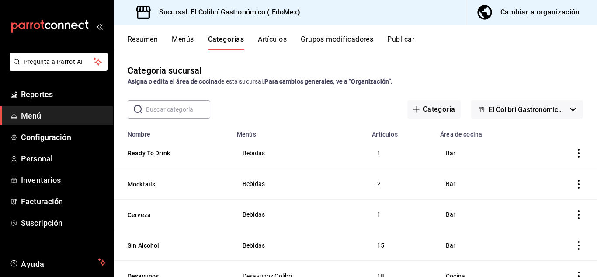
click at [404, 41] on button "Publicar" at bounding box center [400, 42] width 27 height 15
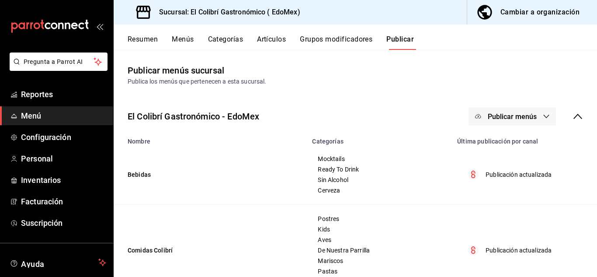
click at [513, 113] on span "Publicar menús" at bounding box center [512, 116] width 49 height 8
click at [487, 143] on div at bounding box center [485, 145] width 24 height 14
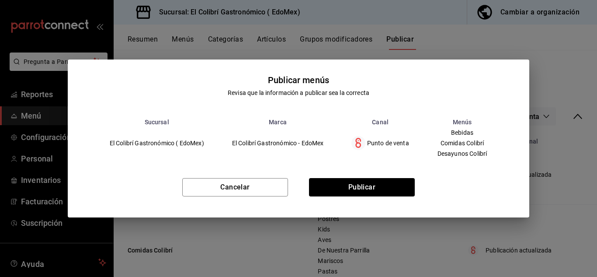
click at [402, 177] on div "Cancelar Publicar" at bounding box center [299, 190] width 462 height 53
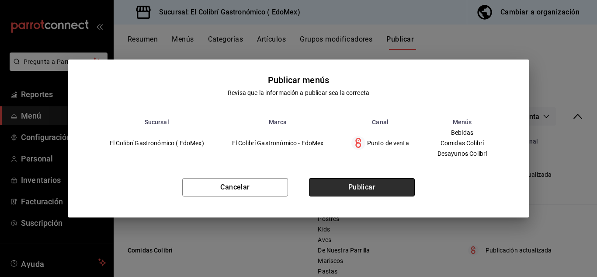
click at [405, 183] on button "Publicar" at bounding box center [362, 187] width 106 height 18
